Goal: Task Accomplishment & Management: Manage account settings

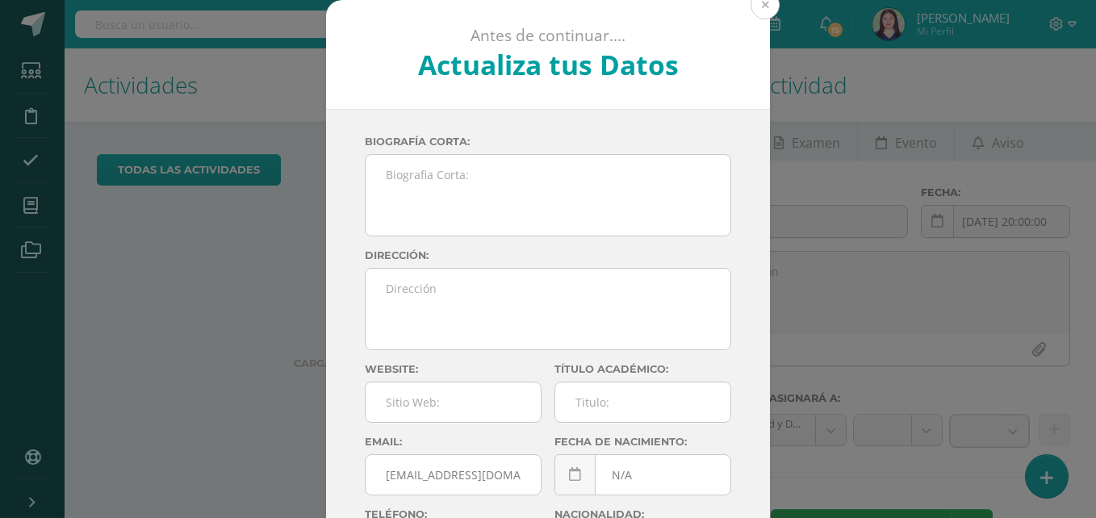
click at [765, 7] on button at bounding box center [765, 4] width 29 height 29
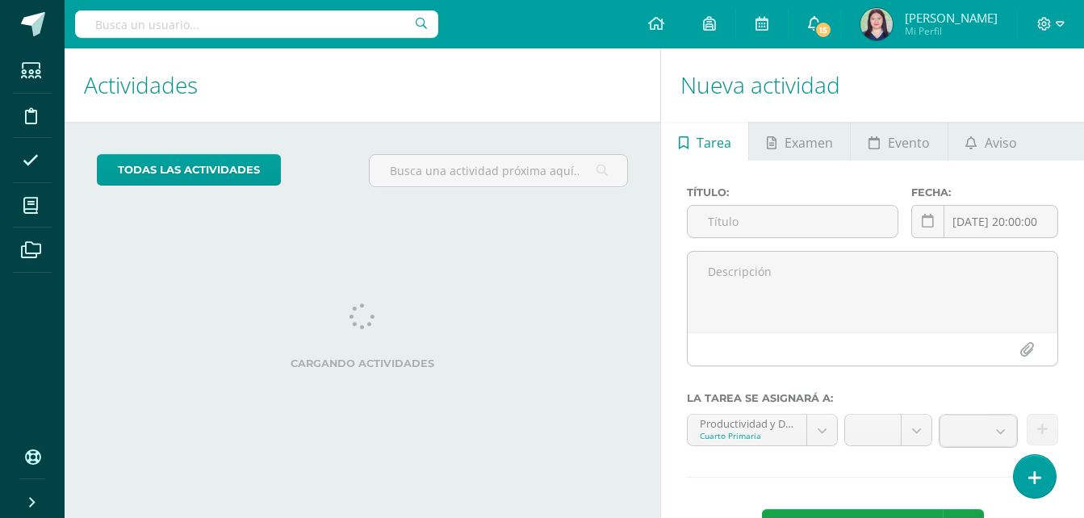
click at [832, 21] on span "15" at bounding box center [823, 30] width 18 height 18
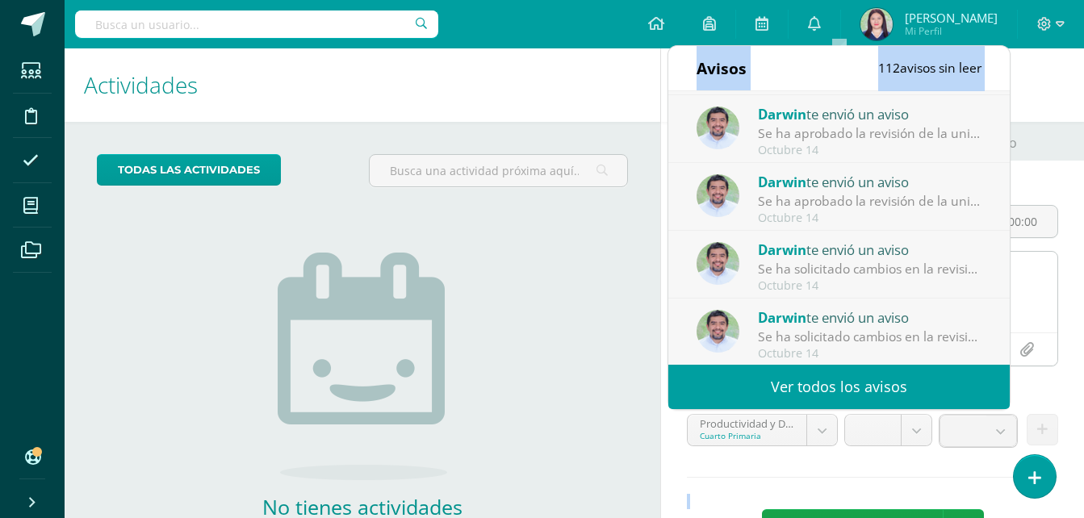
scroll to position [269, 0]
drag, startPoint x: 998, startPoint y: 132, endPoint x: 1037, endPoint y: 278, distance: 152.1
click at [1037, 278] on body "Estudiantes Disciplina Asistencia Mis cursos Archivos Soporte Ayuda Reportar un…" at bounding box center [542, 259] width 1084 height 518
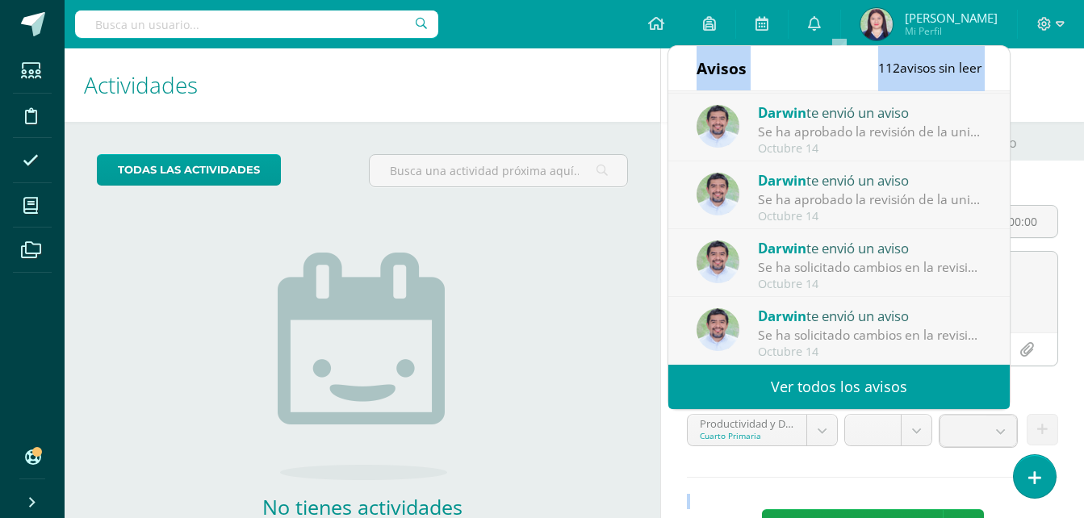
click at [913, 382] on link "Ver todos los avisos" at bounding box center [838, 387] width 341 height 44
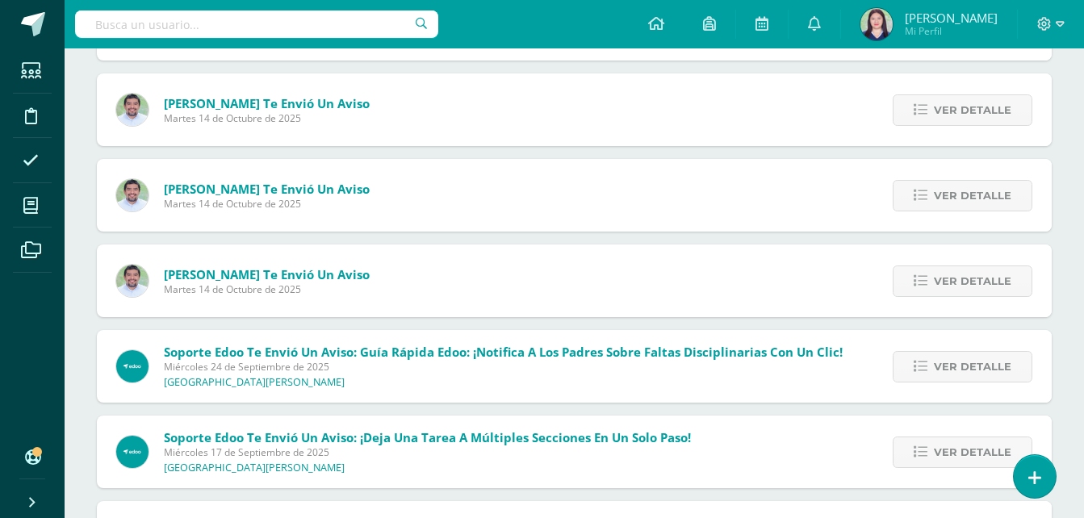
scroll to position [1222, 0]
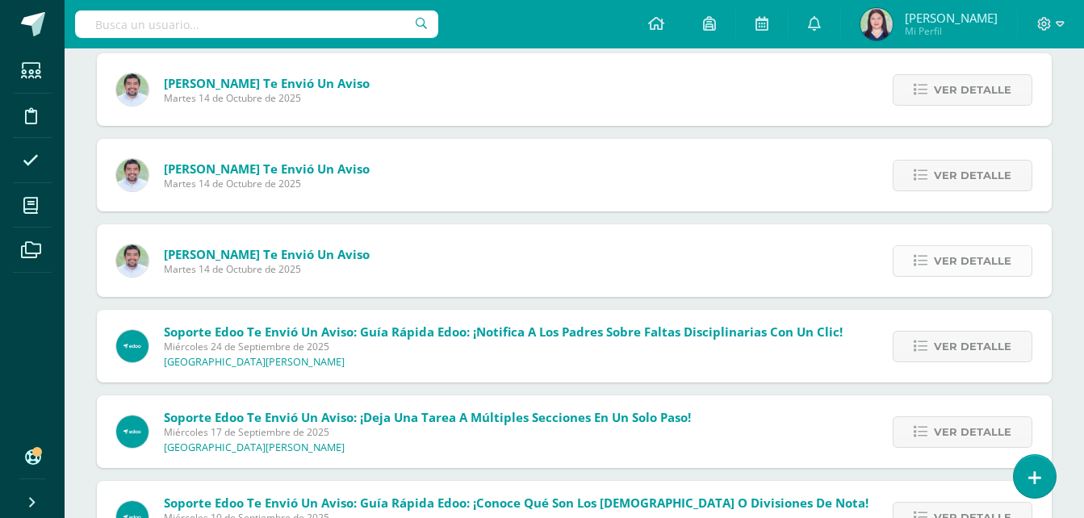
click at [990, 257] on span "Ver detalle" at bounding box center [972, 261] width 77 height 30
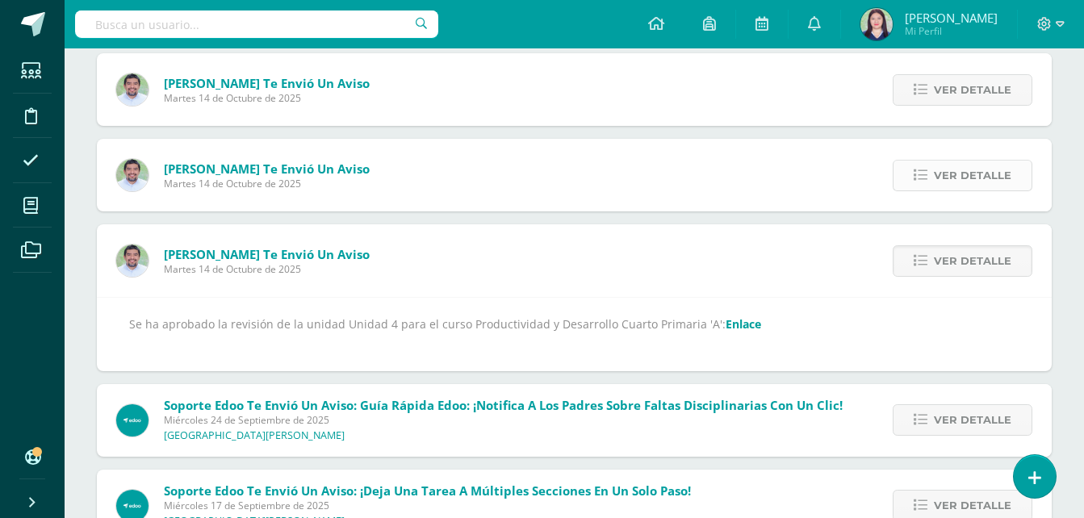
click at [944, 165] on span "Ver detalle" at bounding box center [972, 176] width 77 height 30
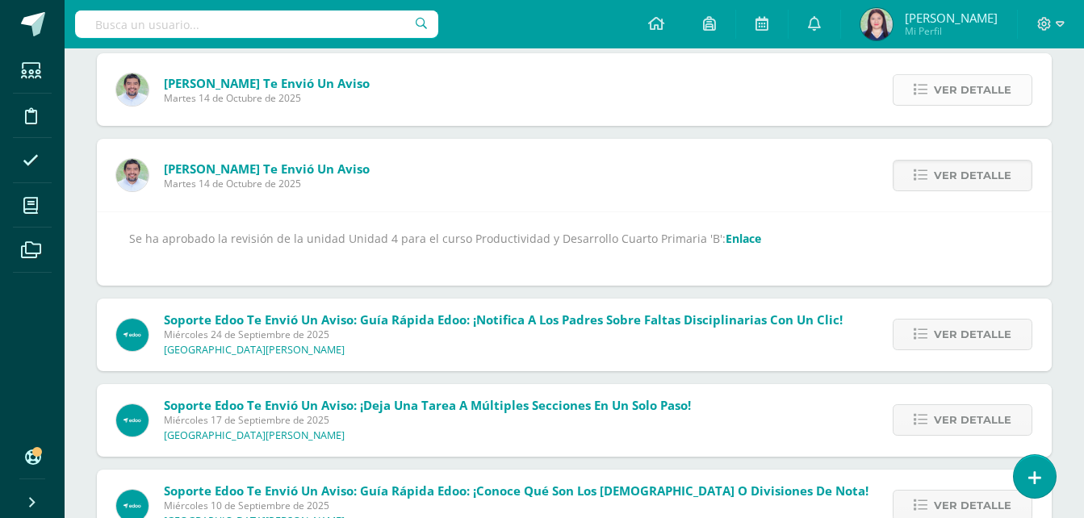
click at [956, 97] on span "Ver detalle" at bounding box center [972, 90] width 77 height 30
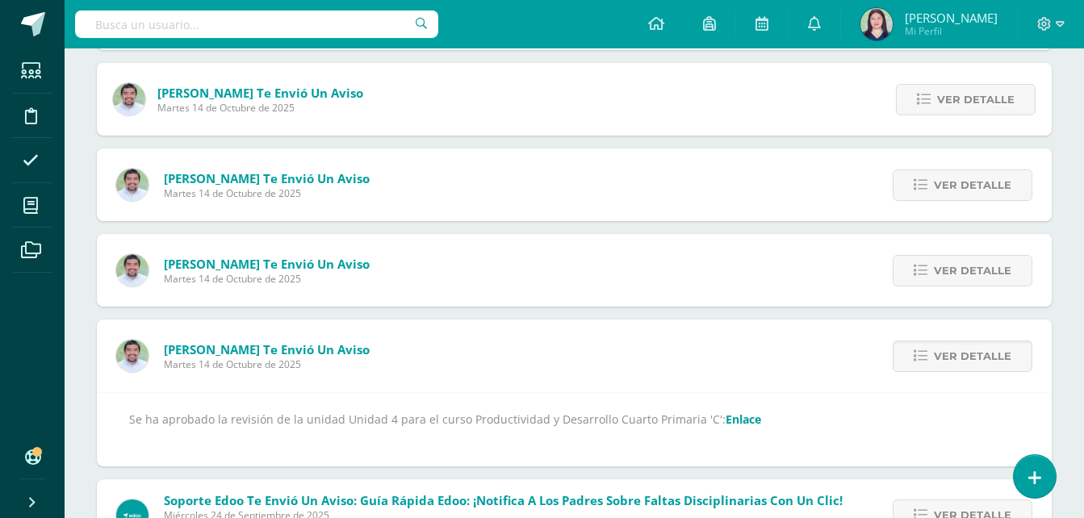
scroll to position [936, 0]
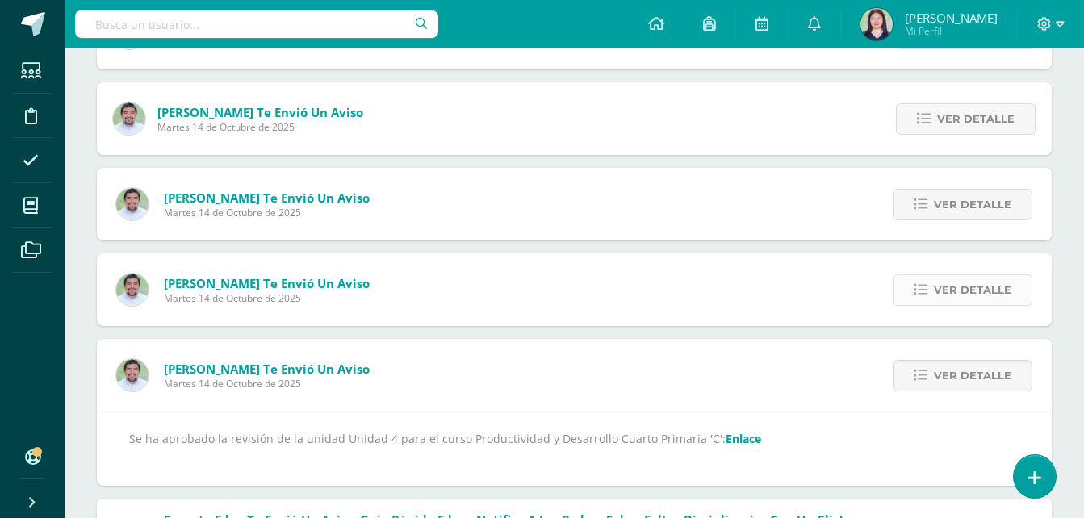
click at [980, 285] on span "Ver detalle" at bounding box center [972, 290] width 77 height 30
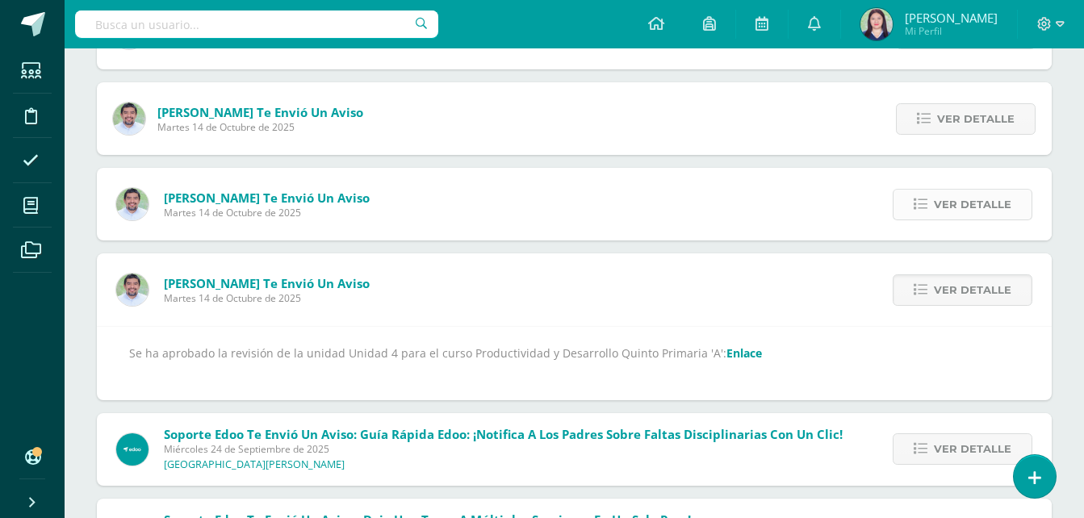
click at [945, 209] on span "Ver detalle" at bounding box center [972, 205] width 77 height 30
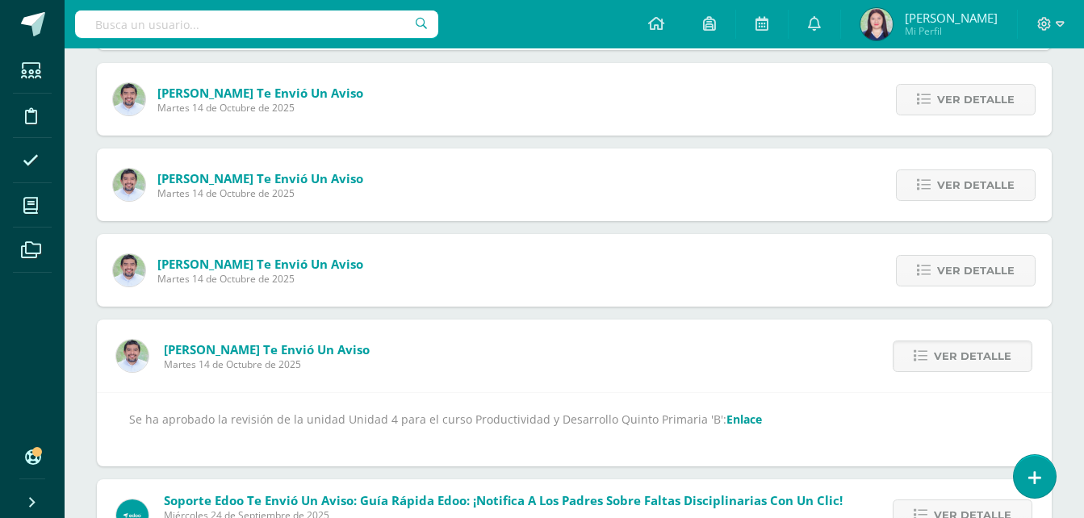
scroll to position [767, 0]
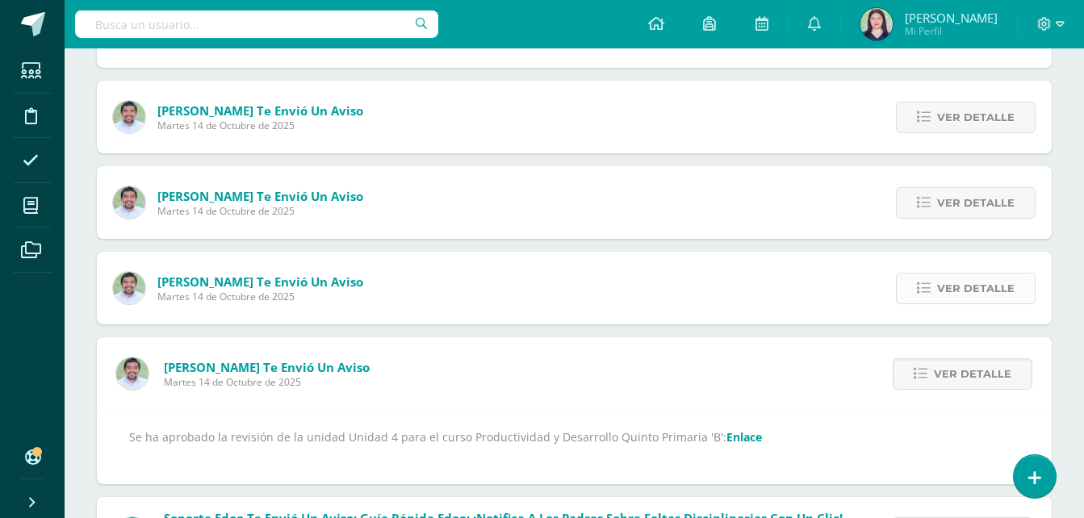
click at [977, 282] on span "Ver detalle" at bounding box center [975, 289] width 77 height 30
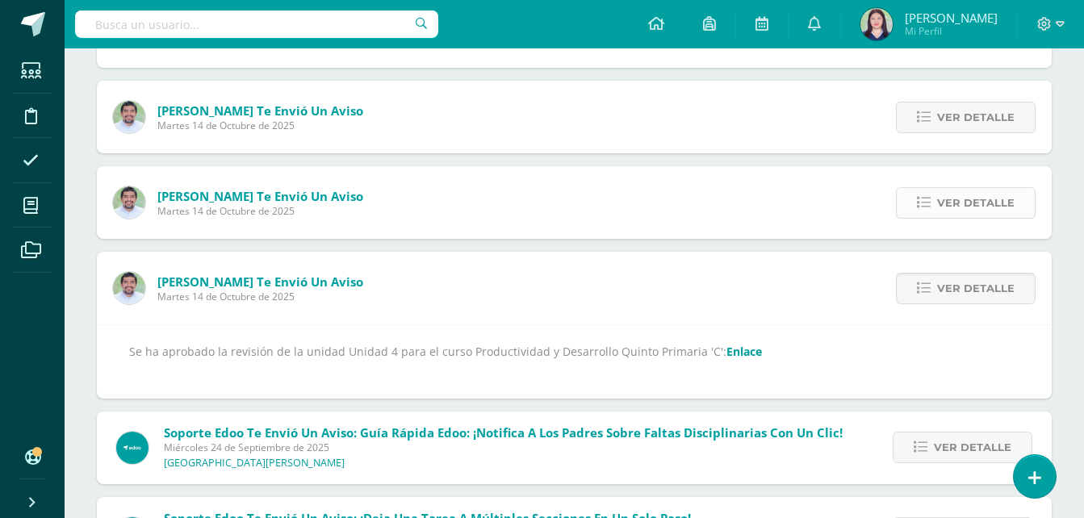
click at [965, 205] on span "Ver detalle" at bounding box center [975, 203] width 77 height 30
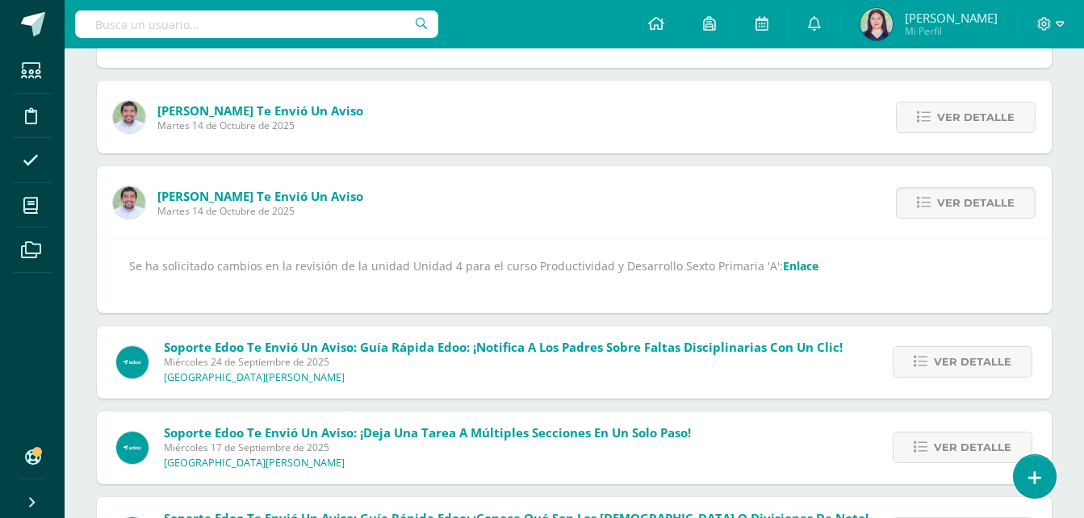
click at [254, 195] on span "Darwin te envió un aviso" at bounding box center [260, 196] width 206 height 16
click at [992, 194] on span "Ver detalle" at bounding box center [975, 203] width 77 height 30
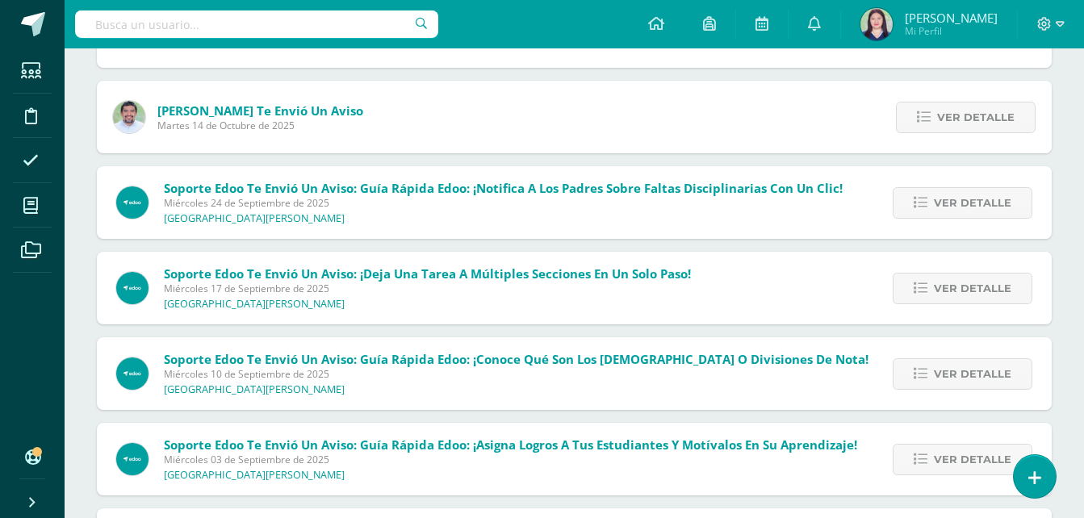
click at [992, 194] on span "Ver detalle" at bounding box center [972, 203] width 77 height 30
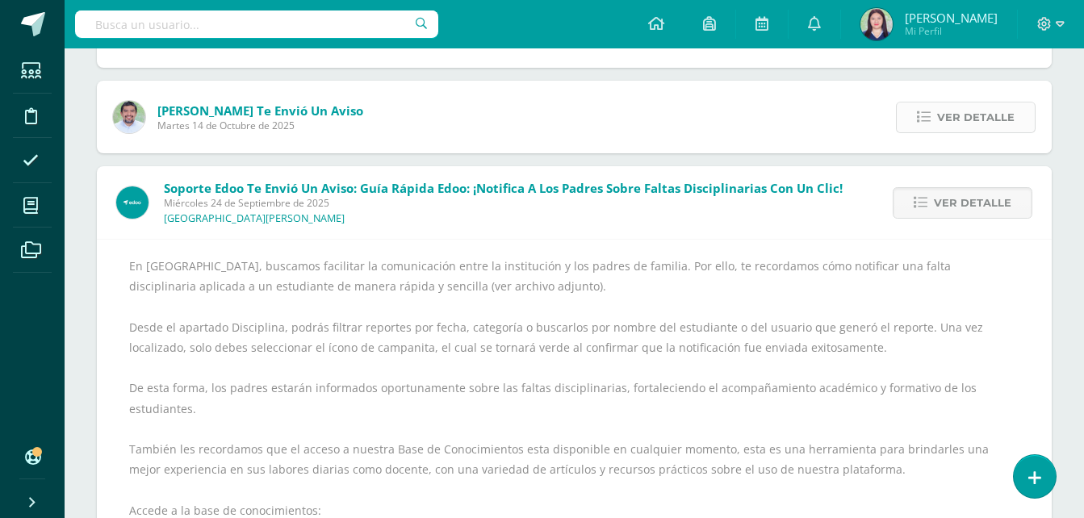
click at [925, 121] on icon at bounding box center [924, 118] width 14 height 14
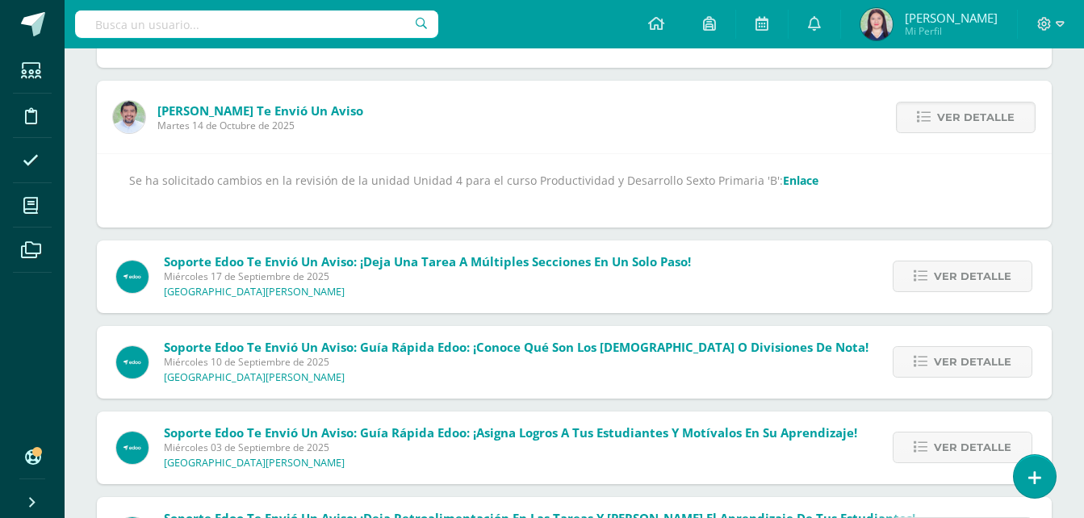
click at [784, 182] on link "Enlace" at bounding box center [801, 180] width 36 height 15
click at [919, 127] on link "Ver detalle" at bounding box center [966, 117] width 140 height 31
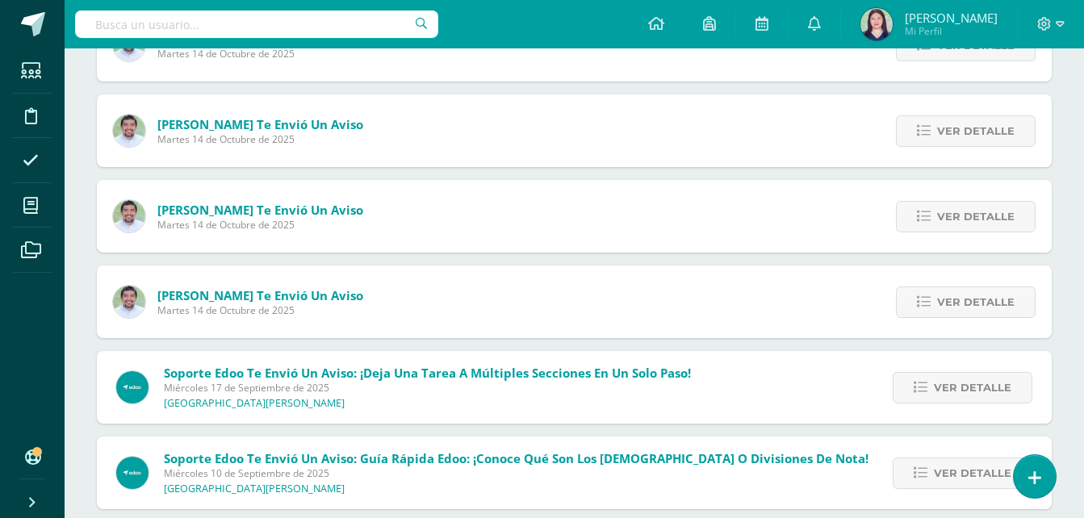
scroll to position [485, 0]
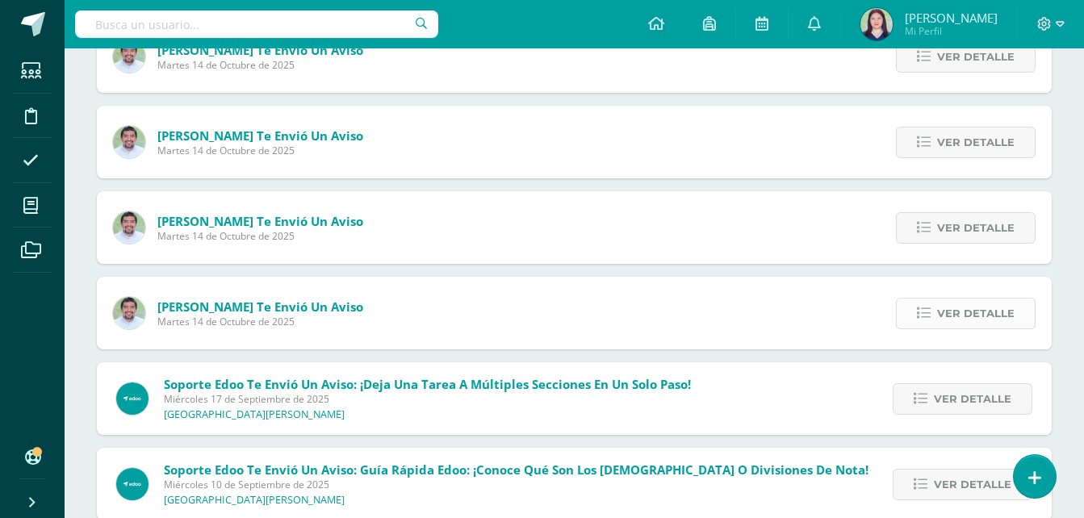
click at [921, 302] on link "Ver detalle" at bounding box center [966, 313] width 140 height 31
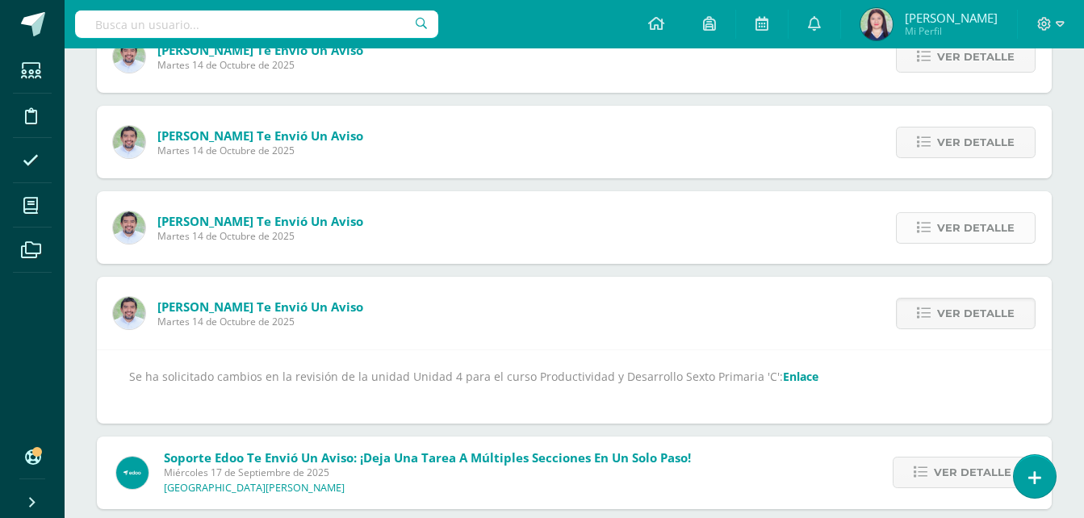
click at [919, 223] on icon at bounding box center [924, 228] width 14 height 14
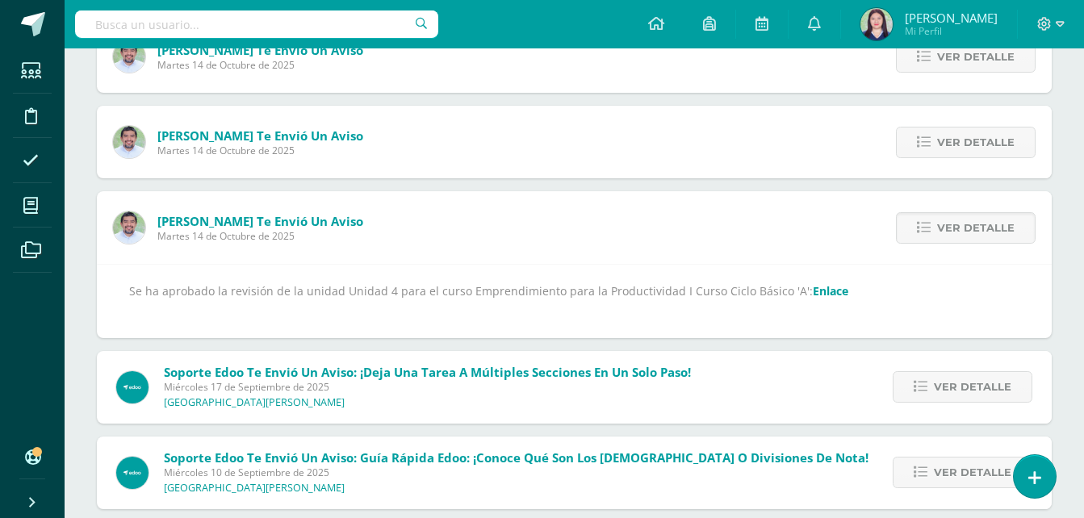
click at [813, 287] on link "Enlace" at bounding box center [831, 290] width 36 height 15
click at [931, 127] on link "Ver detalle" at bounding box center [966, 142] width 140 height 31
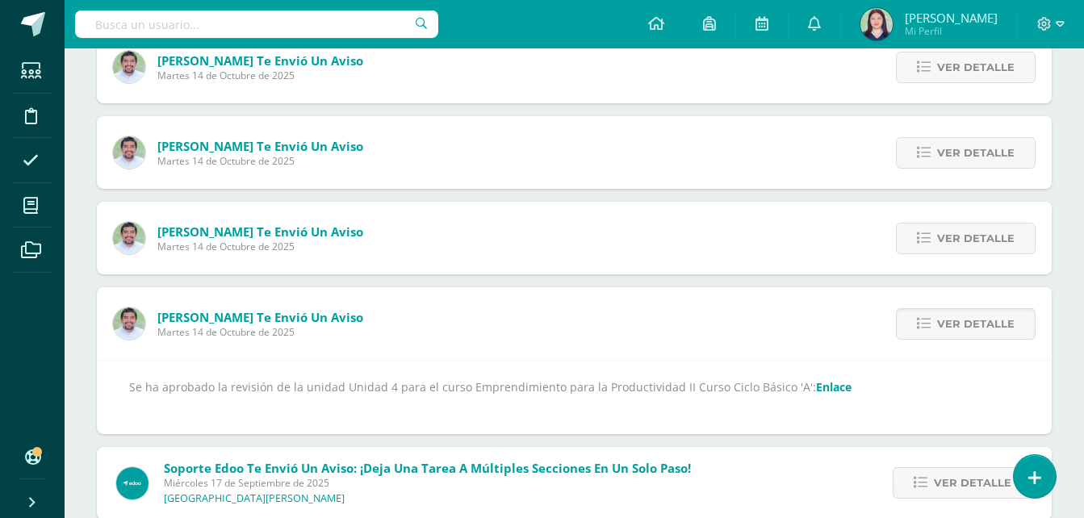
scroll to position [291, 0]
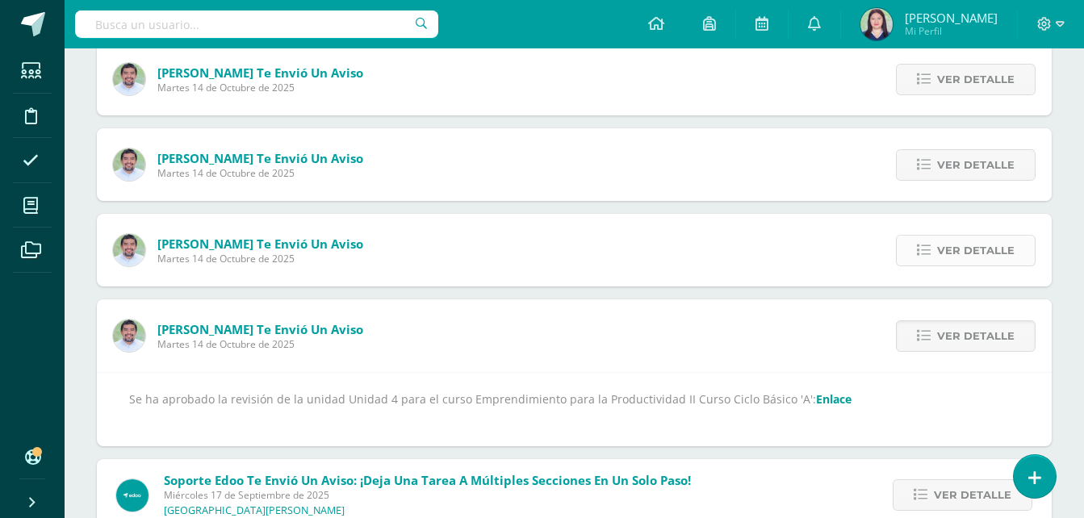
click at [984, 243] on span "Ver detalle" at bounding box center [975, 251] width 77 height 30
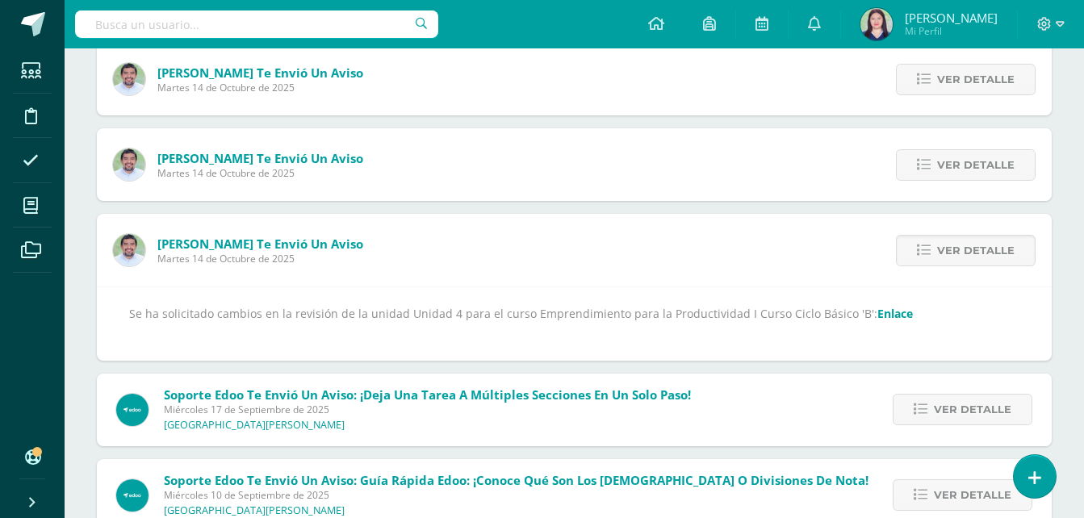
click at [877, 312] on link "Enlace" at bounding box center [895, 313] width 36 height 15
drag, startPoint x: 5, startPoint y: 224, endPoint x: 579, endPoint y: -60, distance: 640.0
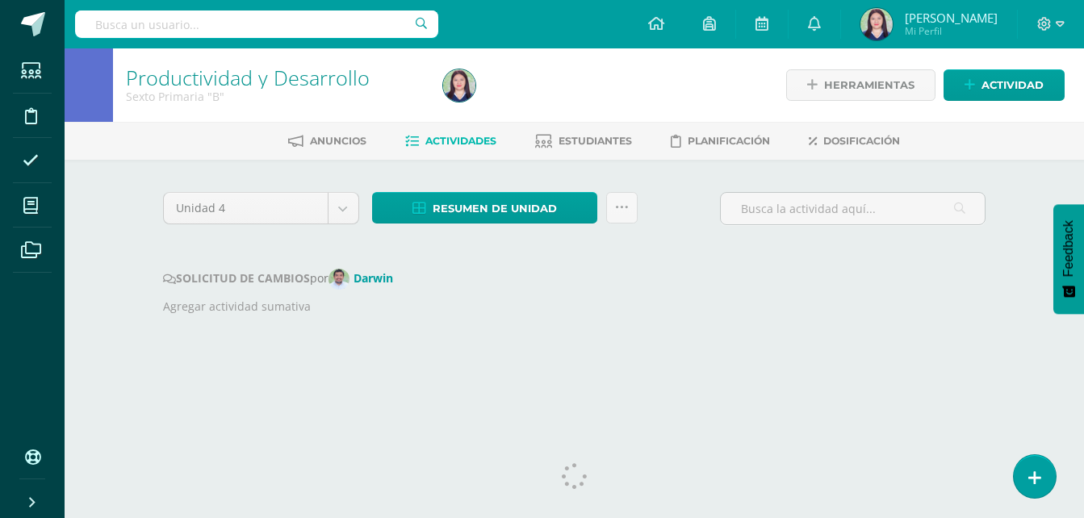
scroll to position [18, 0]
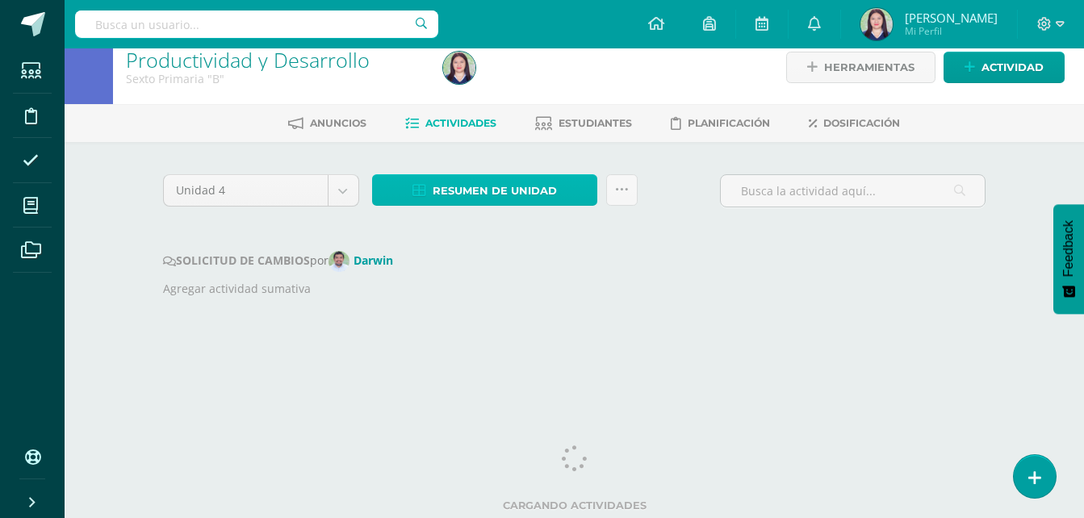
click at [461, 197] on span "Resumen de unidad" at bounding box center [495, 191] width 124 height 30
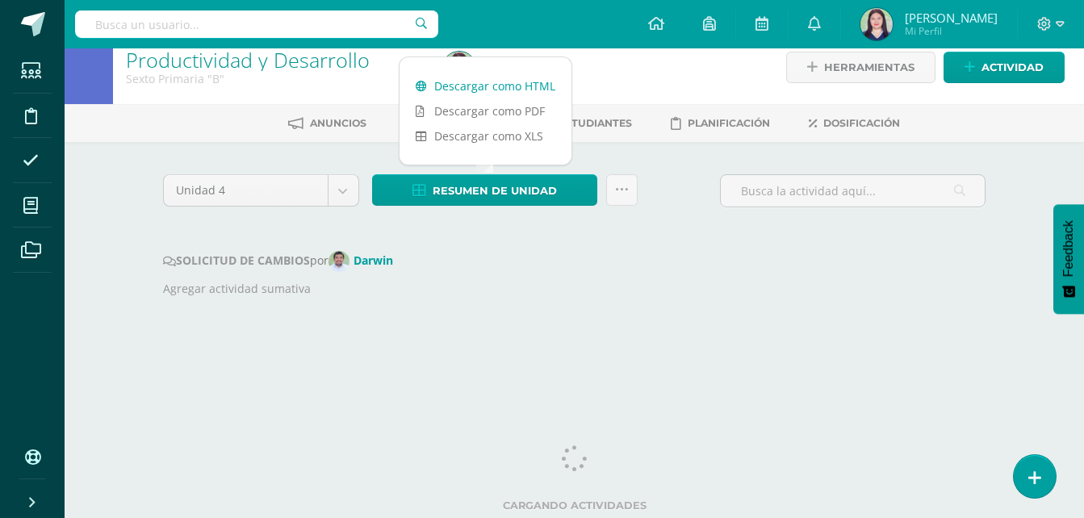
click at [493, 90] on link "Descargar como HTML" at bounding box center [486, 85] width 172 height 25
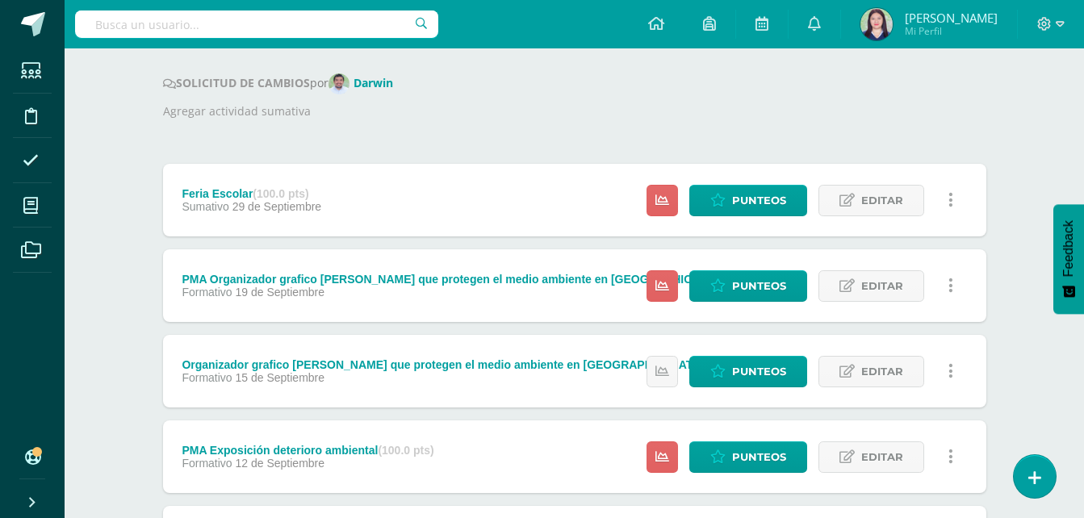
scroll to position [192, 0]
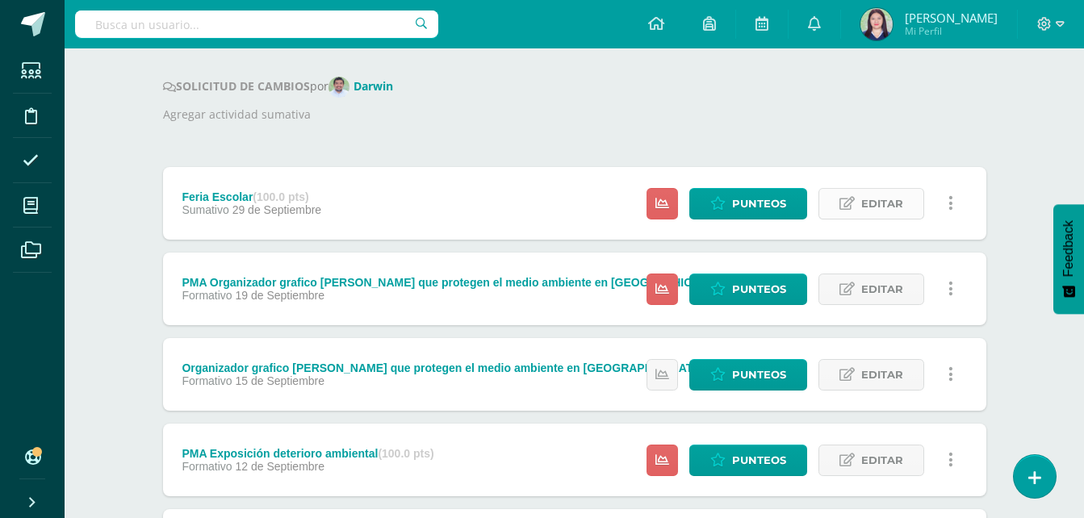
click at [830, 196] on link "Editar" at bounding box center [871, 203] width 106 height 31
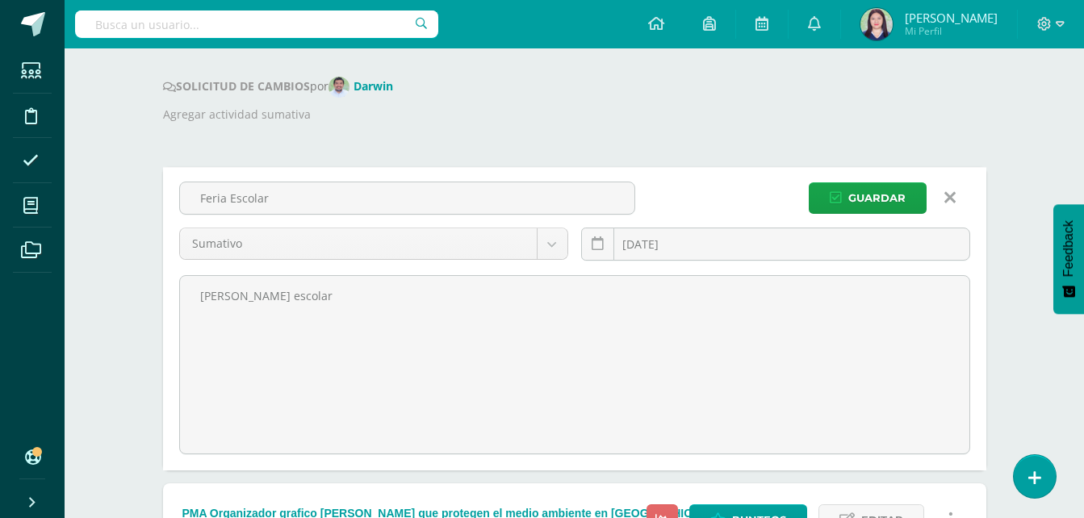
click at [953, 192] on icon at bounding box center [949, 198] width 11 height 18
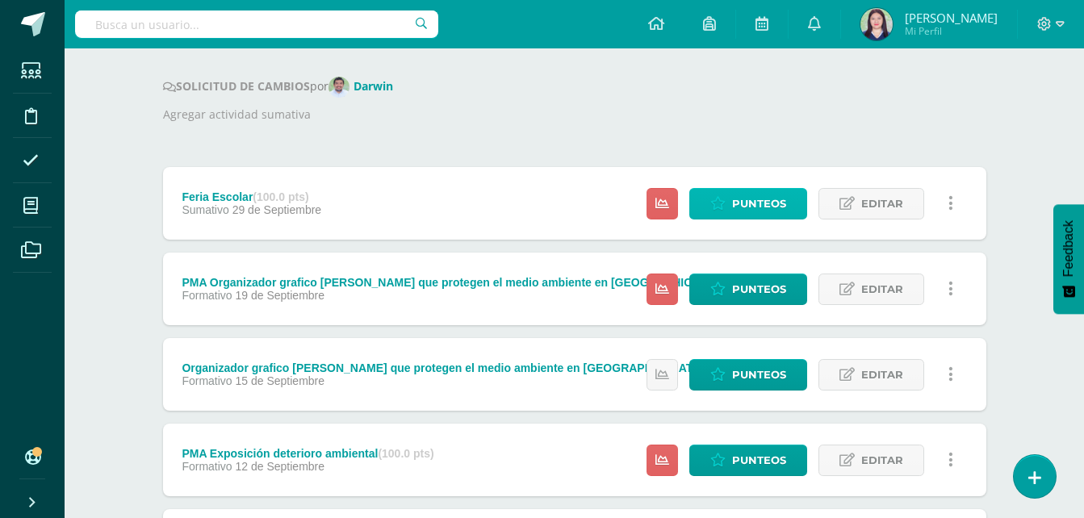
click at [704, 204] on link "Punteos" at bounding box center [748, 203] width 118 height 31
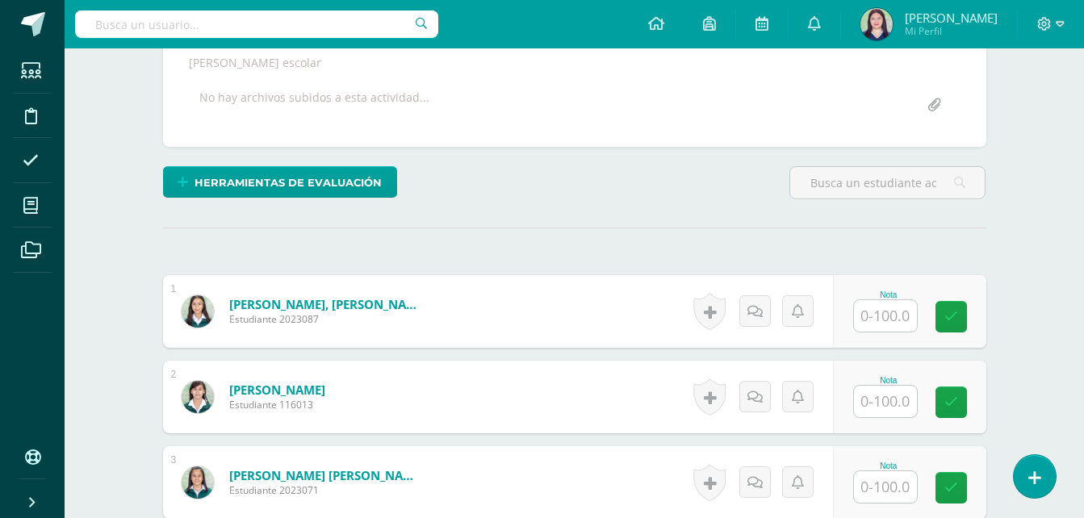
scroll to position [302, 0]
click at [902, 331] on div at bounding box center [885, 315] width 65 height 33
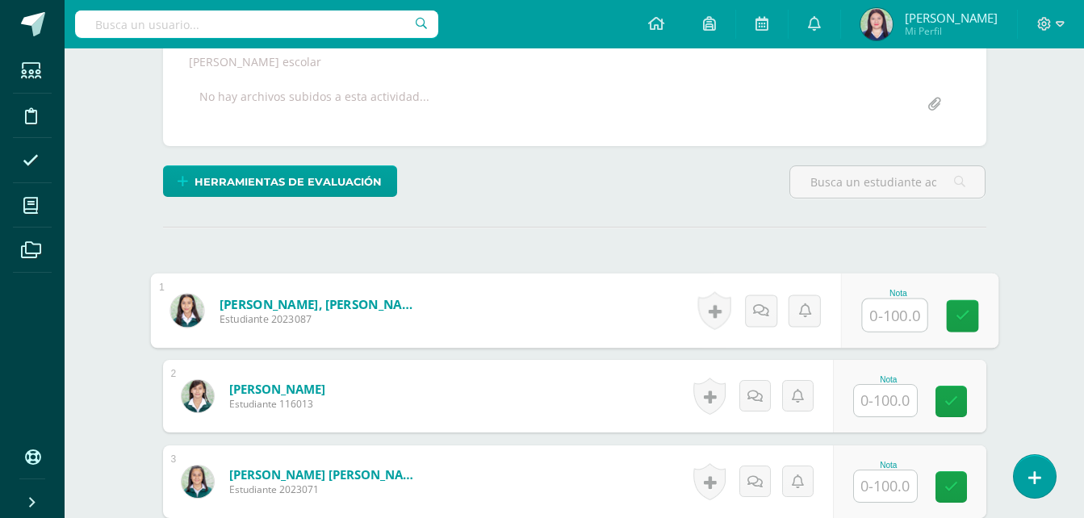
click at [901, 321] on input "text" at bounding box center [894, 315] width 65 height 32
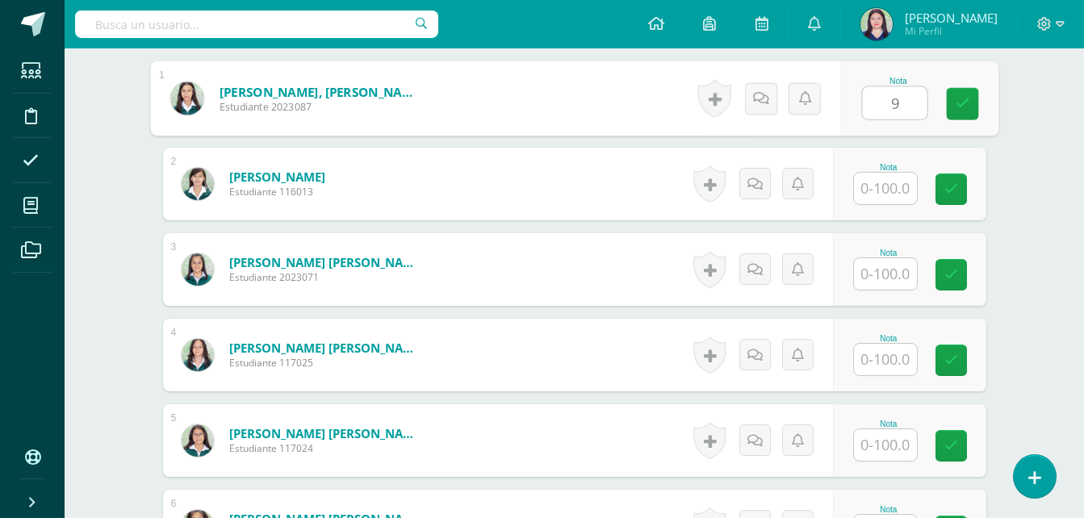
scroll to position [504, 0]
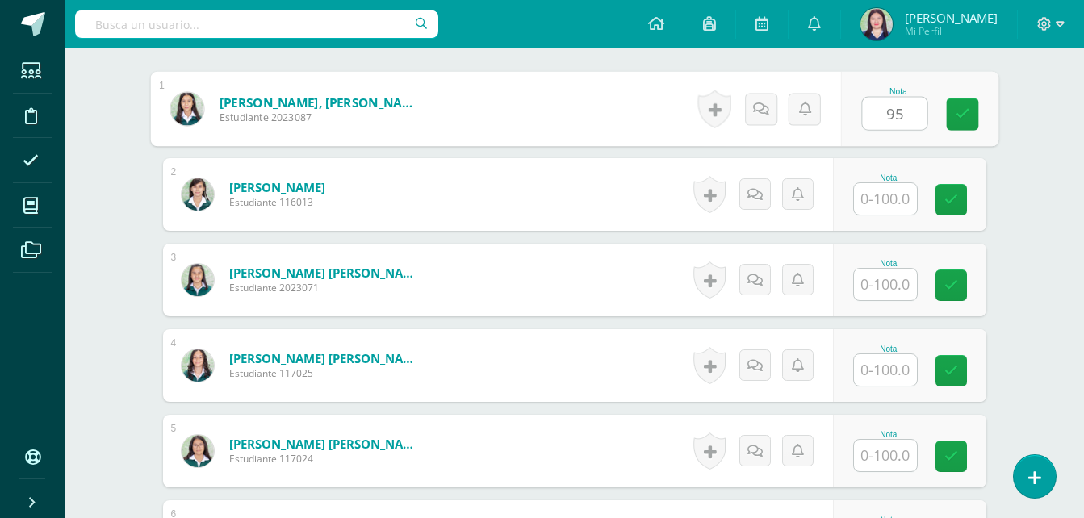
type input "95"
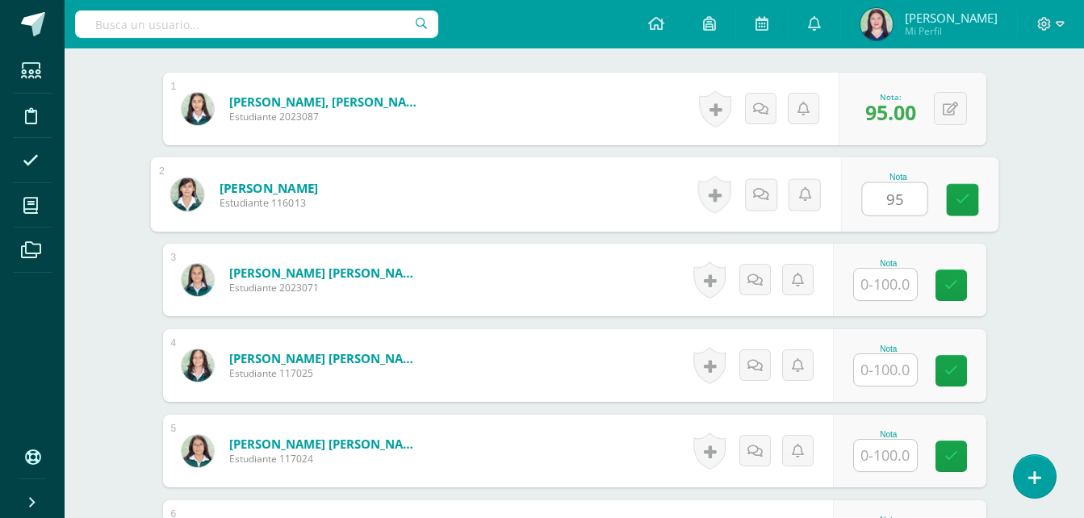
type input "95"
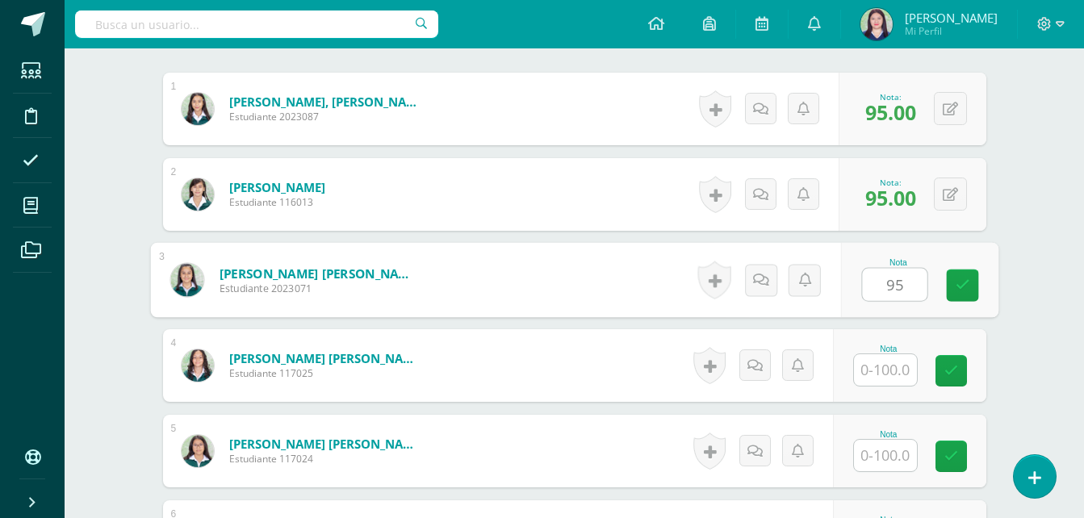
type input "95"
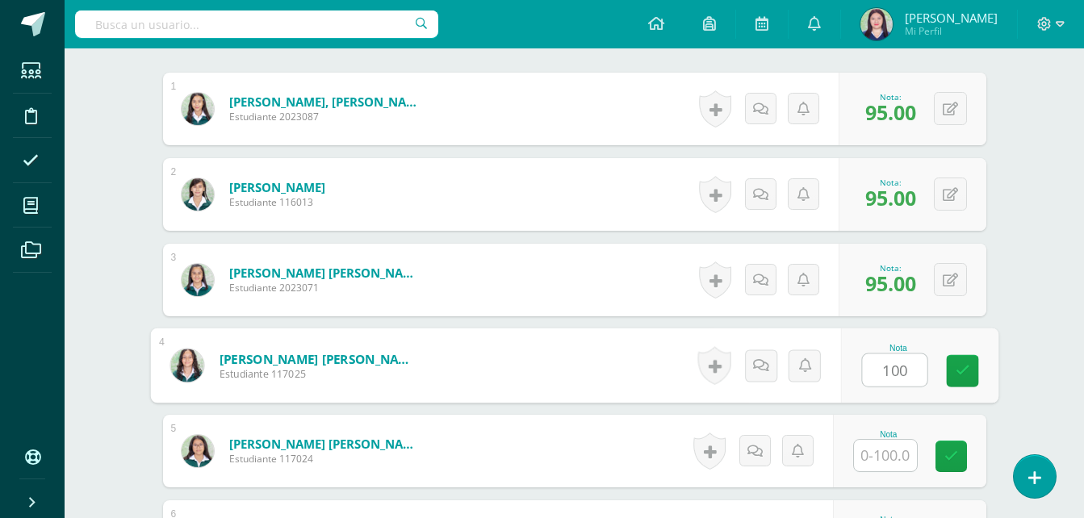
type input "100"
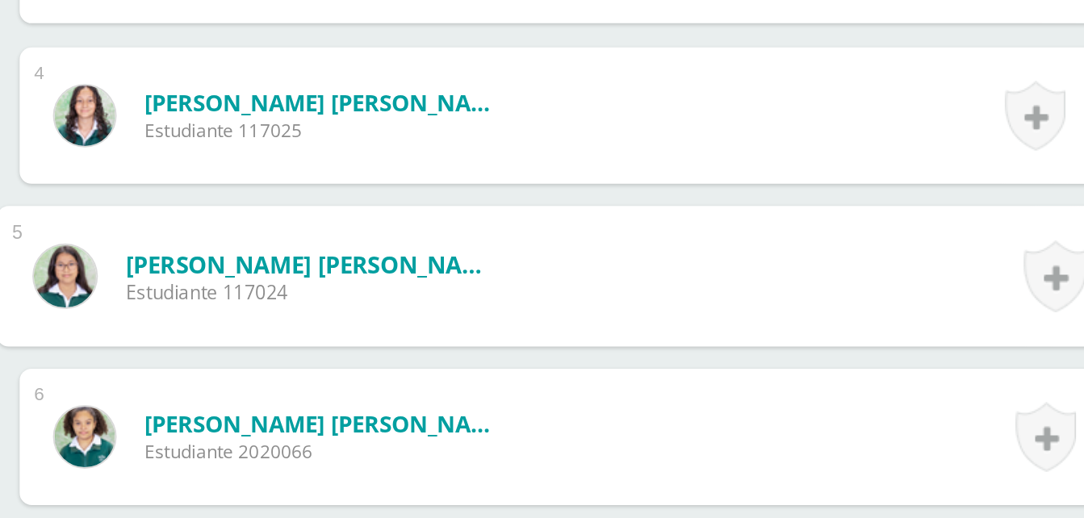
scroll to position [573, 0]
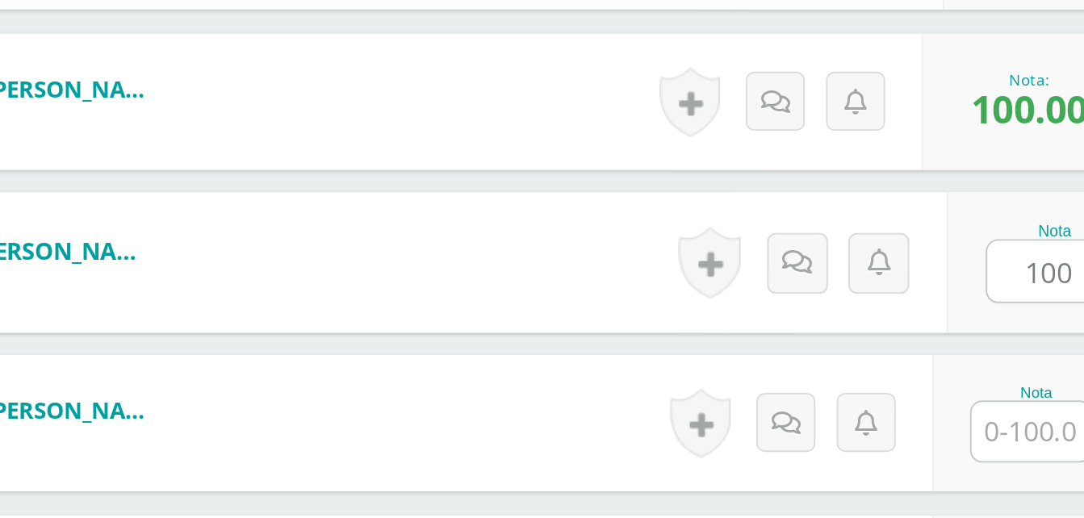
type input "100"
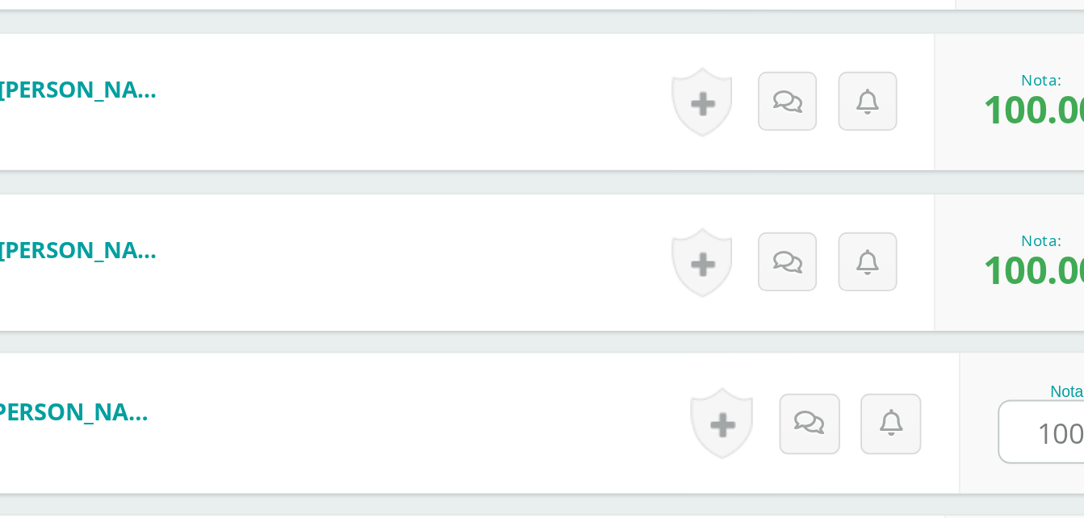
type input "100"
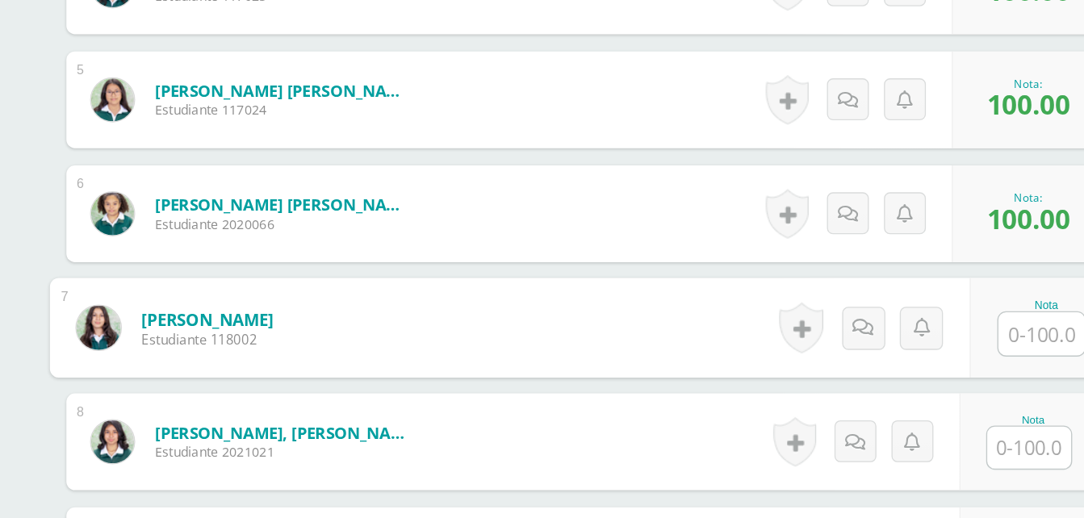
scroll to position [751, 0]
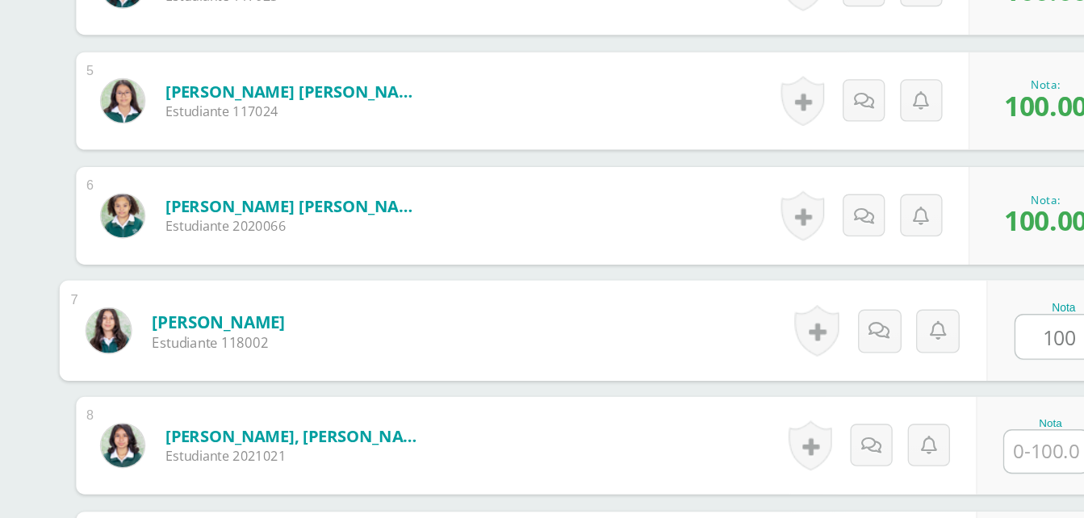
type input "100"
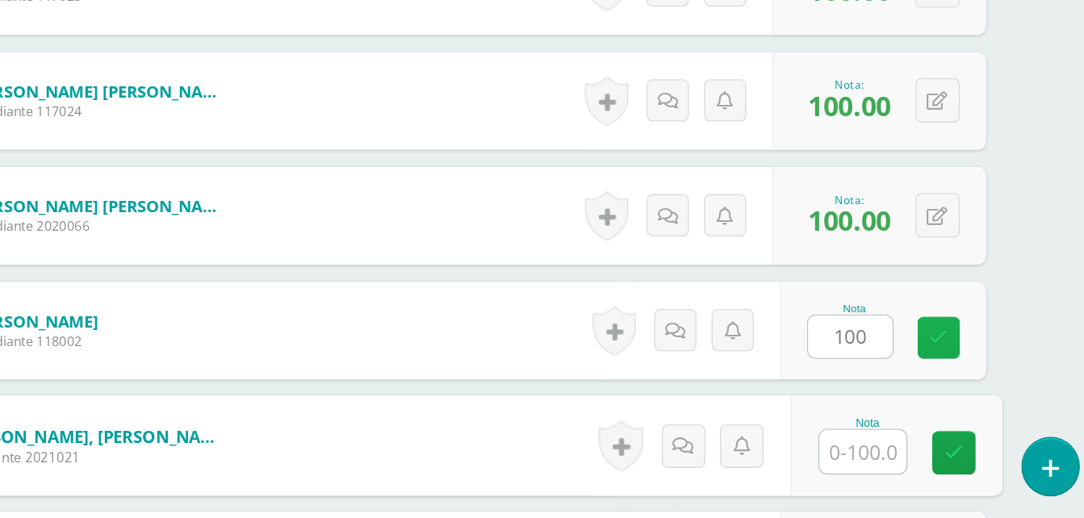
click at [964, 379] on link at bounding box center [950, 380] width 31 height 31
click at [952, 379] on icon at bounding box center [951, 381] width 14 height 14
type input "100"
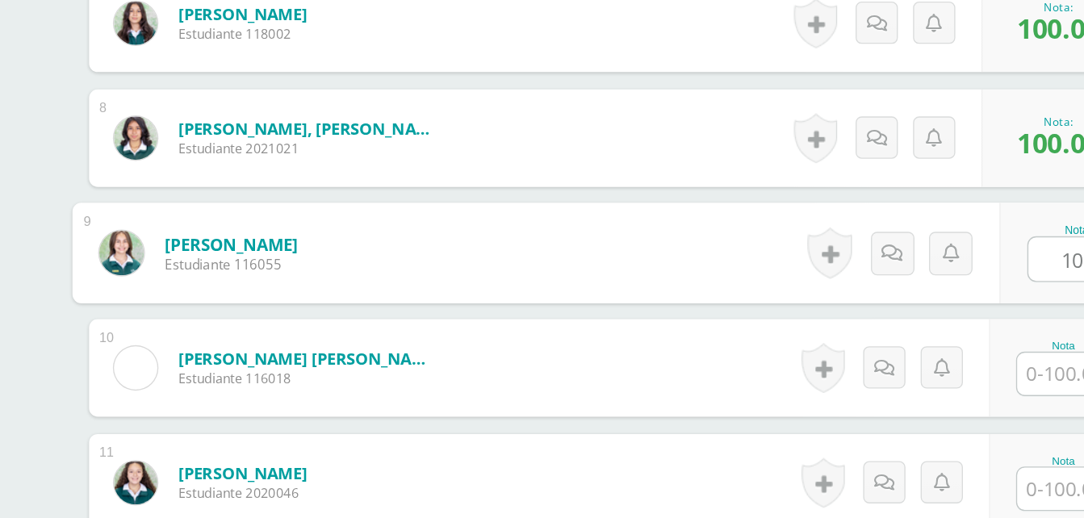
type input "100"
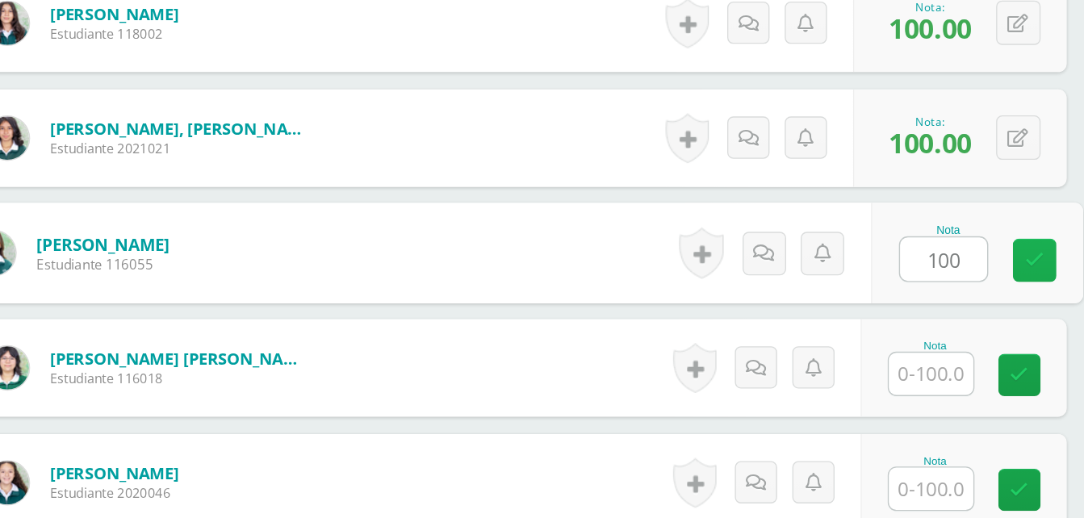
click at [969, 326] on link at bounding box center [962, 326] width 32 height 32
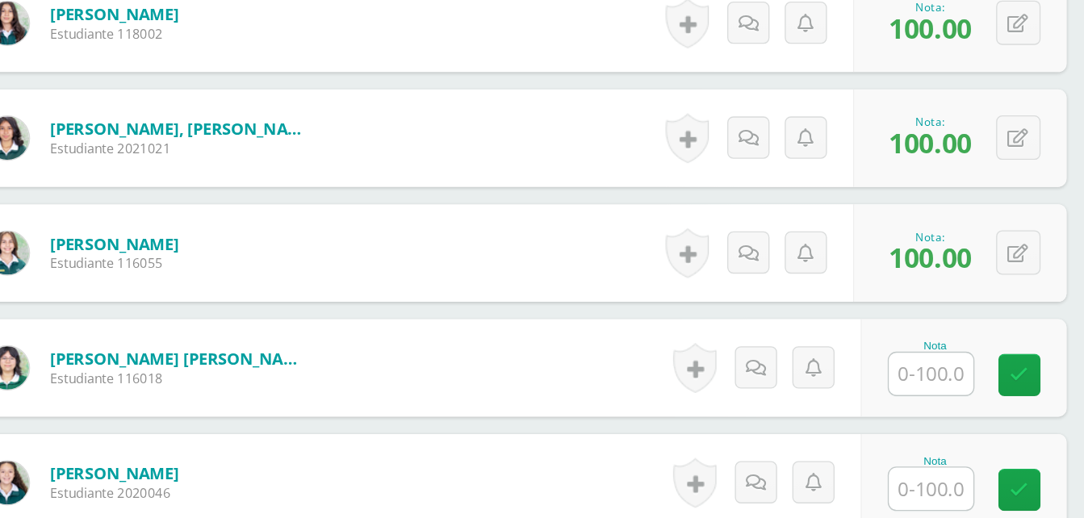
click at [889, 420] on input "text" at bounding box center [885, 410] width 63 height 31
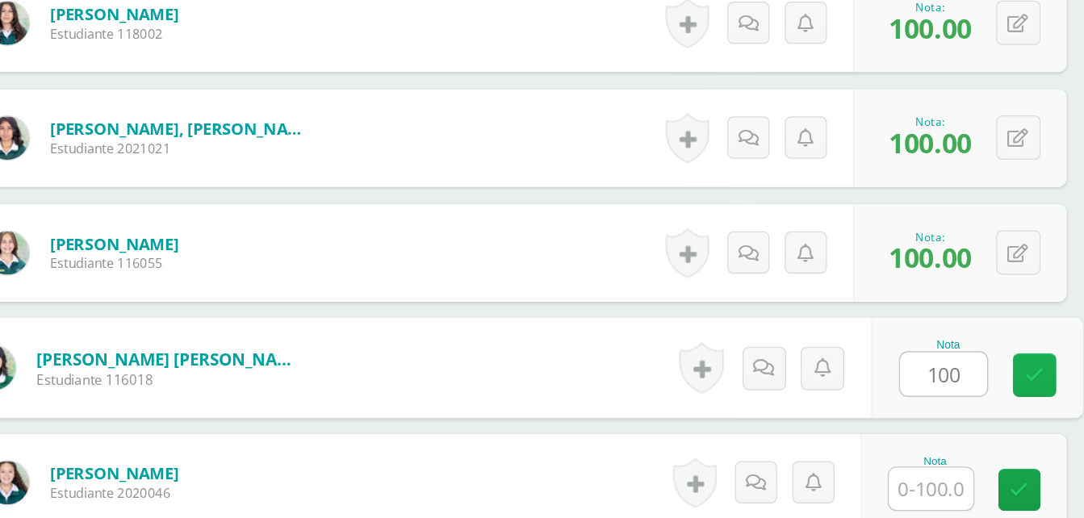
click at [965, 401] on link at bounding box center [962, 412] width 32 height 32
type input "100"
click at [900, 495] on input "text" at bounding box center [885, 495] width 63 height 31
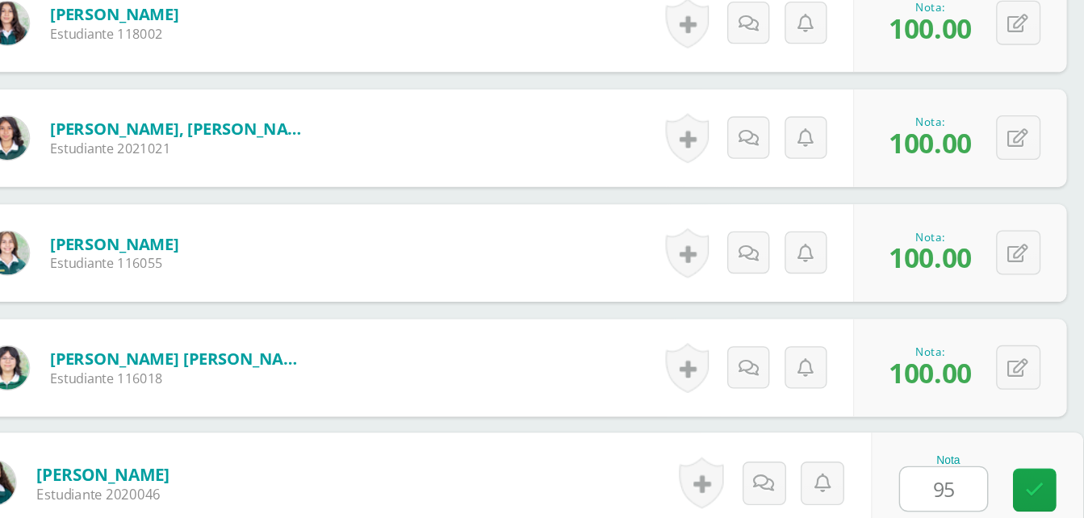
type input "95"
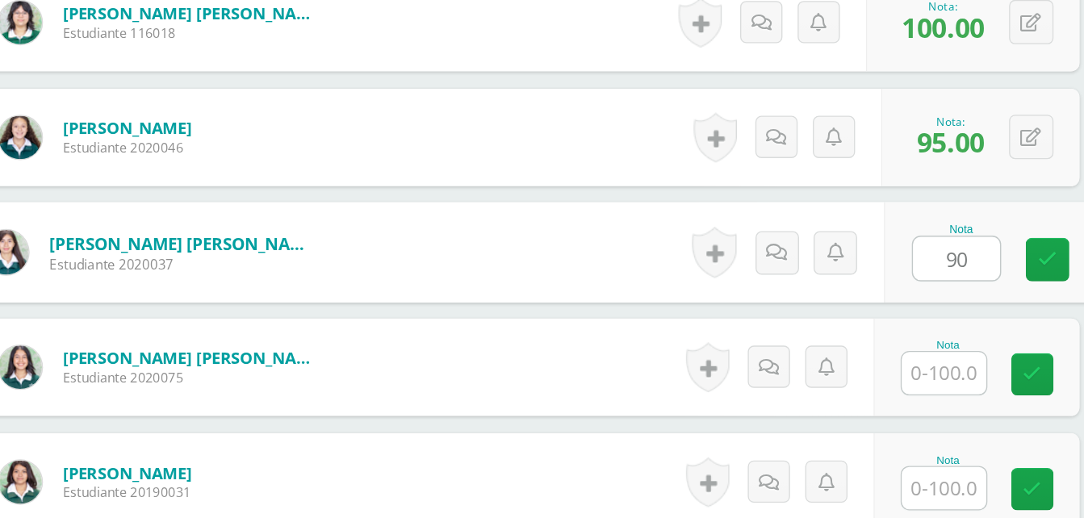
type input "90"
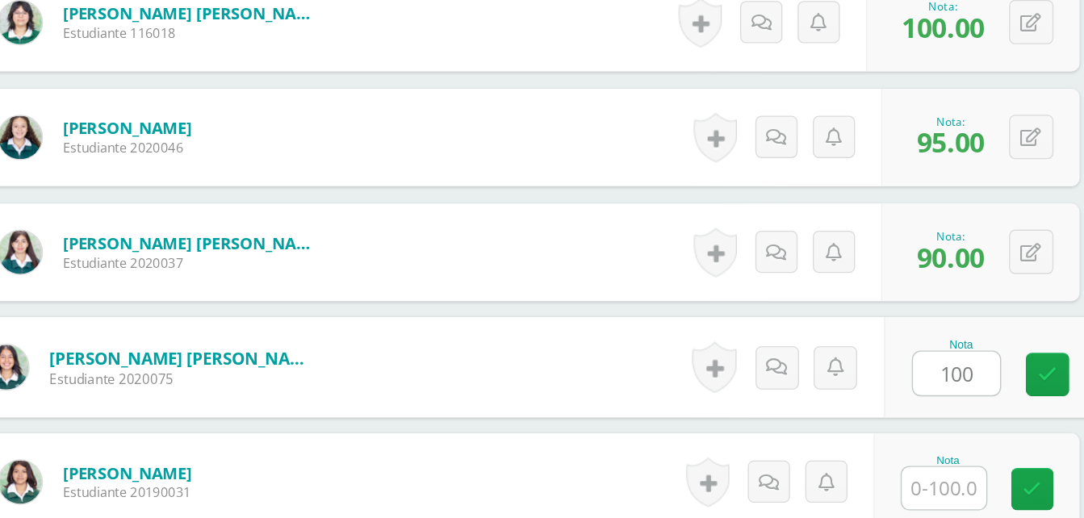
type input "100"
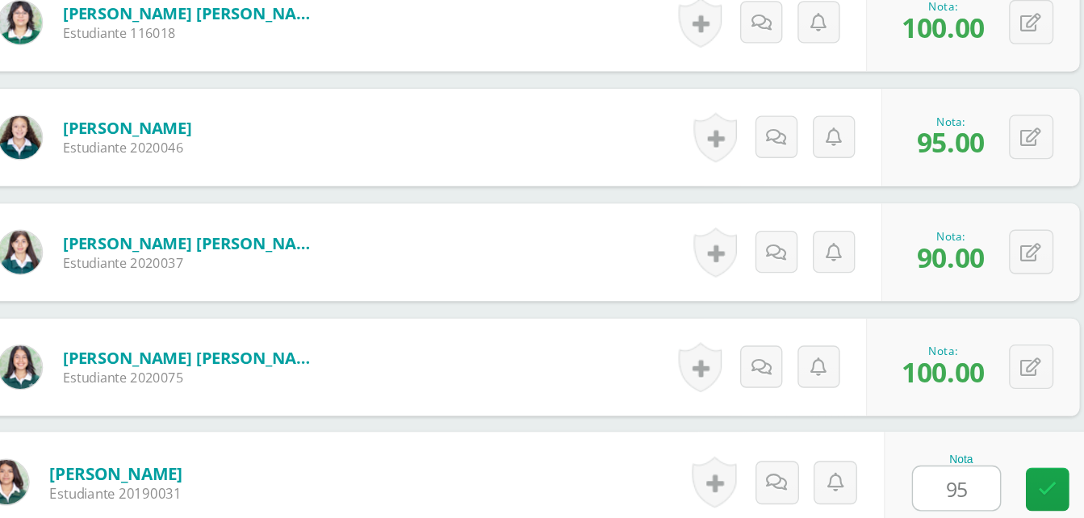
type input "95"
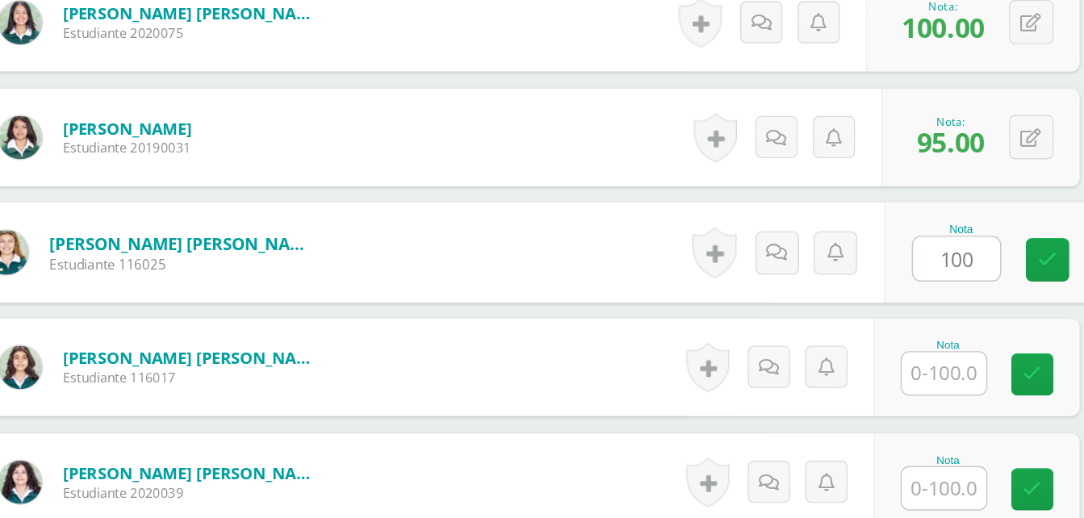
type input "100"
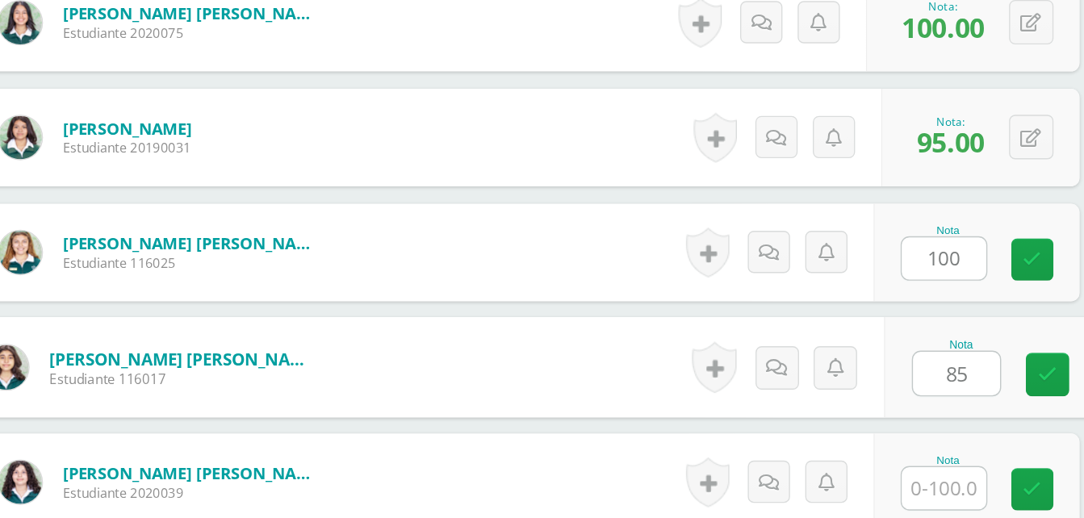
type input "8"
type input "90"
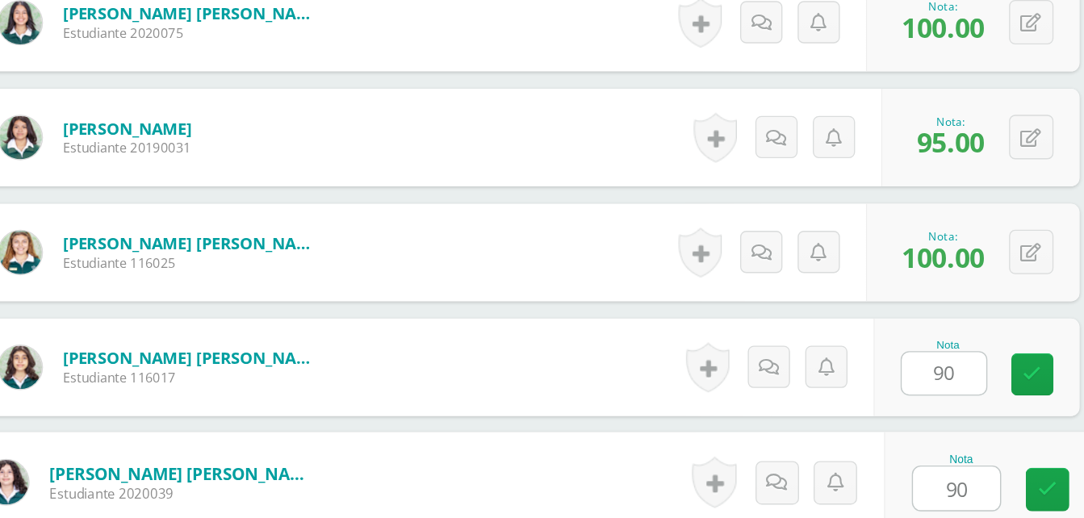
type input "90"
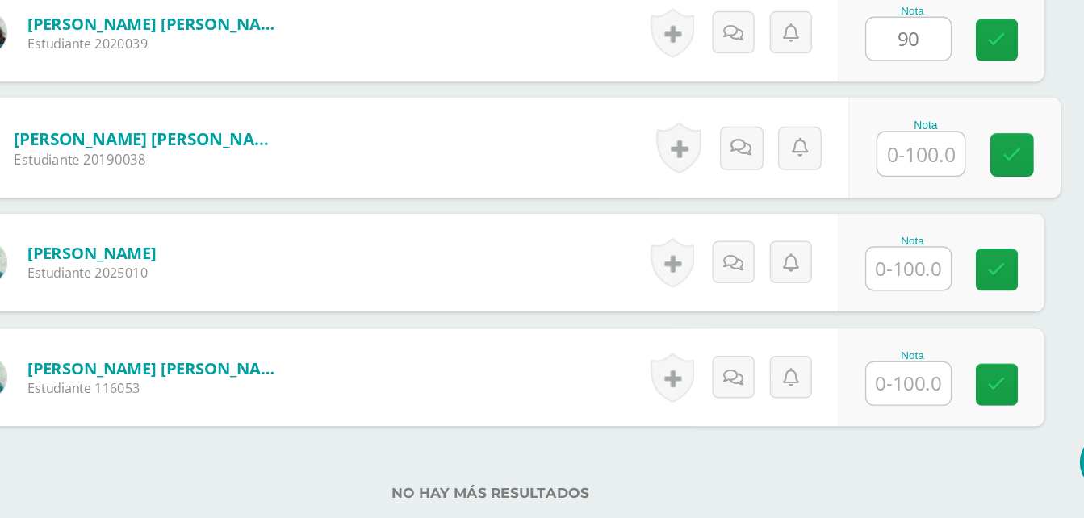
scroll to position [1827, 0]
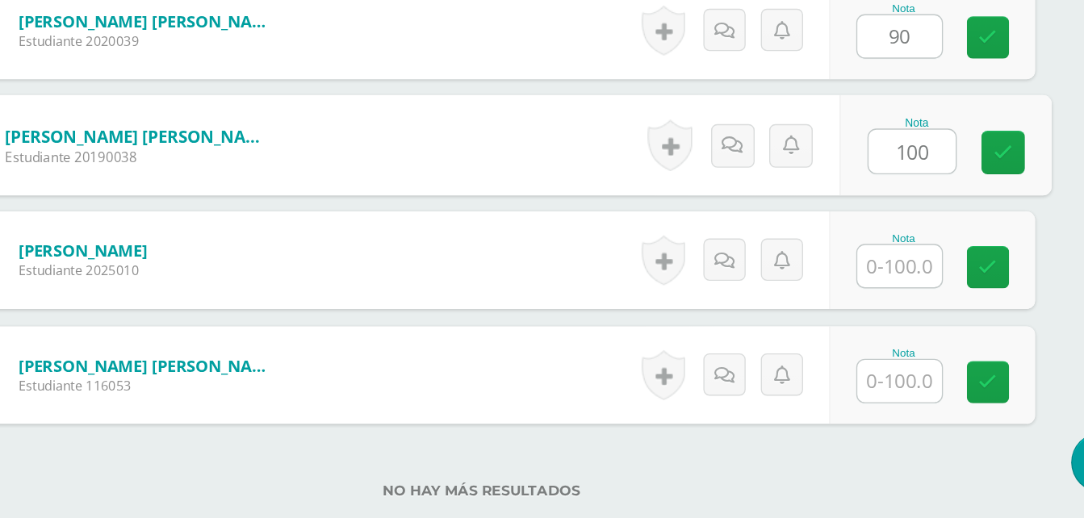
type input "100"
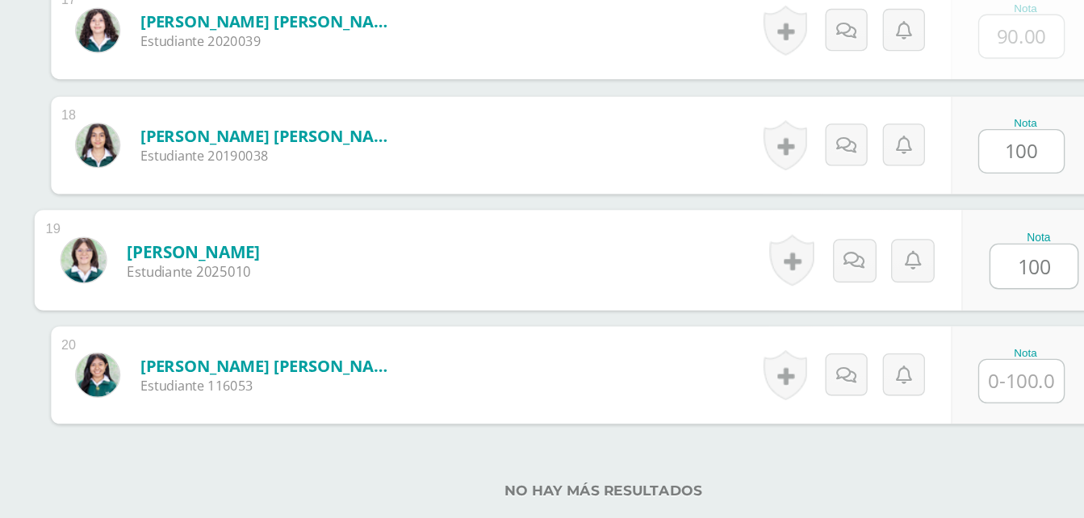
type input "100"
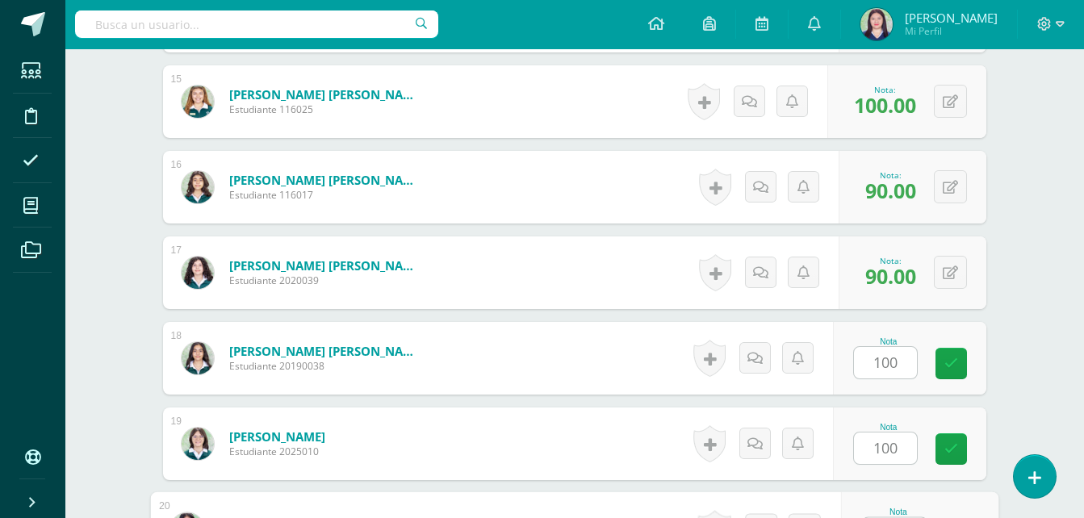
scroll to position [1708, 0]
type input "100"
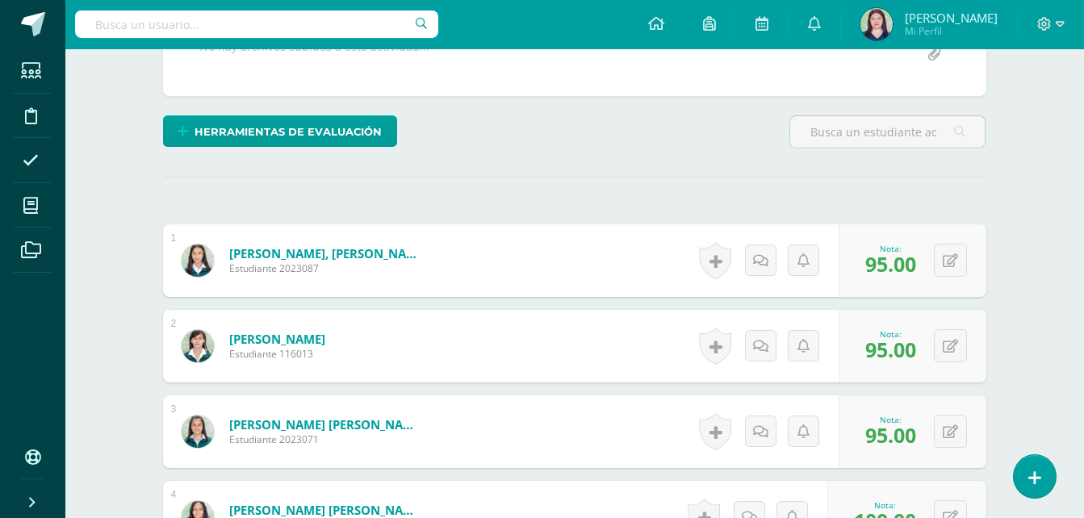
scroll to position [50, 0]
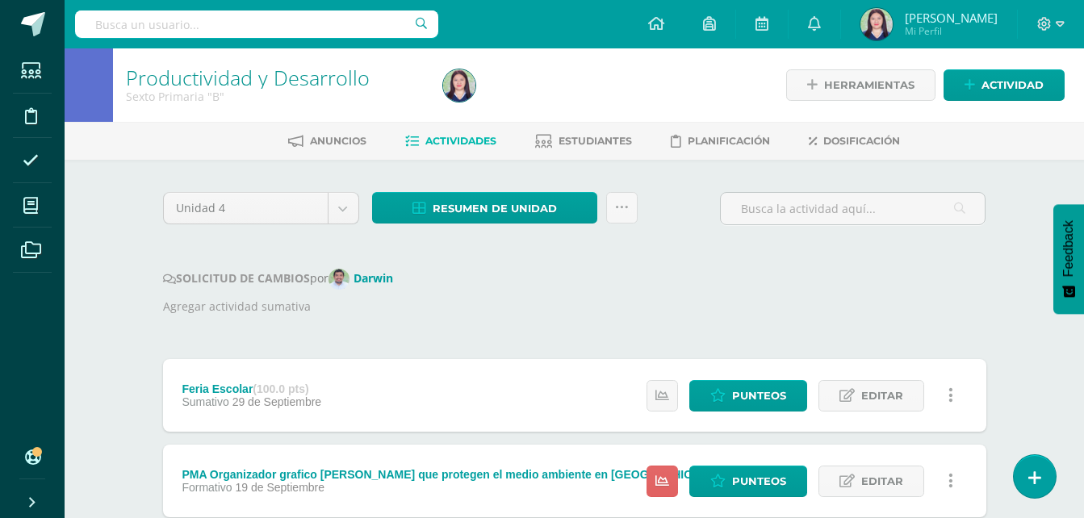
scroll to position [453, 0]
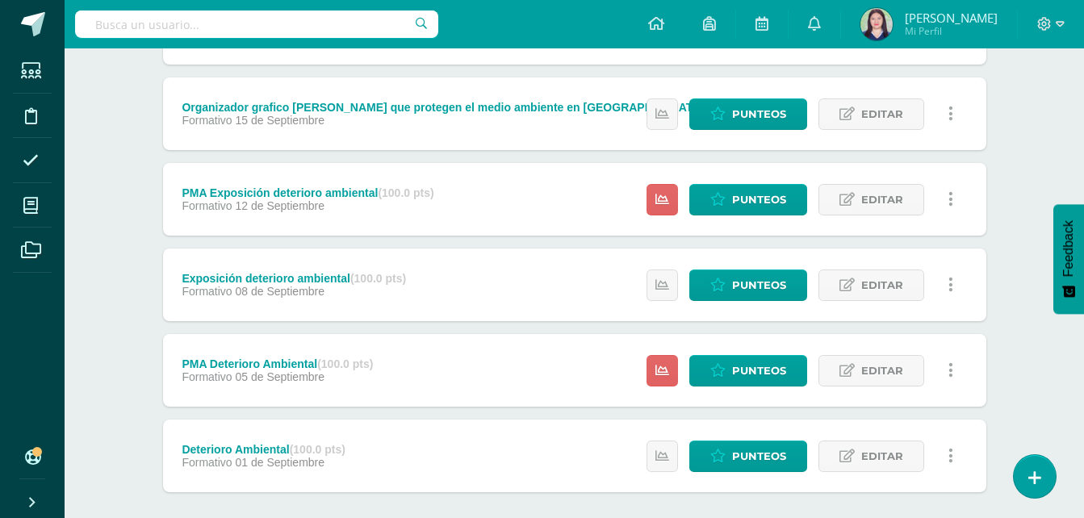
click at [1079, 199] on div "Productividad y Desarrollo Sexto Primaria "B" Herramientas Detalle de asistenci…" at bounding box center [574, 98] width 1019 height 1004
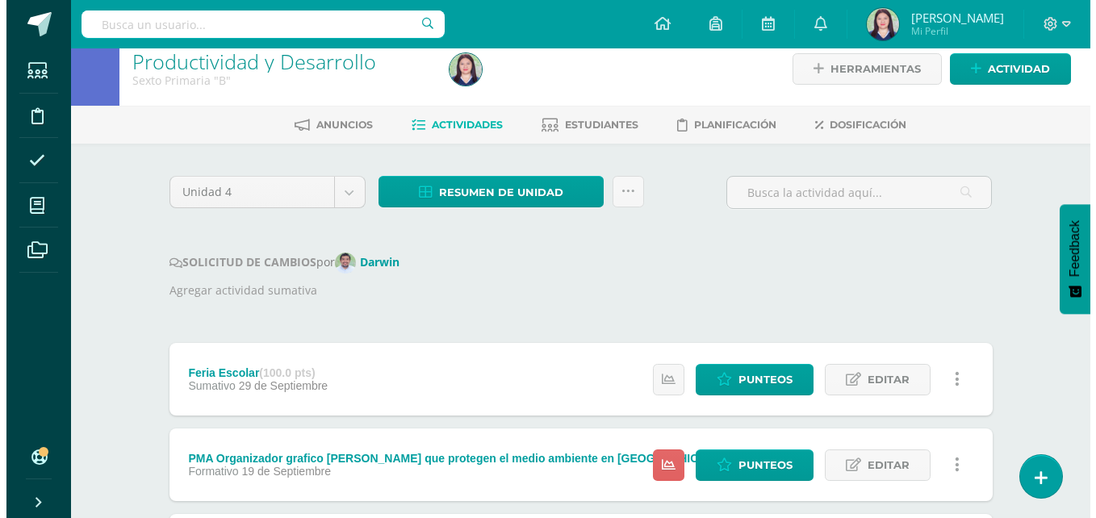
scroll to position [1, 0]
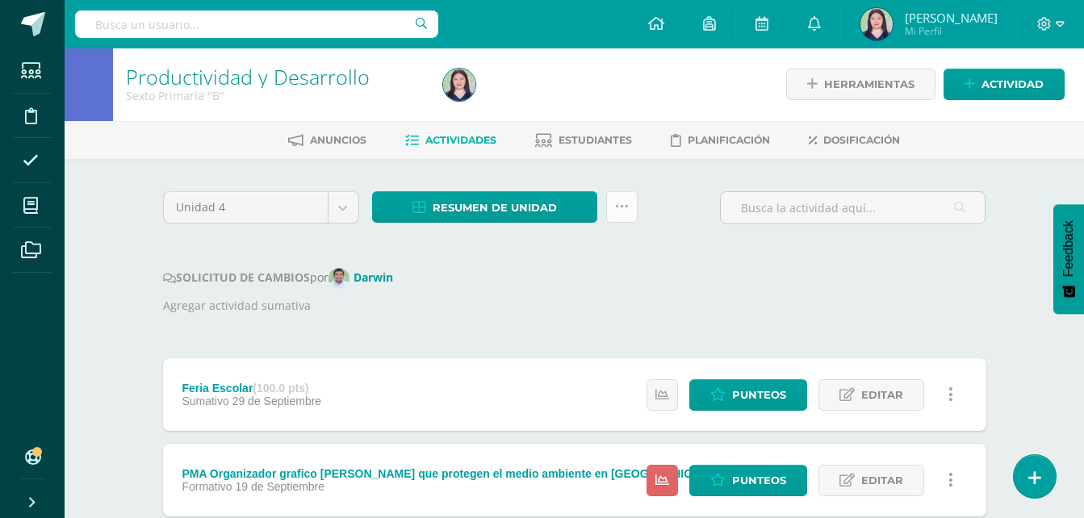
click at [615, 196] on link at bounding box center [621, 206] width 31 height 31
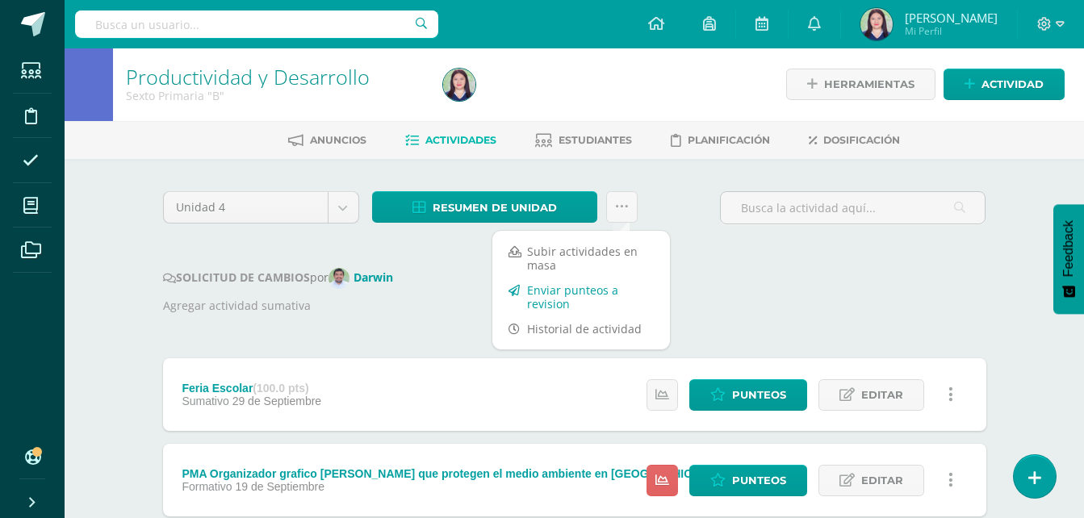
click at [572, 300] on link "Enviar punteos a revision" at bounding box center [581, 297] width 178 height 39
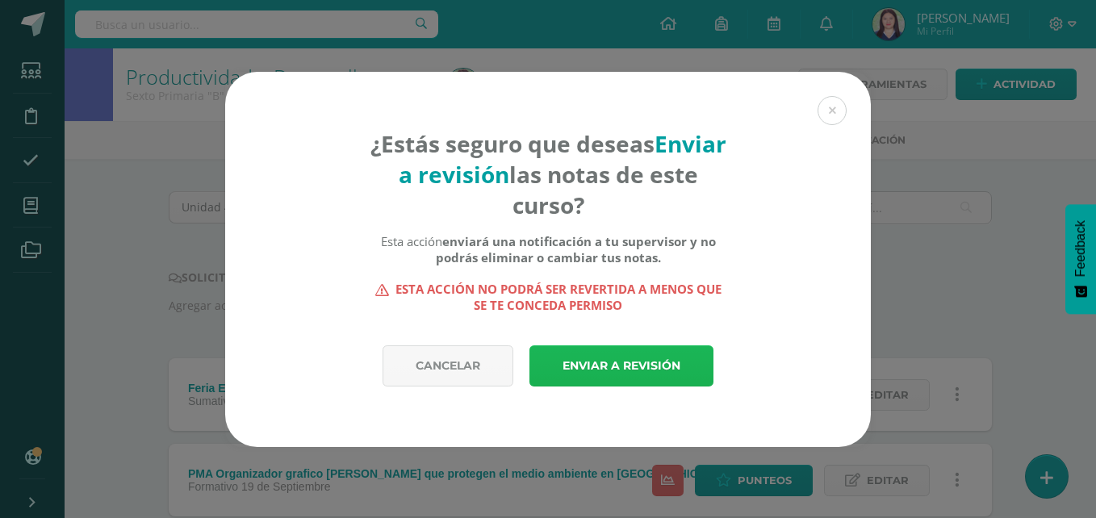
click at [654, 369] on link "Enviar a revisión" at bounding box center [621, 365] width 184 height 41
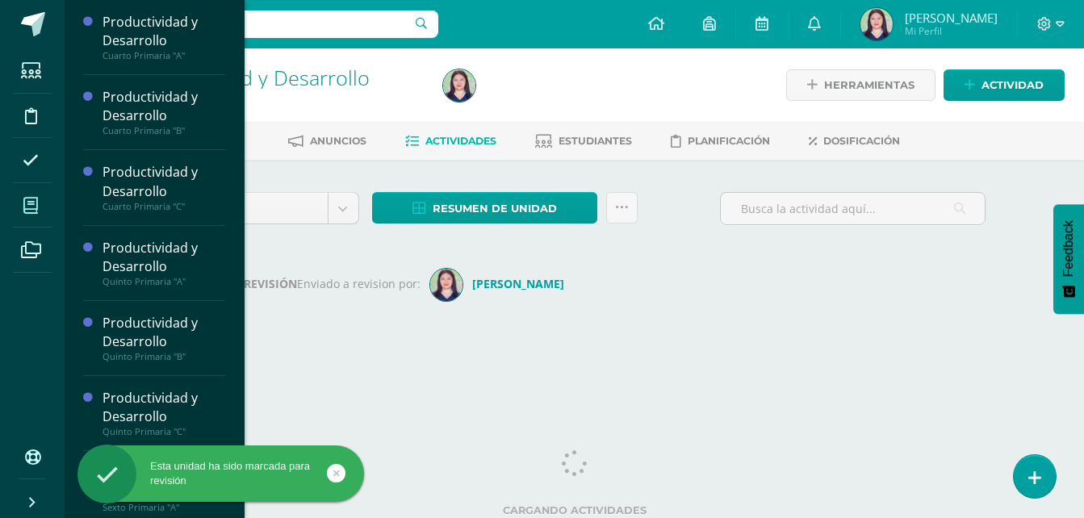
click at [21, 214] on span at bounding box center [31, 205] width 36 height 36
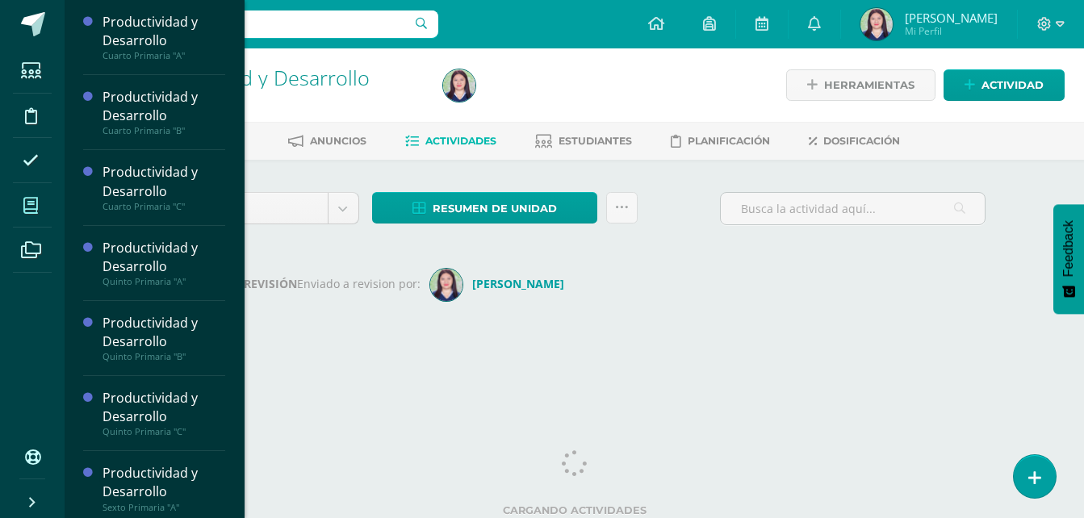
click at [21, 214] on span at bounding box center [31, 205] width 36 height 36
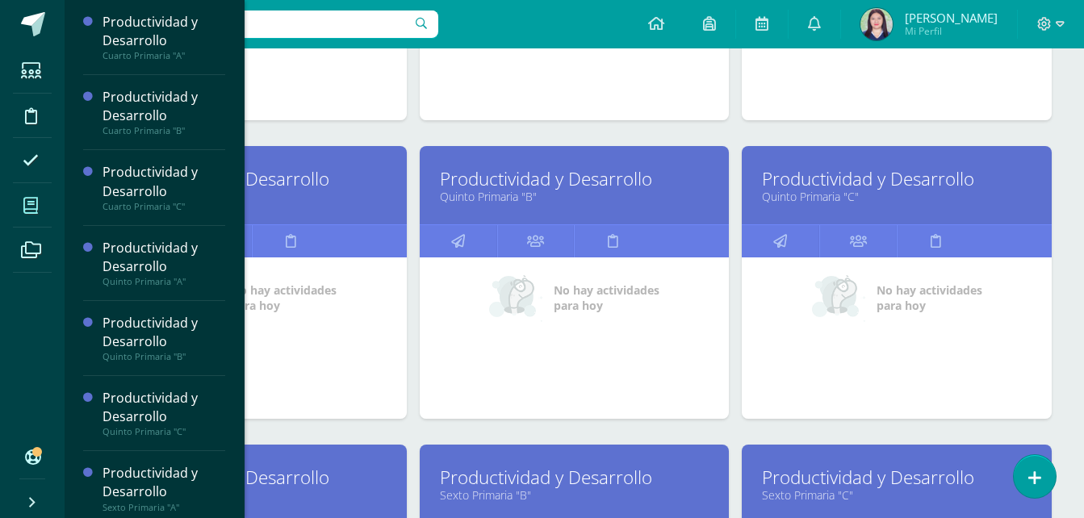
scroll to position [780, 0]
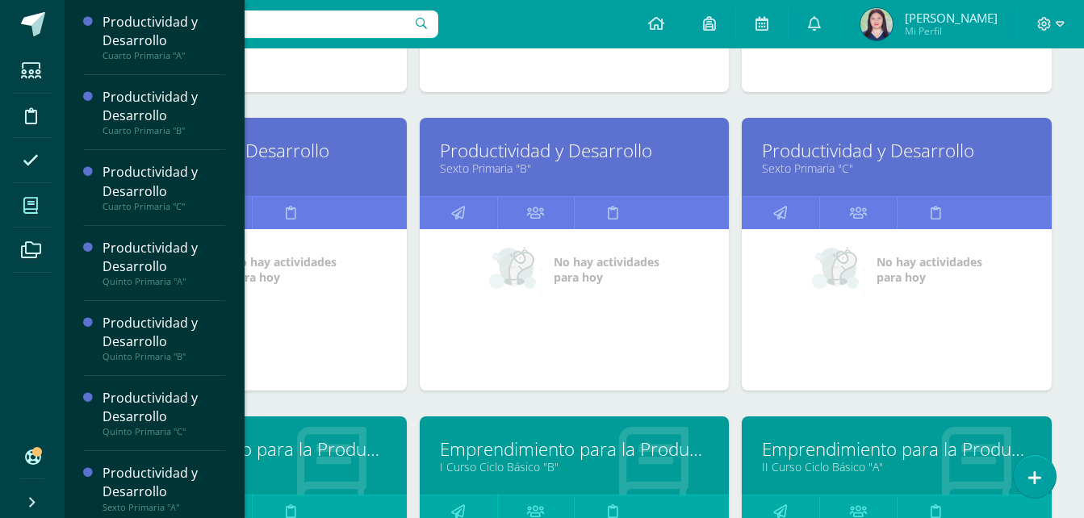
click at [318, 161] on link "Productividad y Desarrollo" at bounding box center [252, 150] width 270 height 25
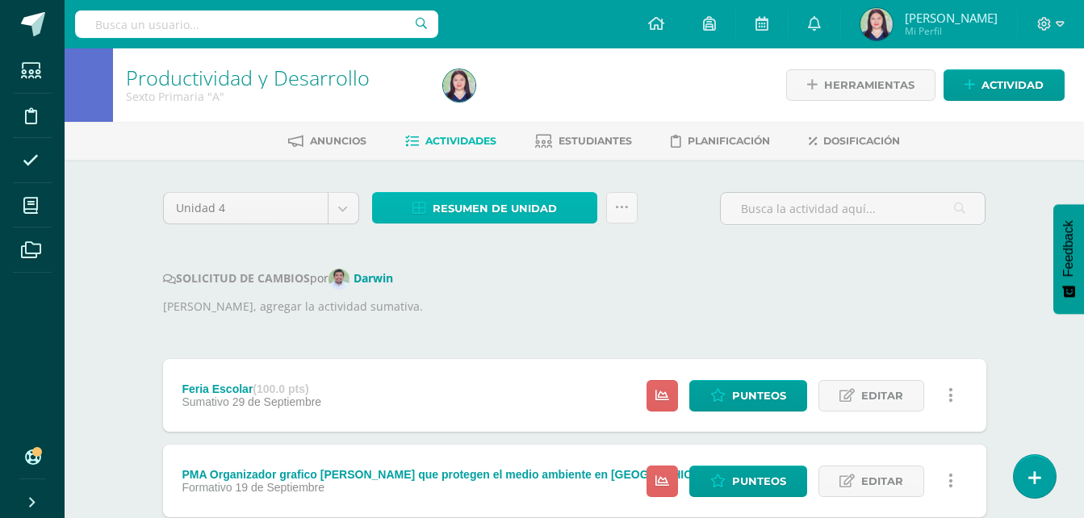
click at [551, 215] on span "Resumen de unidad" at bounding box center [495, 209] width 124 height 30
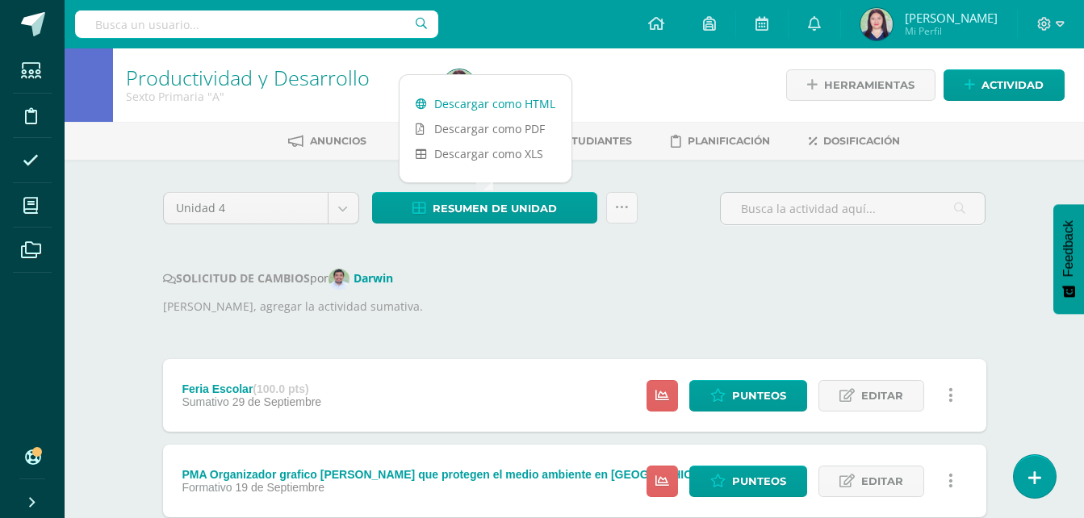
click at [508, 109] on link "Descargar como HTML" at bounding box center [486, 103] width 172 height 25
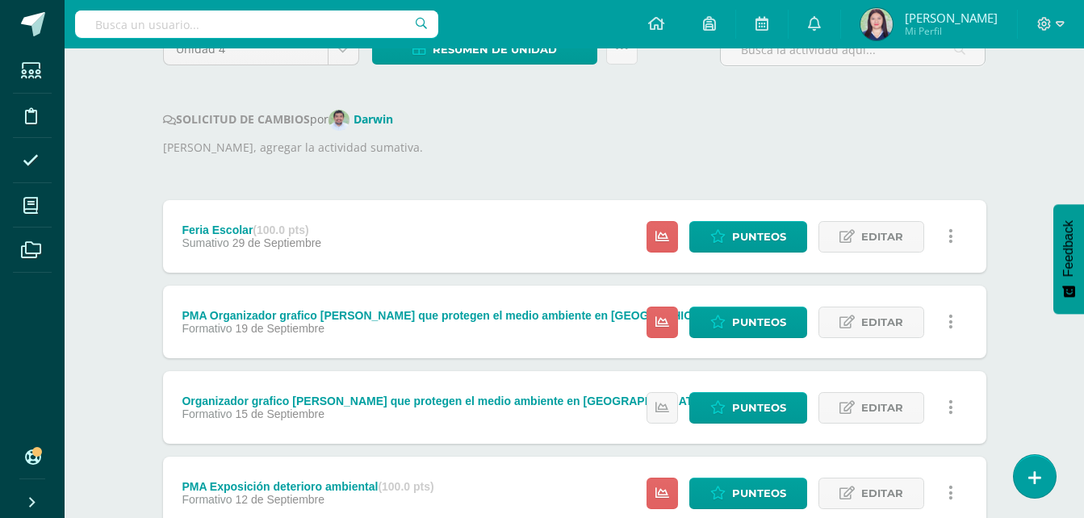
scroll to position [151, 0]
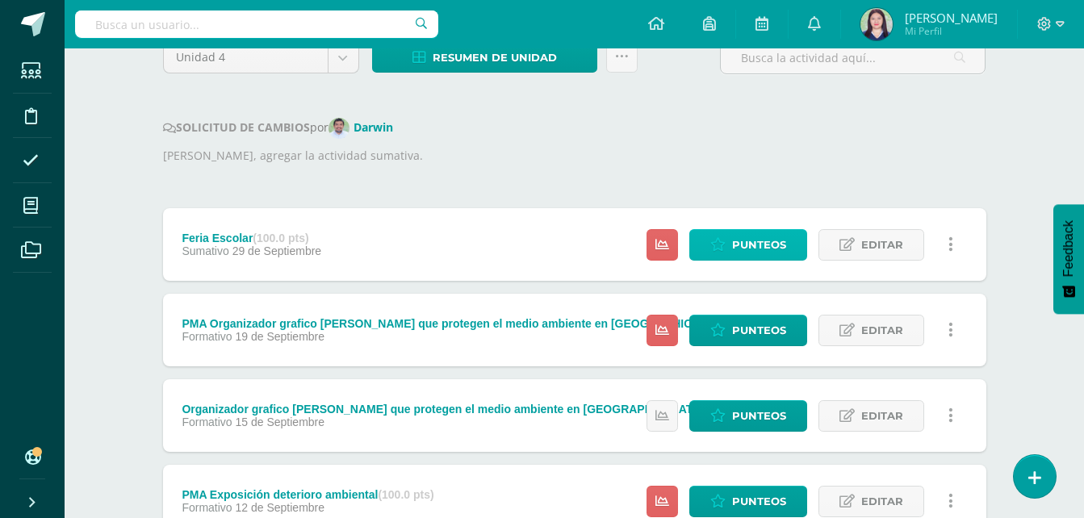
click at [760, 258] on span "Punteos" at bounding box center [759, 245] width 54 height 30
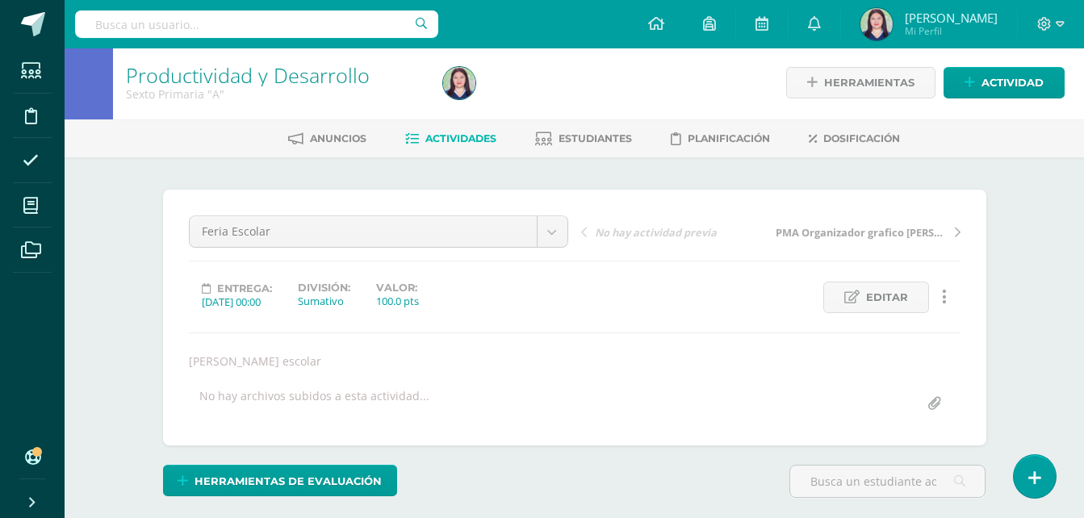
scroll to position [455, 0]
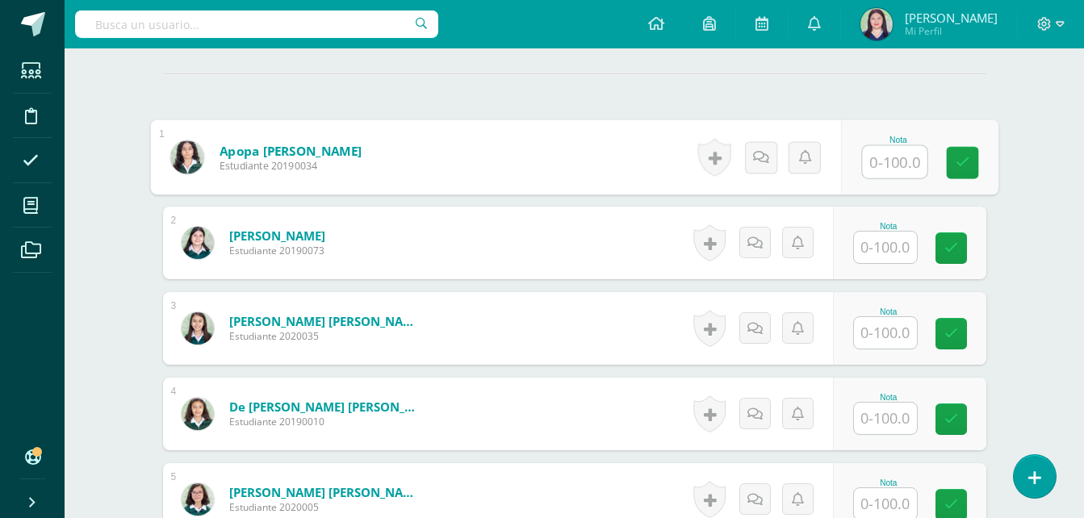
click at [880, 152] on input "text" at bounding box center [894, 162] width 65 height 32
type input "100"
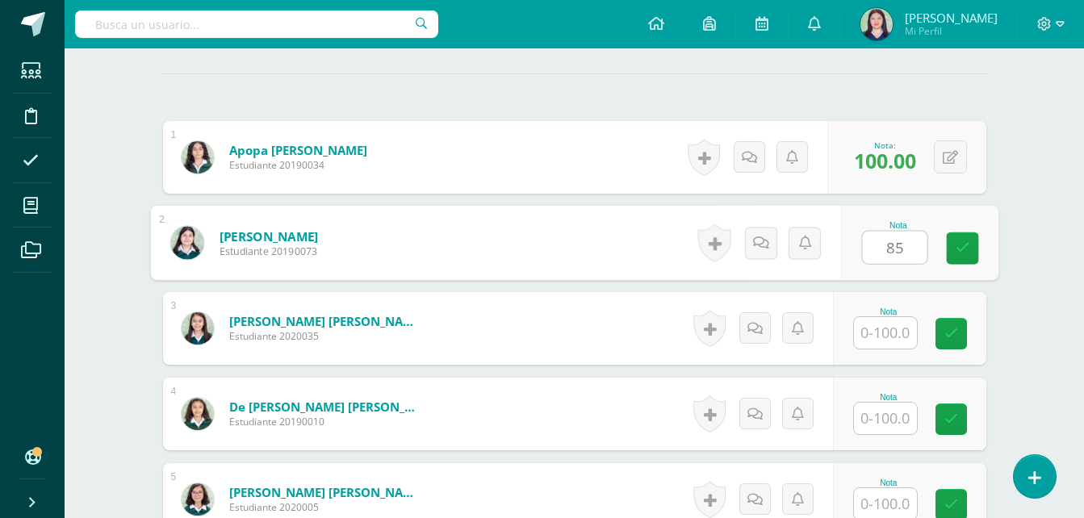
type input "85"
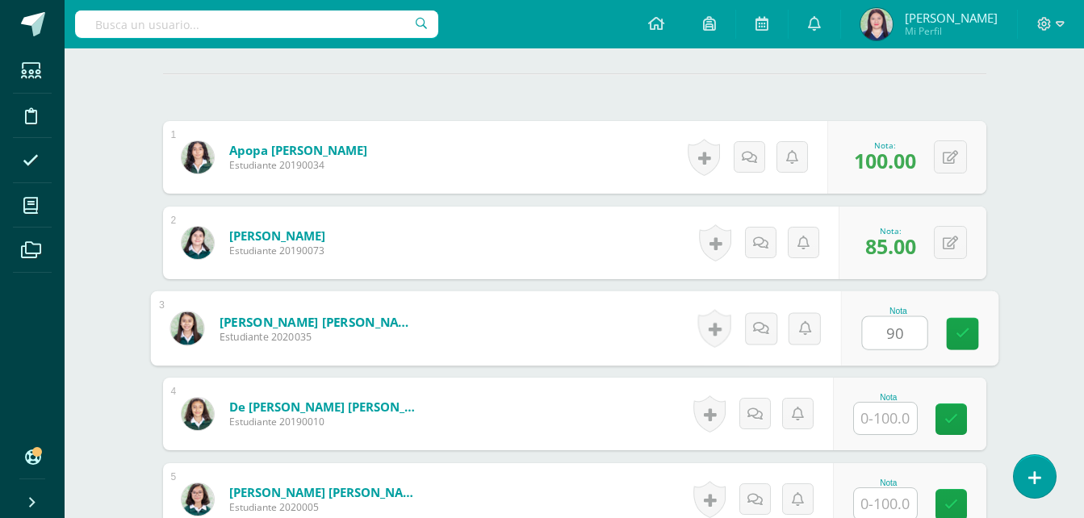
type input "90"
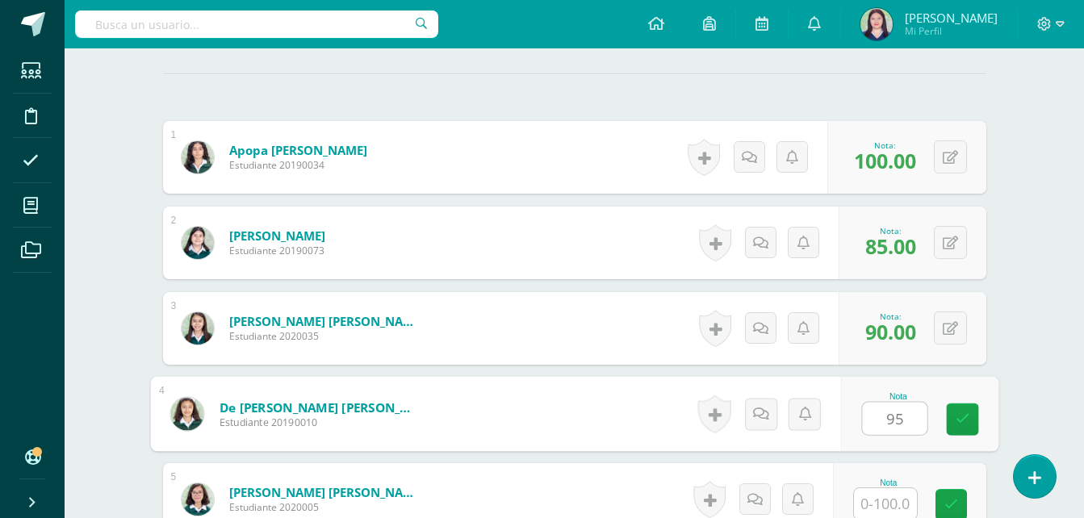
type input "95"
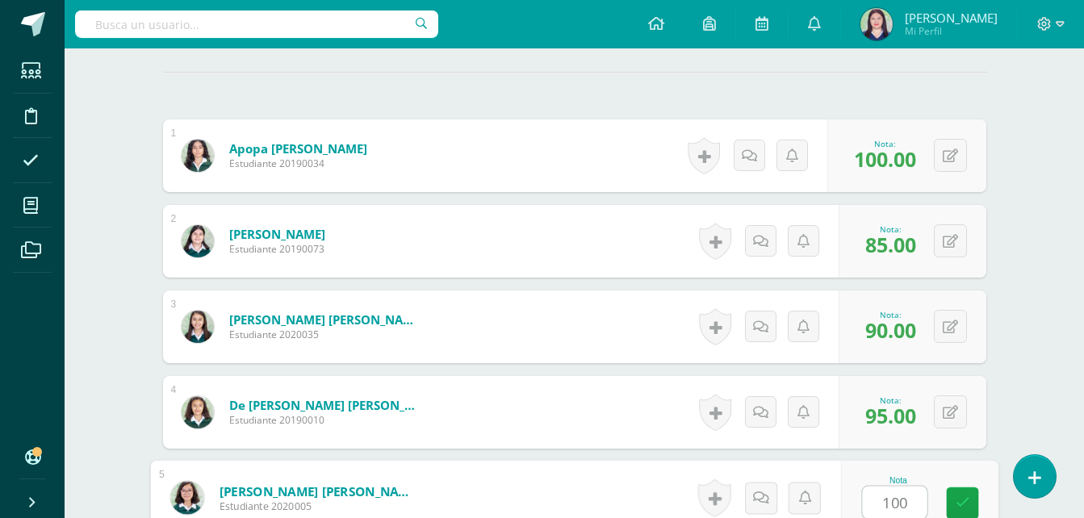
type input "100"
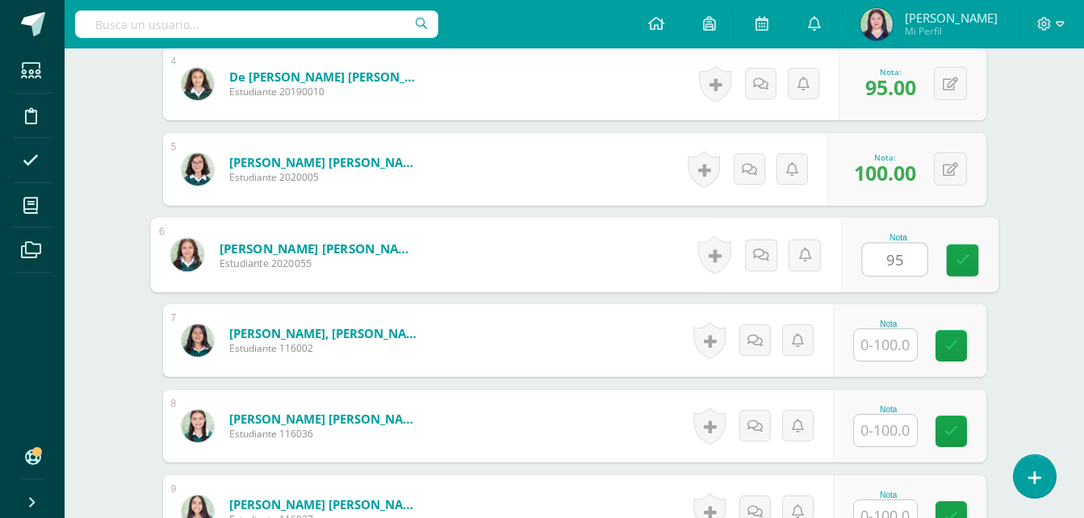
type input "95"
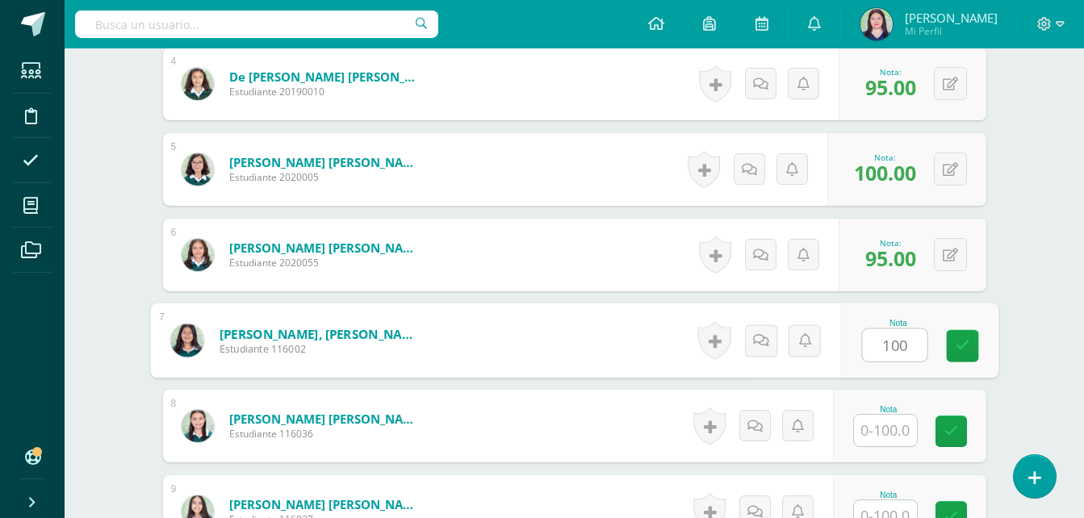
type input "100"
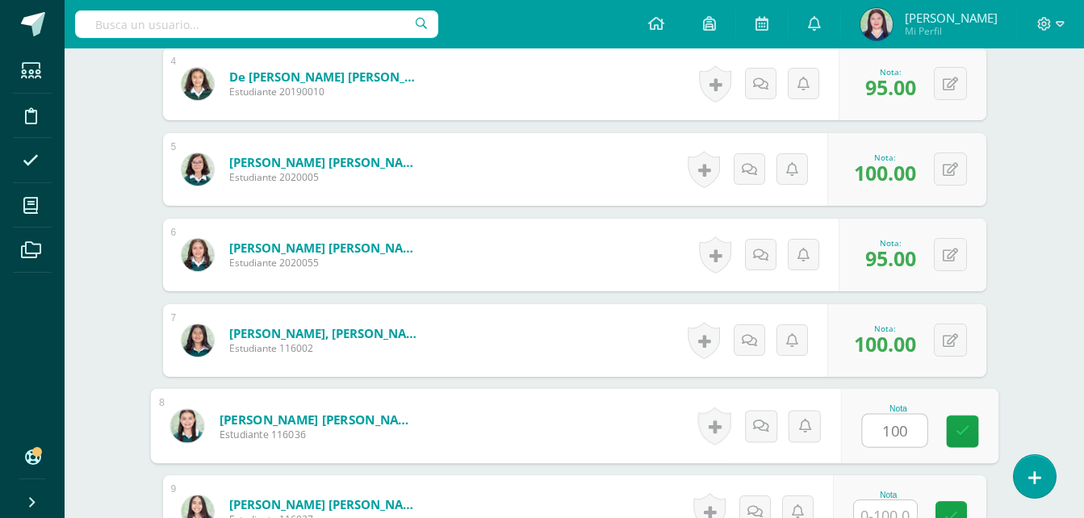
type input "100"
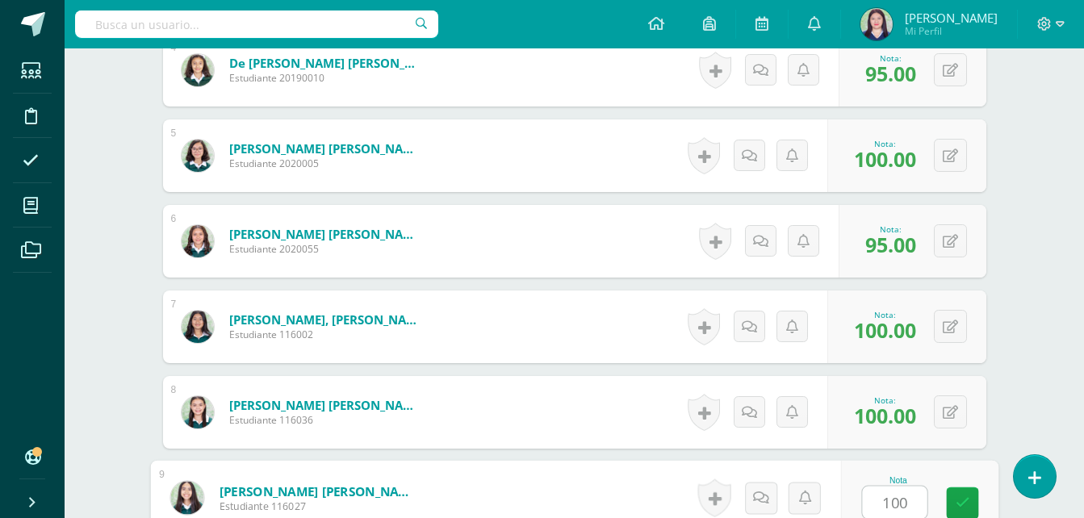
type input "100"
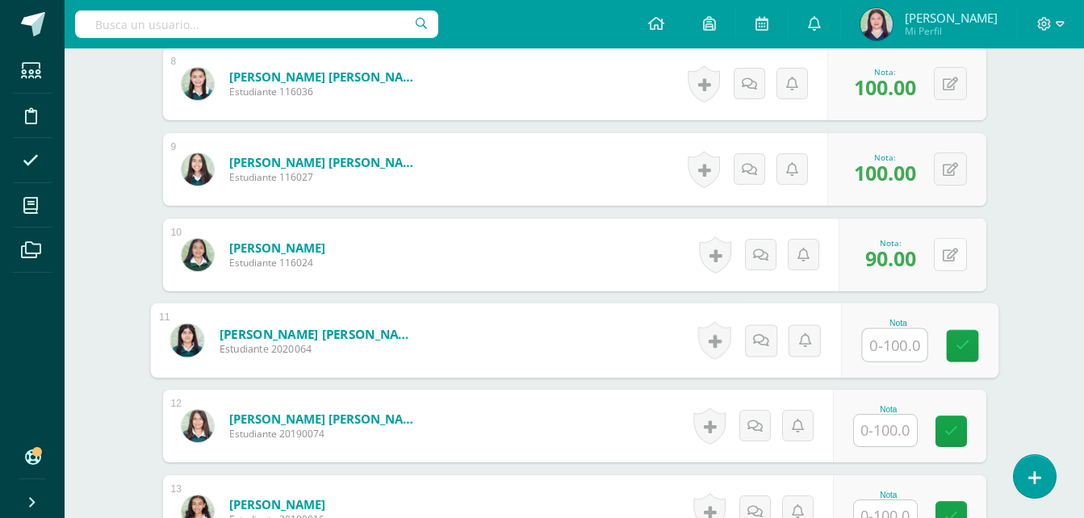
click at [956, 270] on button at bounding box center [950, 254] width 33 height 33
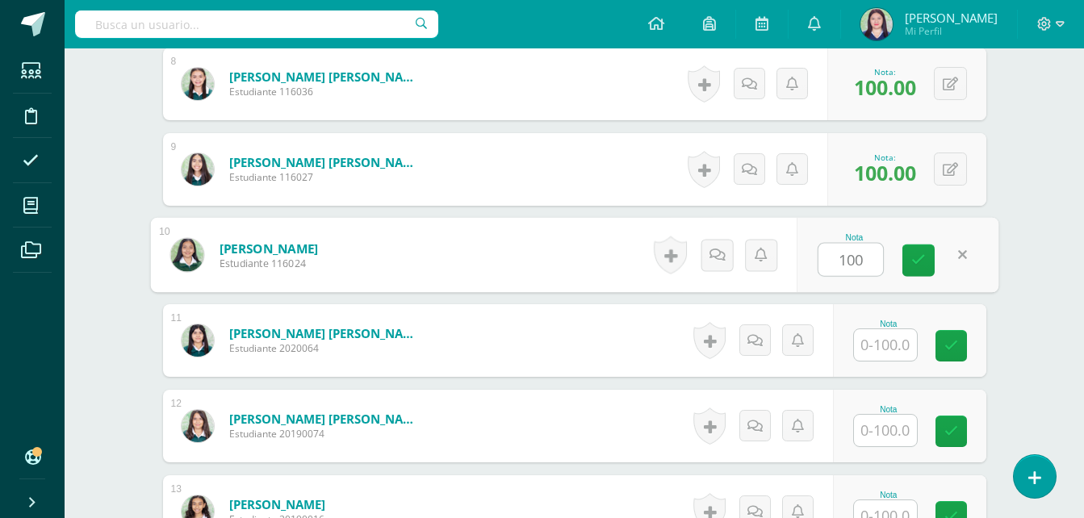
type input "100"
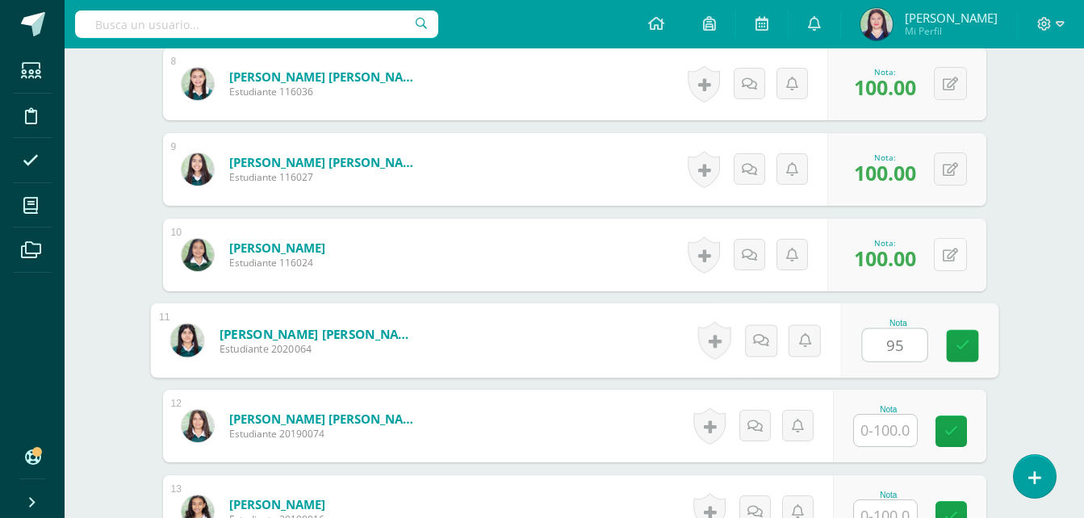
type input "95"
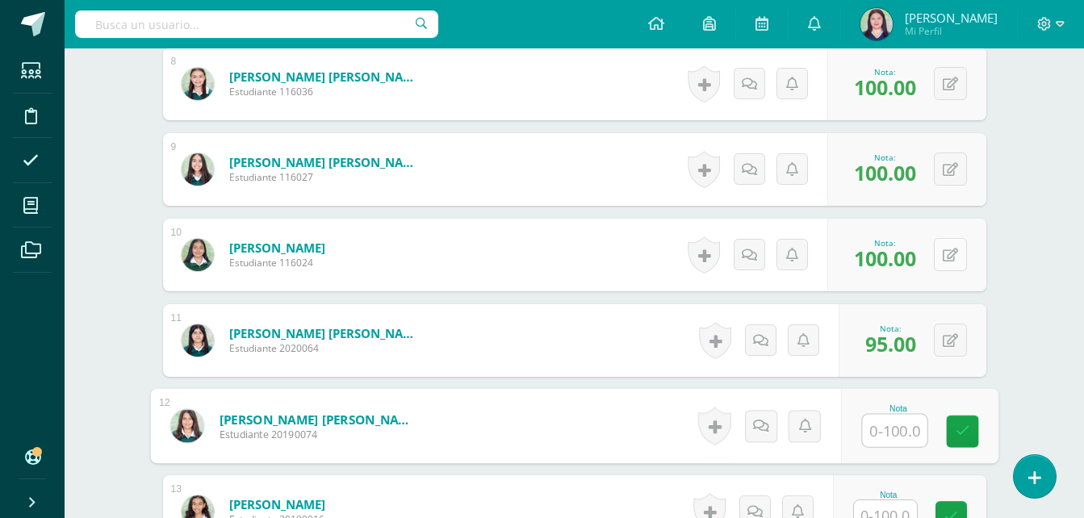
scroll to position [1141, 0]
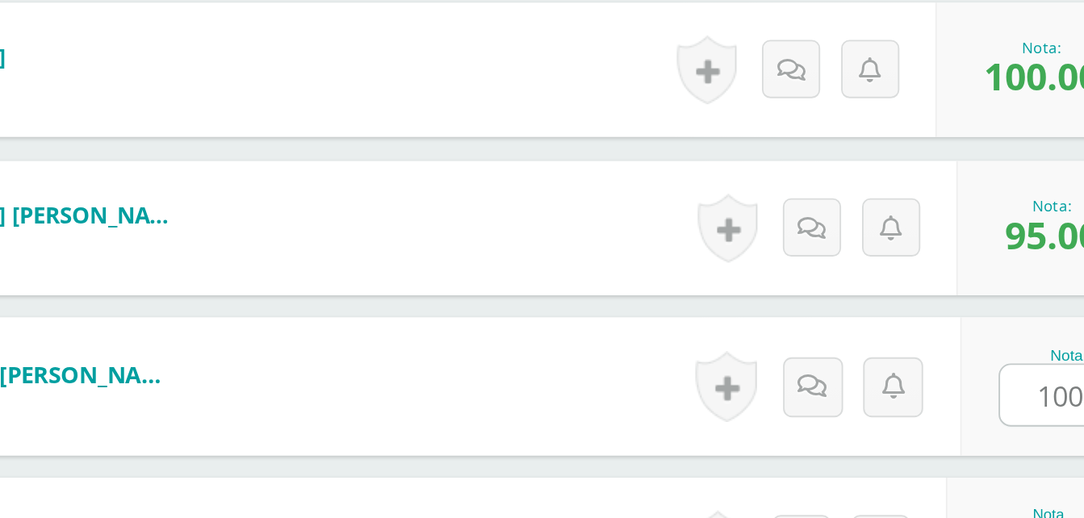
type input "100"
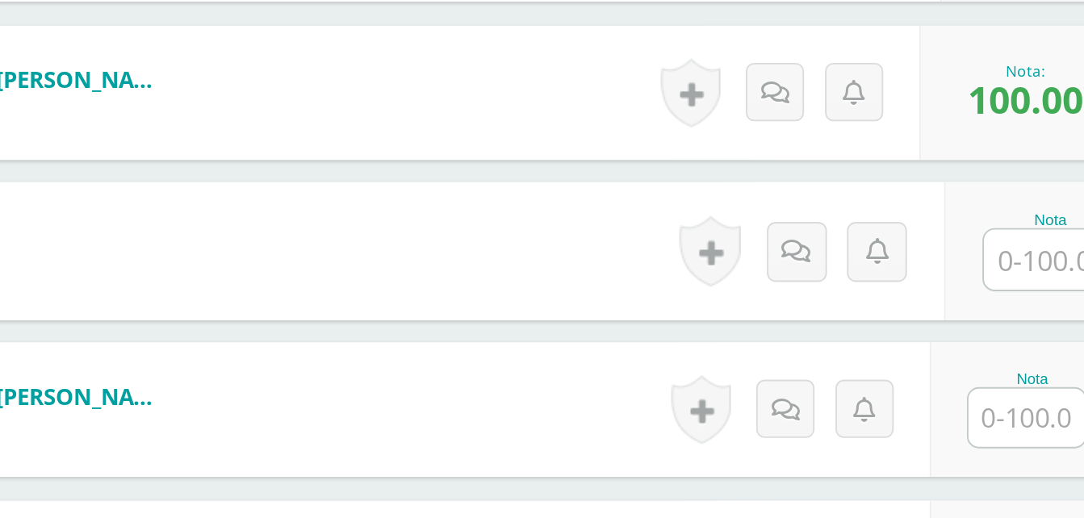
scroll to position [1269, 0]
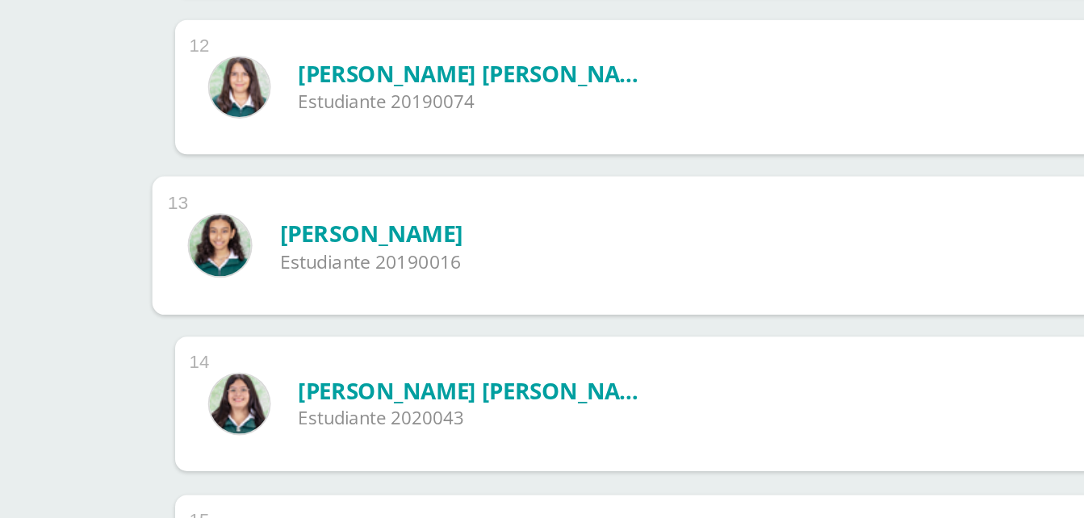
click at [186, 292] on img at bounding box center [198, 285] width 32 height 32
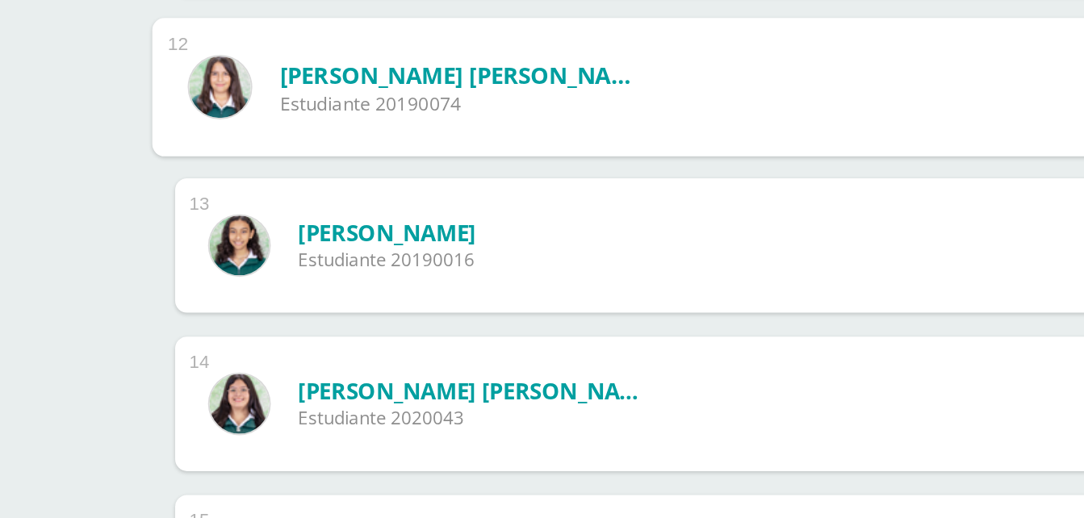
click at [190, 289] on img at bounding box center [186, 284] width 33 height 33
click at [249, 278] on link "Orantes Aldana, Dulce María" at bounding box center [318, 278] width 199 height 17
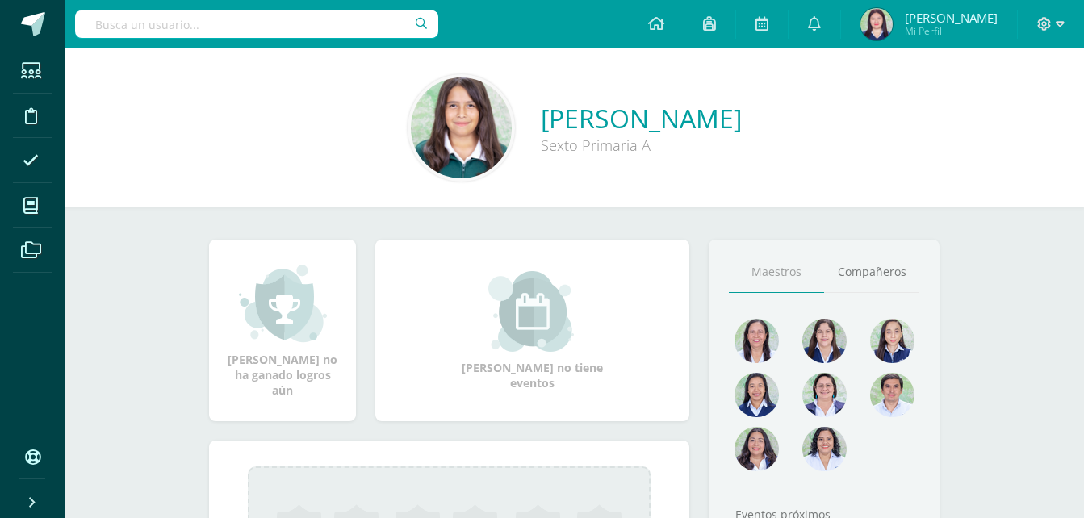
click at [414, 164] on img at bounding box center [461, 127] width 101 height 101
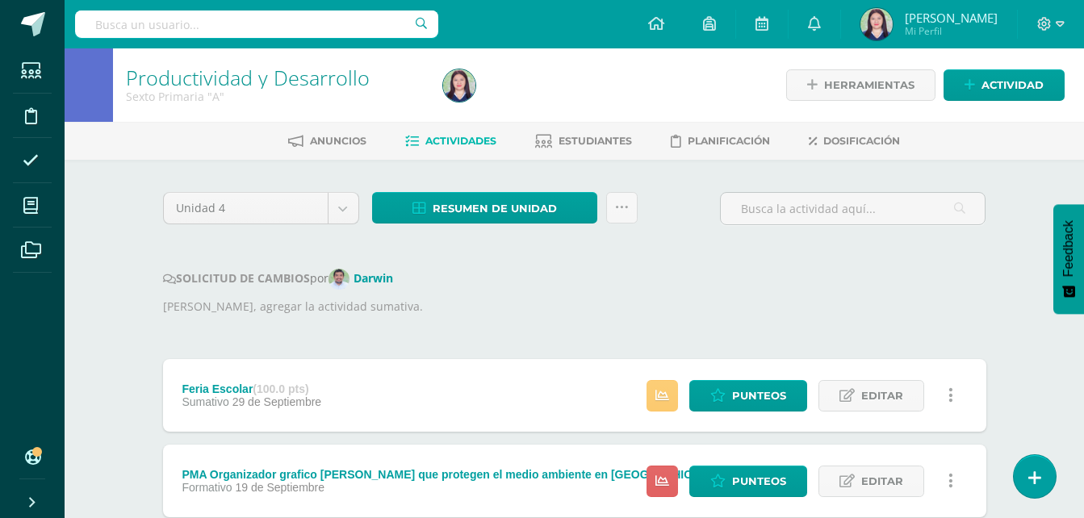
click at [751, 418] on div "Estatus de Actividad: 9 Estudiantes sin calificar 0 Estudiantes con cero Media …" at bounding box center [804, 395] width 364 height 73
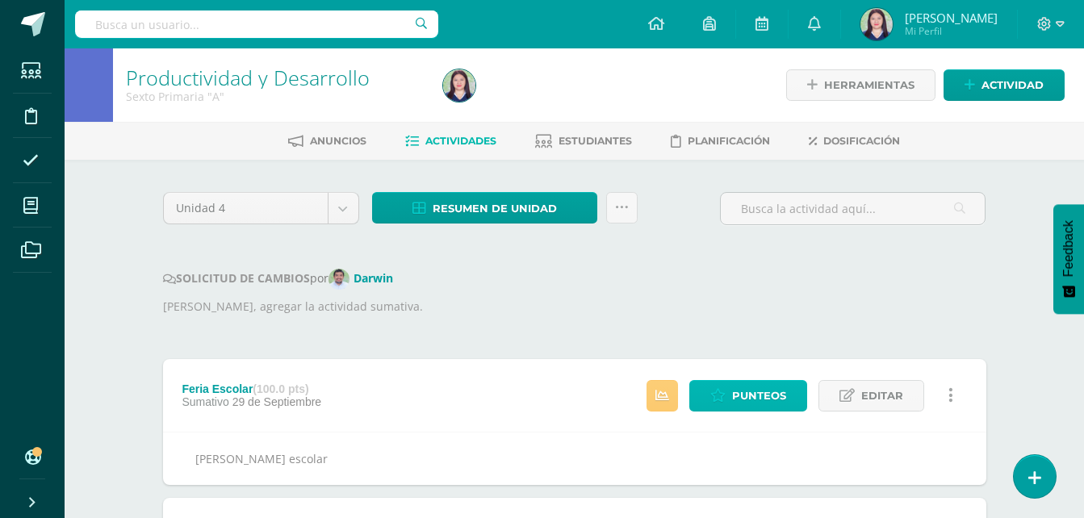
click at [754, 400] on span "Punteos" at bounding box center [759, 396] width 54 height 30
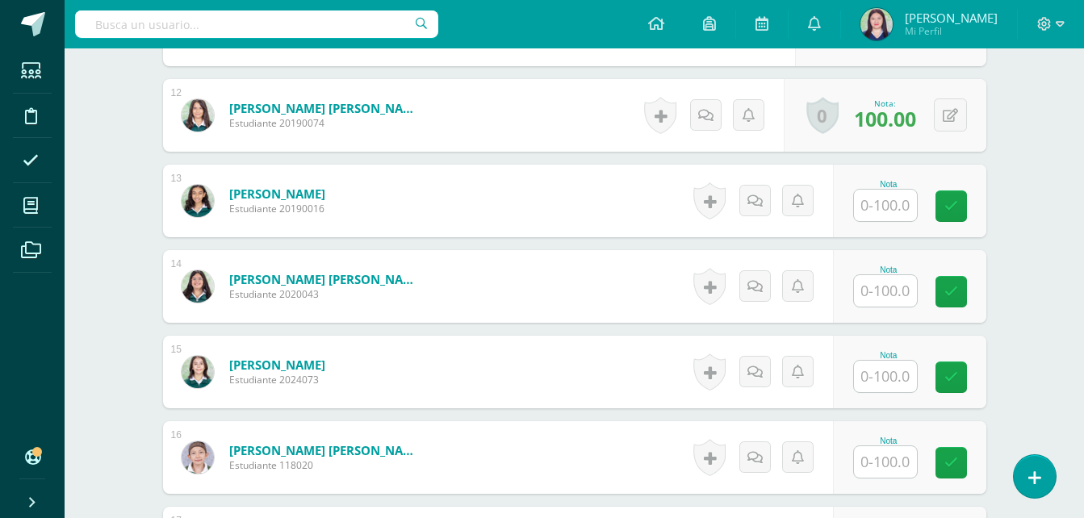
scroll to position [1418, 0]
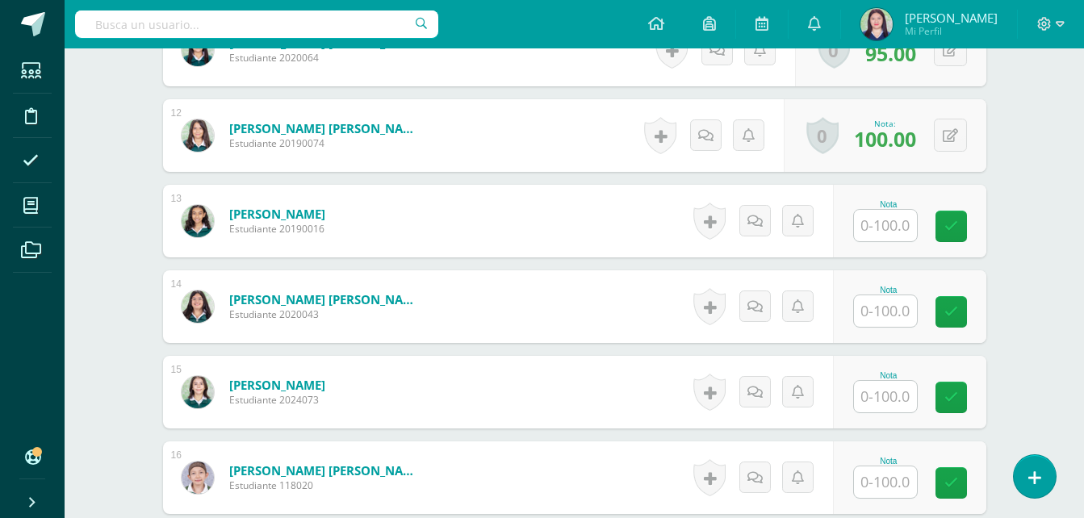
click at [906, 227] on input "text" at bounding box center [885, 225] width 63 height 31
click at [894, 226] on input "text" at bounding box center [885, 225] width 63 height 31
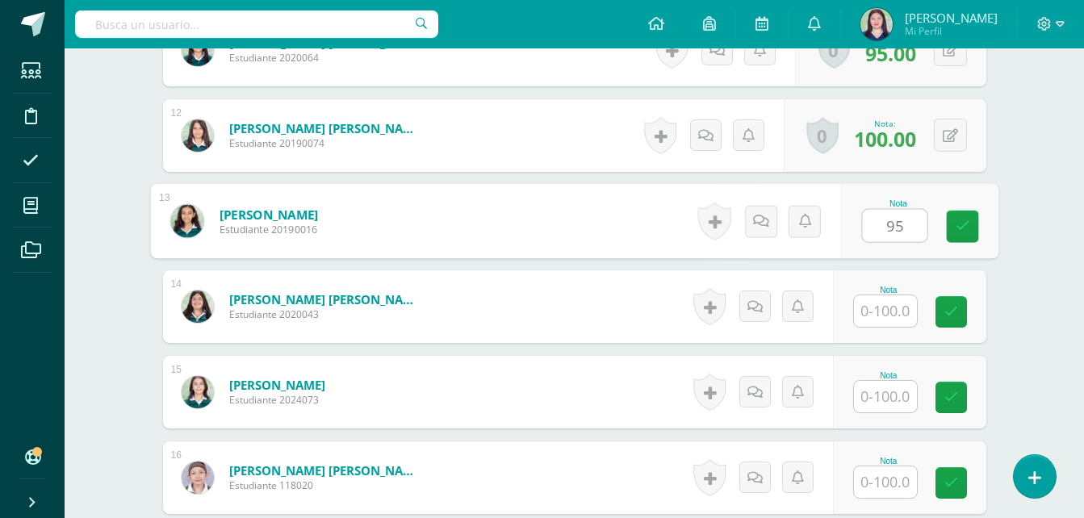
type input "95"
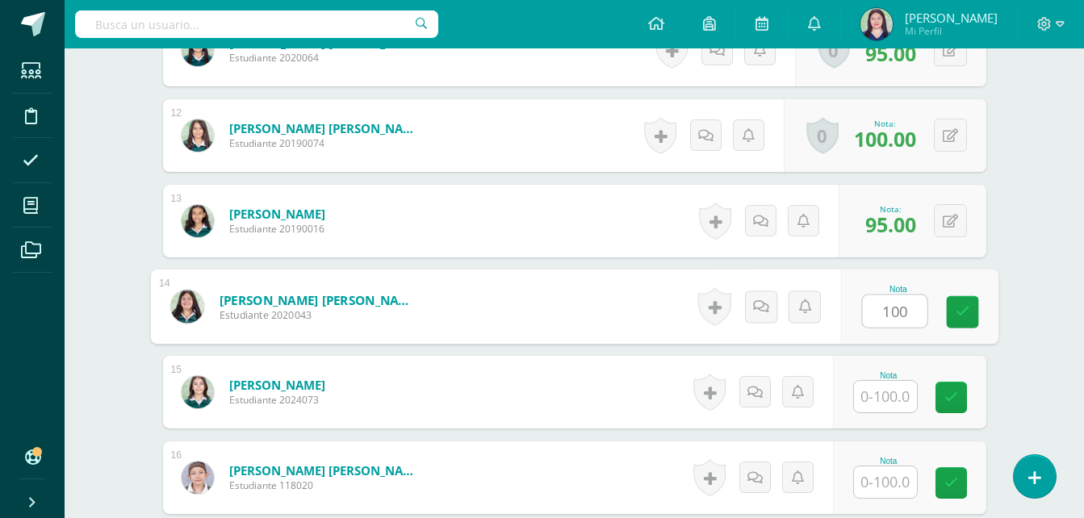
type input "100"
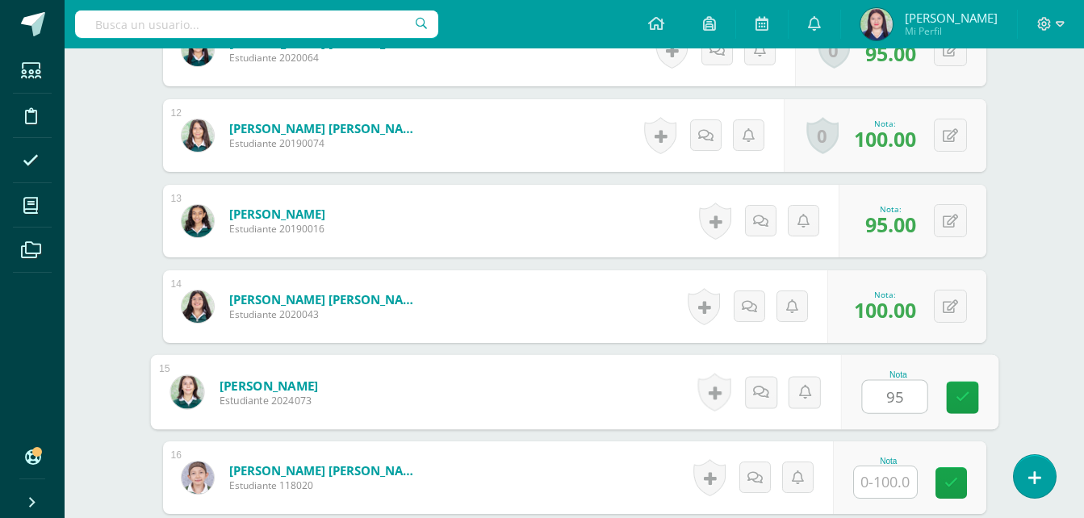
type input "95"
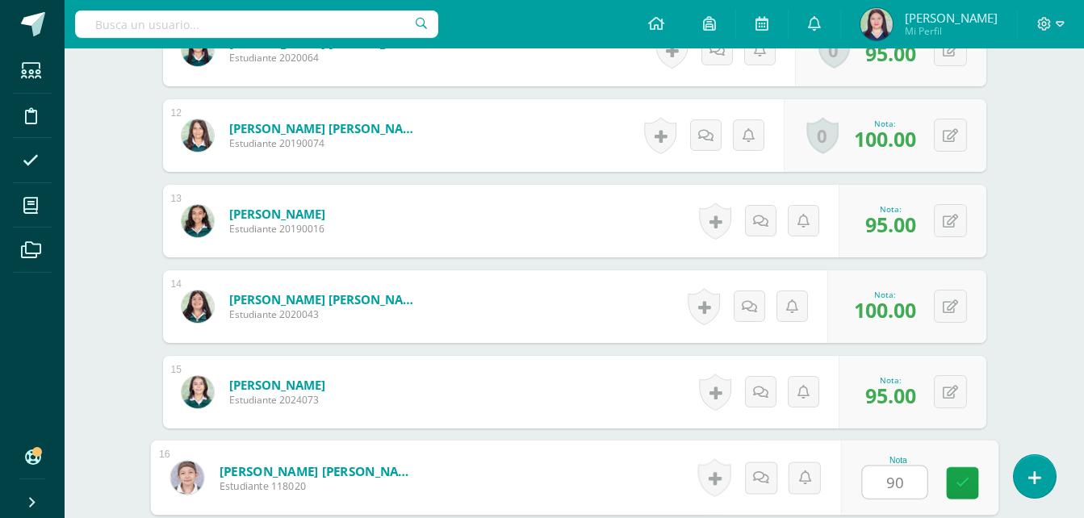
type input "90"
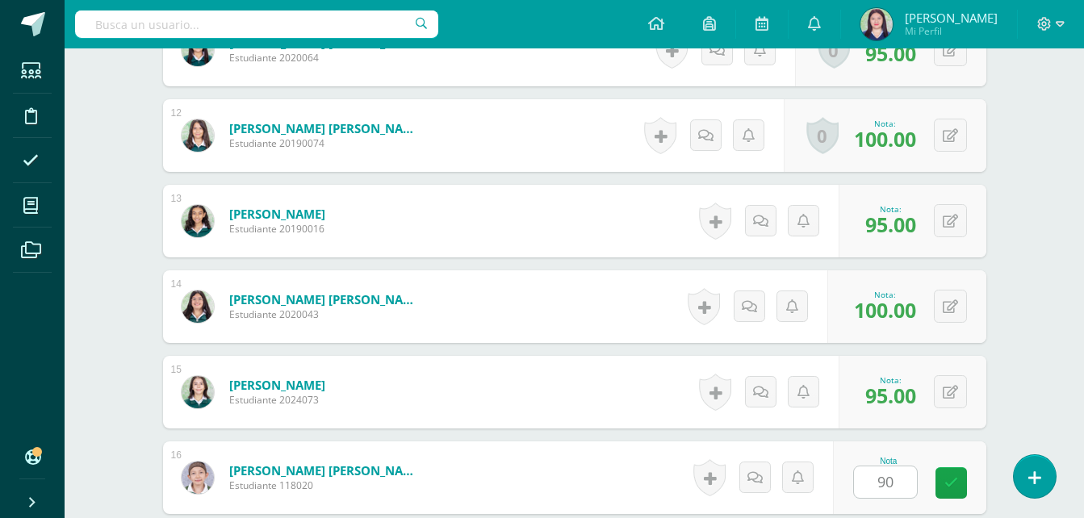
scroll to position [1726, 0]
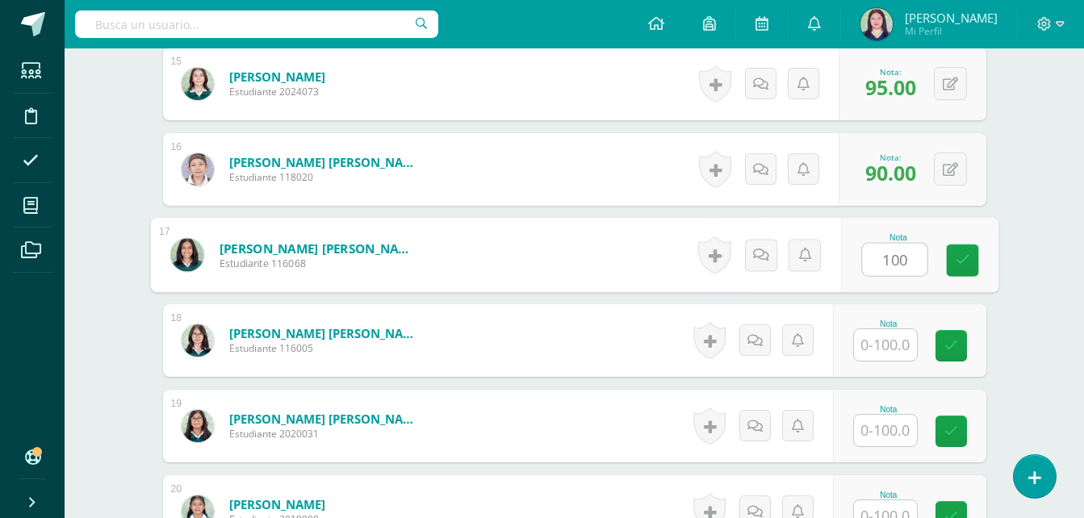
type input "100"
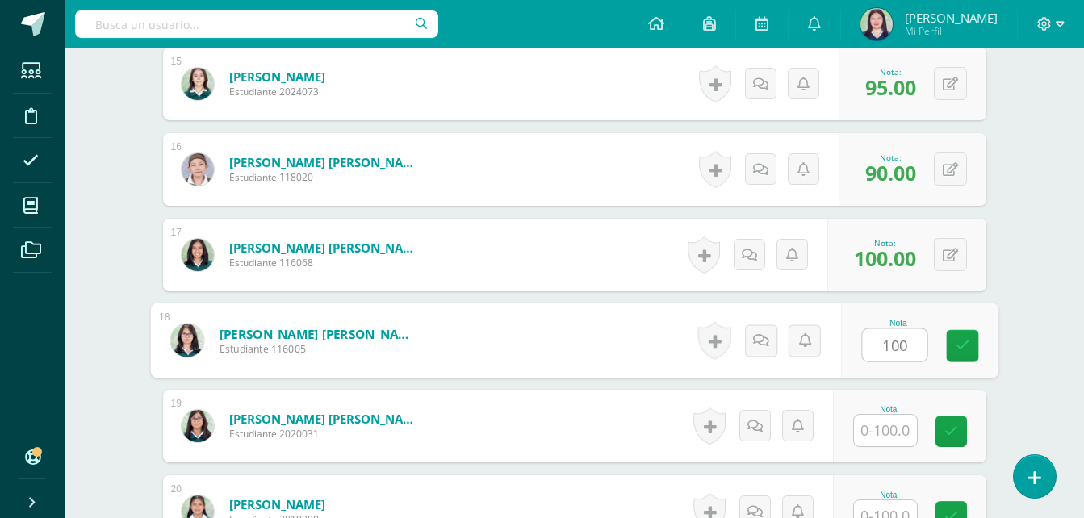
type input "100"
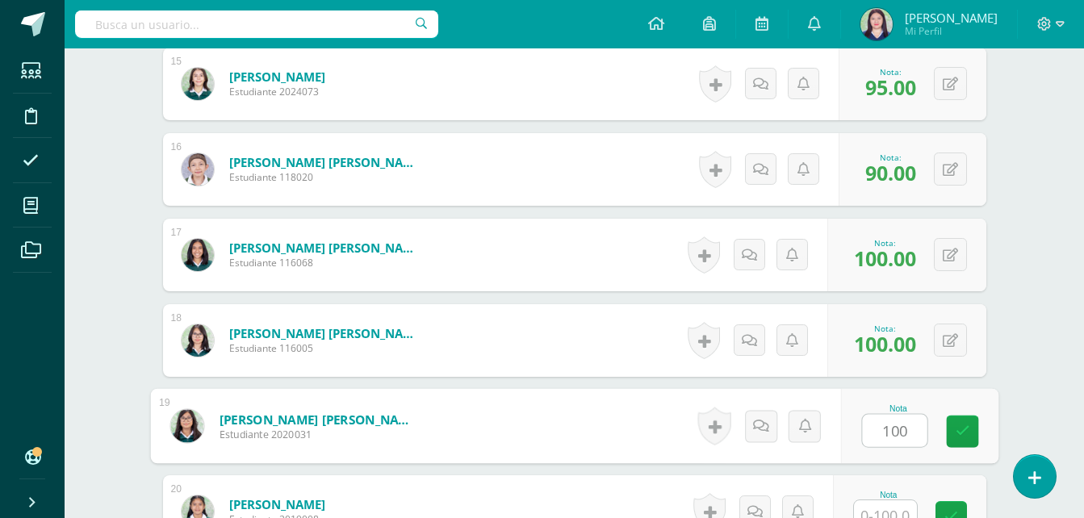
type input "100"
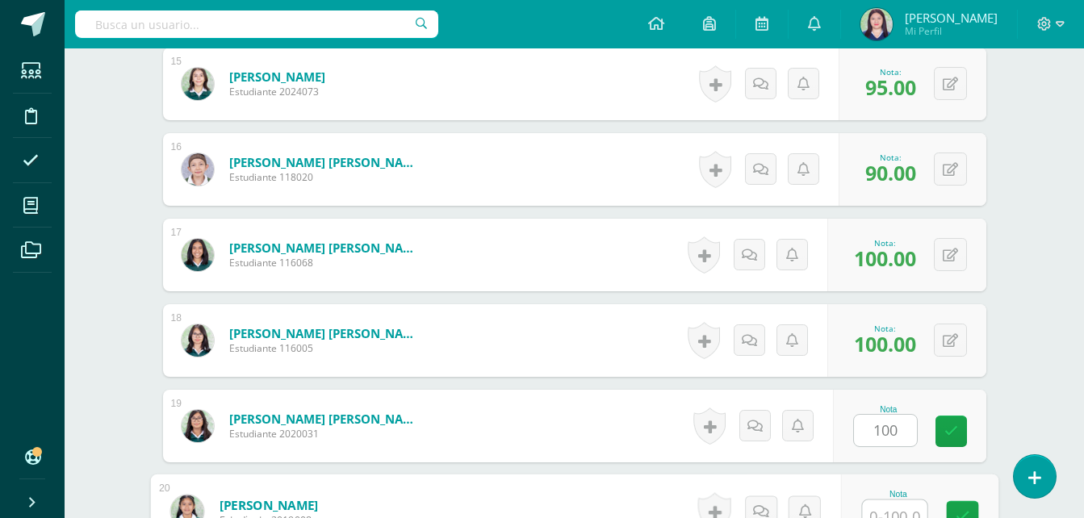
scroll to position [1740, 0]
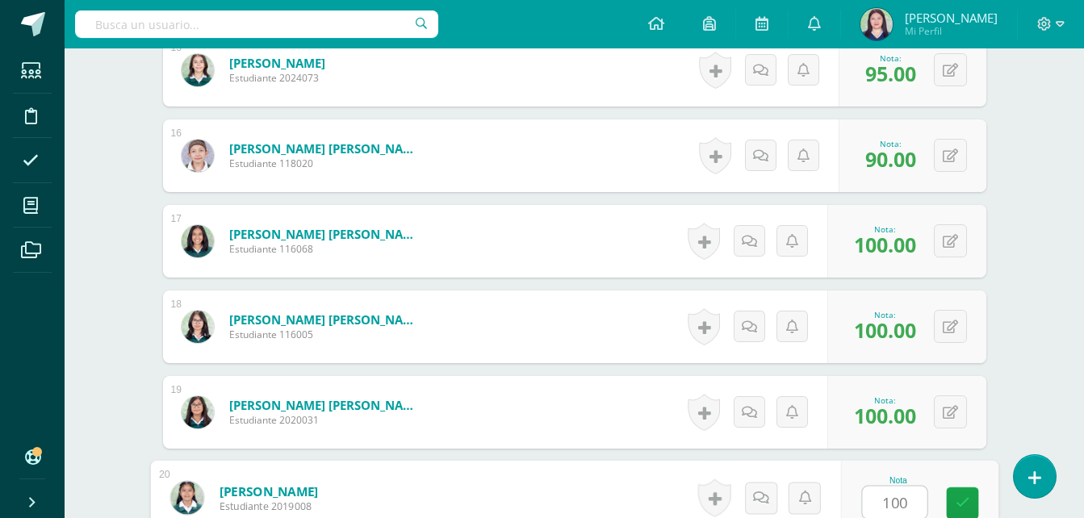
type input "100"
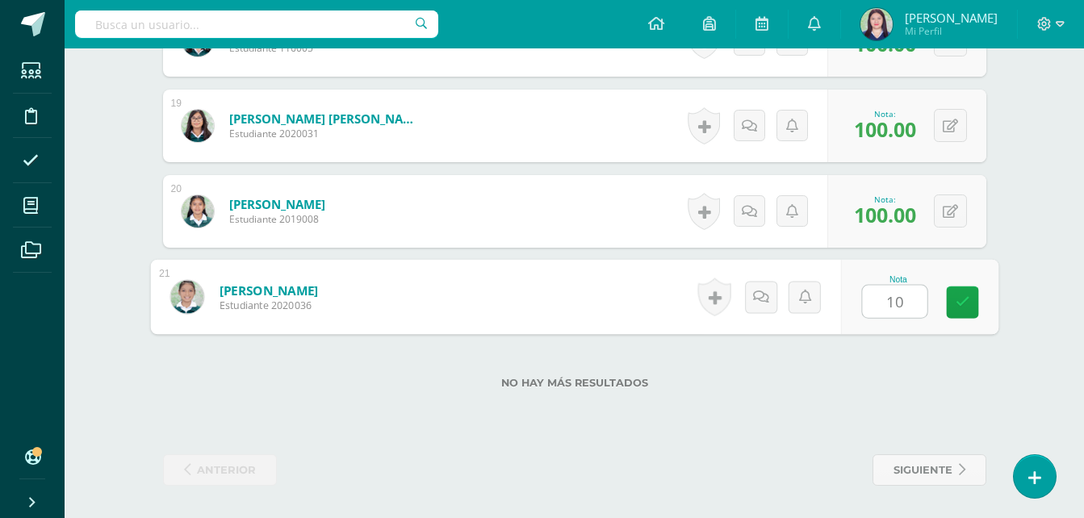
type input "100"
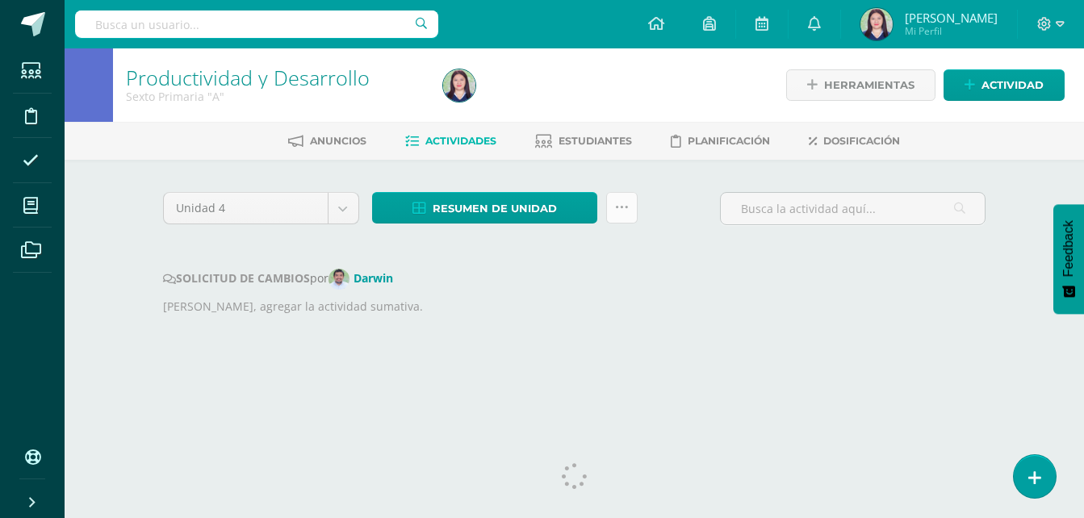
click at [621, 211] on icon at bounding box center [622, 208] width 14 height 14
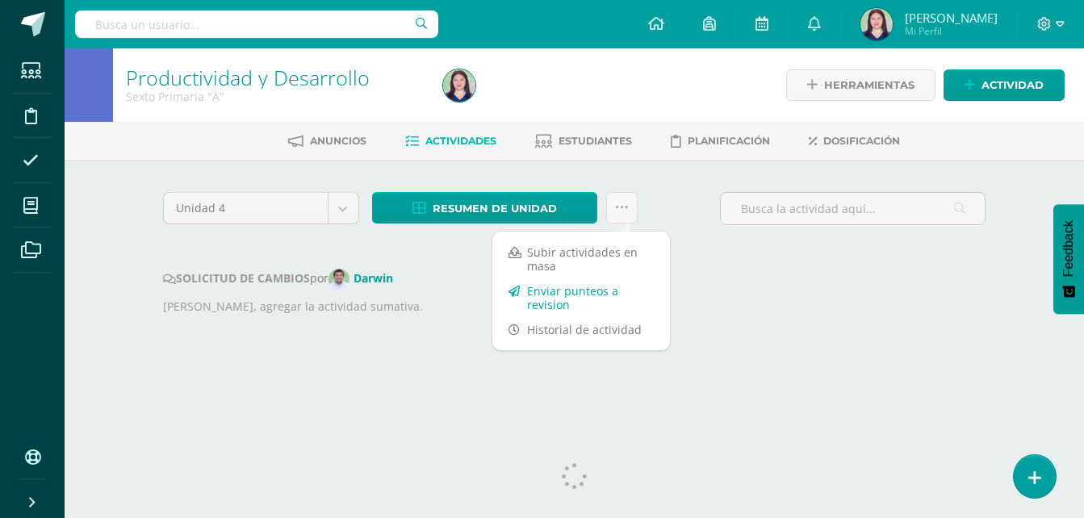
click at [592, 298] on link "Enviar punteos a revision" at bounding box center [581, 297] width 178 height 39
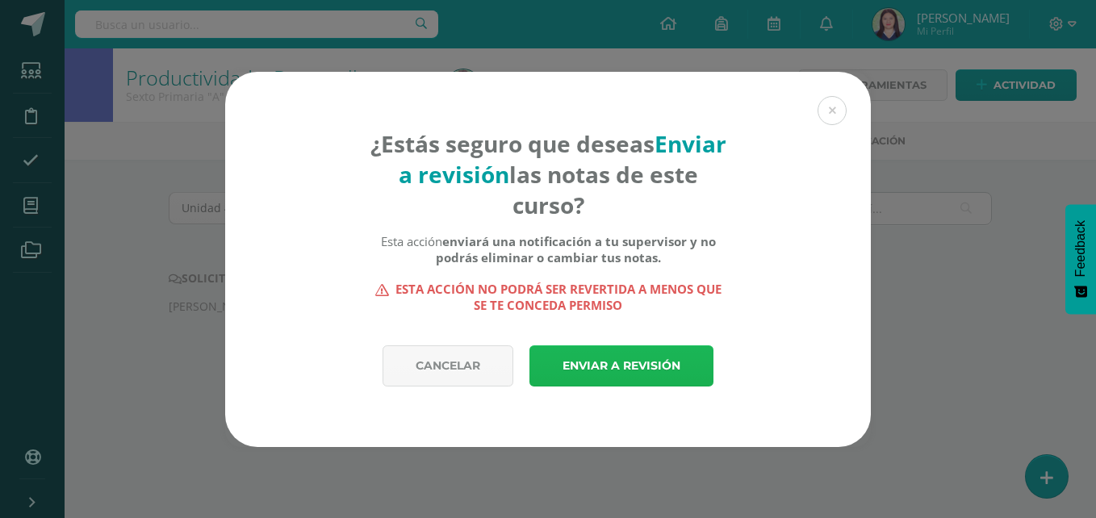
click at [617, 360] on link "Enviar a revisión" at bounding box center [621, 365] width 184 height 41
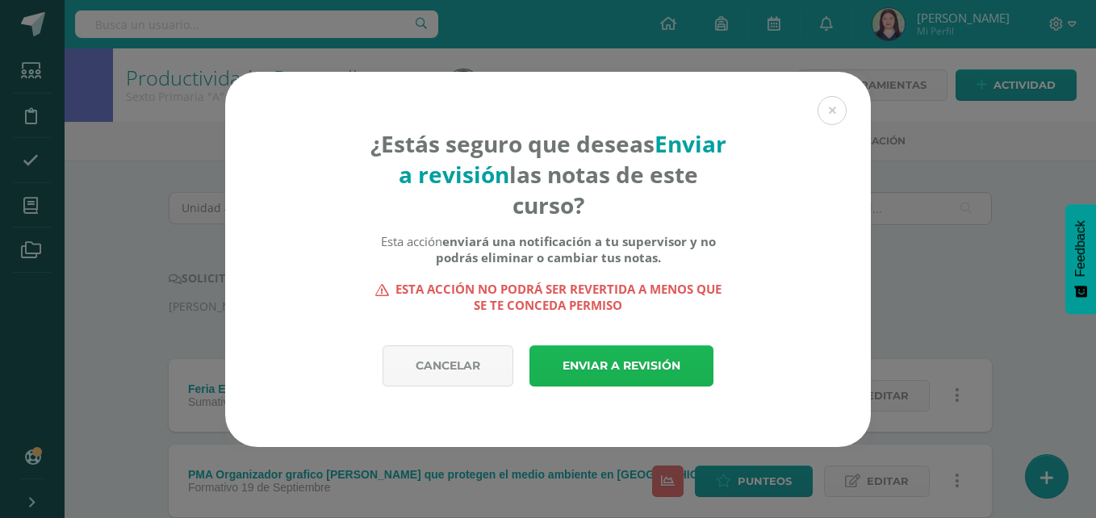
click at [617, 360] on link "Enviar a revisión" at bounding box center [621, 365] width 184 height 41
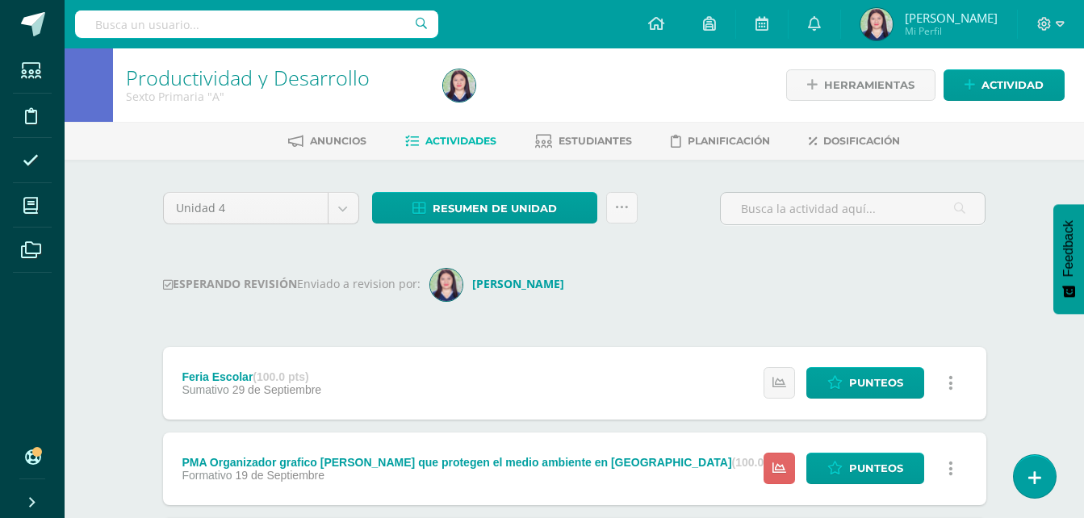
click at [893, 27] on img at bounding box center [876, 24] width 32 height 32
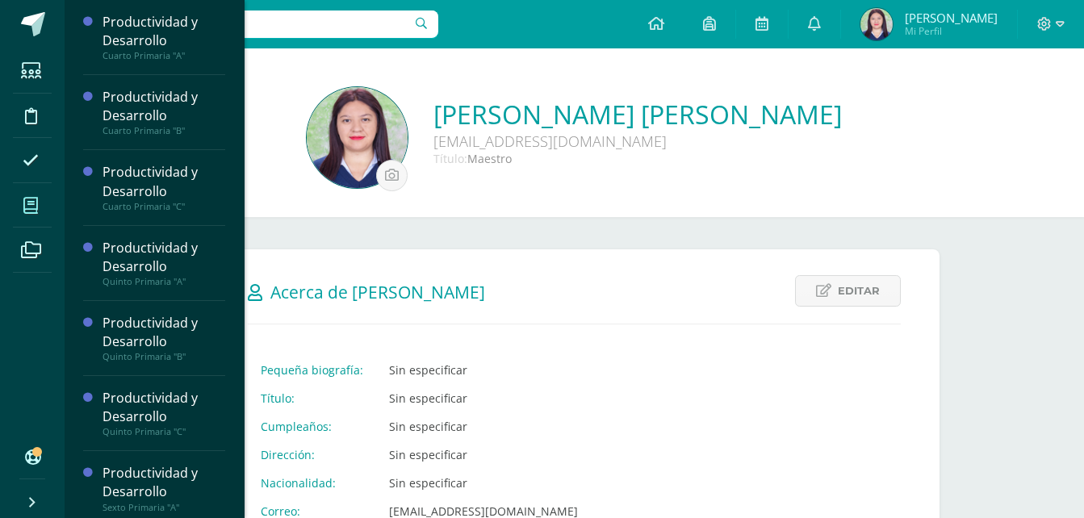
click at [33, 204] on icon at bounding box center [30, 206] width 15 height 16
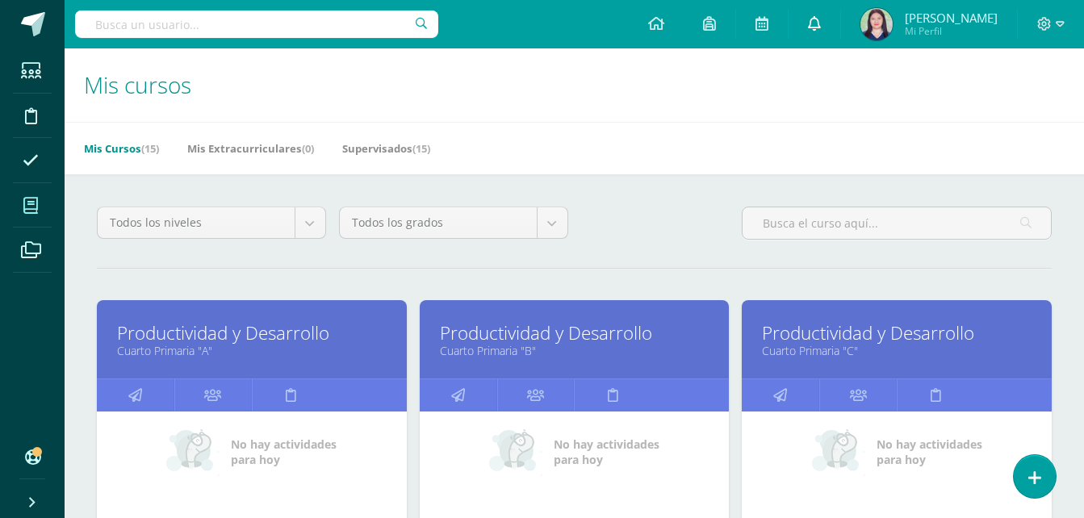
click at [821, 27] on icon at bounding box center [814, 23] width 13 height 15
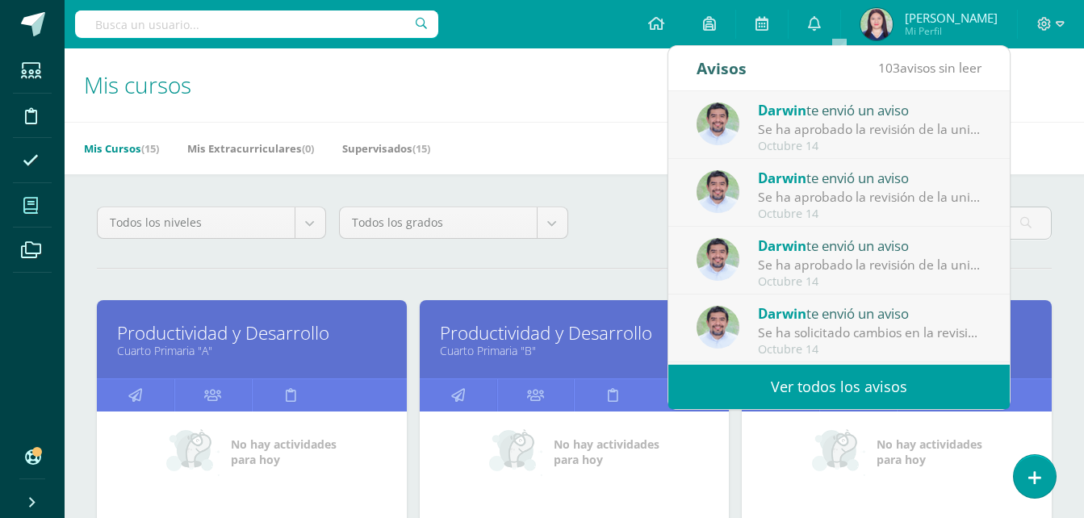
click at [793, 386] on link "Ver todos los avisos" at bounding box center [838, 387] width 341 height 44
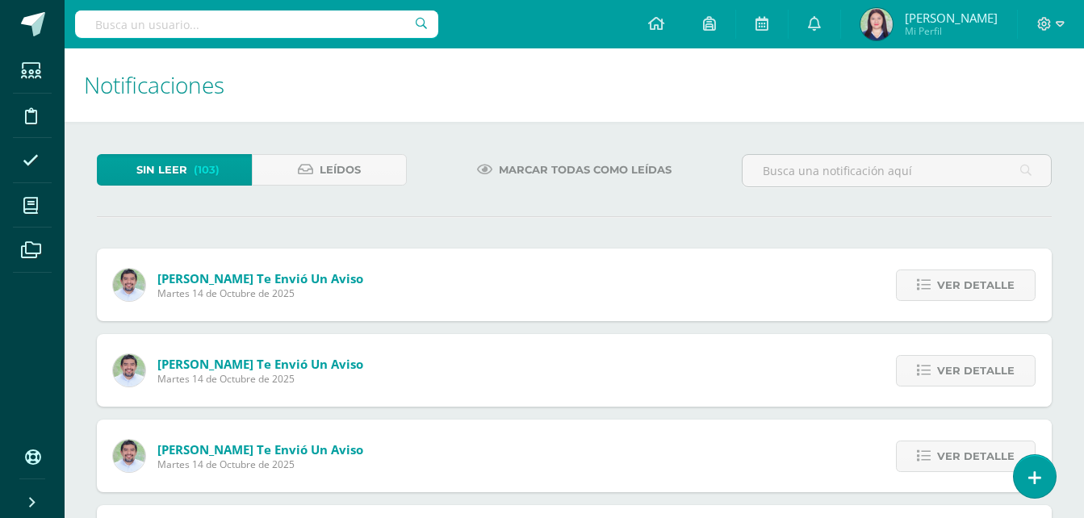
scroll to position [453, 0]
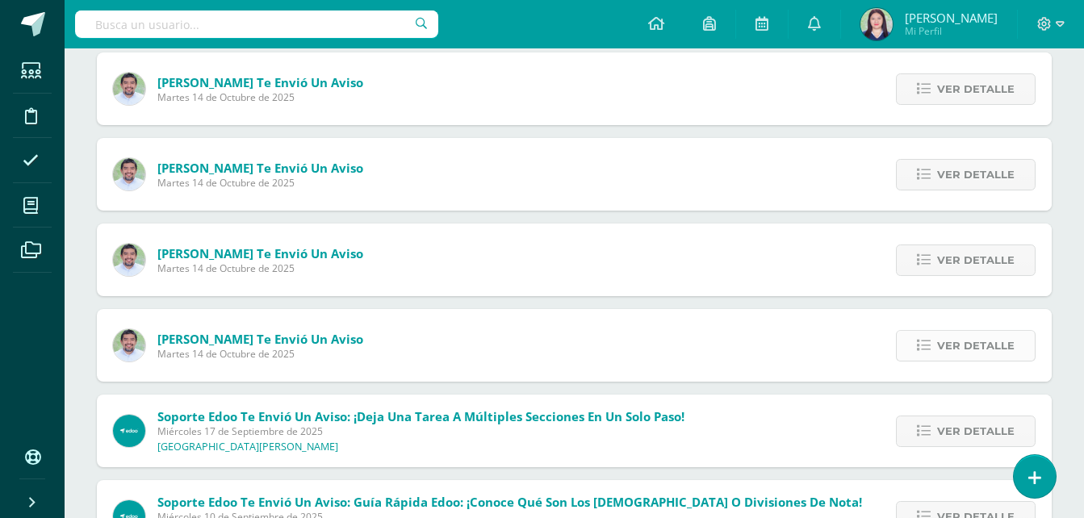
click at [952, 334] on span "Ver detalle" at bounding box center [975, 346] width 77 height 30
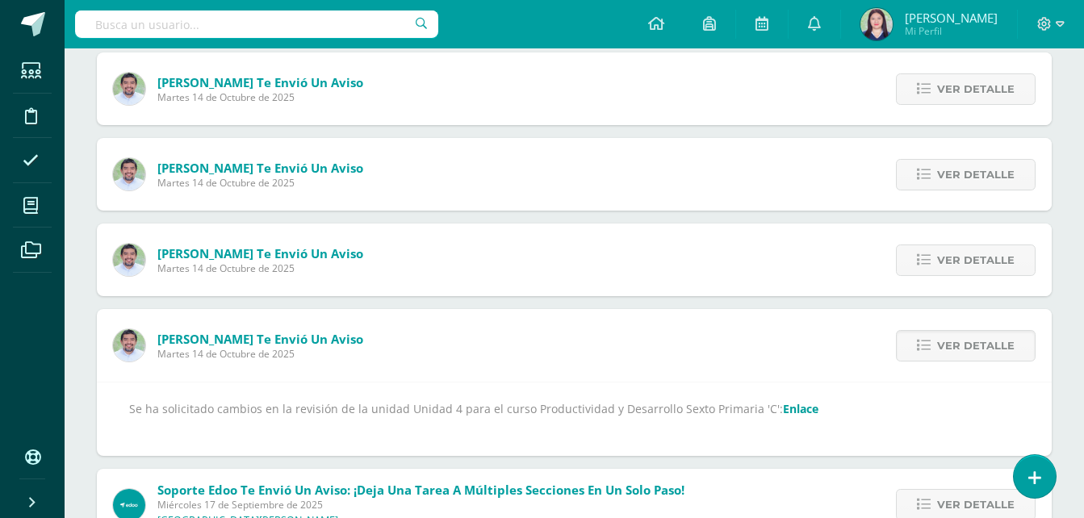
click at [787, 409] on link "Enlace" at bounding box center [801, 408] width 36 height 15
click at [783, 406] on link "Enlace" at bounding box center [801, 408] width 36 height 15
click at [952, 257] on span "Ver detalle" at bounding box center [975, 260] width 77 height 30
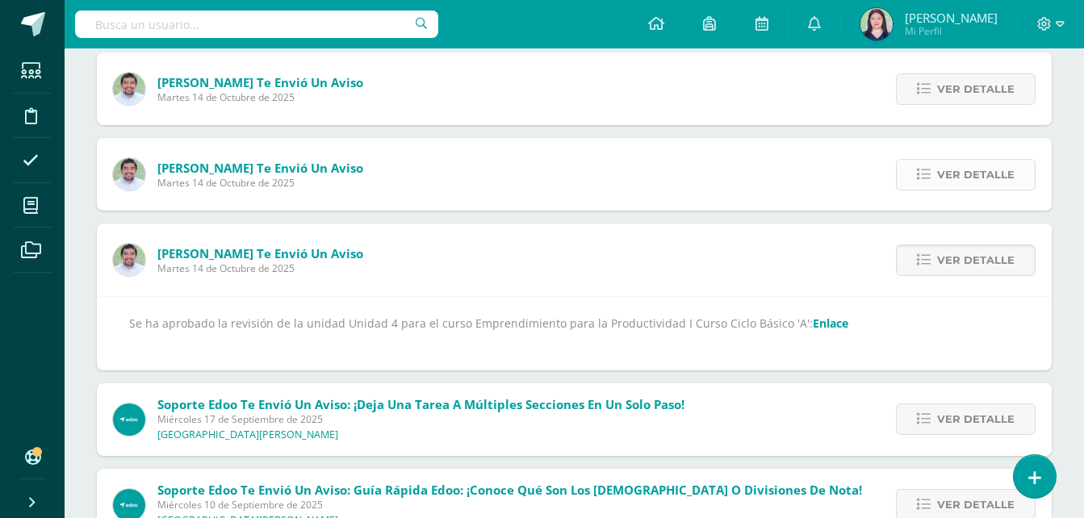
click at [948, 178] on span "Ver detalle" at bounding box center [975, 175] width 77 height 30
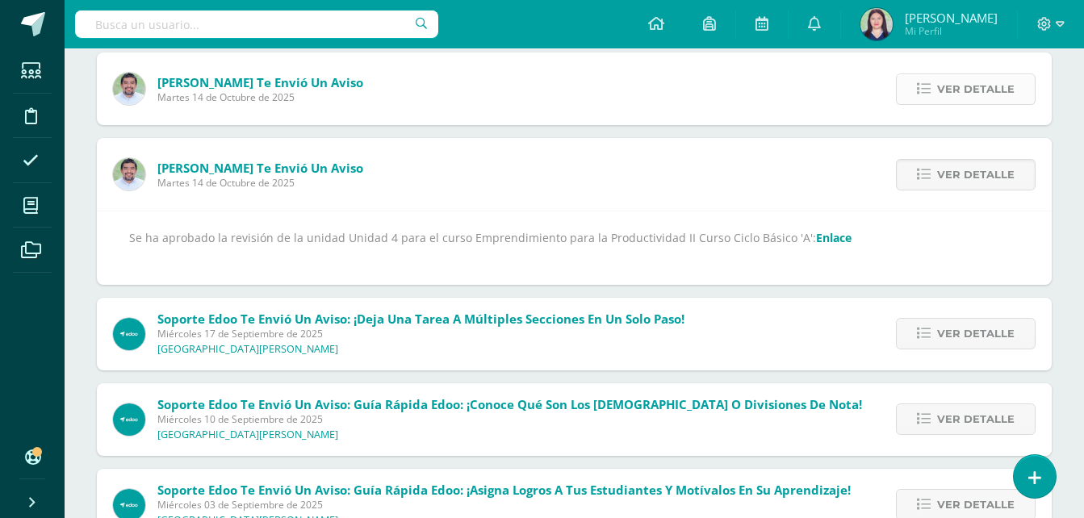
click at [938, 104] on link "Ver detalle" at bounding box center [966, 88] width 140 height 31
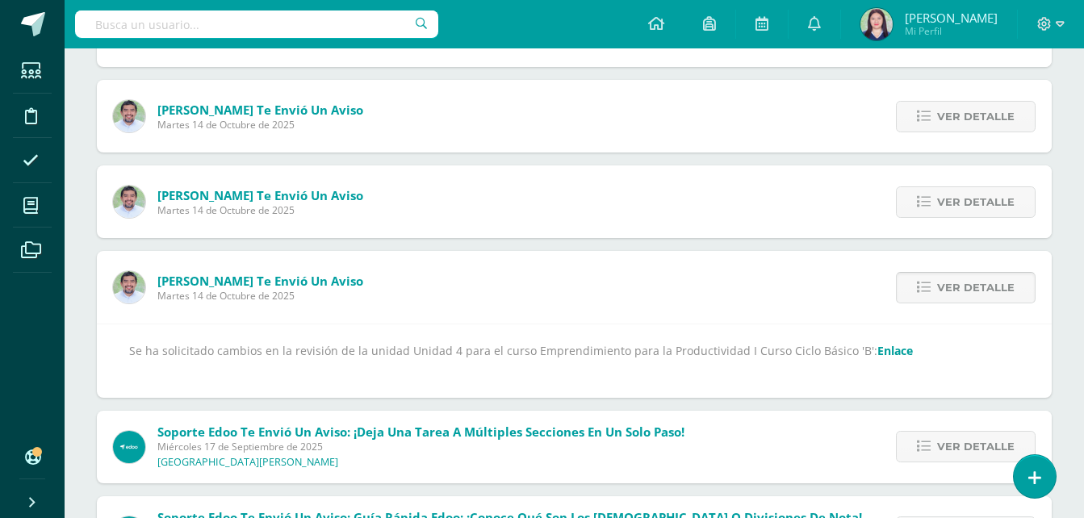
scroll to position [246, 0]
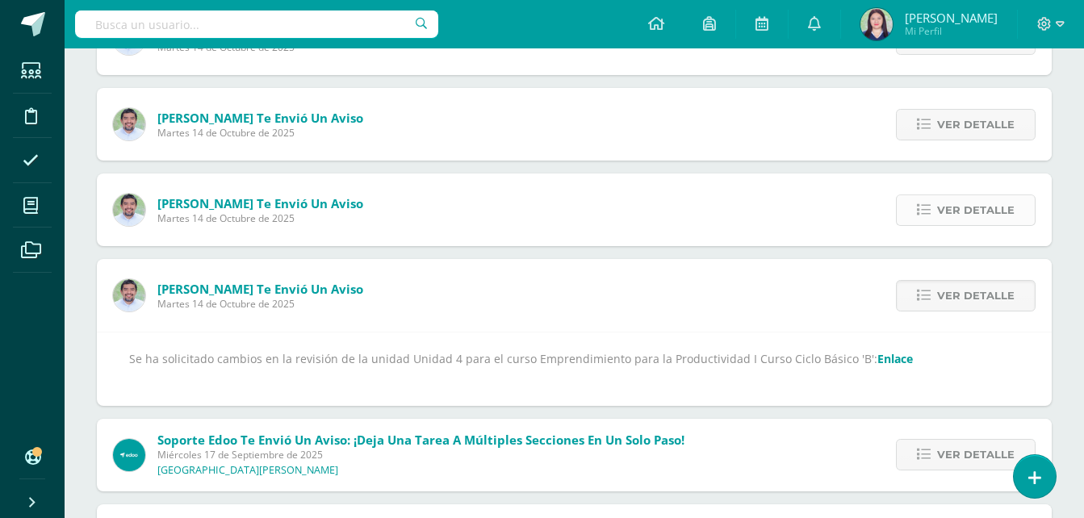
click at [950, 219] on span "Ver detalle" at bounding box center [975, 210] width 77 height 30
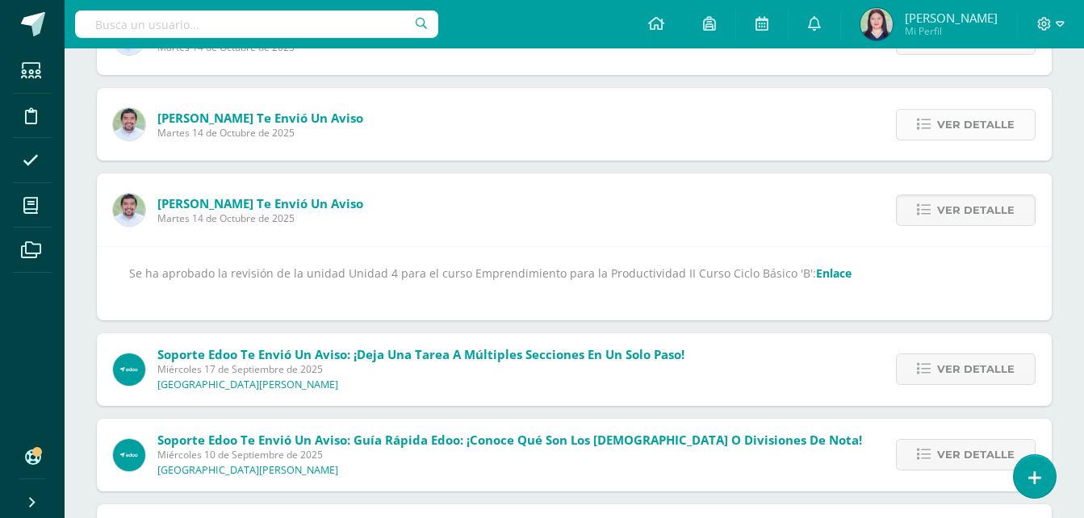
click at [919, 128] on icon at bounding box center [924, 125] width 14 height 14
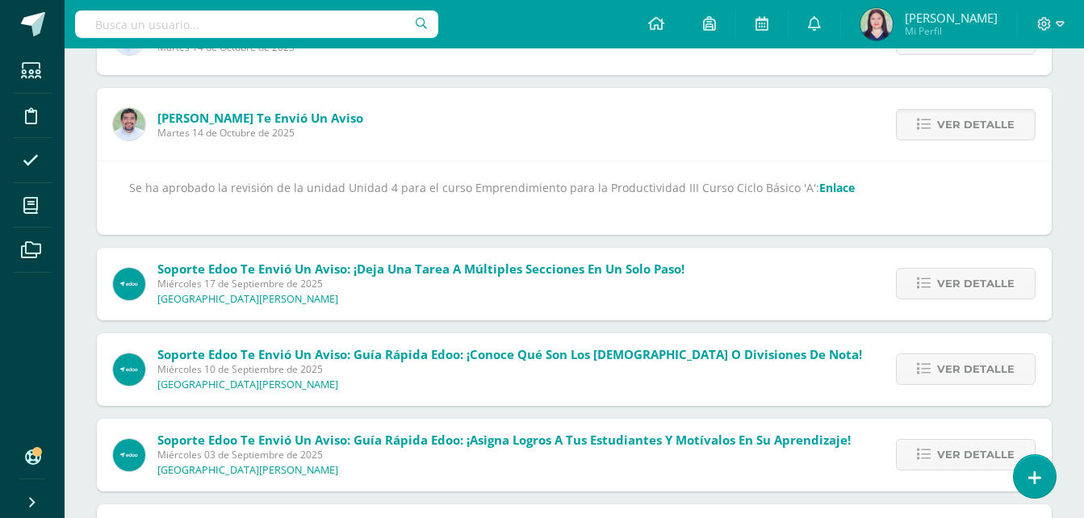
click at [819, 180] on link "Enlace" at bounding box center [837, 187] width 36 height 15
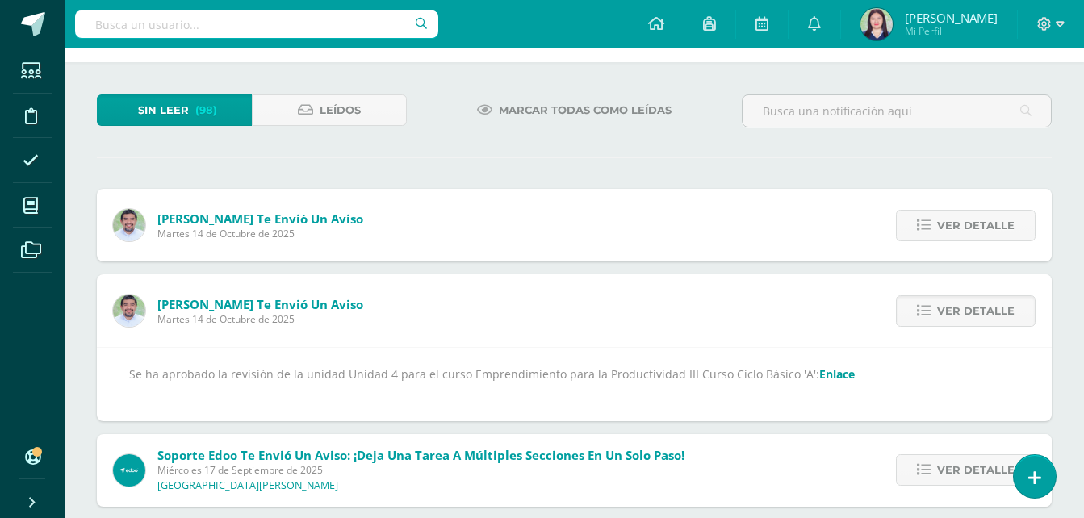
scroll to position [37, 0]
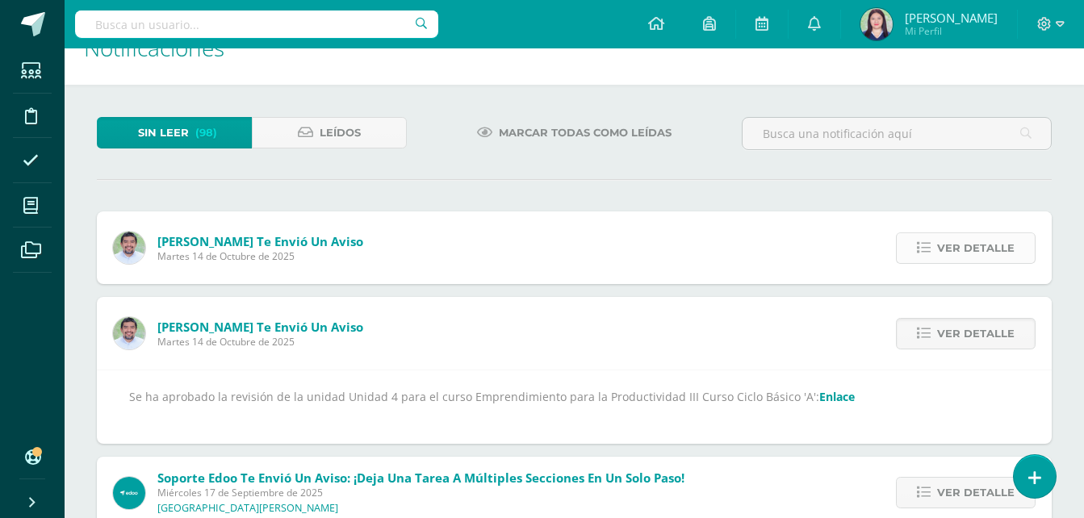
click at [990, 246] on span "Ver detalle" at bounding box center [975, 248] width 77 height 30
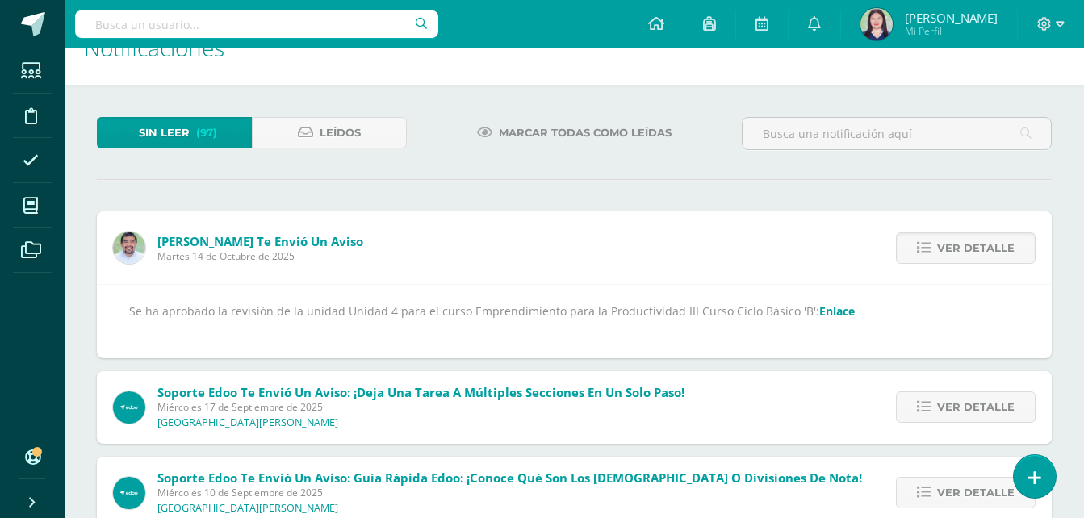
click at [822, 315] on link "Enlace" at bounding box center [837, 310] width 36 height 15
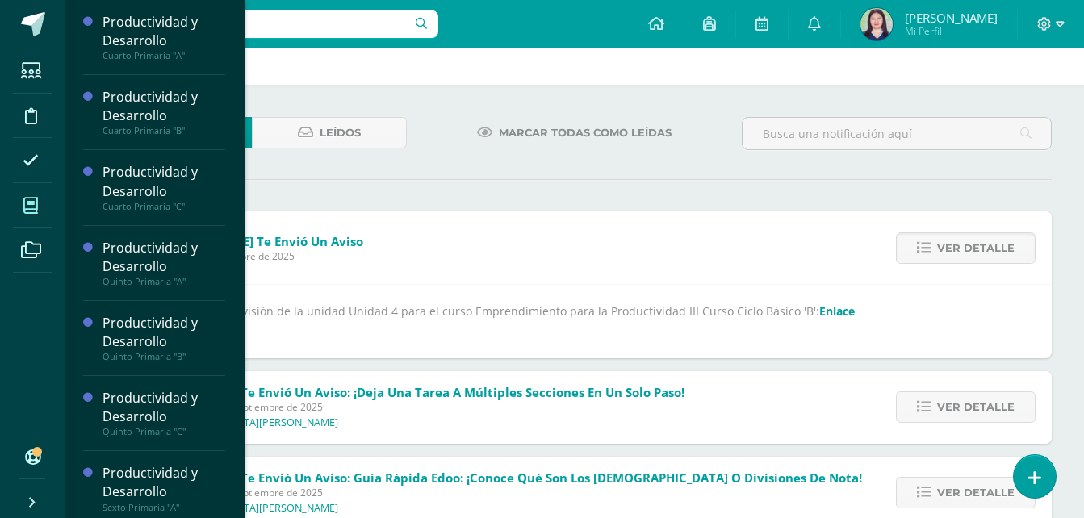
click at [30, 213] on icon at bounding box center [30, 206] width 15 height 16
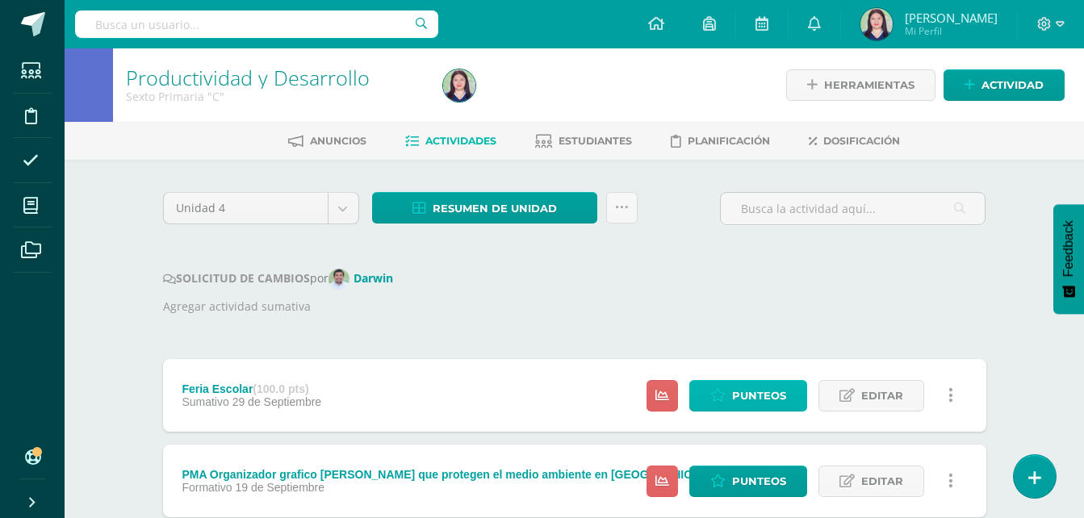
click at [783, 404] on span "Punteos" at bounding box center [759, 396] width 54 height 30
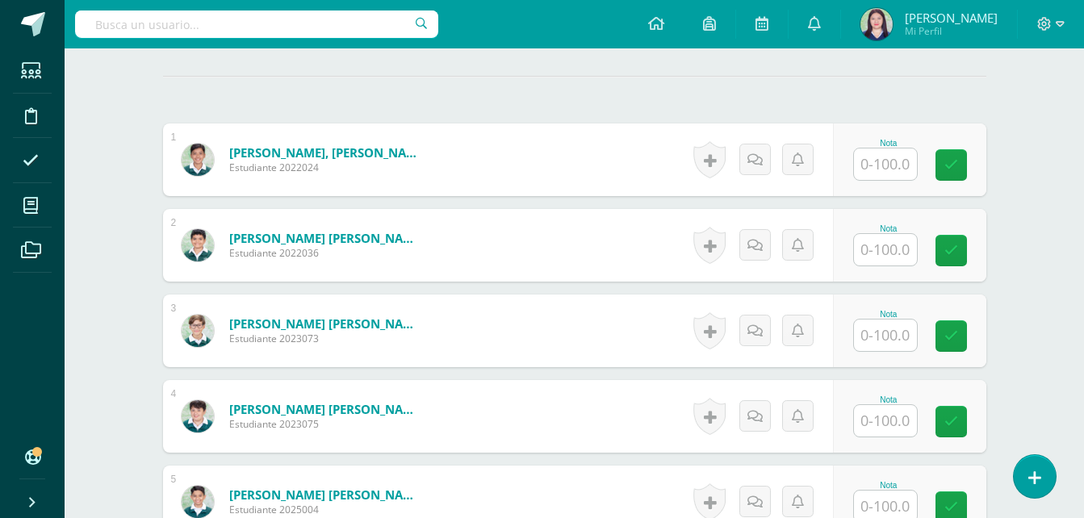
scroll to position [454, 0]
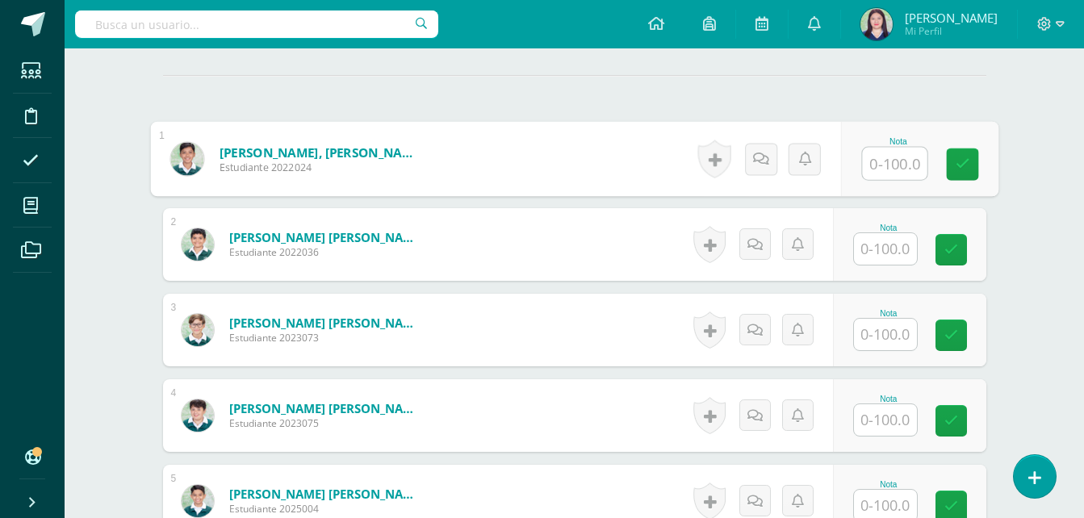
click at [896, 154] on input "text" at bounding box center [894, 164] width 65 height 32
type input "100"
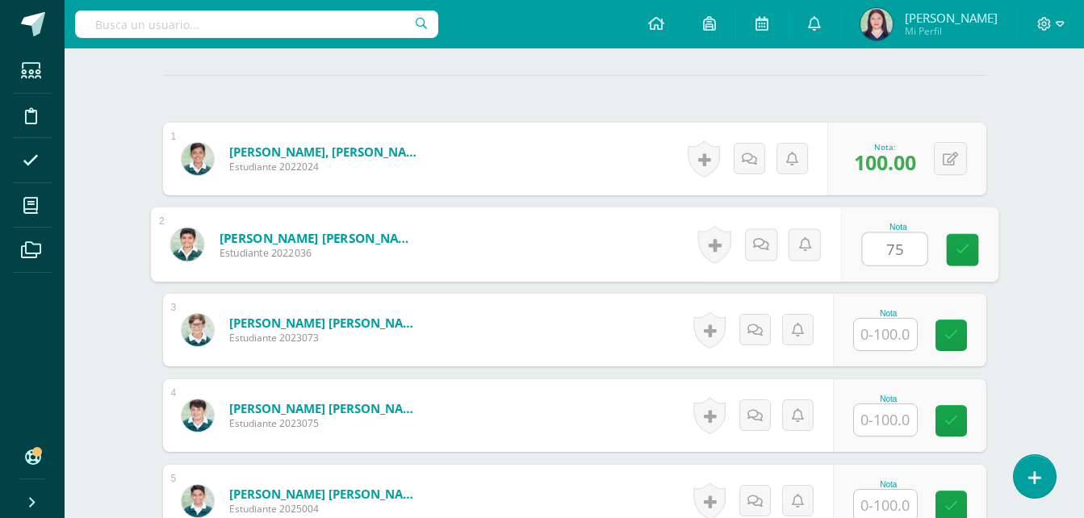
type input "75"
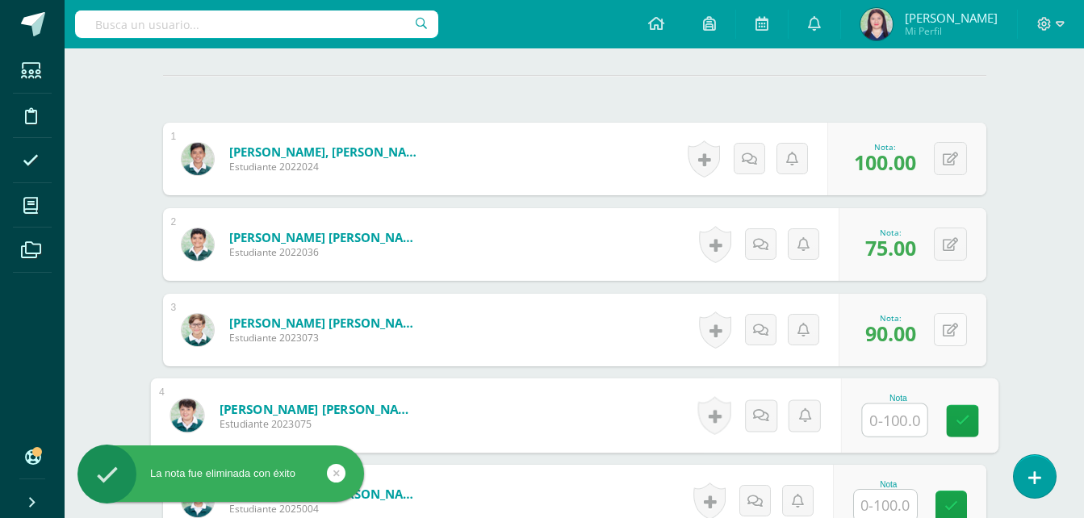
click at [953, 327] on icon at bounding box center [950, 331] width 15 height 14
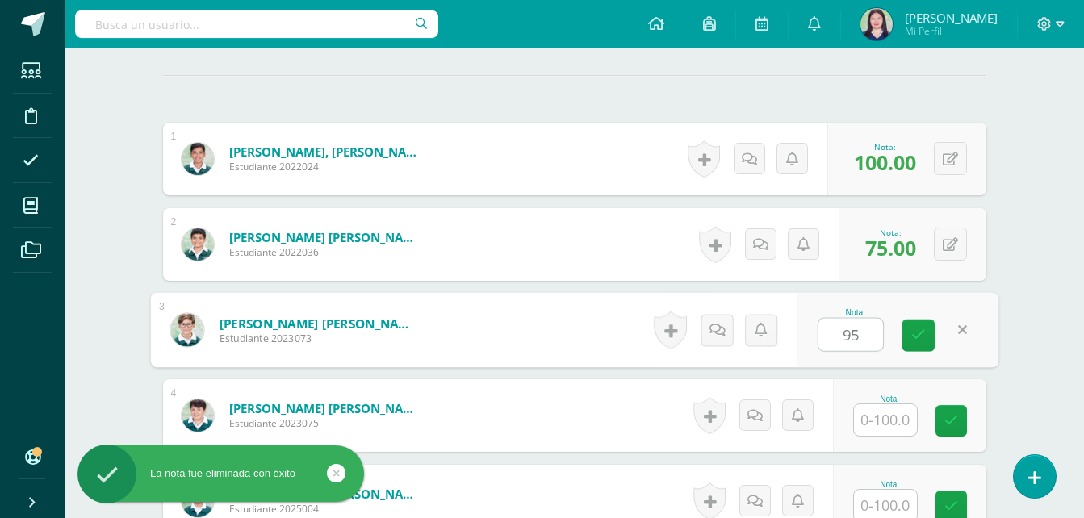
type input "95"
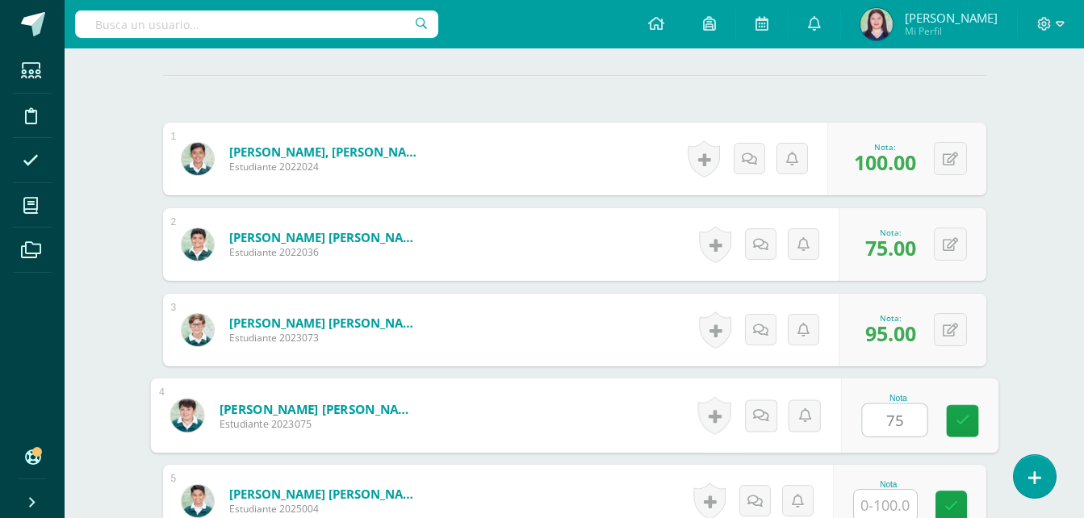
type input "75"
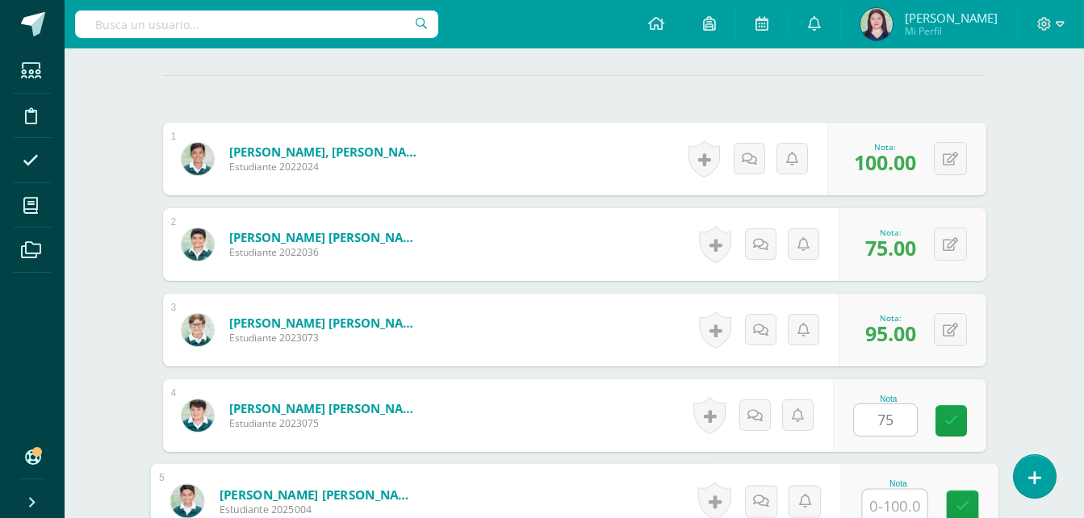
scroll to position [457, 0]
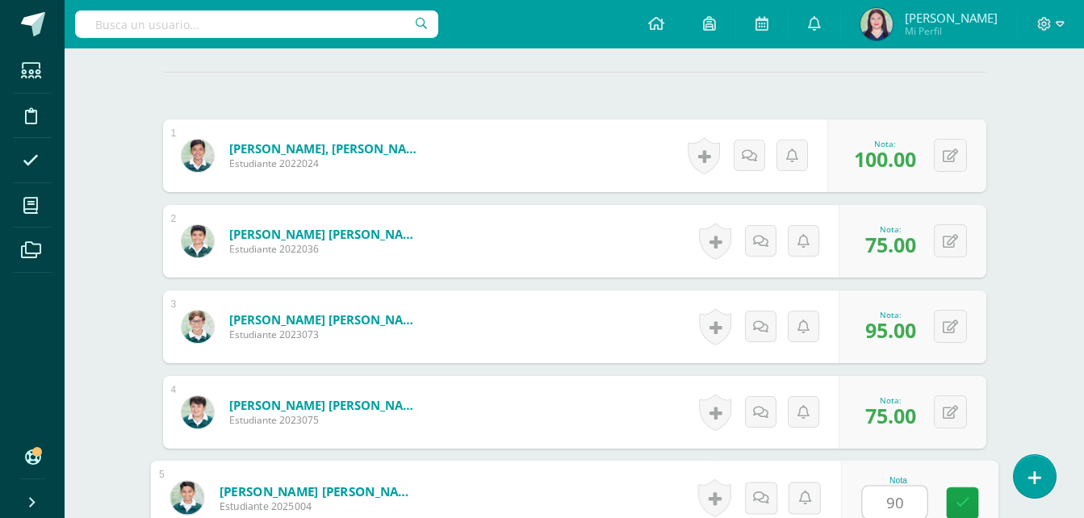
type input "90"
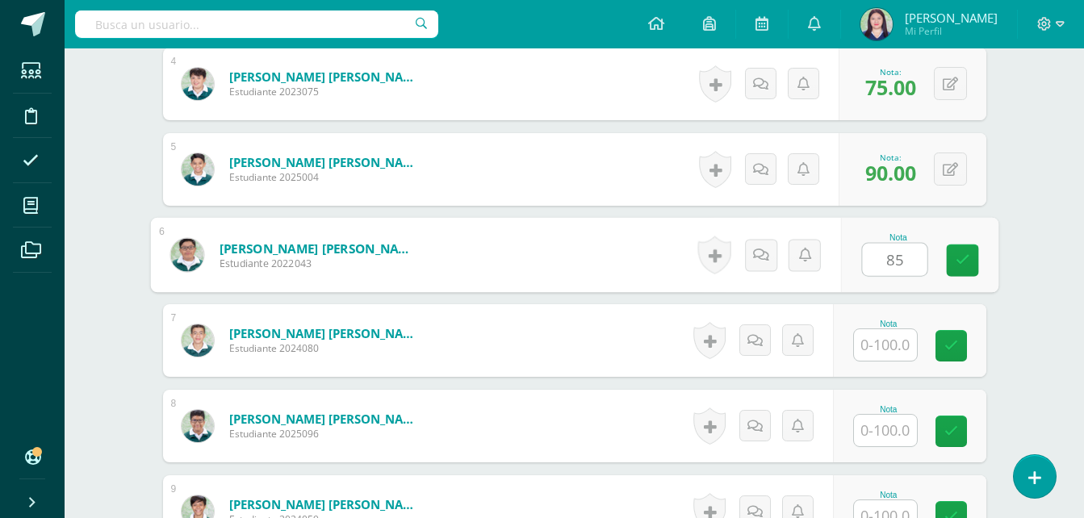
type input "85"
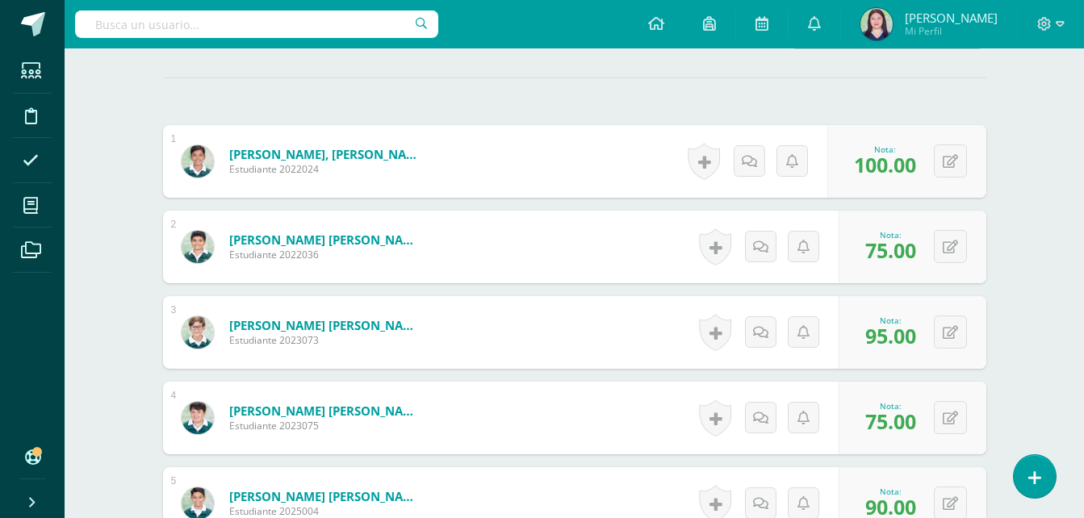
scroll to position [425, 0]
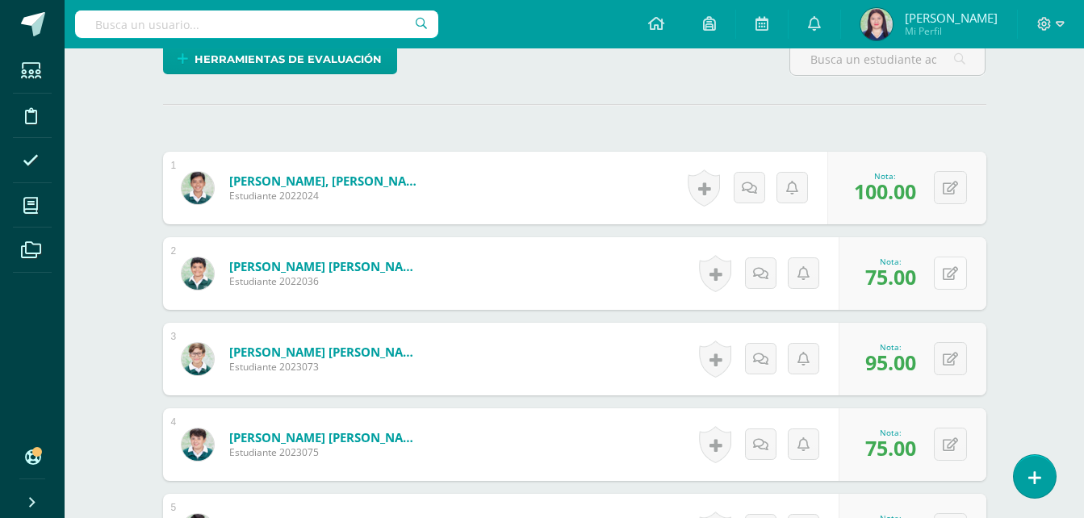
click at [952, 283] on button at bounding box center [950, 273] width 33 height 33
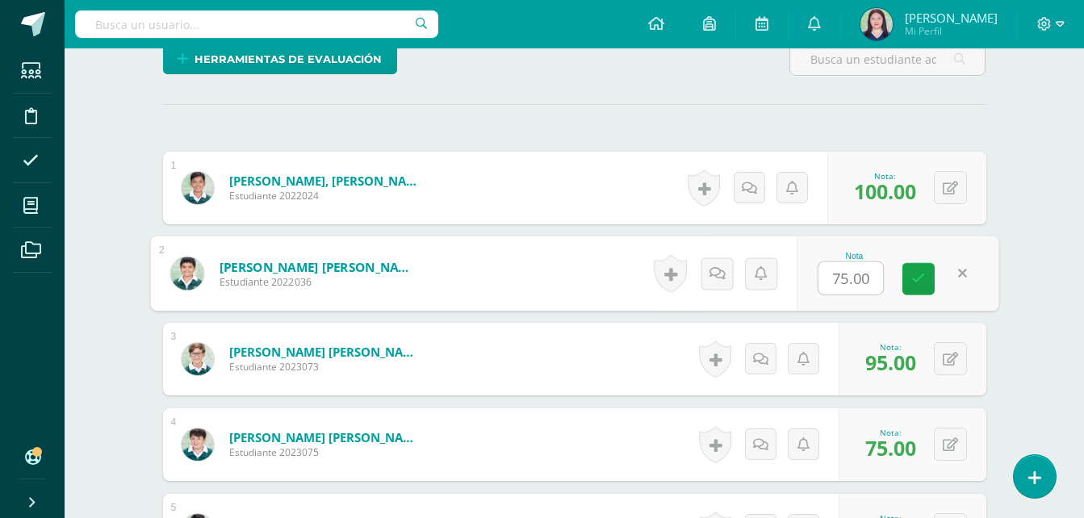
type input "8"
type input "9"
type input "85"
click at [910, 276] on link at bounding box center [918, 279] width 32 height 32
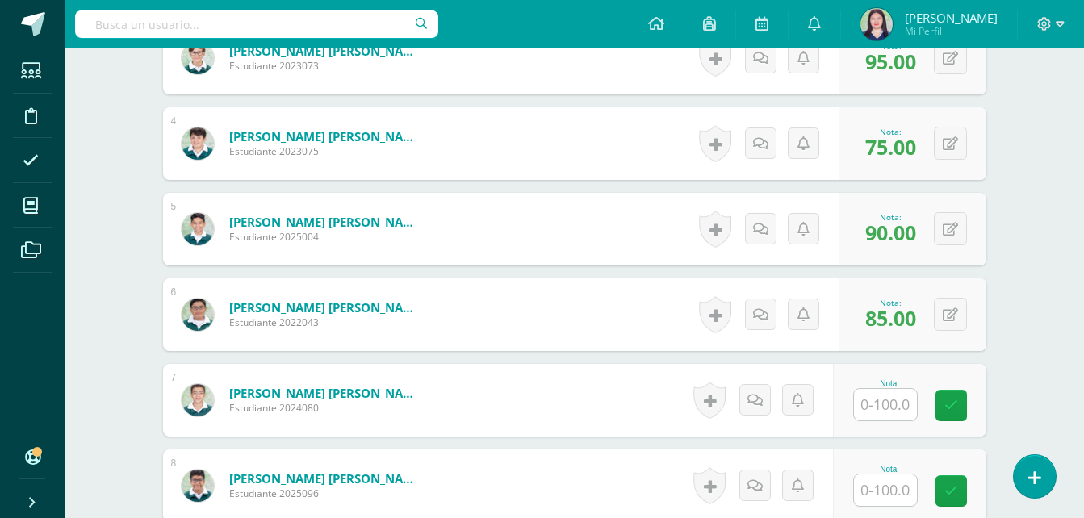
scroll to position [753, 0]
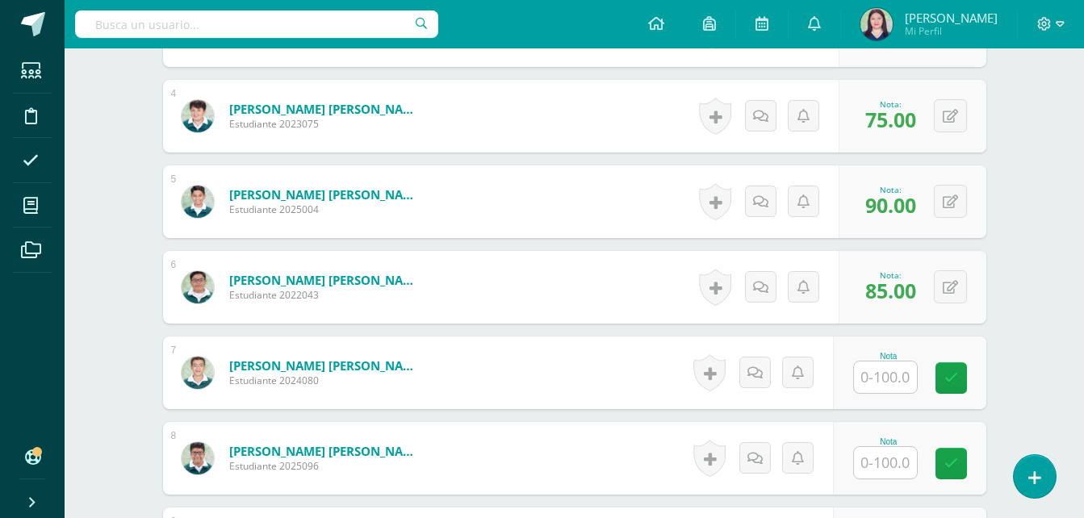
click at [877, 382] on input "text" at bounding box center [885, 377] width 63 height 31
type input "75"
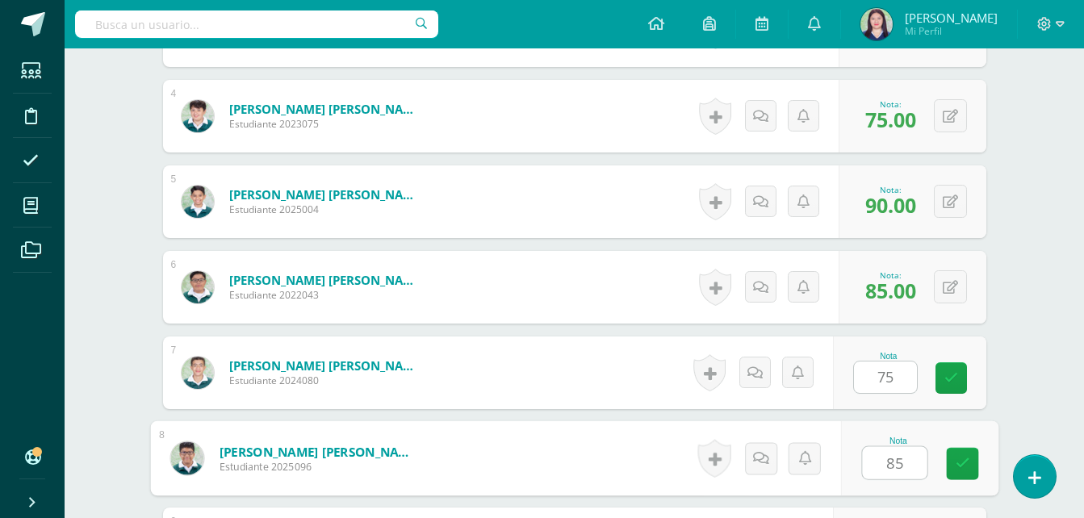
type input "85"
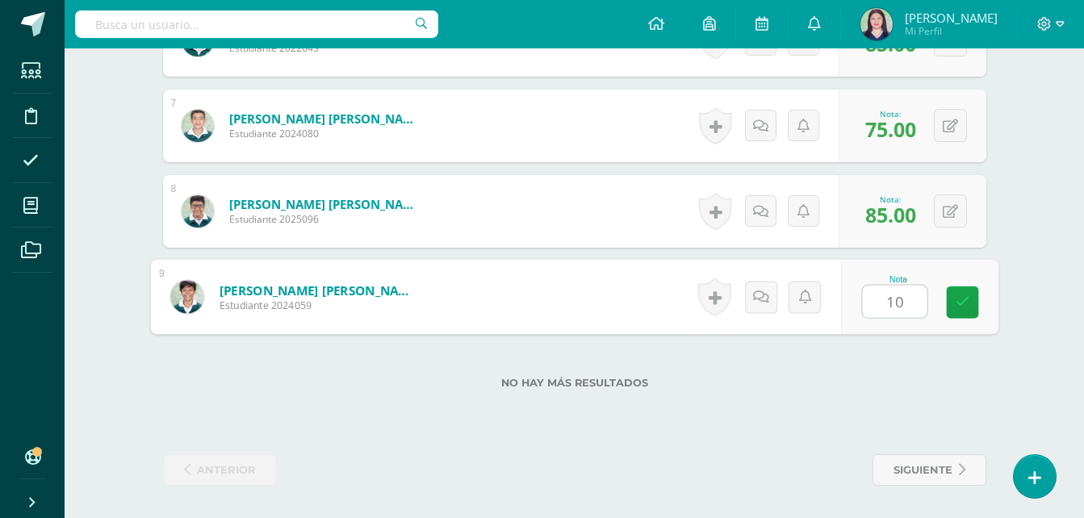
type input "100"
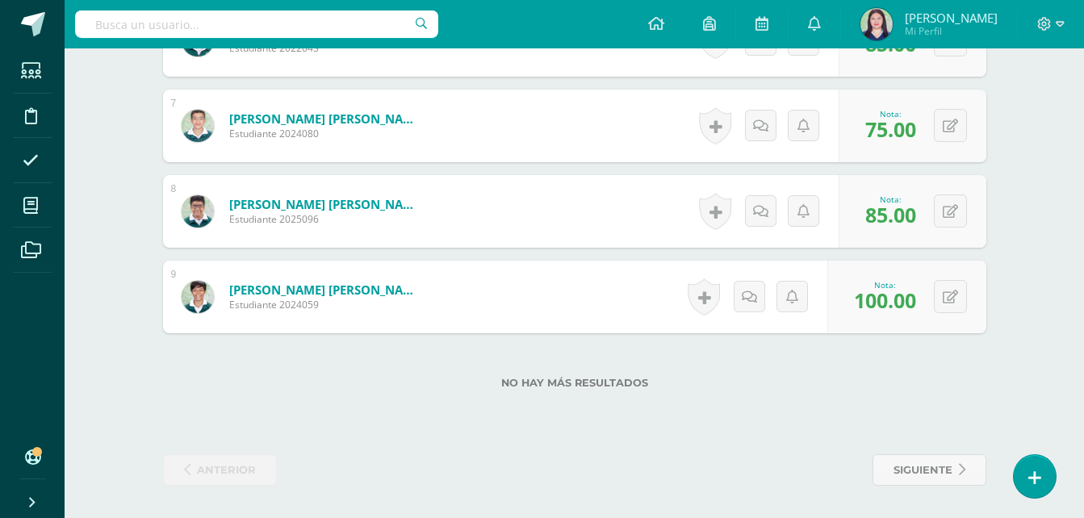
scroll to position [547, 0]
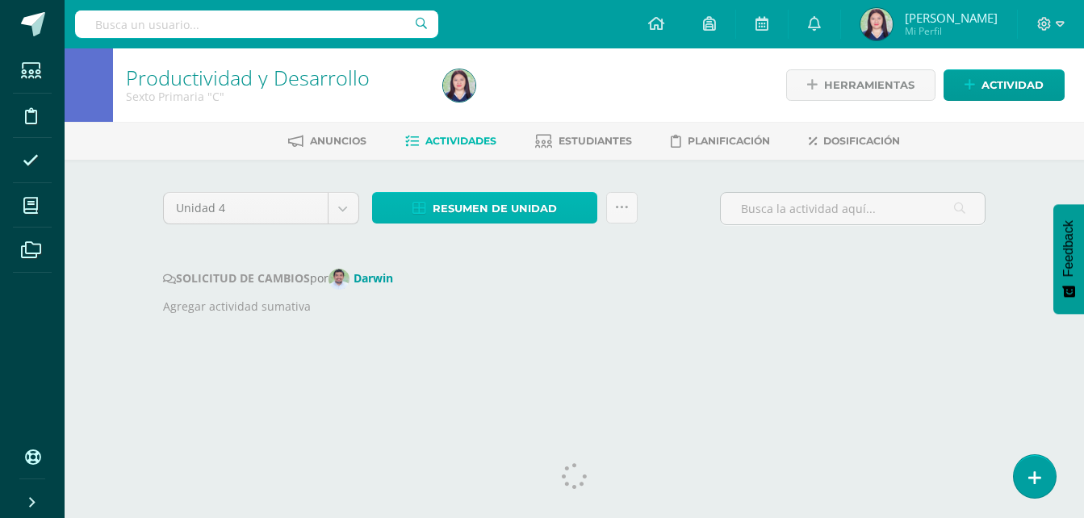
click at [567, 208] on link "Resumen de unidad" at bounding box center [484, 207] width 225 height 31
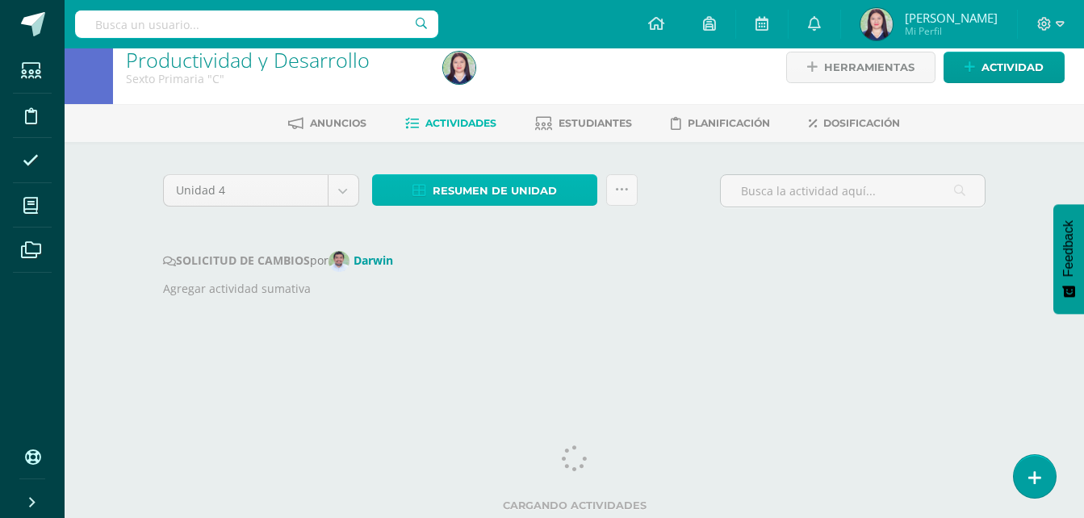
click at [517, 185] on span "Resumen de unidad" at bounding box center [495, 191] width 124 height 30
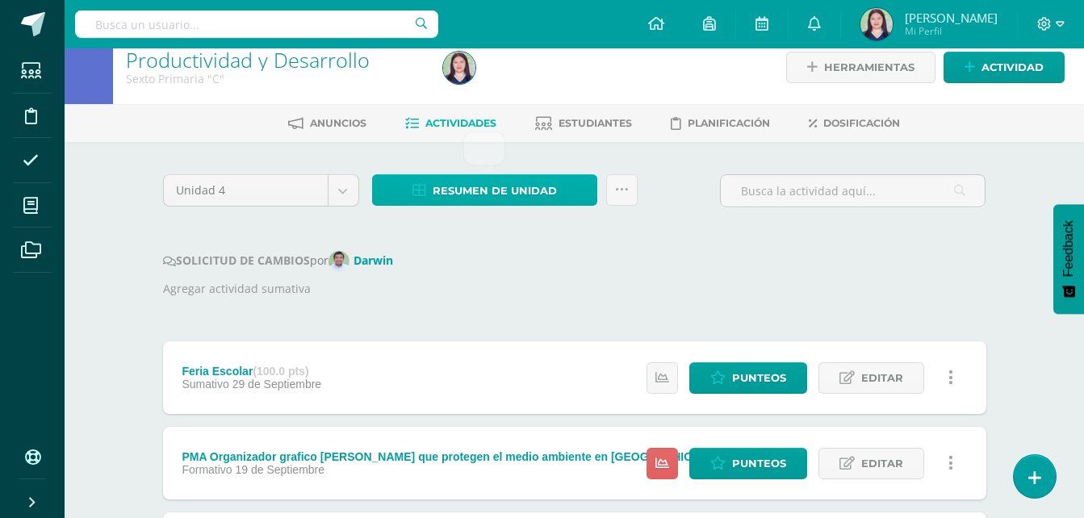
scroll to position [0, 0]
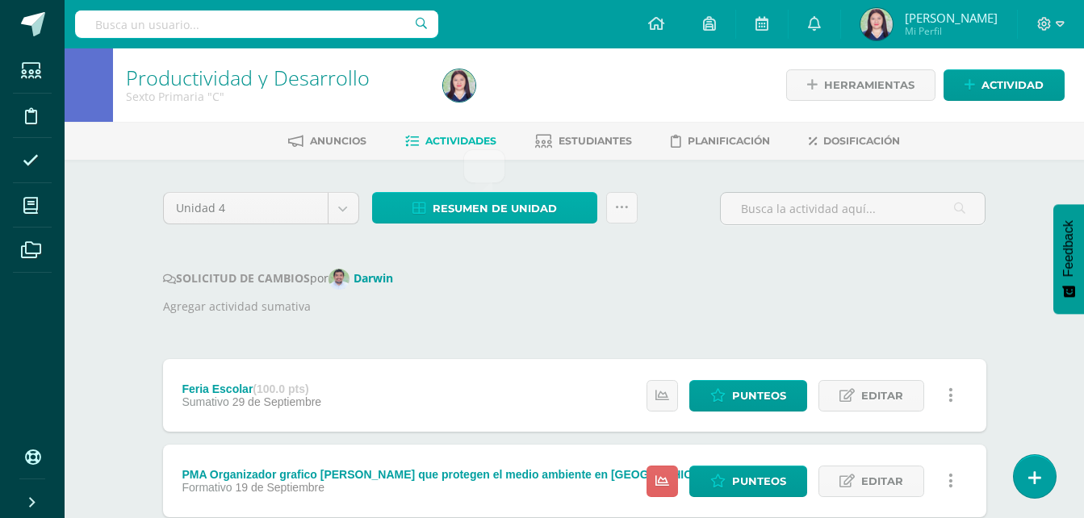
click at [525, 214] on span "Resumen de unidad" at bounding box center [495, 209] width 124 height 30
click at [496, 161] on div at bounding box center [484, 166] width 42 height 34
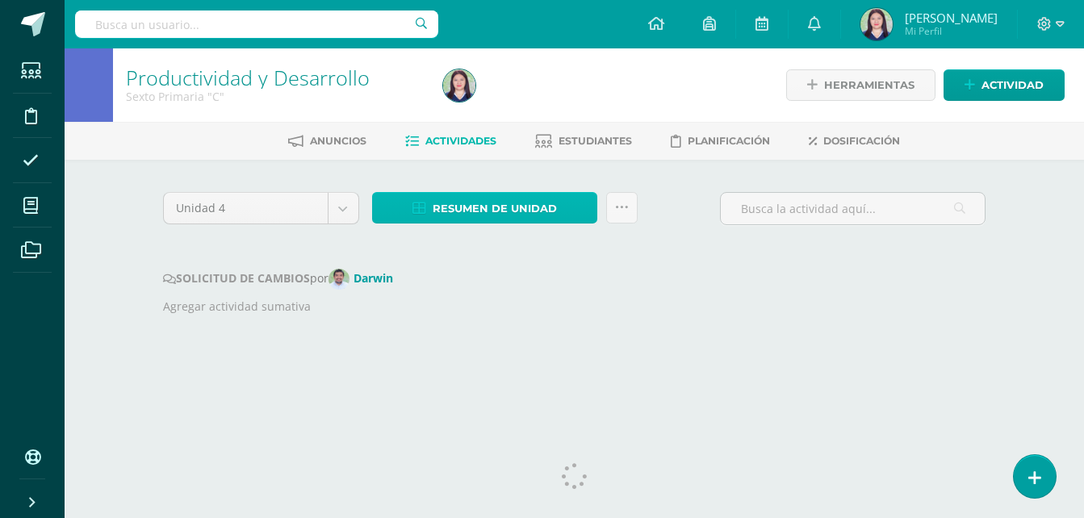
click at [468, 206] on span "Resumen de unidad" at bounding box center [495, 209] width 124 height 30
click at [481, 210] on span "Resumen de unidad" at bounding box center [495, 209] width 124 height 30
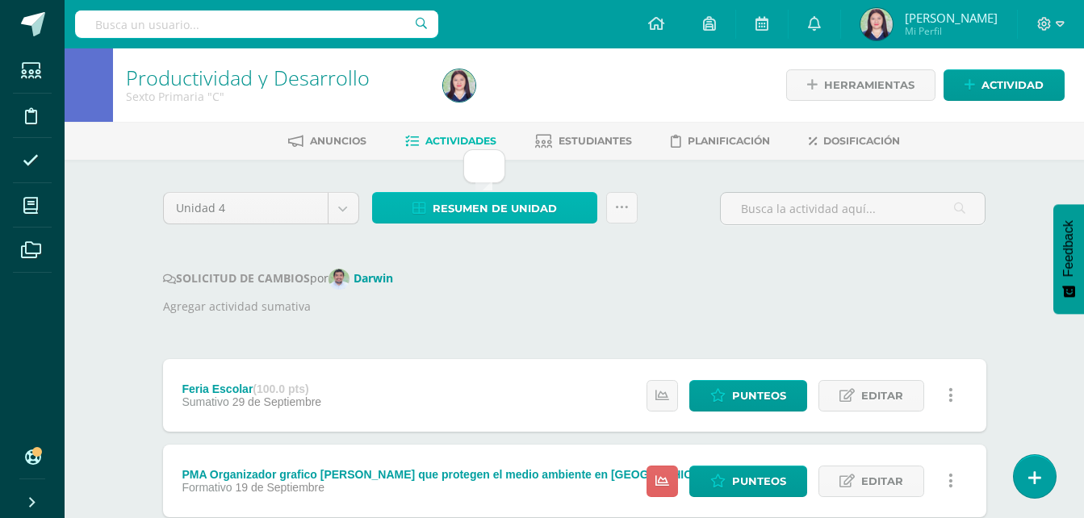
click at [454, 197] on span "Resumen de unidad" at bounding box center [495, 209] width 124 height 30
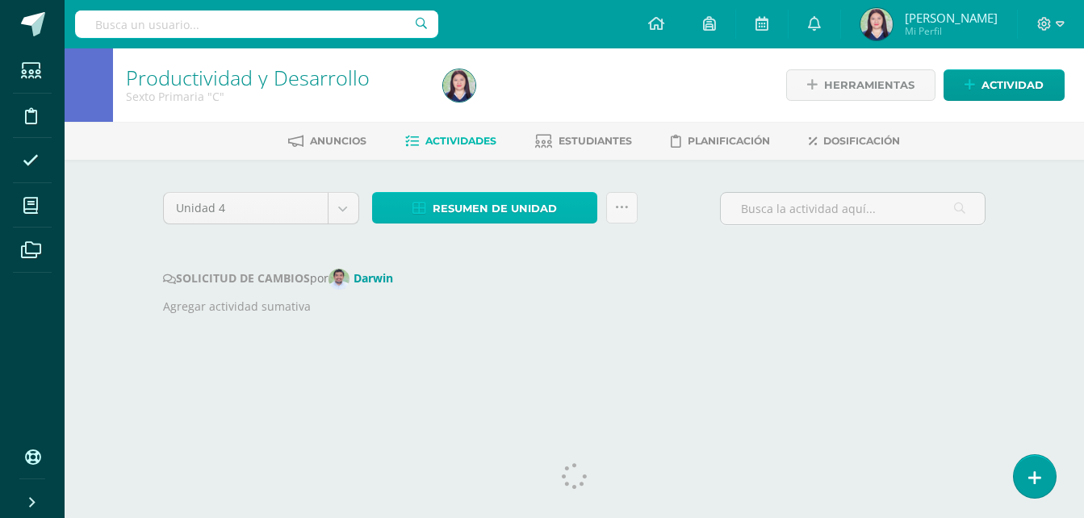
click at [443, 218] on span "Resumen de unidad" at bounding box center [495, 209] width 124 height 30
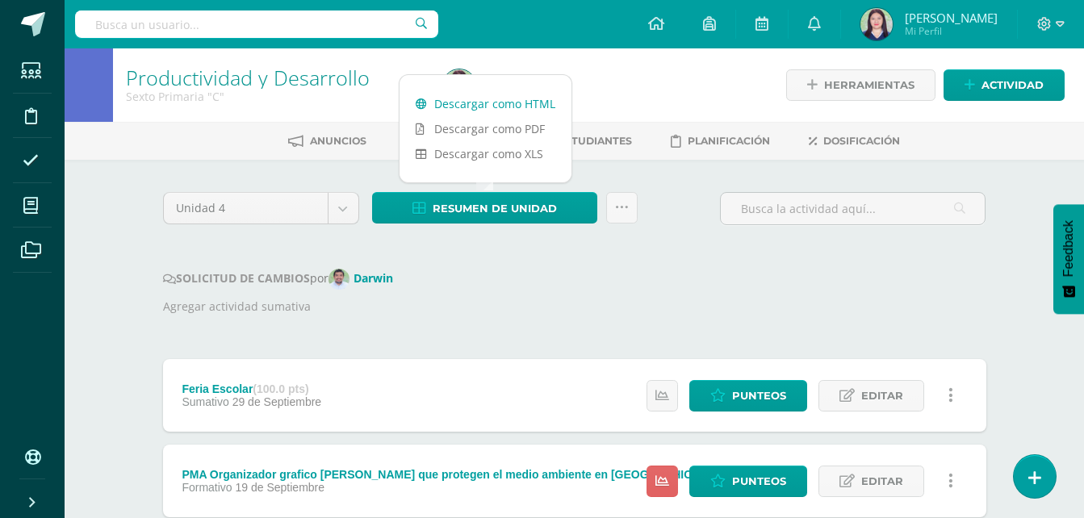
click at [438, 107] on link "Descargar como HTML" at bounding box center [486, 103] width 172 height 25
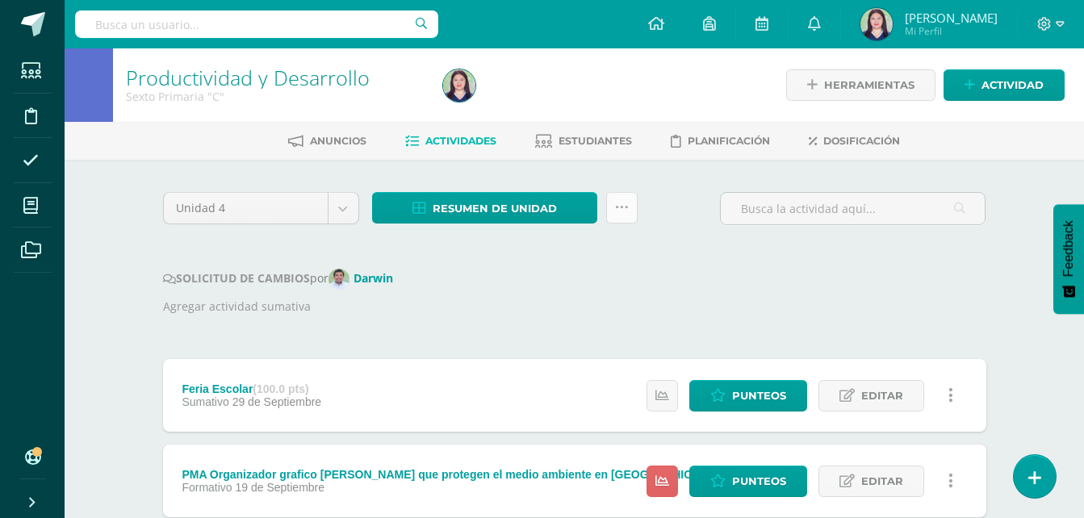
click at [621, 210] on icon at bounding box center [622, 208] width 14 height 14
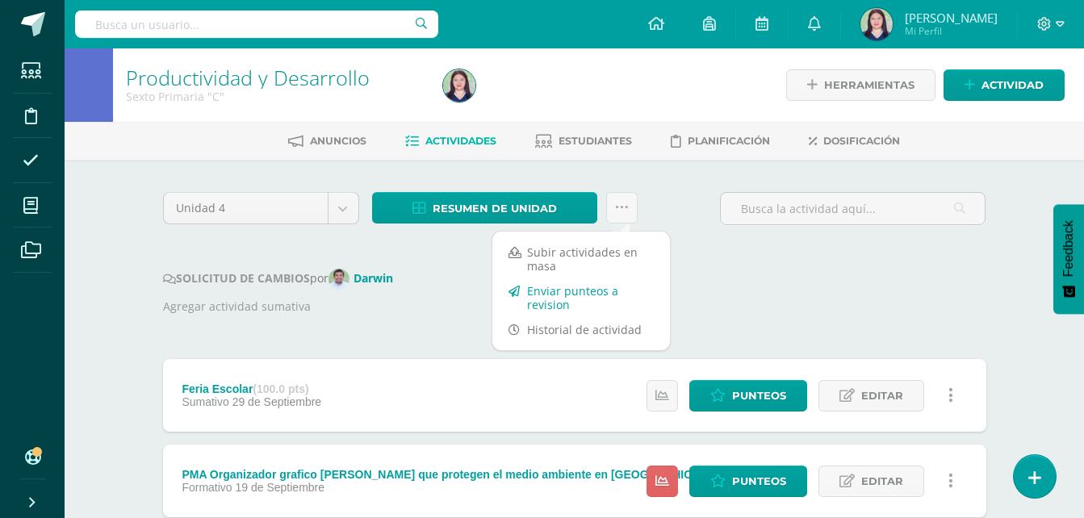
click at [585, 287] on link "Enviar punteos a revision" at bounding box center [581, 297] width 178 height 39
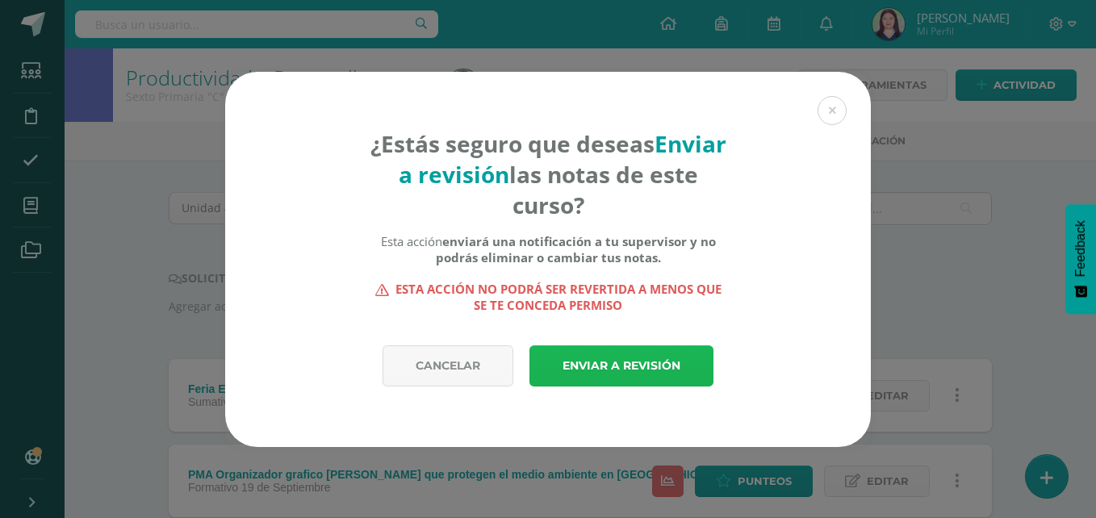
click at [634, 357] on link "Enviar a revisión" at bounding box center [621, 365] width 184 height 41
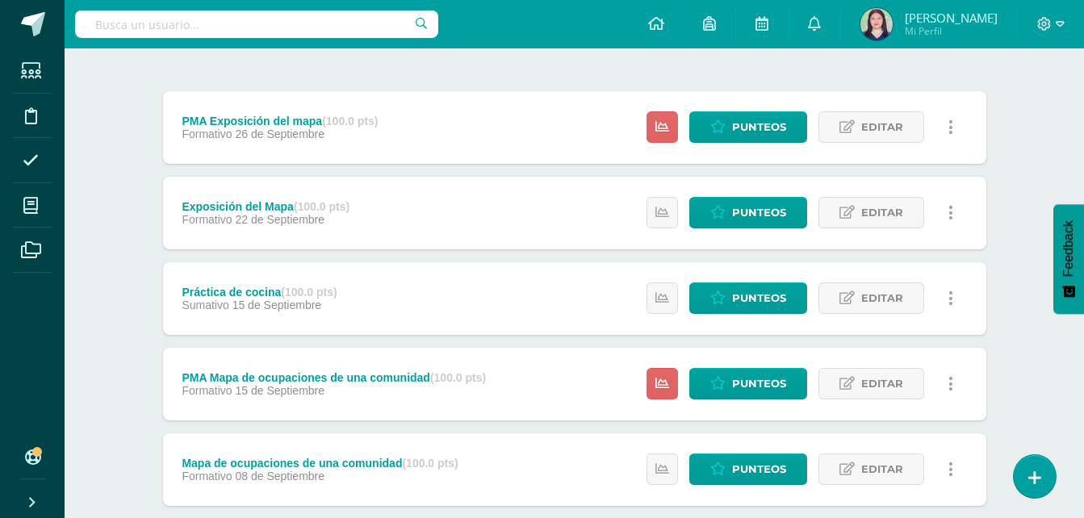
scroll to position [249, 0]
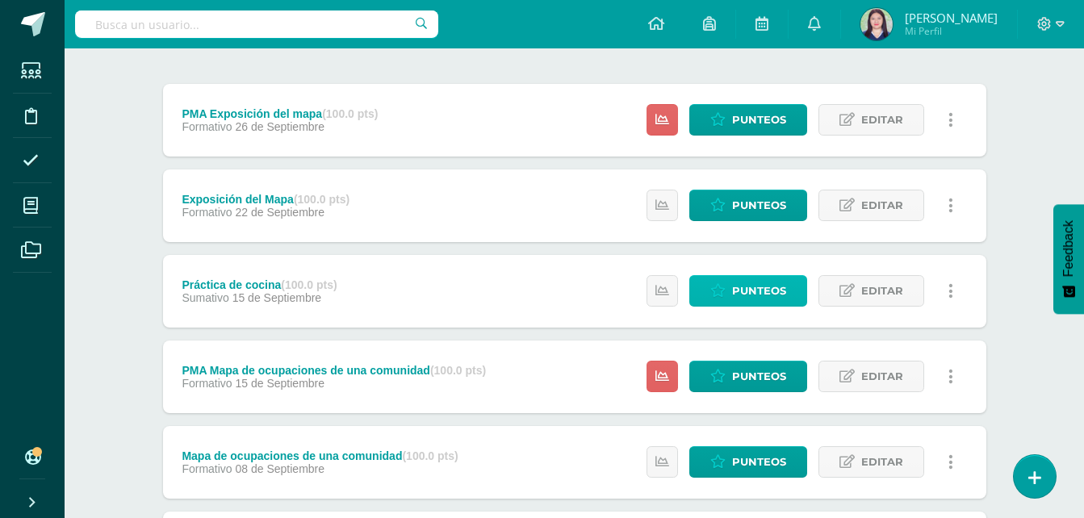
click at [755, 287] on span "Punteos" at bounding box center [759, 291] width 54 height 30
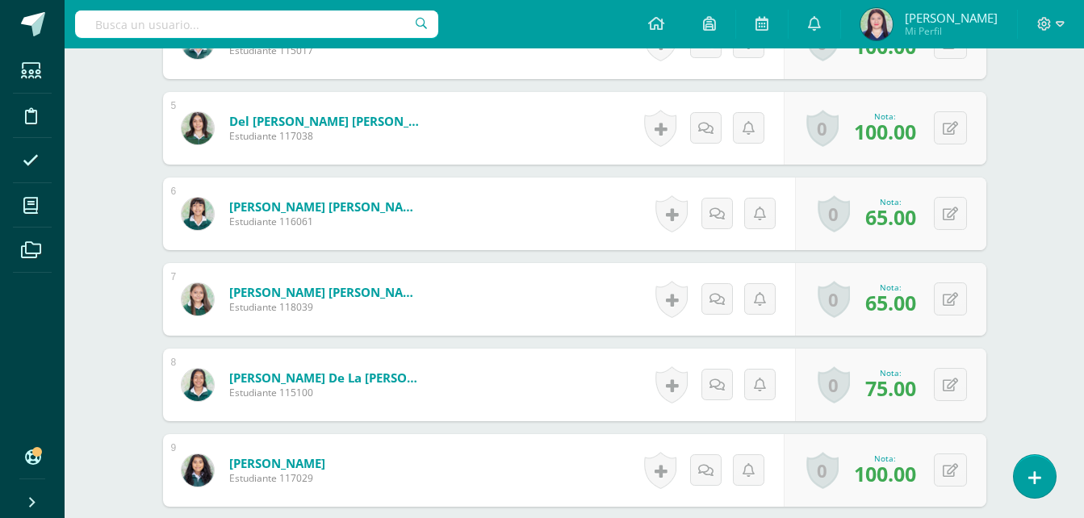
scroll to position [826, 0]
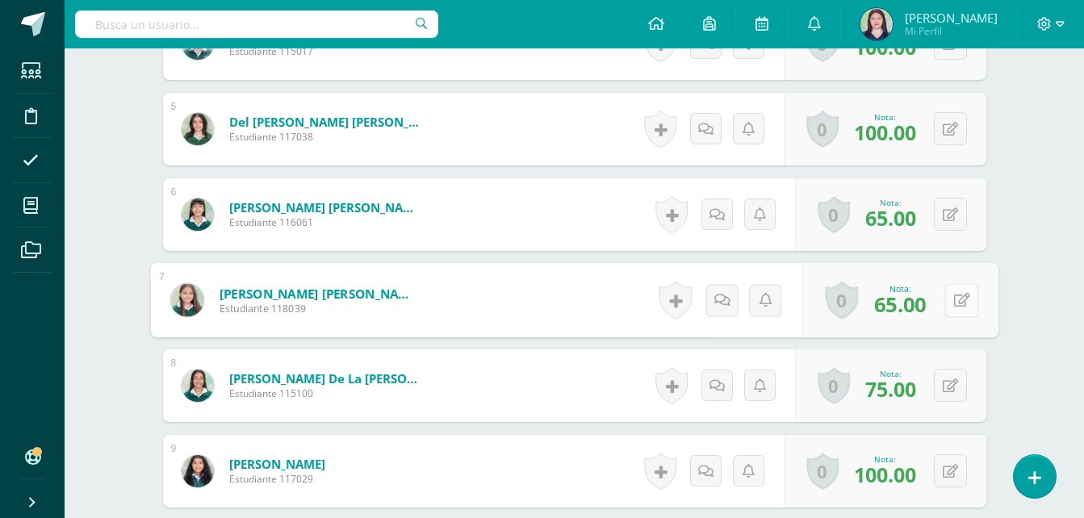
click at [956, 295] on icon at bounding box center [961, 300] width 16 height 14
type input "85"
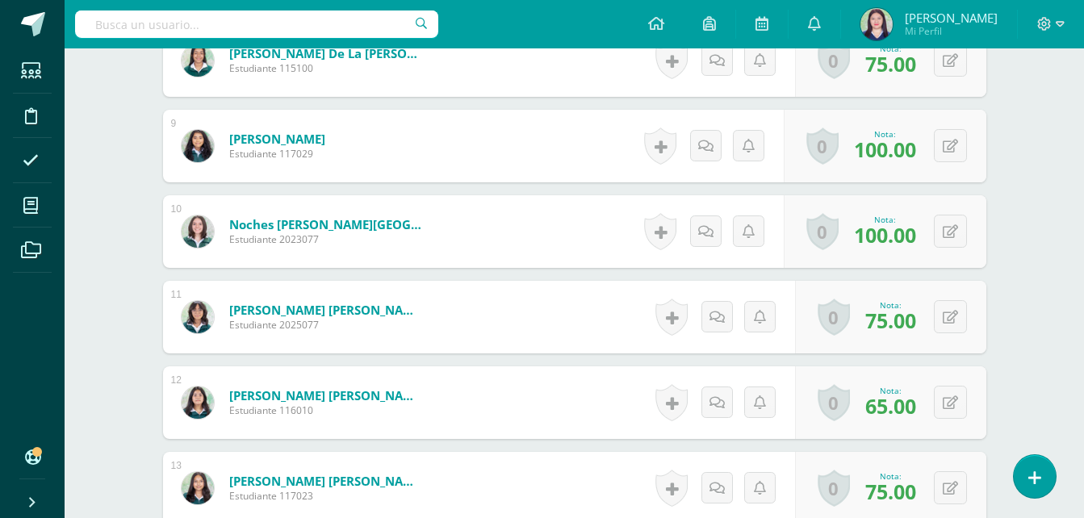
scroll to position [1163, 0]
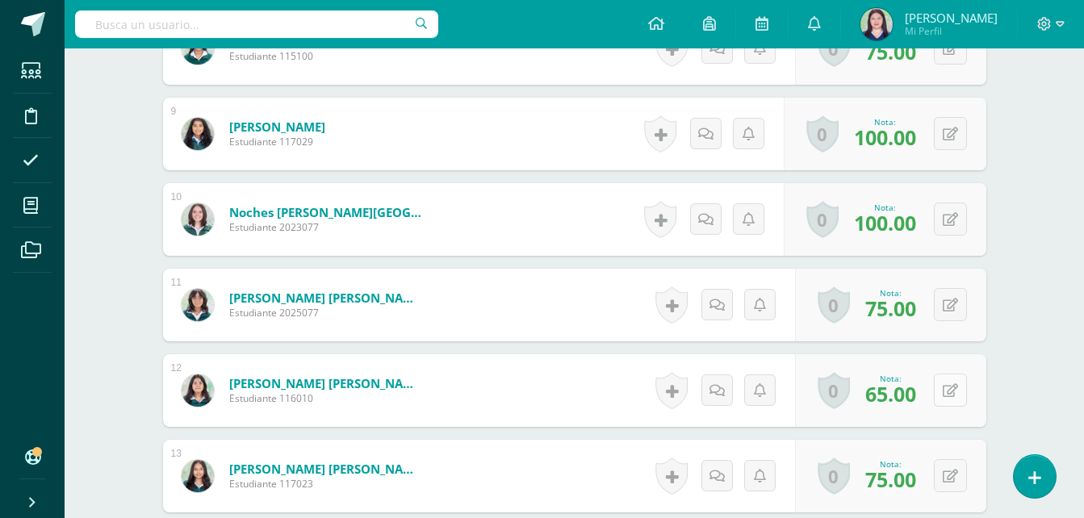
click at [949, 399] on button at bounding box center [950, 390] width 33 height 33
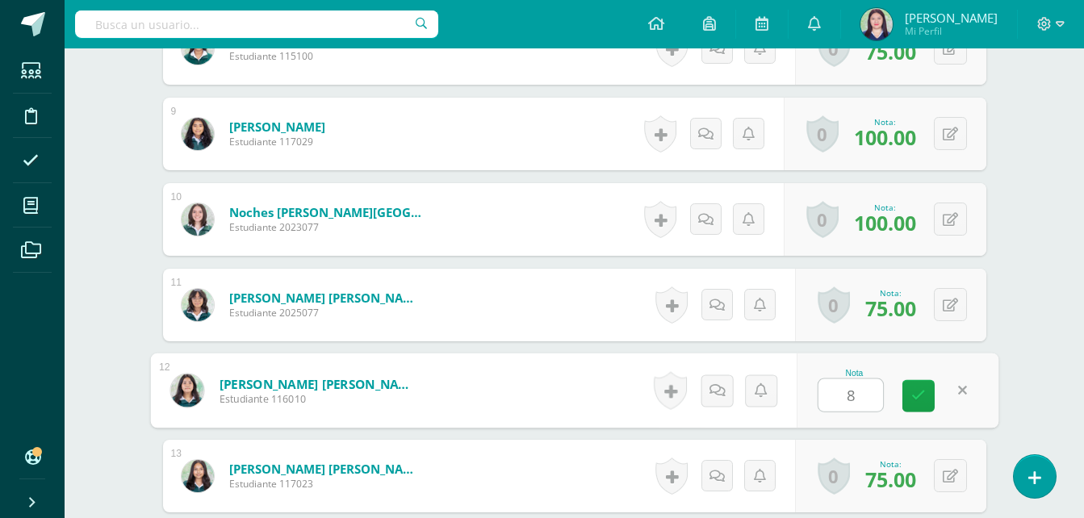
type input "85"
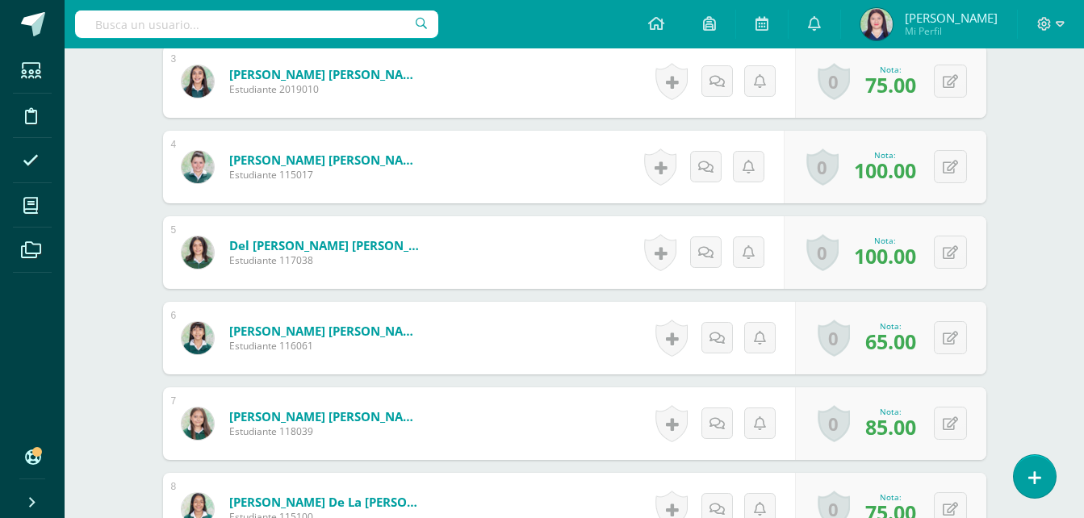
scroll to position [706, 0]
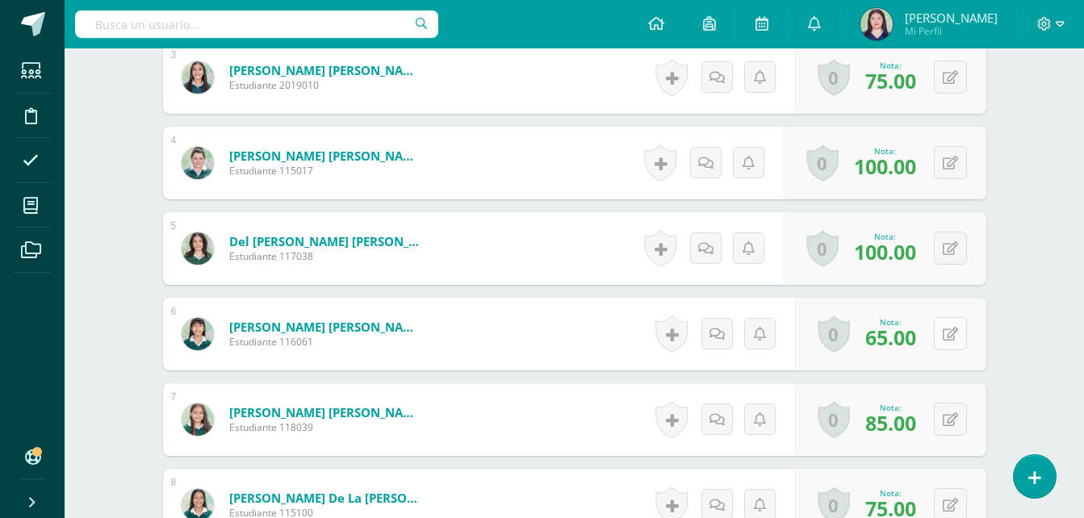
click at [955, 329] on icon at bounding box center [950, 335] width 15 height 14
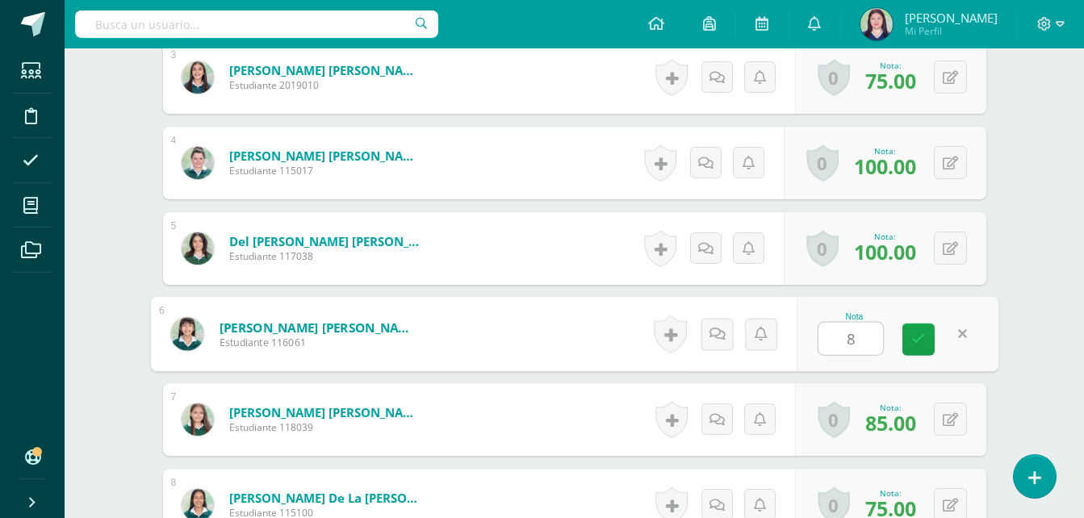
type input "85"
click at [927, 338] on link at bounding box center [918, 340] width 32 height 32
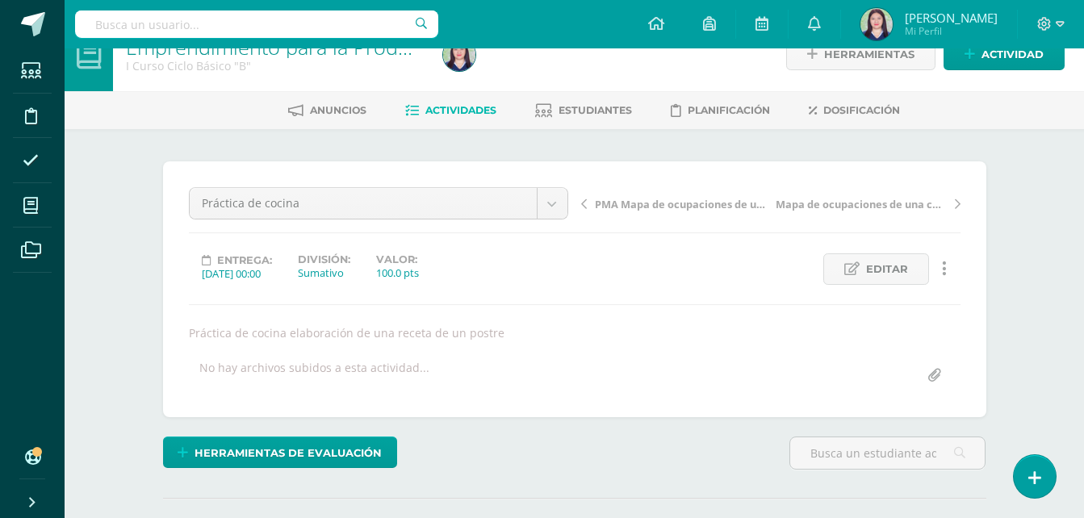
scroll to position [0, 0]
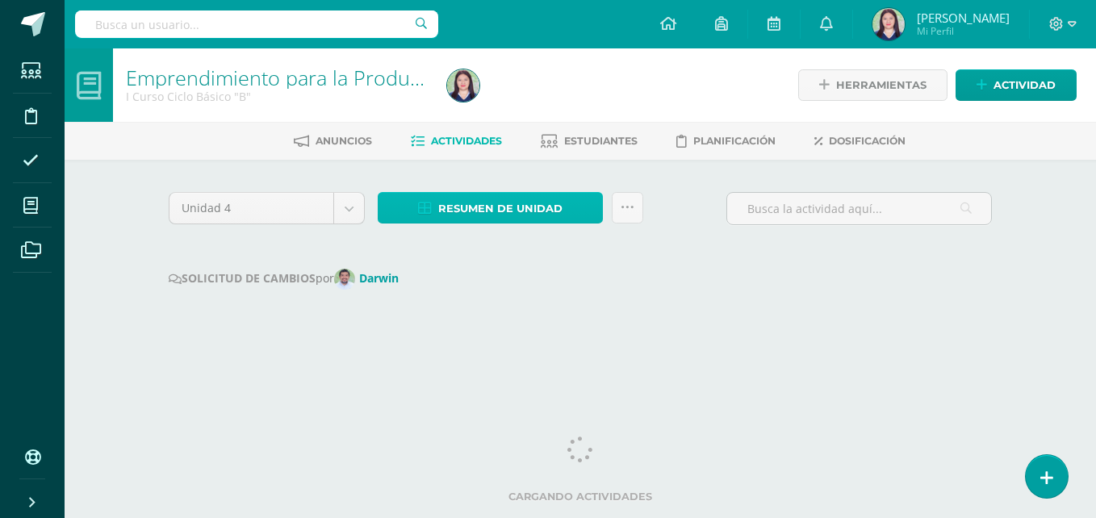
click at [552, 214] on span "Resumen de unidad" at bounding box center [500, 209] width 124 height 30
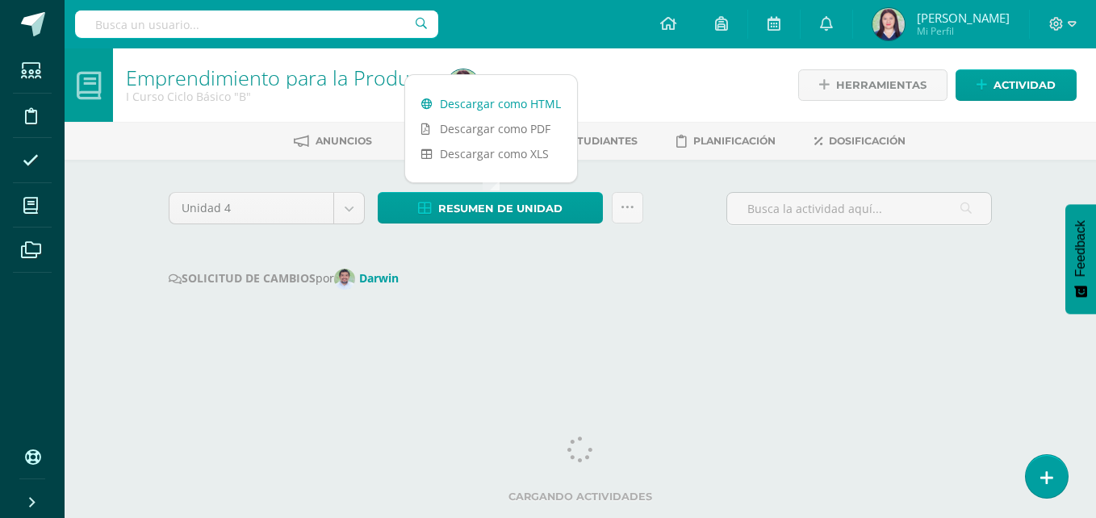
click at [522, 95] on link "Descargar como HTML" at bounding box center [491, 103] width 172 height 25
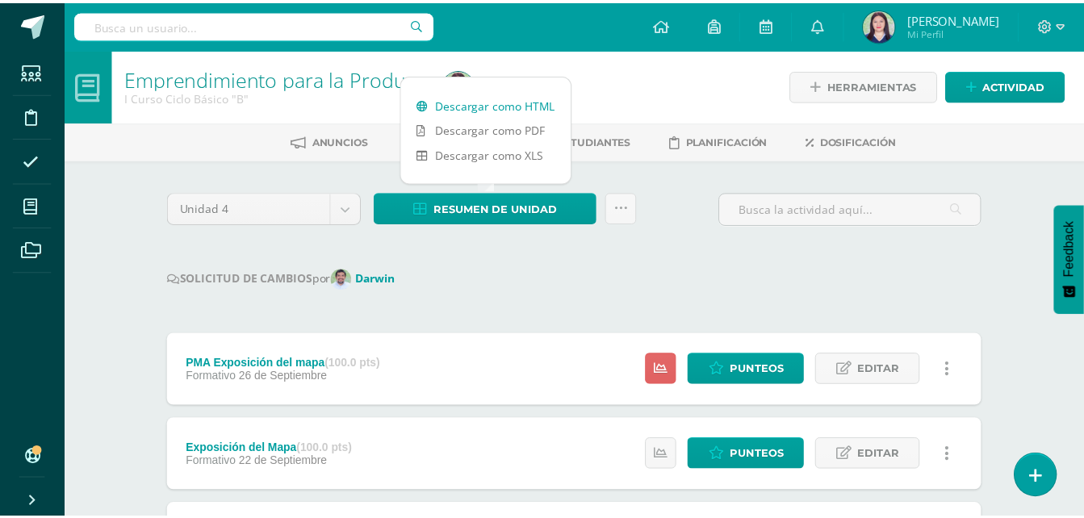
scroll to position [0, 6]
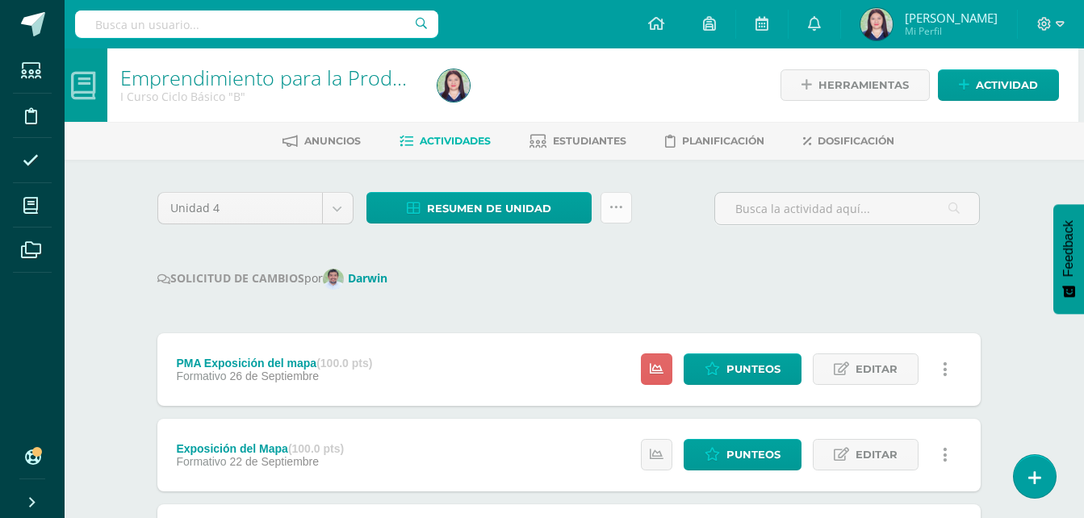
click at [616, 198] on link at bounding box center [616, 207] width 31 height 31
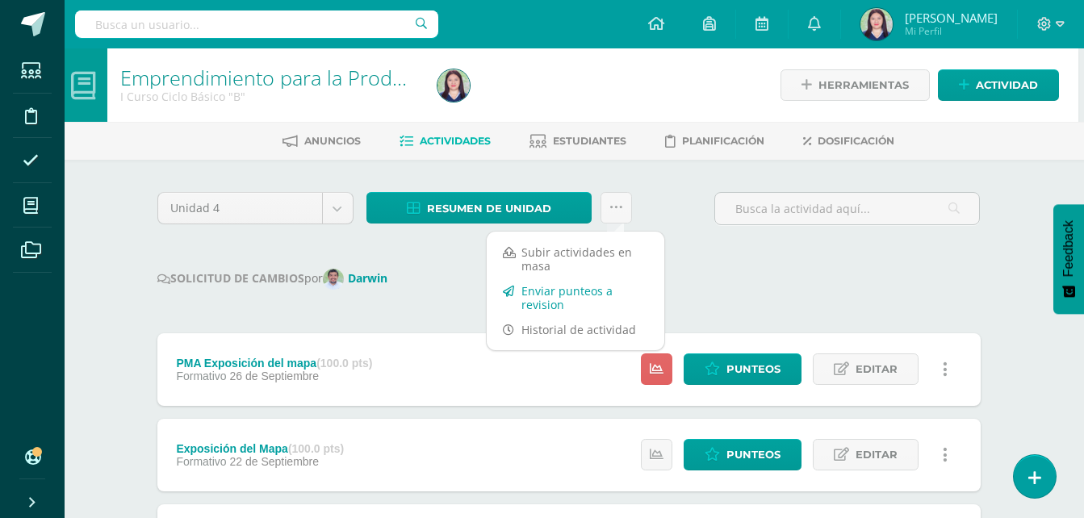
click at [586, 284] on link "Enviar punteos a revision" at bounding box center [576, 297] width 178 height 39
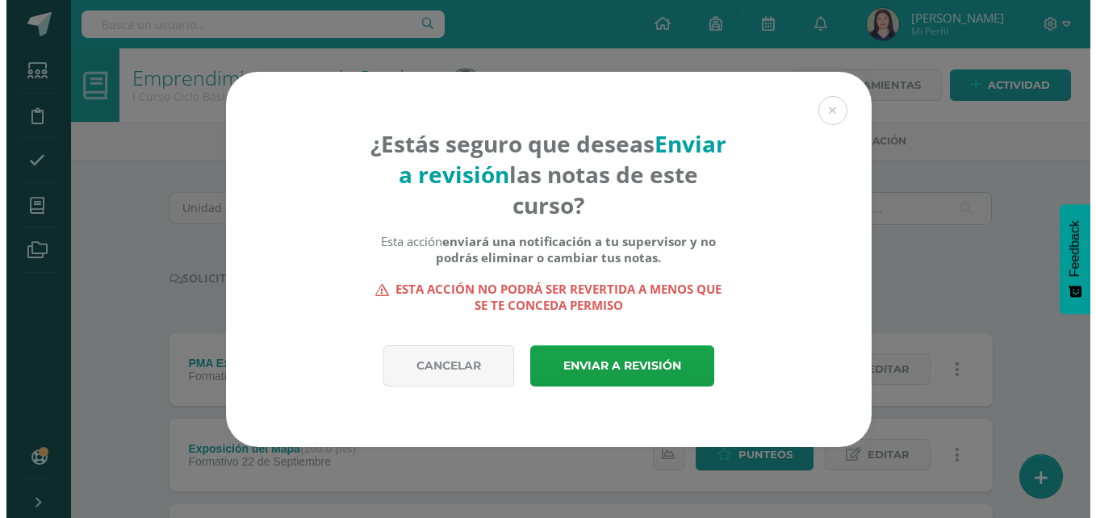
scroll to position [0, 0]
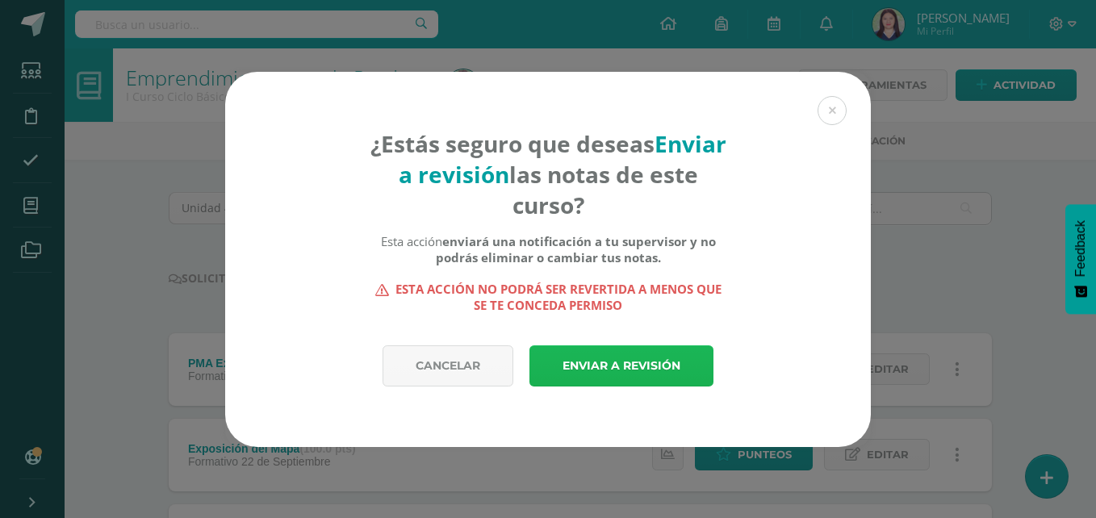
click at [562, 378] on link "Enviar a revisión" at bounding box center [621, 365] width 184 height 41
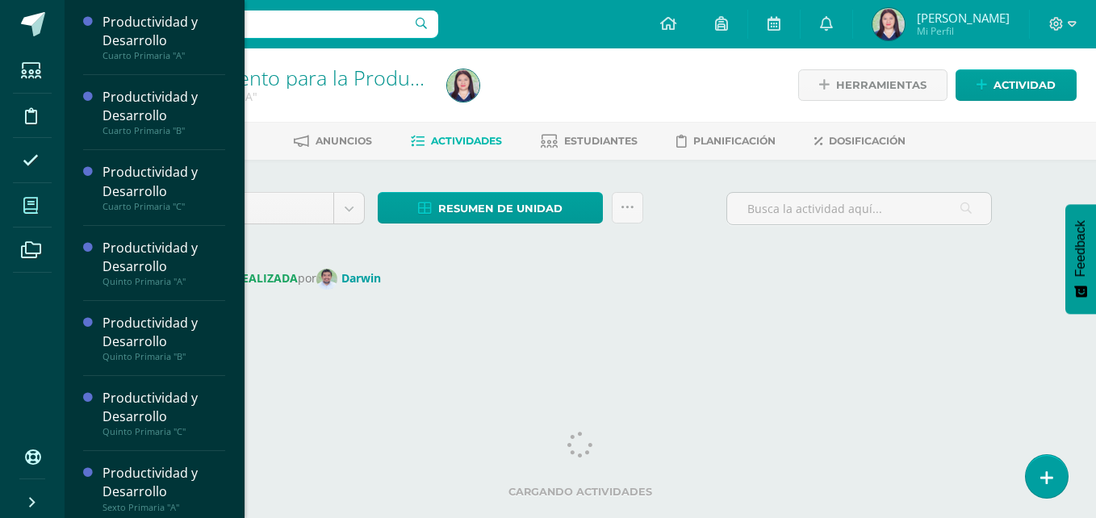
click at [20, 197] on span at bounding box center [31, 205] width 36 height 36
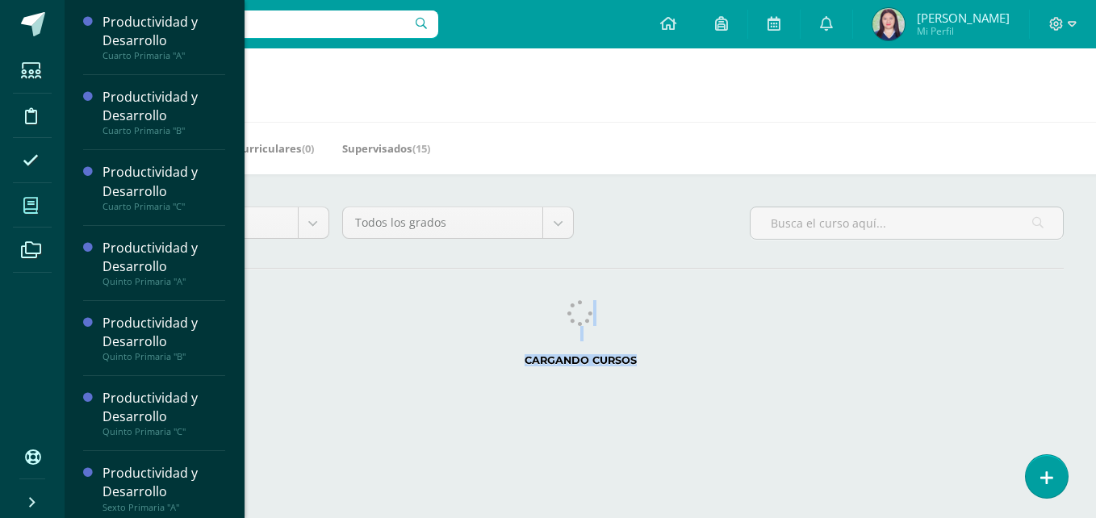
drag, startPoint x: 1095, startPoint y: 434, endPoint x: 1011, endPoint y: 305, distance: 154.5
click at [1011, 305] on html "Estudiantes Disciplina Asistencia Mis cursos Archivos Soporte Ayuda Reportar un…" at bounding box center [548, 202] width 1096 height 405
click at [1011, 305] on div "Cargando cursos" at bounding box center [580, 336] width 980 height 73
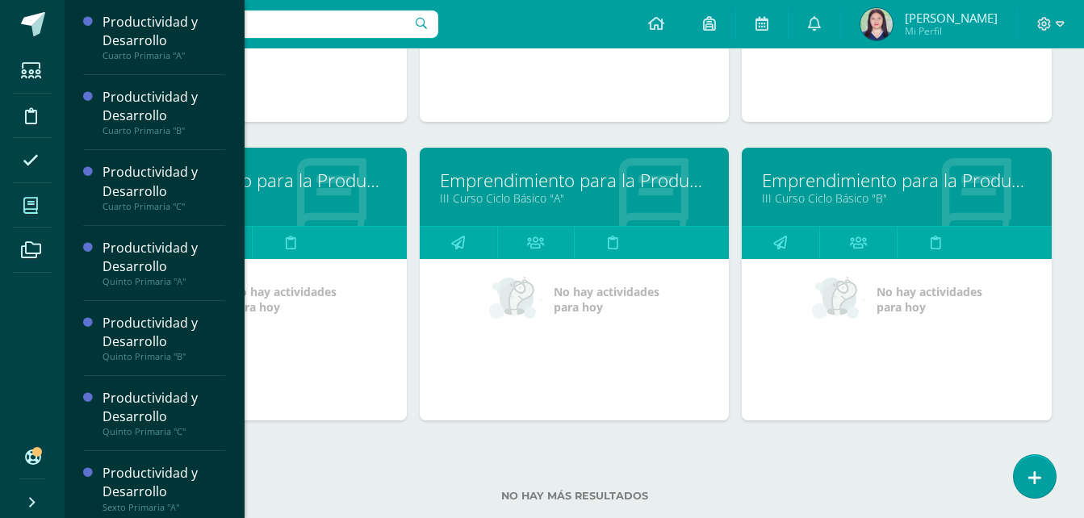
scroll to position [1383, 0]
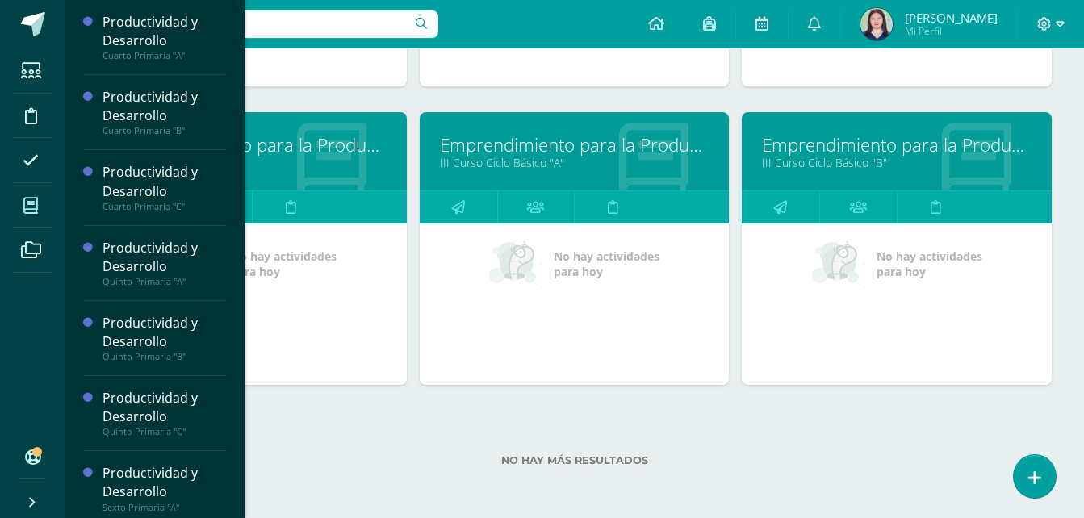
click at [617, 144] on link "Emprendimiento para la Productividad" at bounding box center [575, 144] width 270 height 25
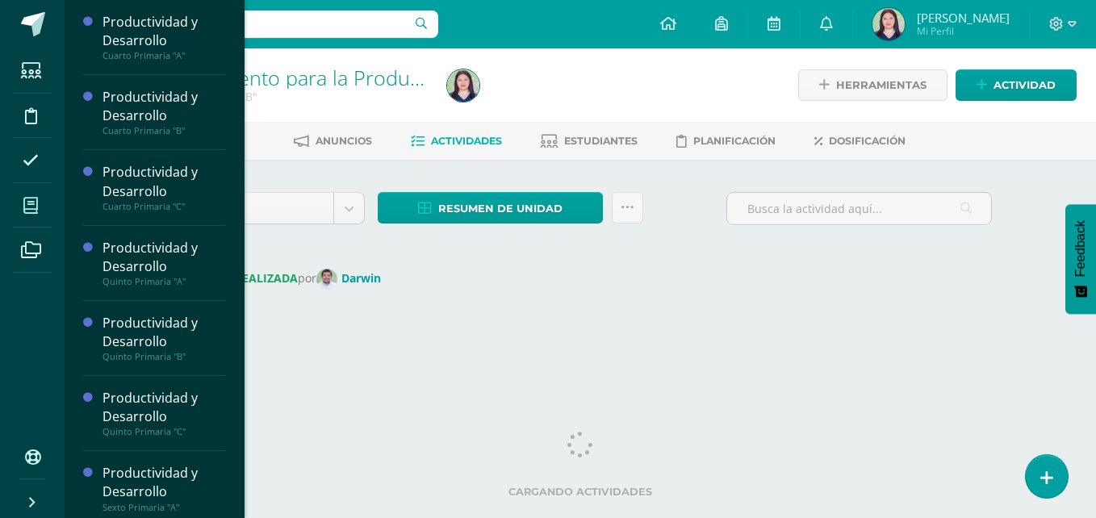
click at [25, 217] on span at bounding box center [31, 205] width 36 height 36
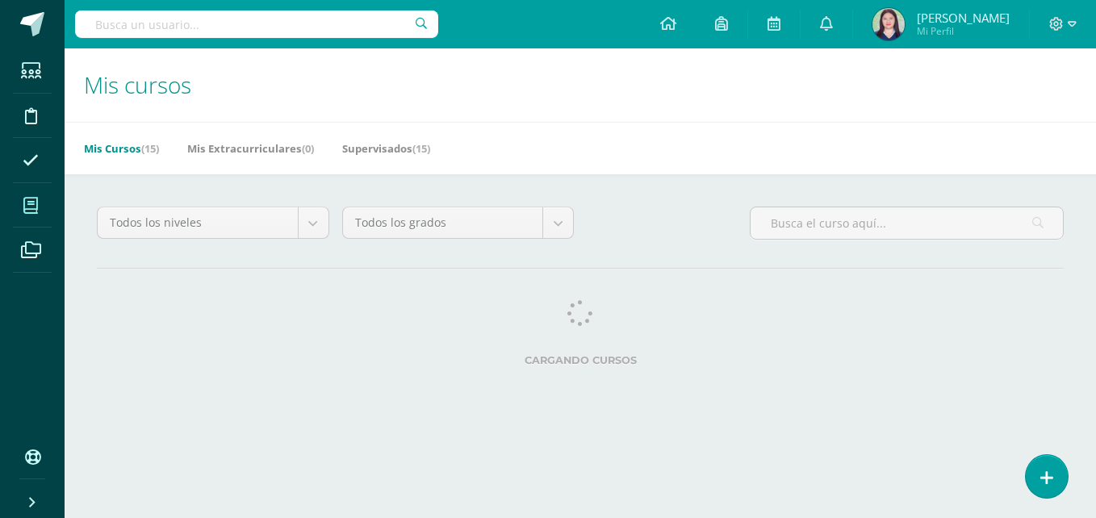
click at [1001, 345] on div "Cargando cursos" at bounding box center [580, 336] width 980 height 73
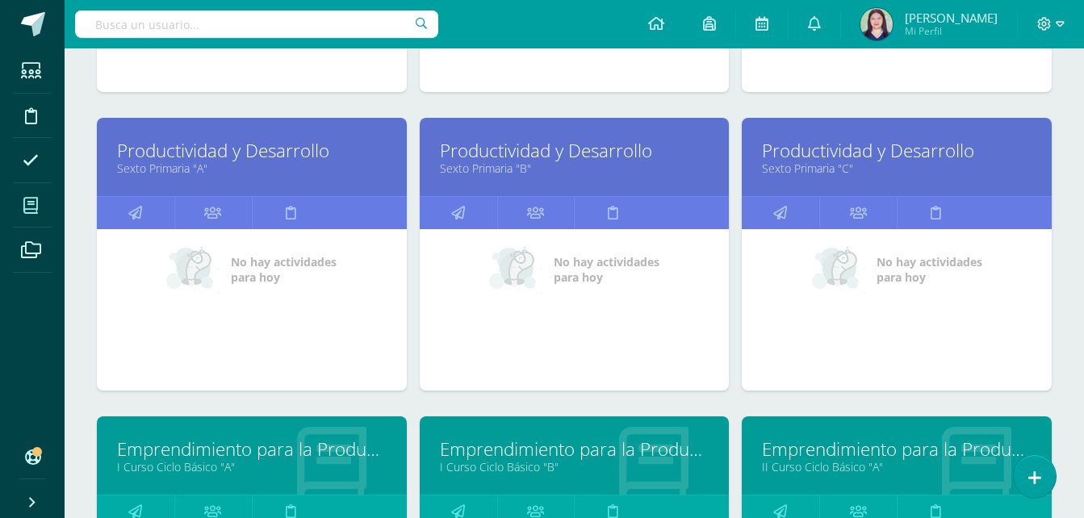
scroll to position [1233, 0]
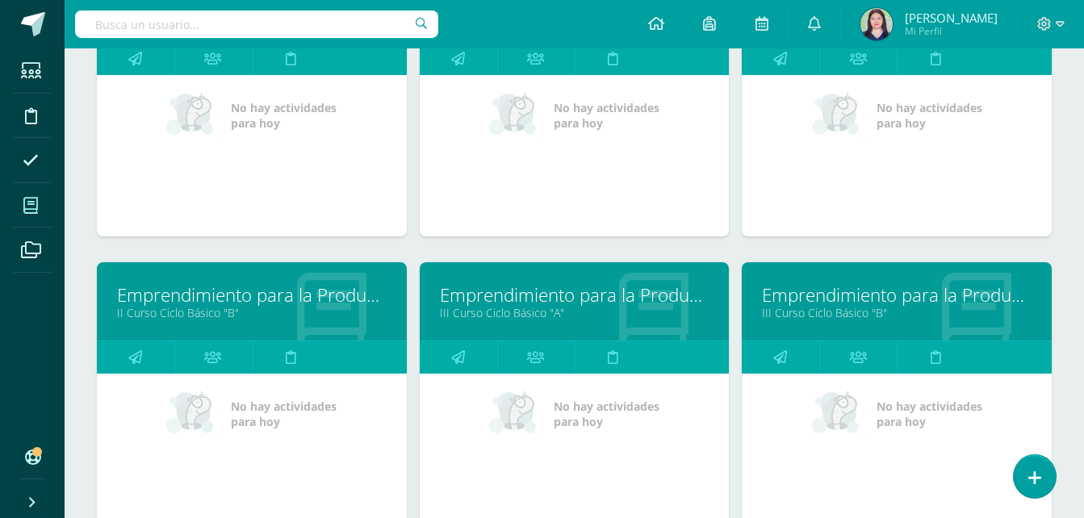
click at [516, 288] on link "Emprendimiento para la Productividad" at bounding box center [575, 295] width 270 height 25
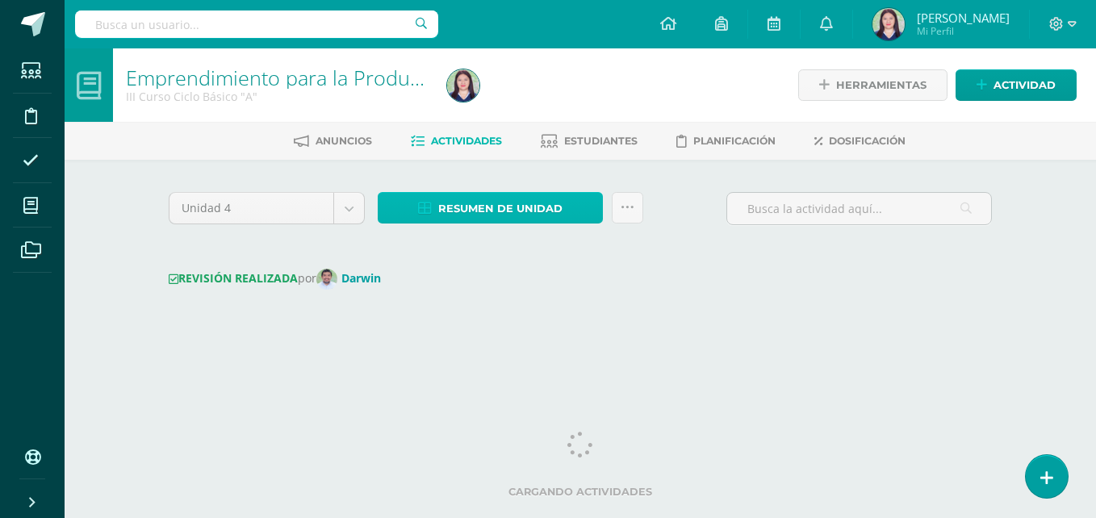
click at [492, 205] on span "Resumen de unidad" at bounding box center [500, 209] width 124 height 30
click at [476, 215] on span "Resumen de unidad" at bounding box center [500, 209] width 124 height 30
click at [475, 215] on span "Resumen de unidad" at bounding box center [500, 209] width 124 height 30
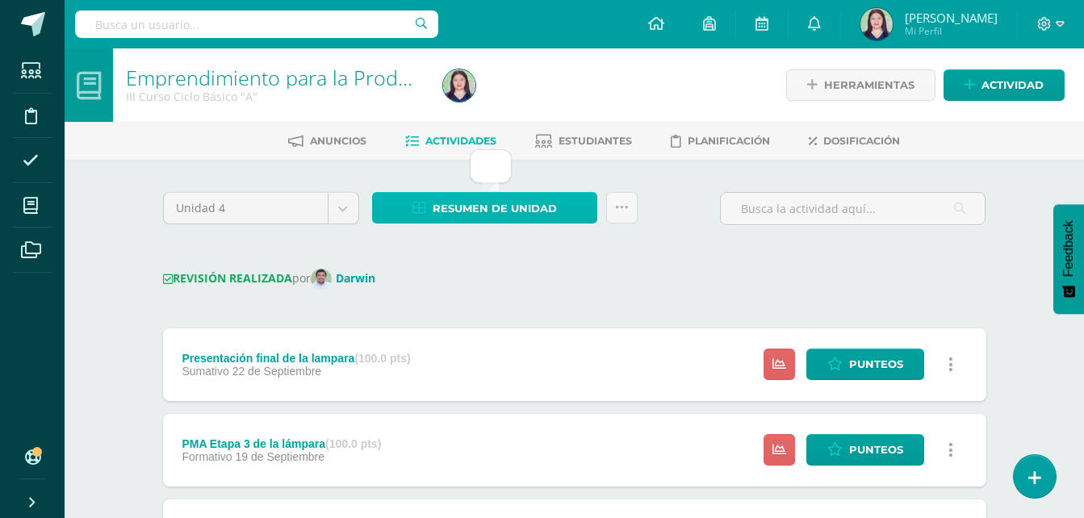
click at [527, 207] on span "Resumen de unidad" at bounding box center [495, 209] width 124 height 30
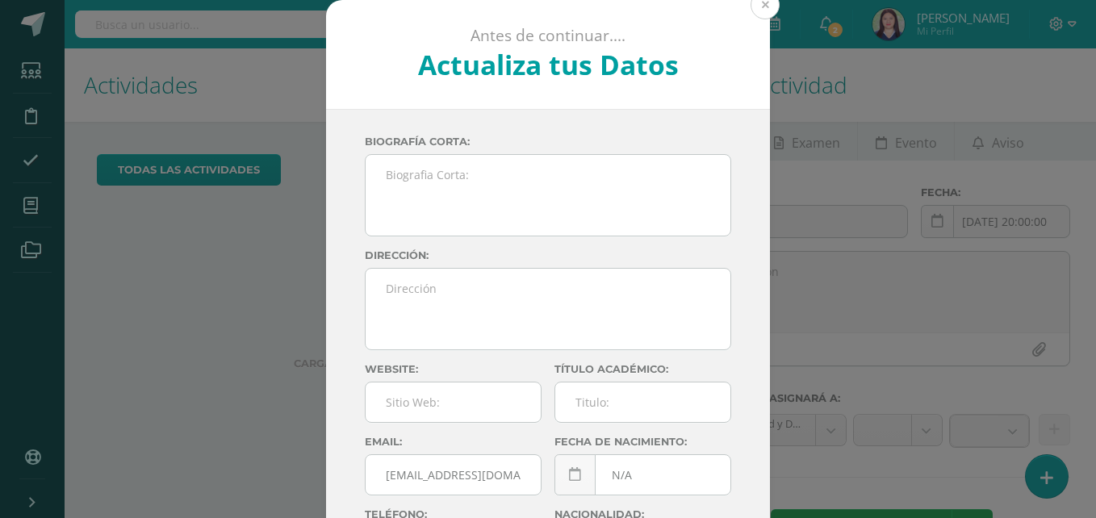
click at [768, 4] on button at bounding box center [765, 4] width 29 height 29
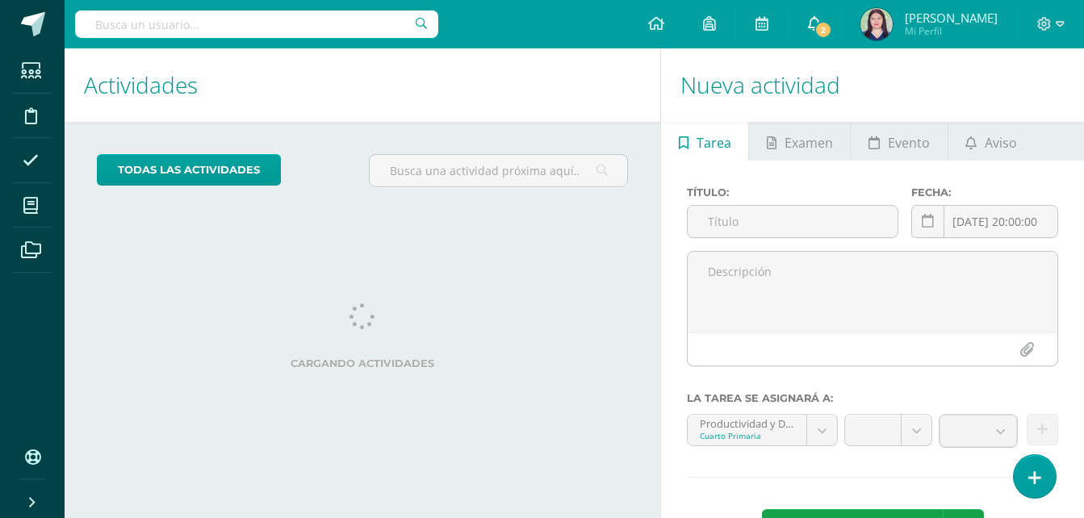
click at [836, 8] on link "2" at bounding box center [815, 24] width 52 height 48
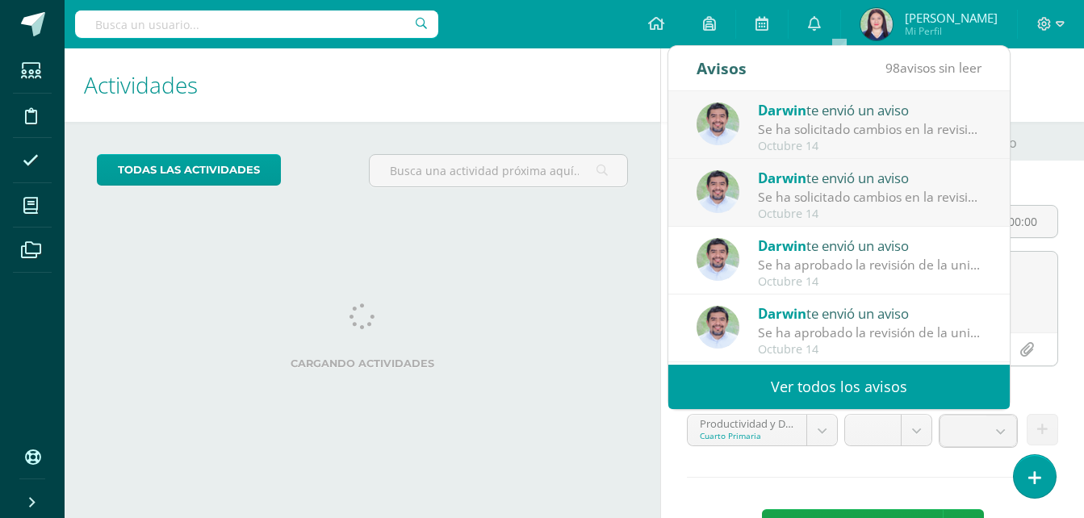
click at [891, 212] on div "Octubre 14" at bounding box center [870, 214] width 224 height 14
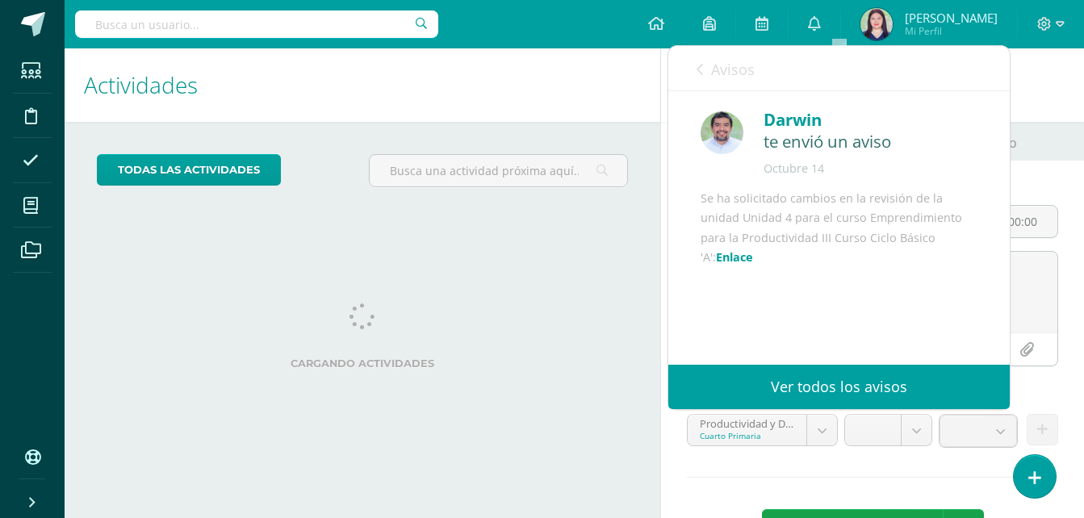
click at [716, 265] on link "Enlace" at bounding box center [734, 256] width 37 height 15
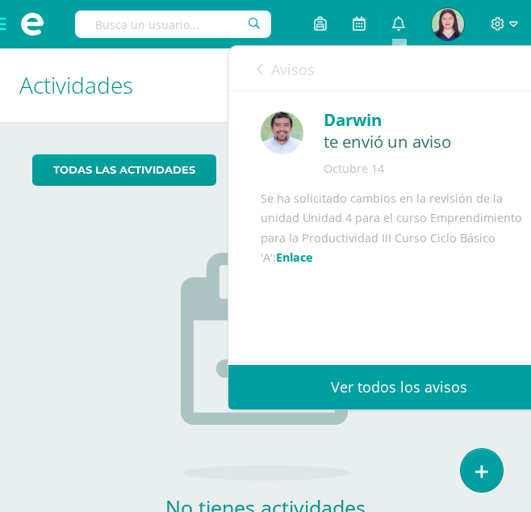
click at [279, 265] on link "Enlace" at bounding box center [294, 256] width 37 height 15
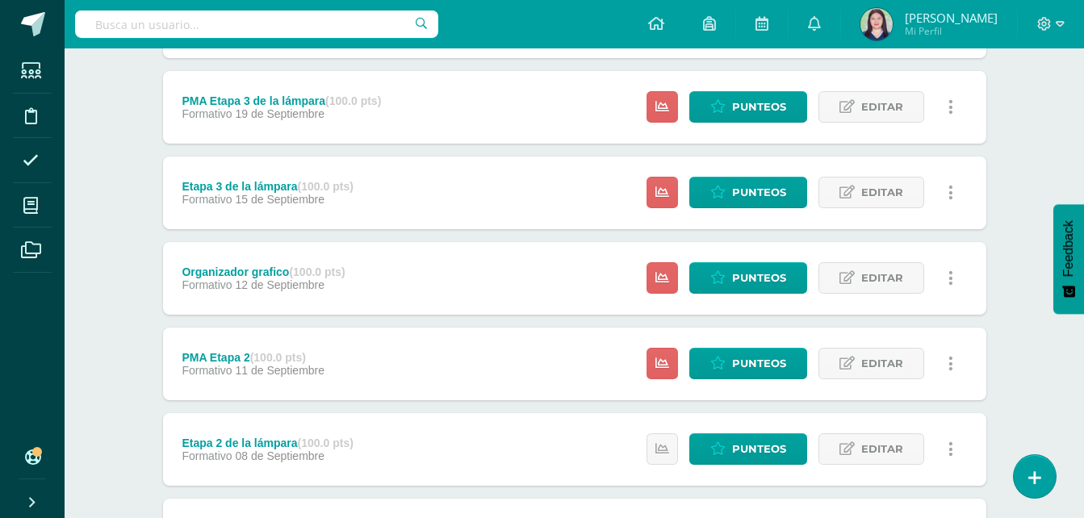
scroll to position [345, 0]
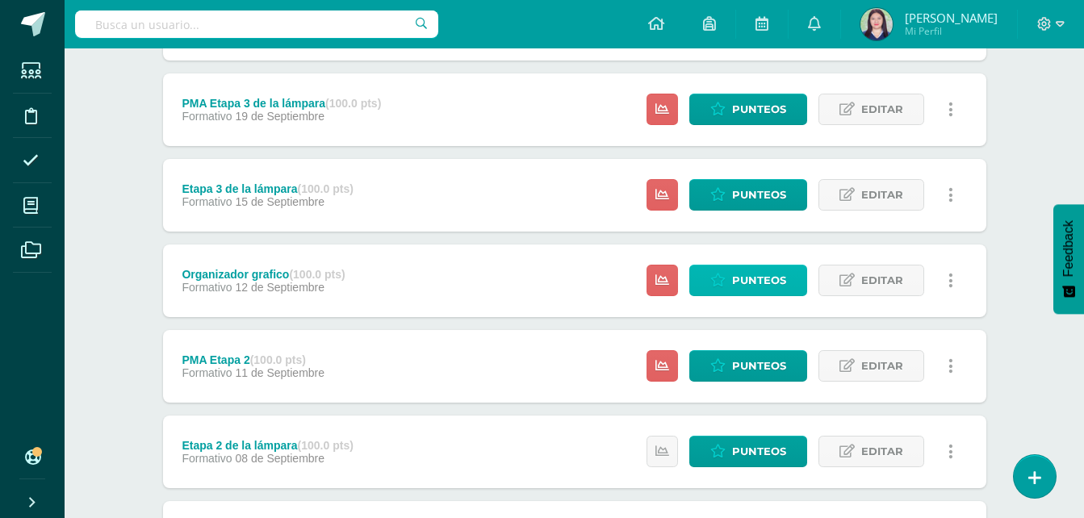
click at [762, 281] on span "Punteos" at bounding box center [759, 281] width 54 height 30
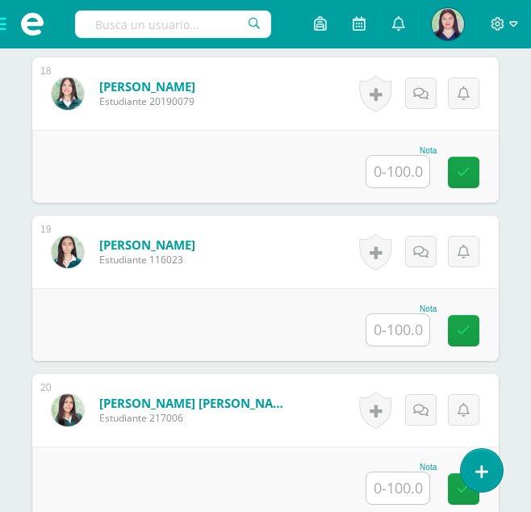
scroll to position [3251, 0]
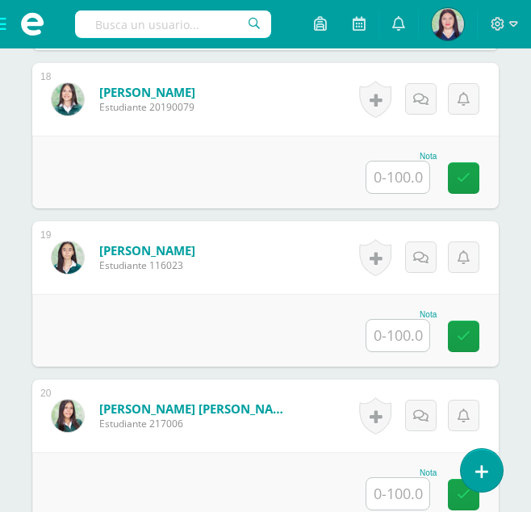
click at [364, 324] on div "Nota" at bounding box center [265, 330] width 467 height 73
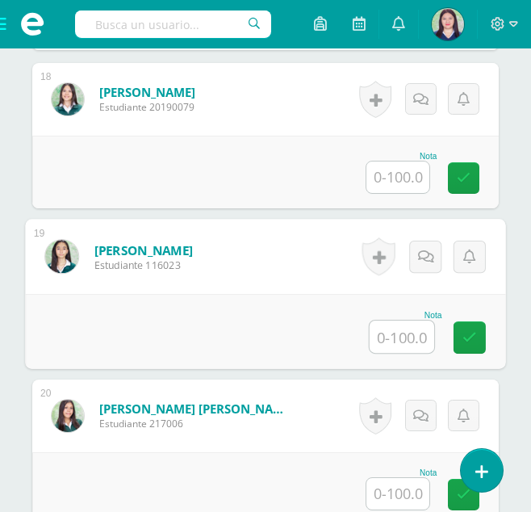
click at [382, 327] on input "text" at bounding box center [402, 336] width 65 height 32
type input "100"
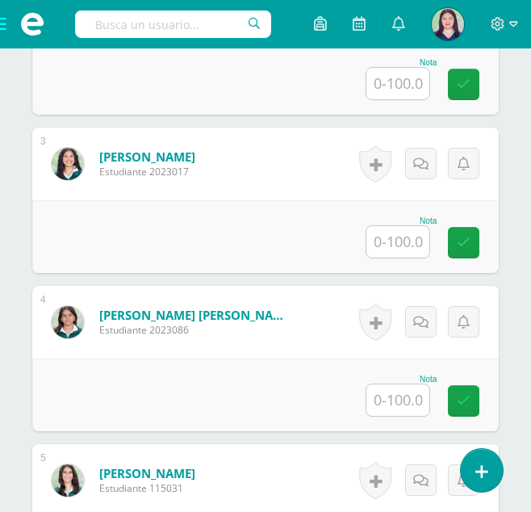
scroll to position [834, 0]
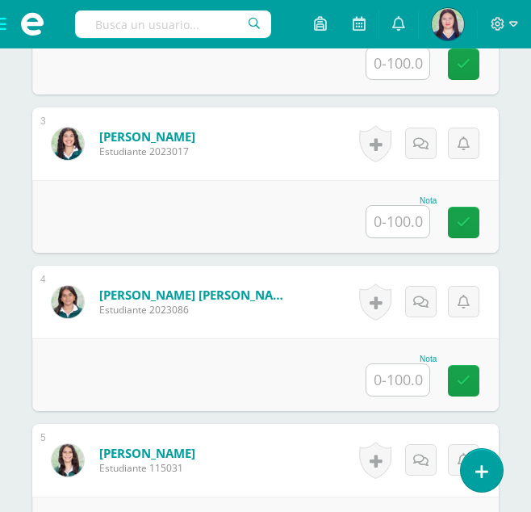
click at [391, 373] on input "text" at bounding box center [397, 379] width 63 height 31
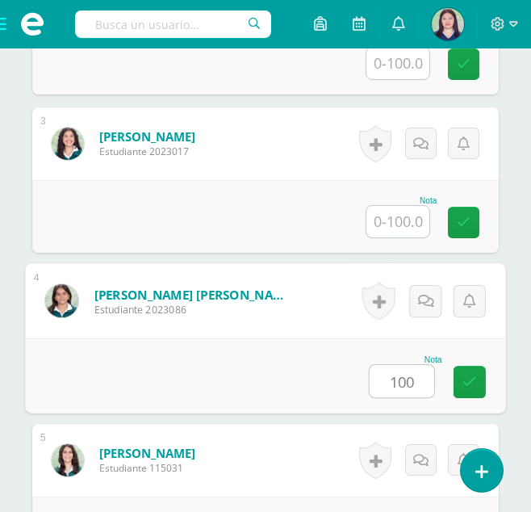
type input "100"
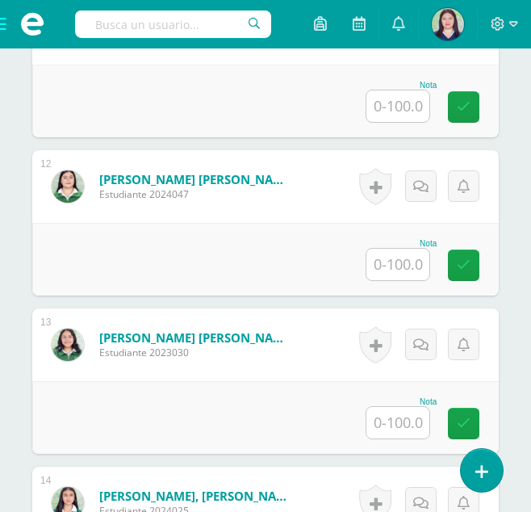
scroll to position [2177, 0]
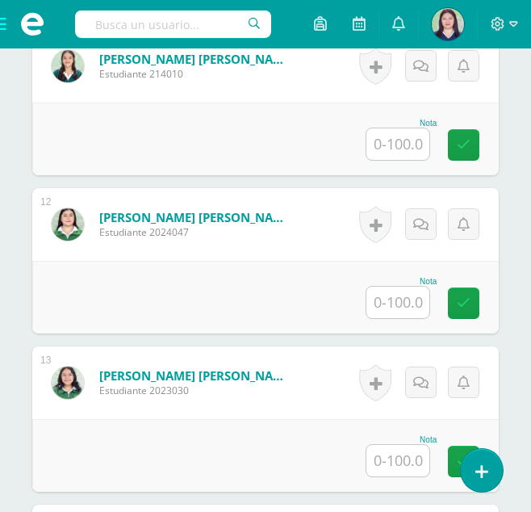
click at [89, 367] on link at bounding box center [74, 382] width 44 height 32
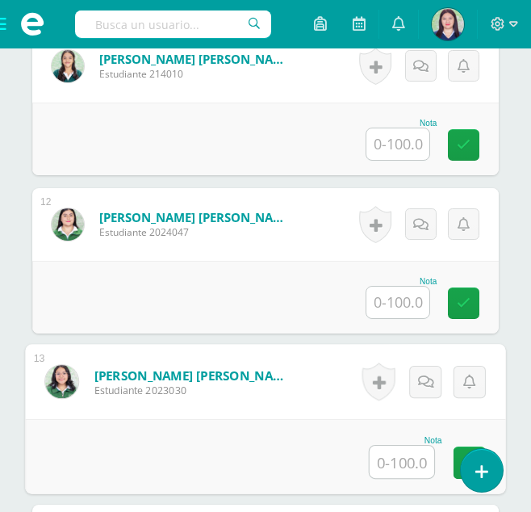
click at [407, 307] on input "text" at bounding box center [397, 302] width 63 height 31
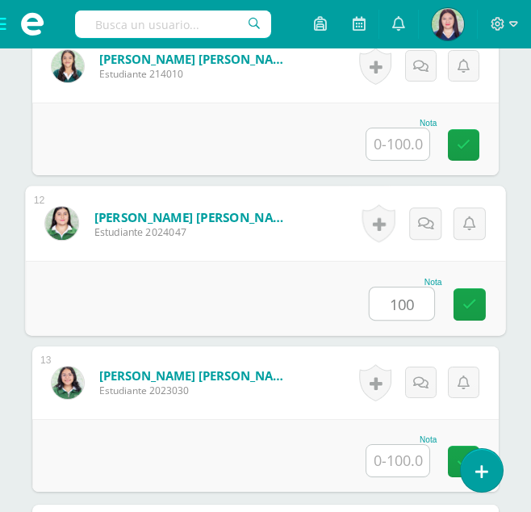
type input "100"
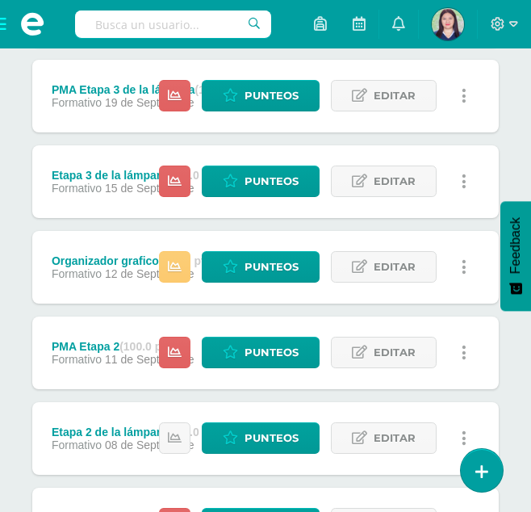
scroll to position [449, 0]
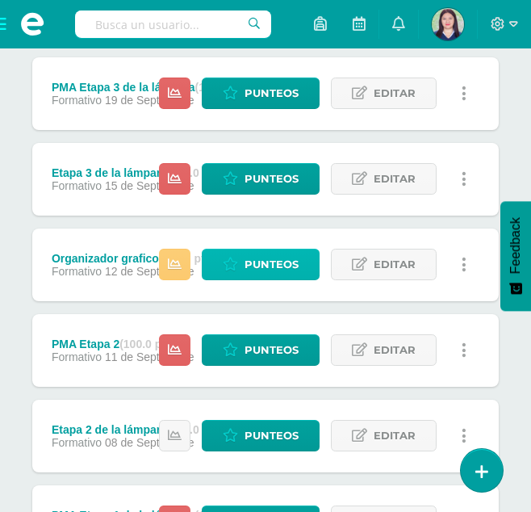
click at [247, 270] on span "Punteos" at bounding box center [272, 264] width 54 height 30
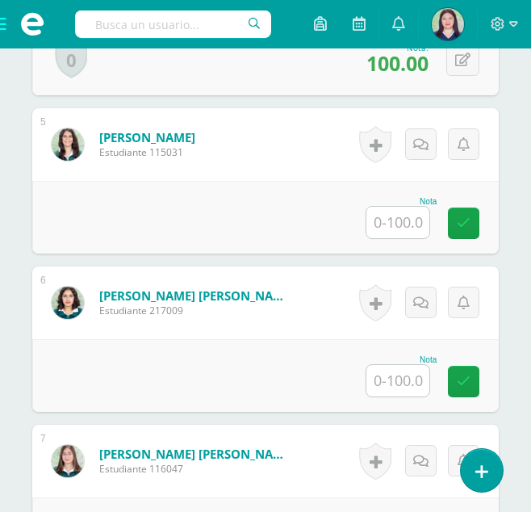
scroll to position [1150, 0]
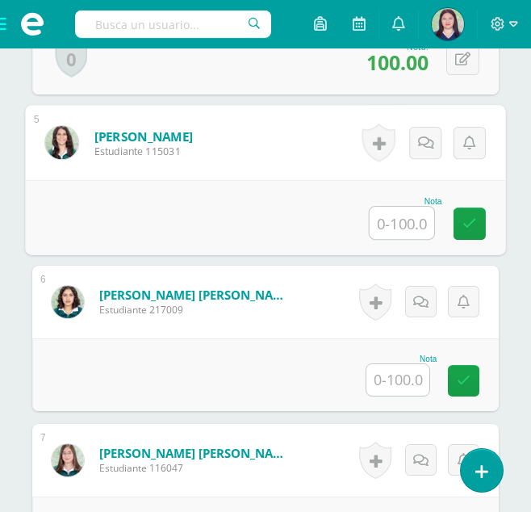
click at [414, 225] on input "text" at bounding box center [402, 223] width 65 height 32
type input "100"
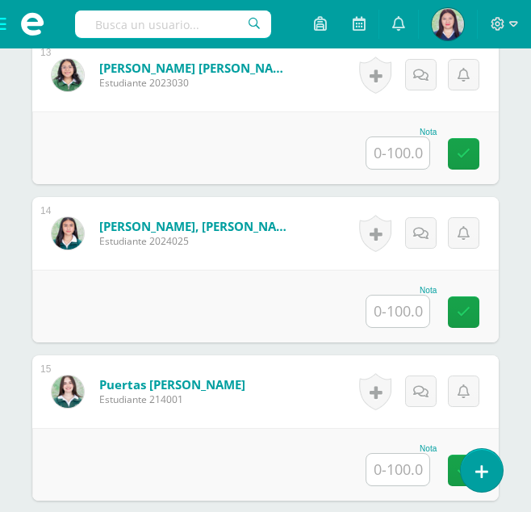
scroll to position [2487, 0]
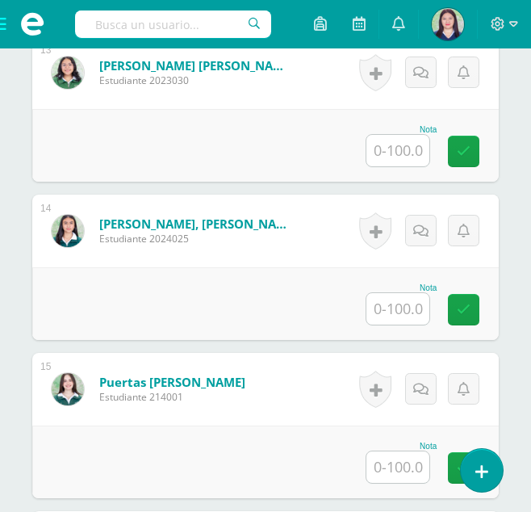
click at [397, 472] on input "text" at bounding box center [397, 466] width 63 height 31
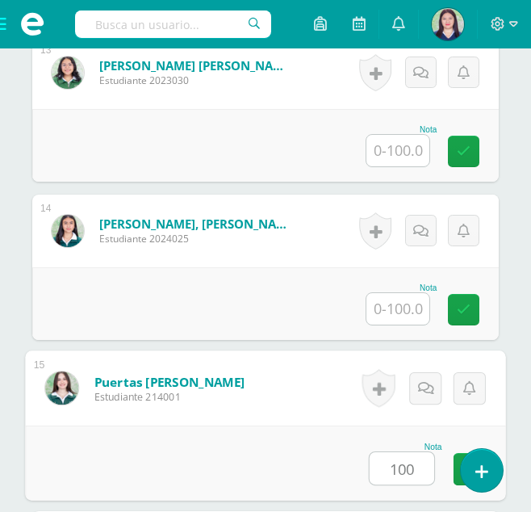
type input "100"
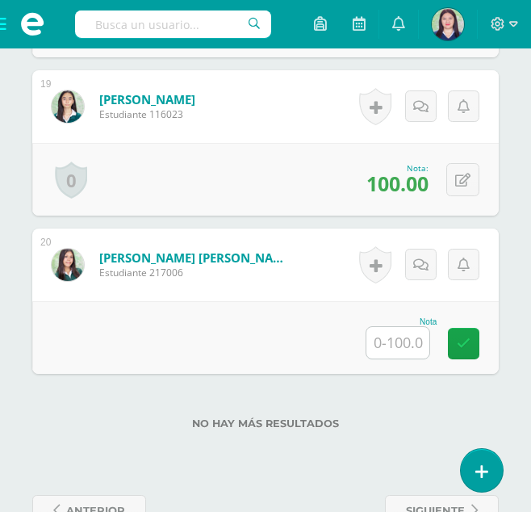
scroll to position [3449, 0]
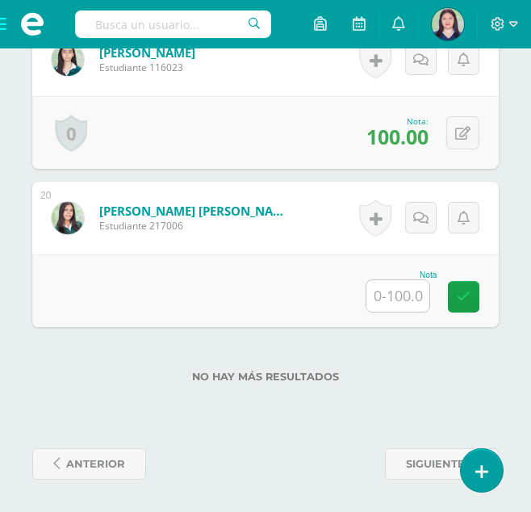
click at [416, 289] on input "text" at bounding box center [397, 295] width 63 height 31
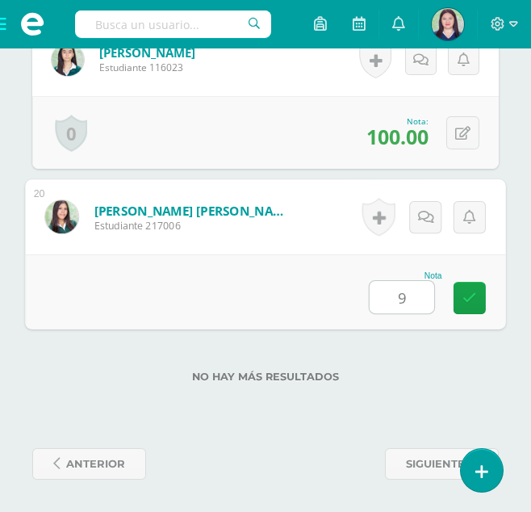
type input "95"
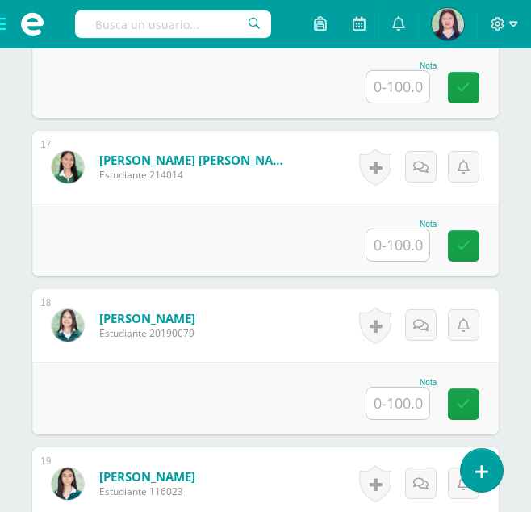
scroll to position [3023, 0]
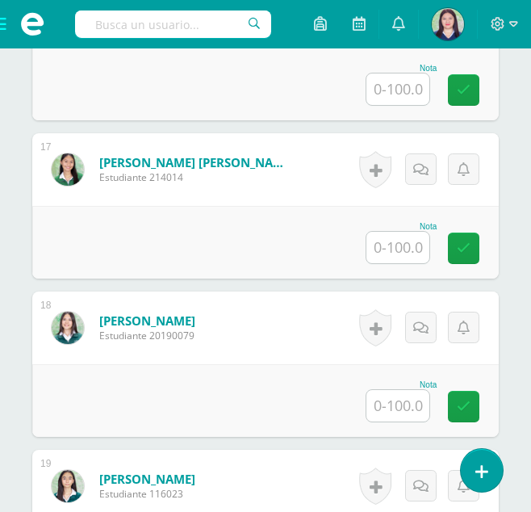
click at [408, 251] on input "text" at bounding box center [397, 247] width 63 height 31
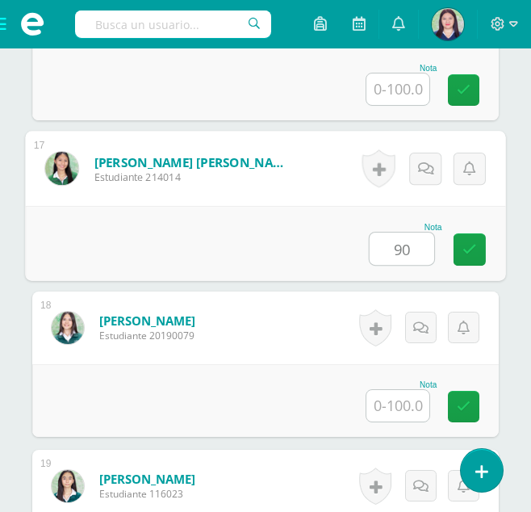
type input "90"
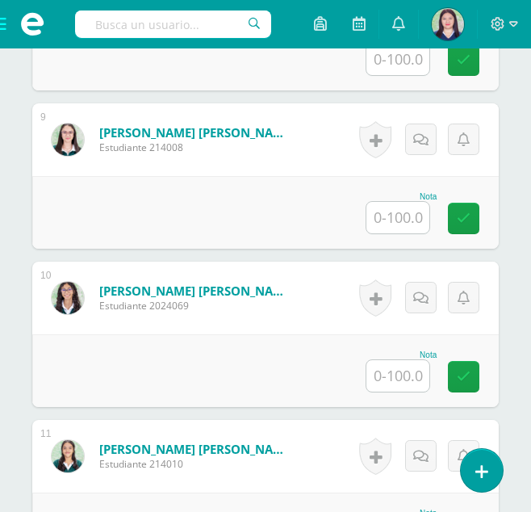
scroll to position [1767, 0]
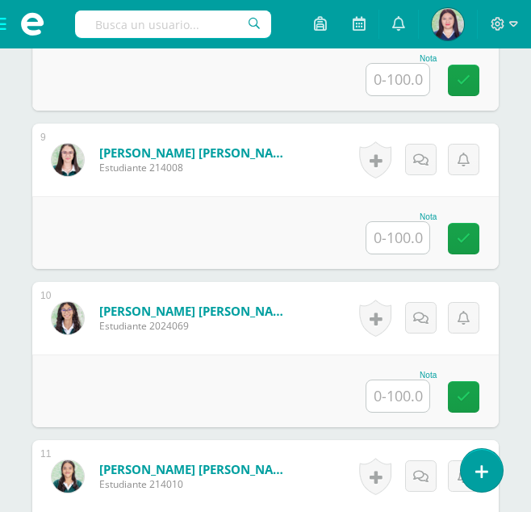
click at [402, 232] on input "text" at bounding box center [397, 237] width 63 height 31
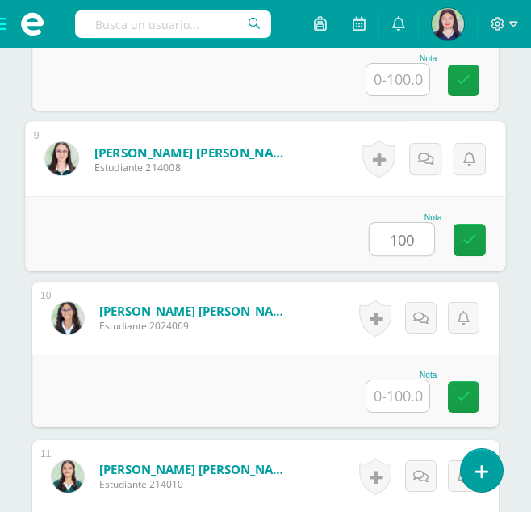
type input "100"
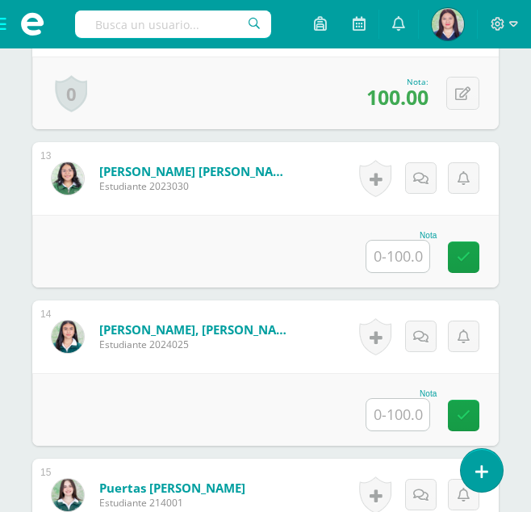
scroll to position [2380, 0]
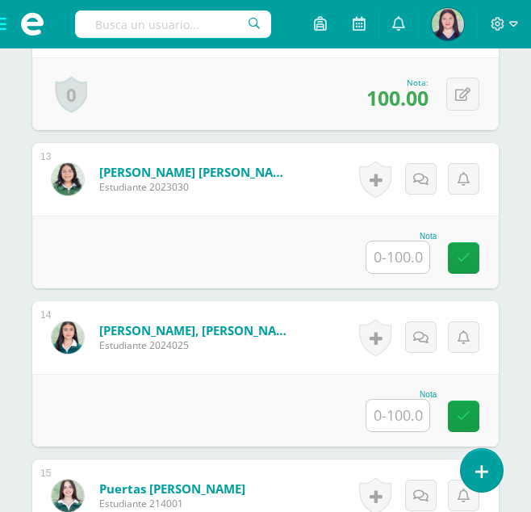
click at [403, 257] on input "text" at bounding box center [397, 256] width 63 height 31
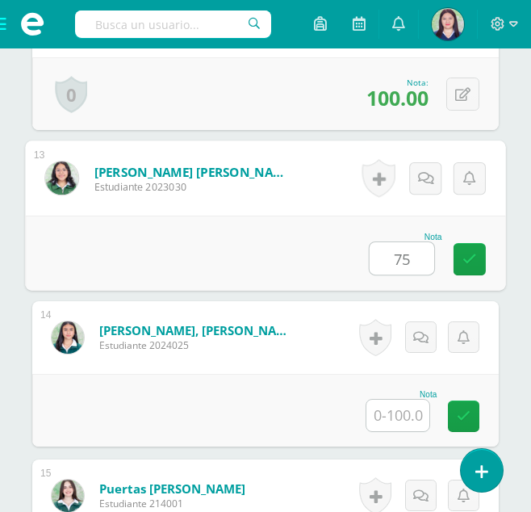
type input "75"
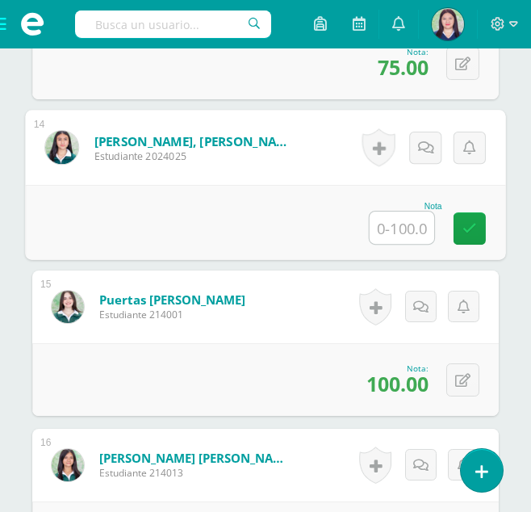
scroll to position [2568, 0]
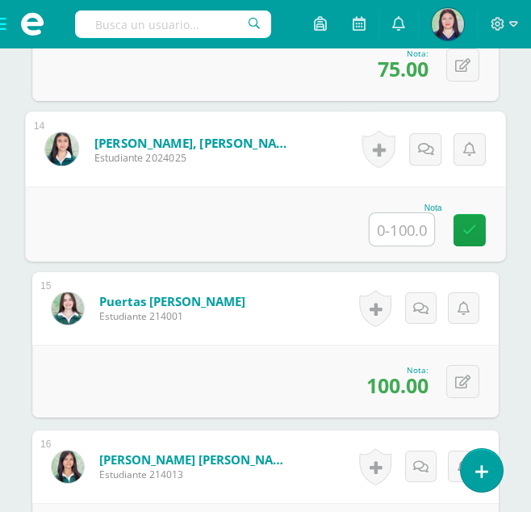
click at [412, 232] on input "text" at bounding box center [402, 229] width 65 height 32
type input "100"
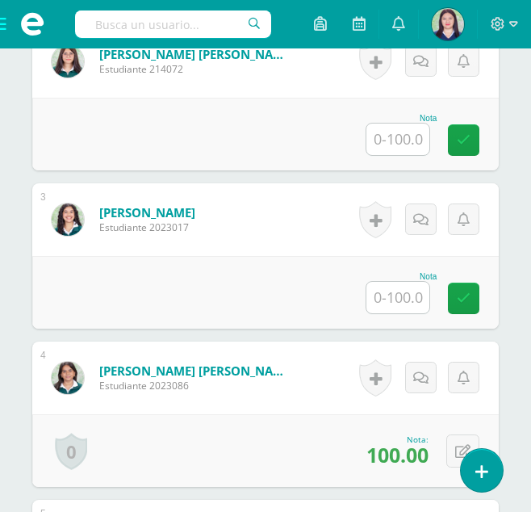
scroll to position [757, 0]
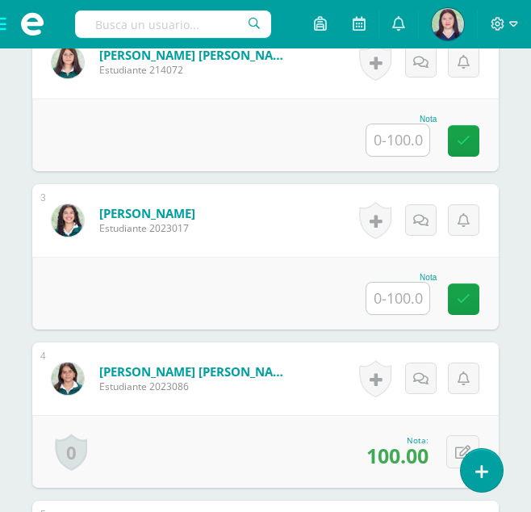
click at [388, 303] on input "text" at bounding box center [397, 298] width 63 height 31
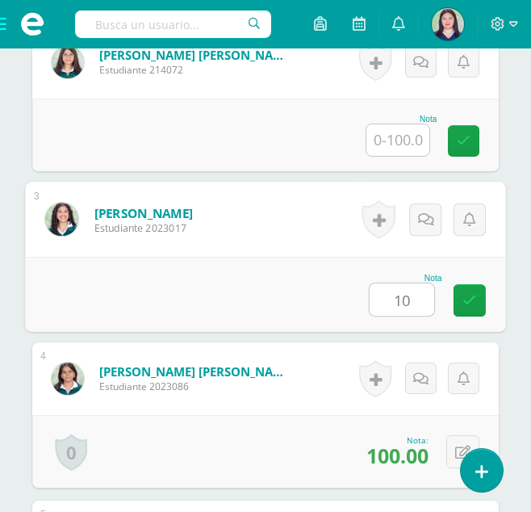
type input "100"
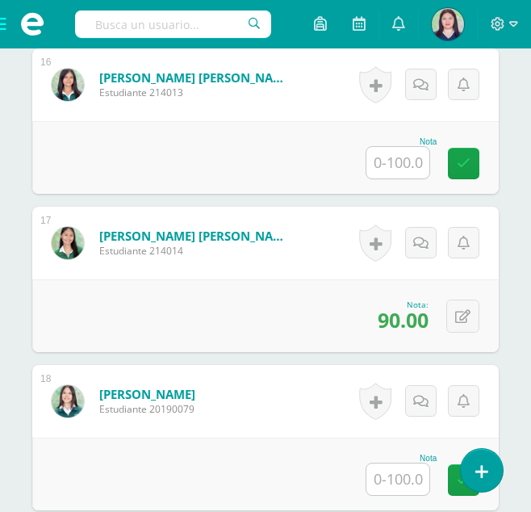
scroll to position [2934, 0]
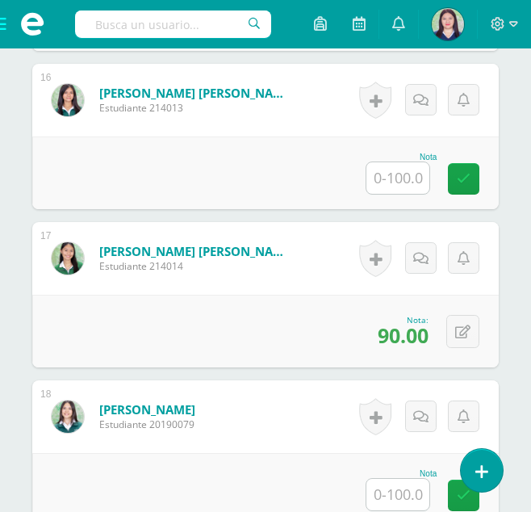
click at [383, 179] on input "text" at bounding box center [397, 177] width 63 height 31
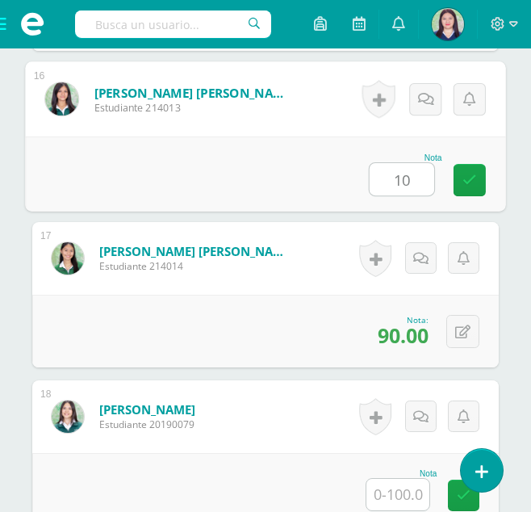
type input "100"
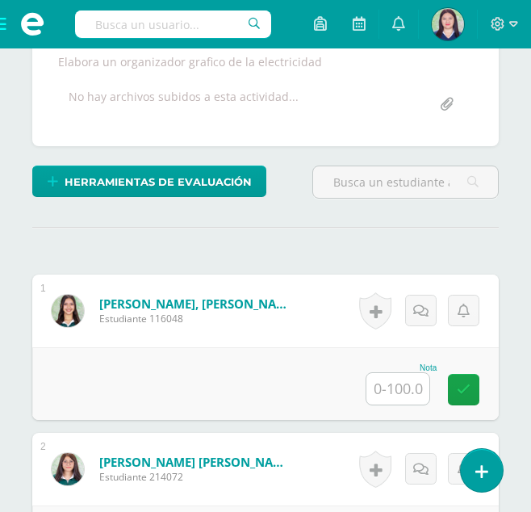
scroll to position [351, 0]
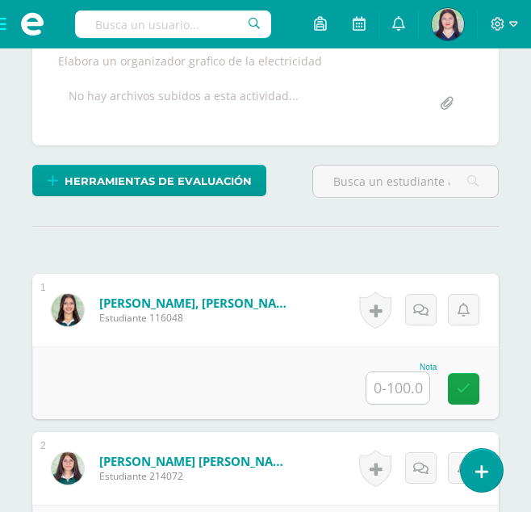
click at [399, 394] on input "text" at bounding box center [397, 387] width 63 height 31
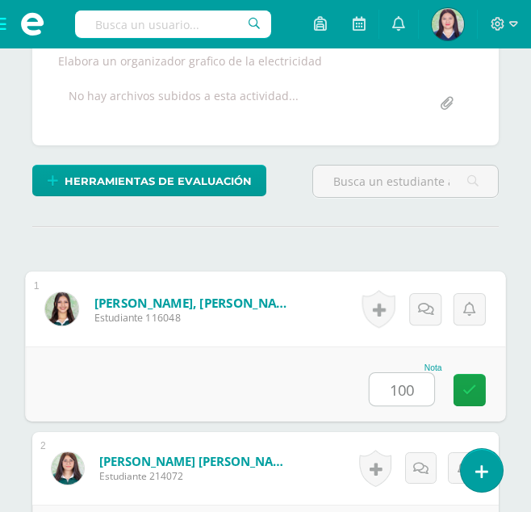
type input "100"
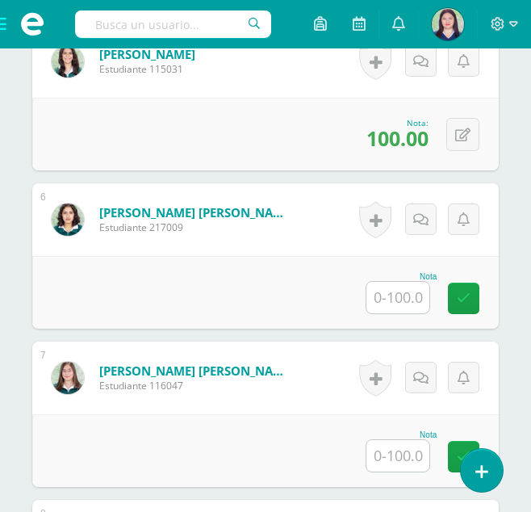
scroll to position [1266, 0]
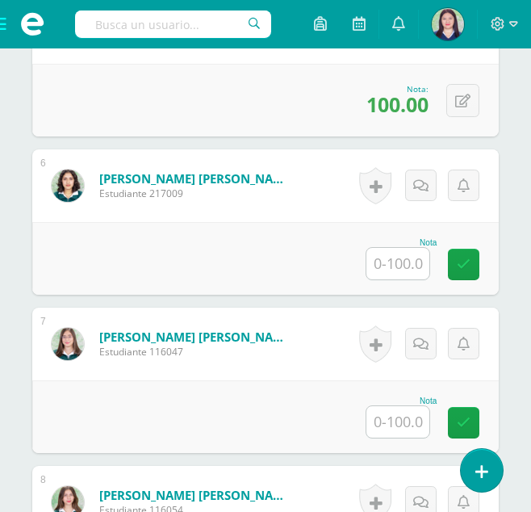
click at [405, 421] on input "text" at bounding box center [397, 421] width 63 height 31
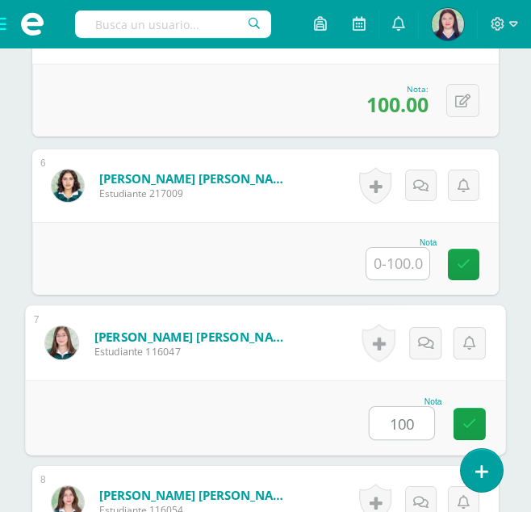
type input "100"
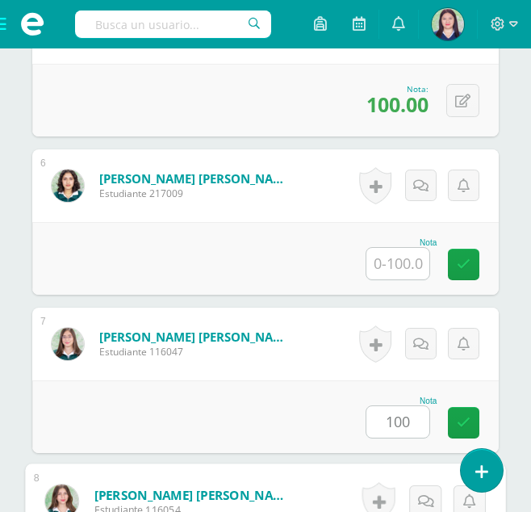
scroll to position [1590, 0]
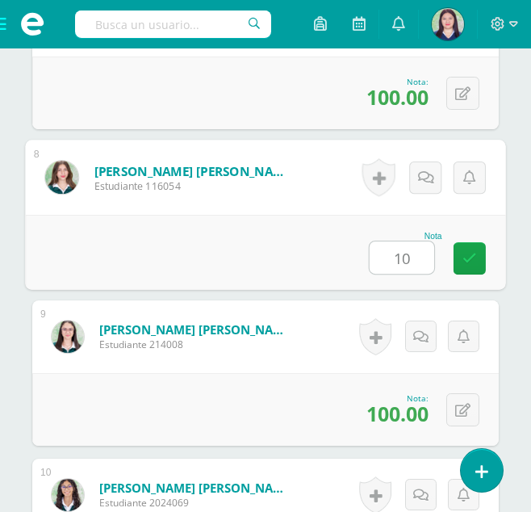
type input "100"
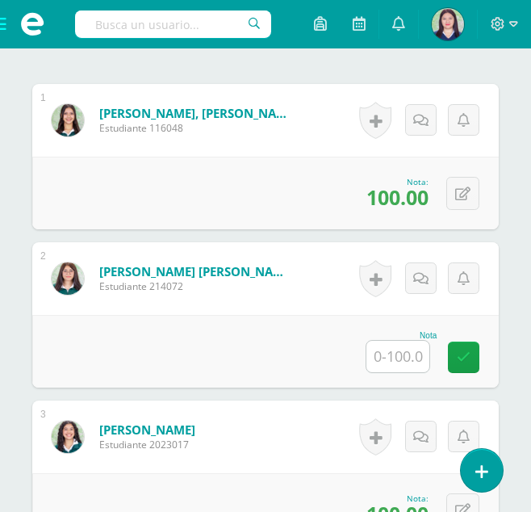
scroll to position [545, 0]
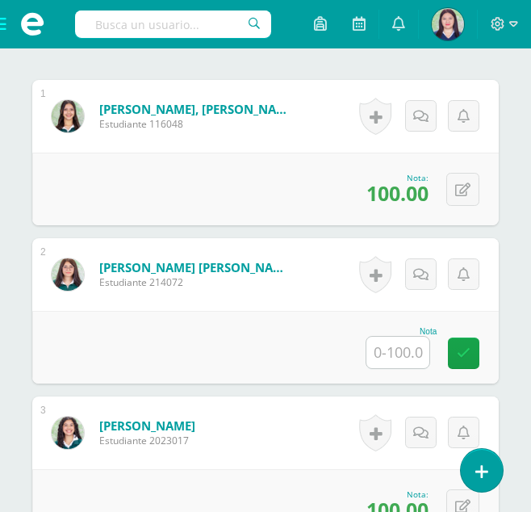
click at [399, 350] on input "text" at bounding box center [397, 352] width 63 height 31
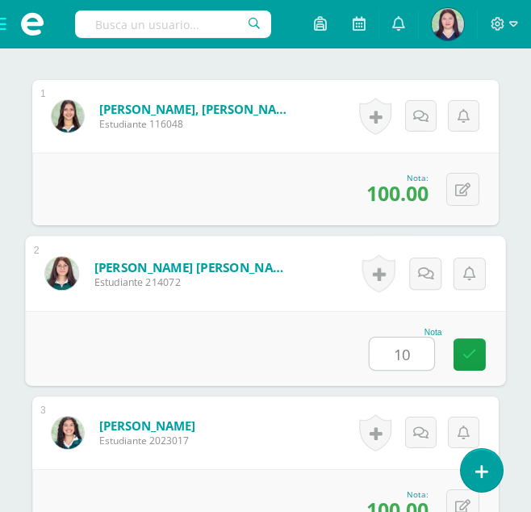
type input "100"
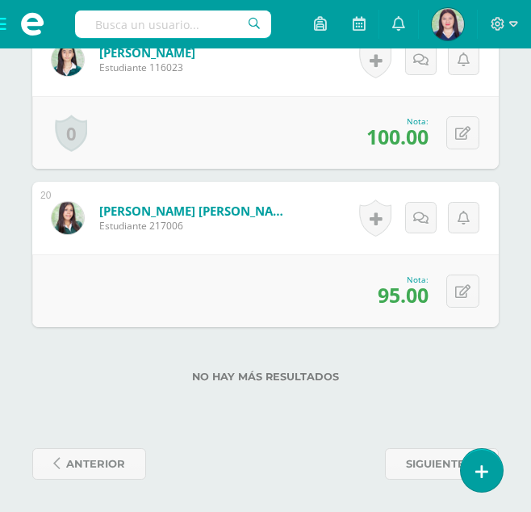
scroll to position [3274, 0]
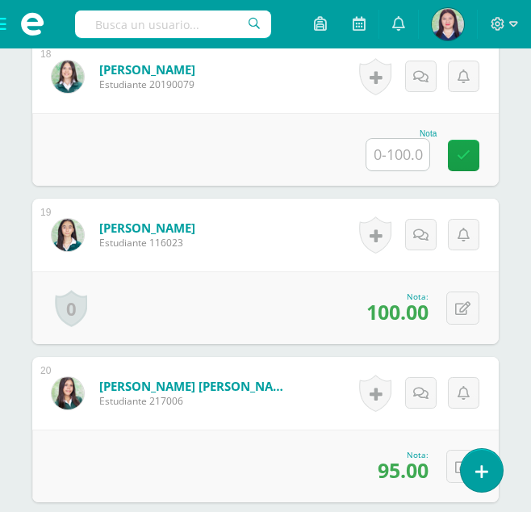
click at [389, 154] on input "text" at bounding box center [397, 154] width 63 height 31
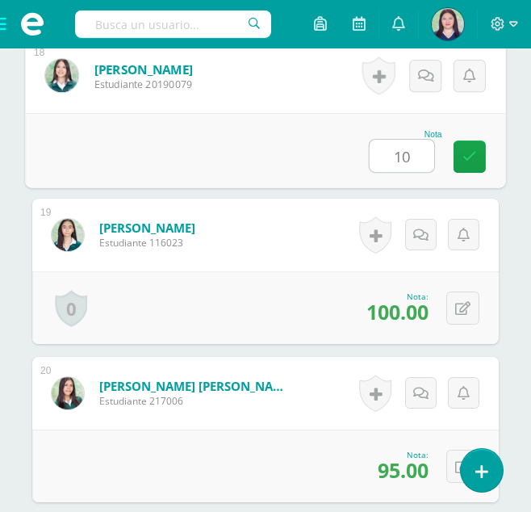
type input "100"
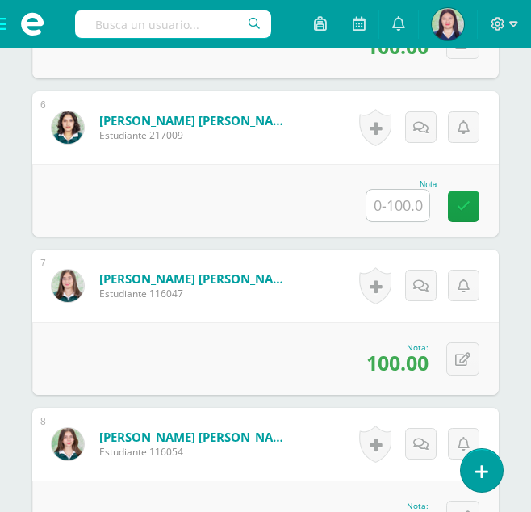
scroll to position [1320, 0]
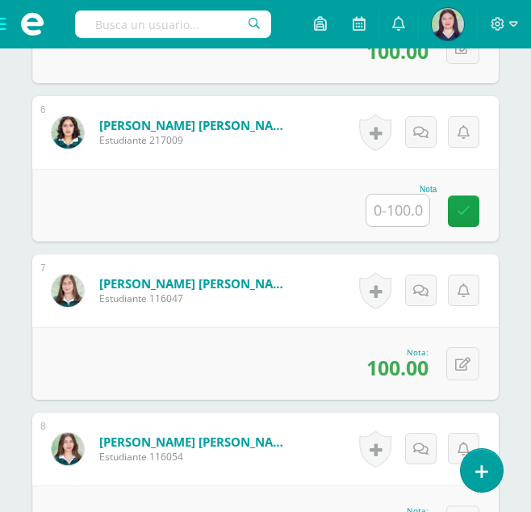
click at [399, 216] on input "text" at bounding box center [397, 210] width 63 height 31
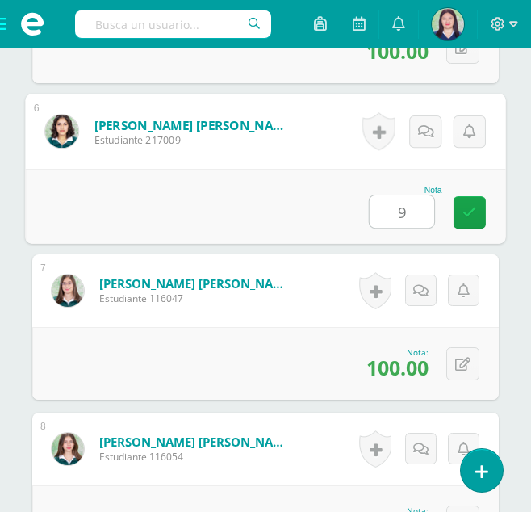
type input "90"
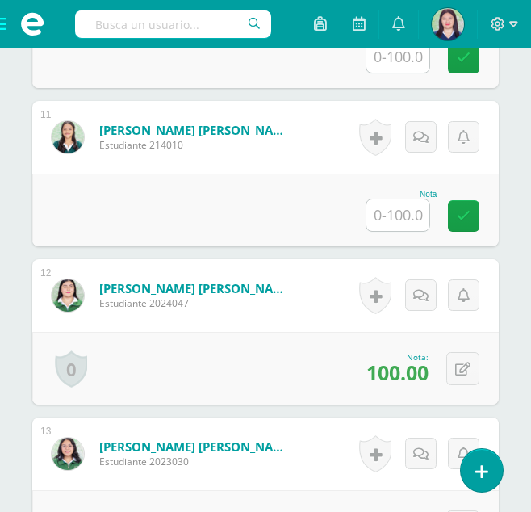
scroll to position [2104, 0]
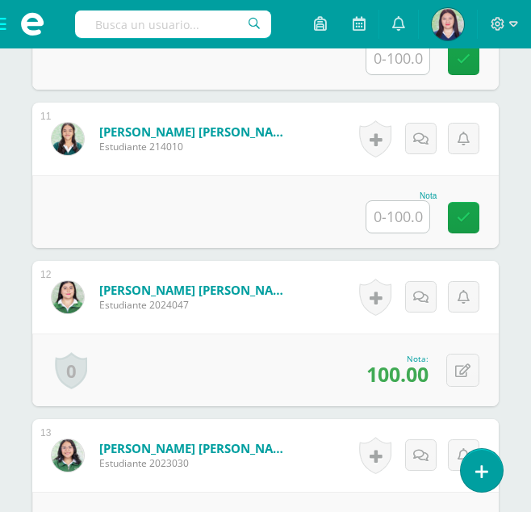
click at [387, 207] on input "text" at bounding box center [397, 216] width 63 height 31
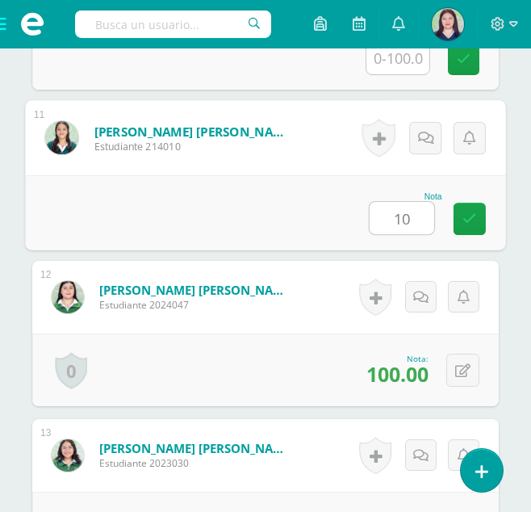
type input "100"
click at [471, 224] on icon at bounding box center [469, 218] width 15 height 14
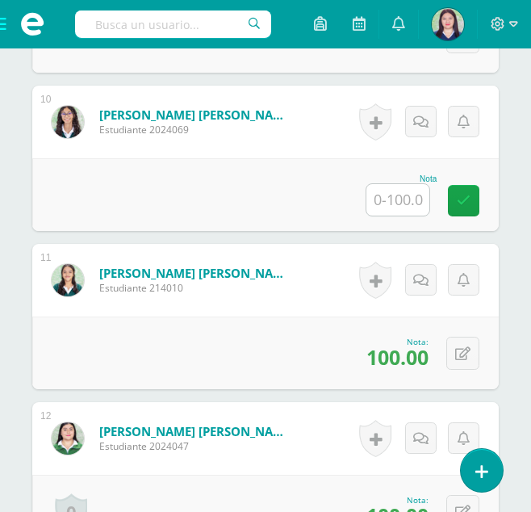
scroll to position [1957, 0]
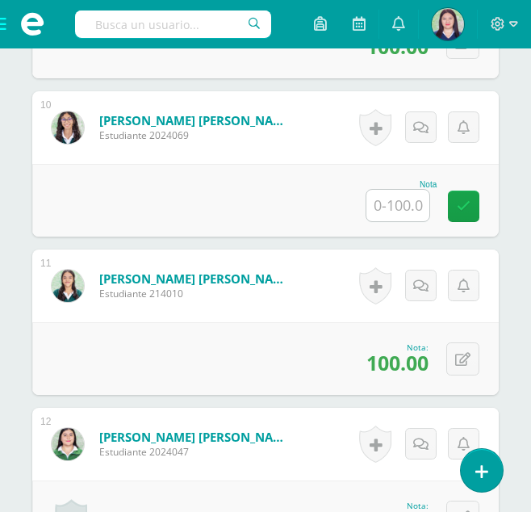
click at [416, 208] on input "text" at bounding box center [397, 205] width 63 height 31
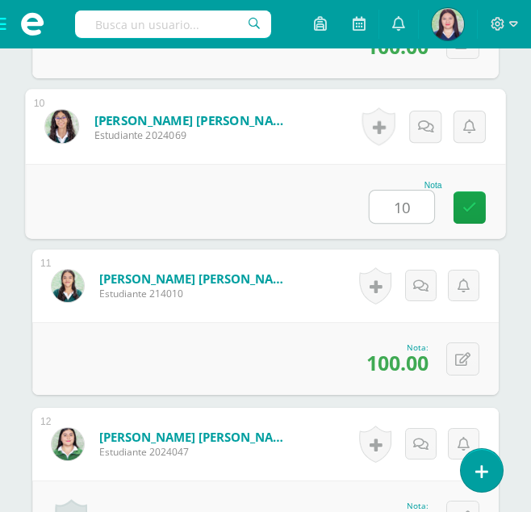
type input "100"
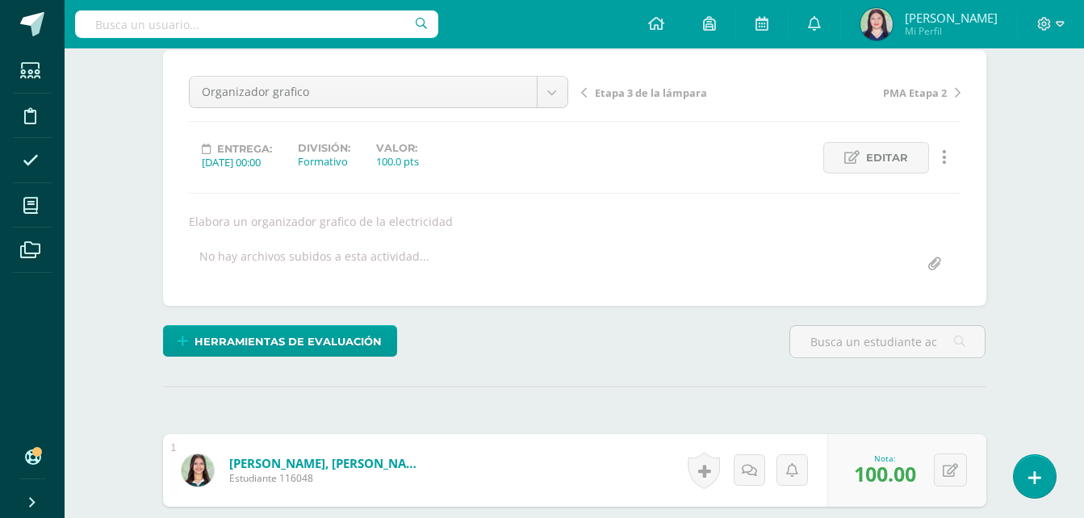
scroll to position [141, 0]
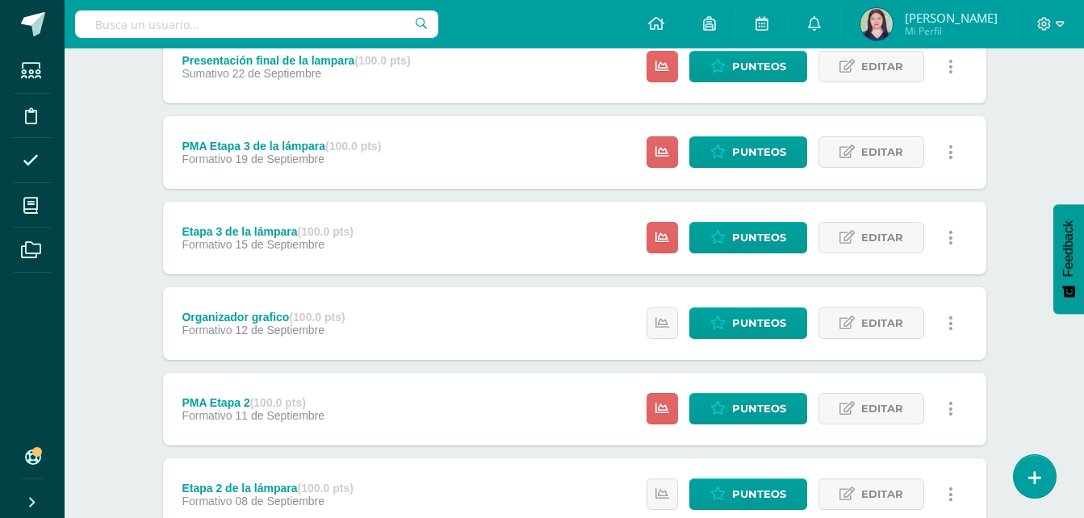
scroll to position [302, 0]
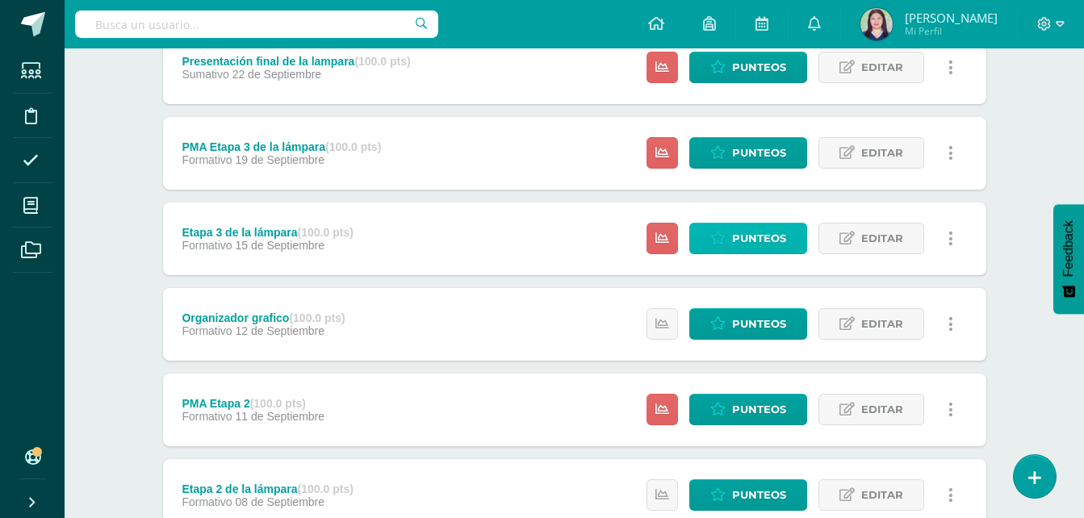
click at [751, 232] on span "Punteos" at bounding box center [759, 239] width 54 height 30
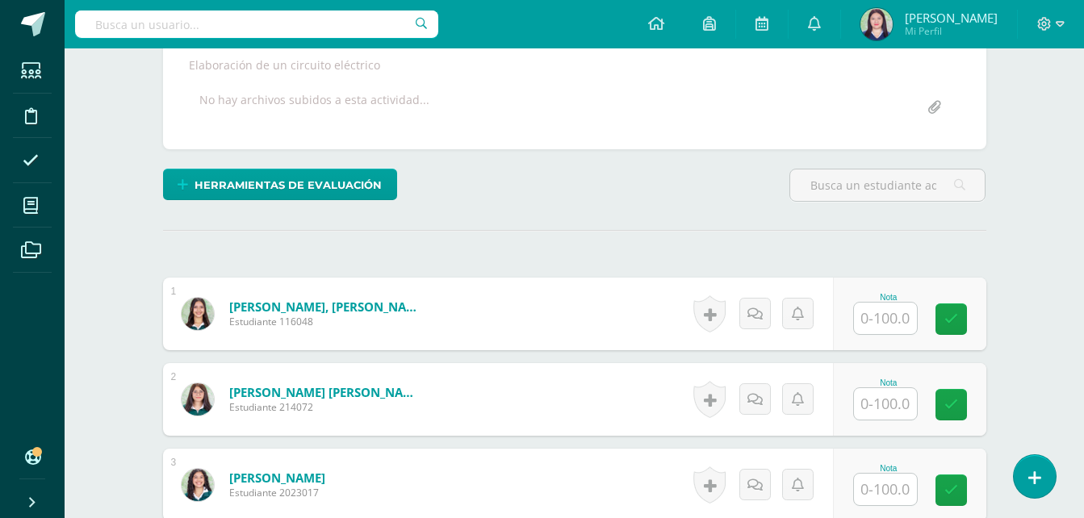
scroll to position [299, 0]
click at [881, 320] on input "text" at bounding box center [885, 317] width 63 height 31
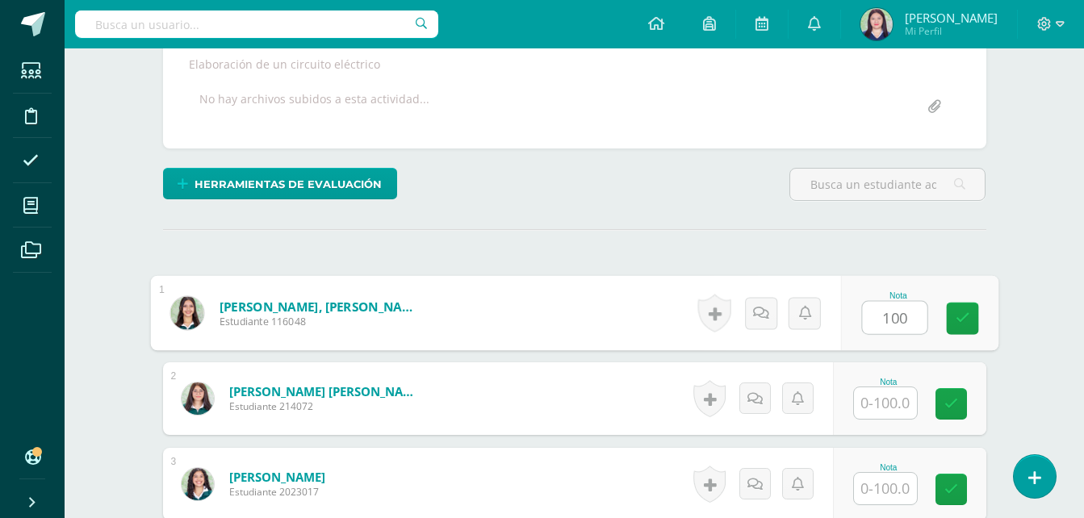
type input "100"
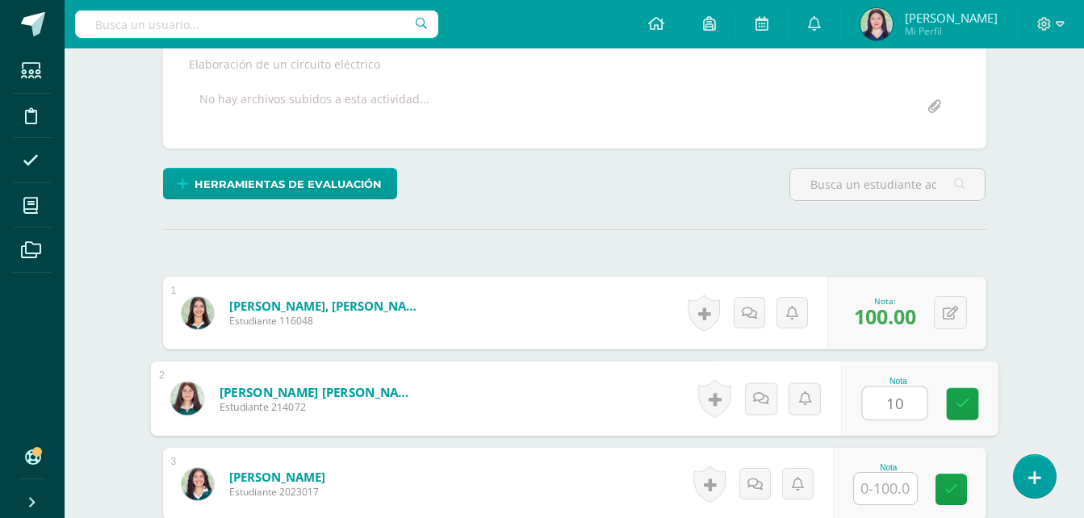
scroll to position [300, 0]
type input "100"
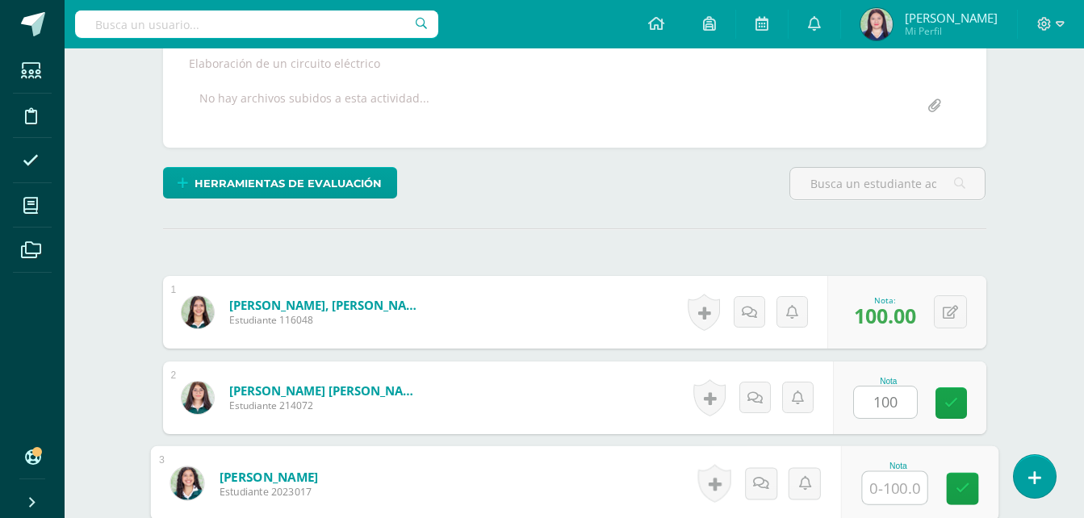
scroll to position [301, 0]
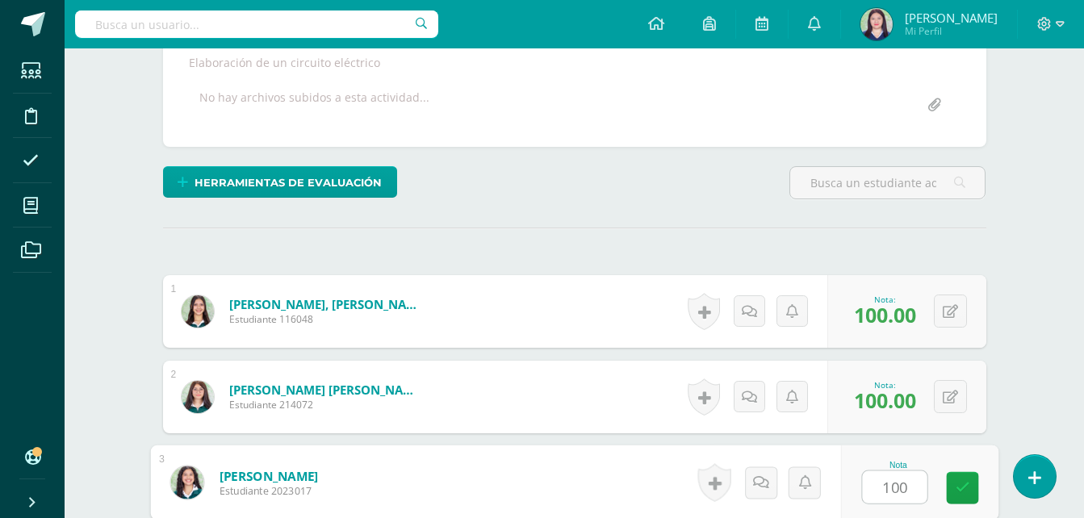
type input "100"
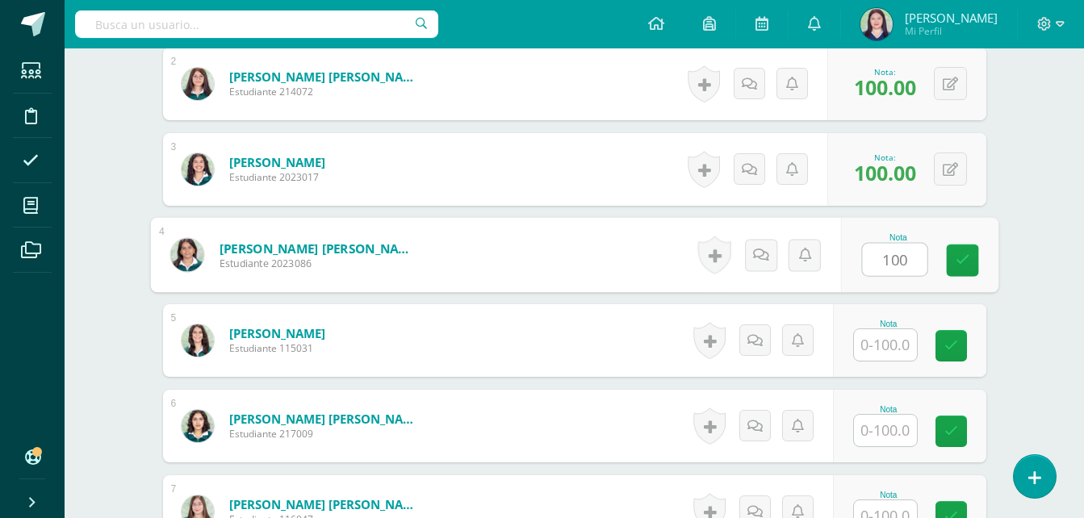
type input "100"
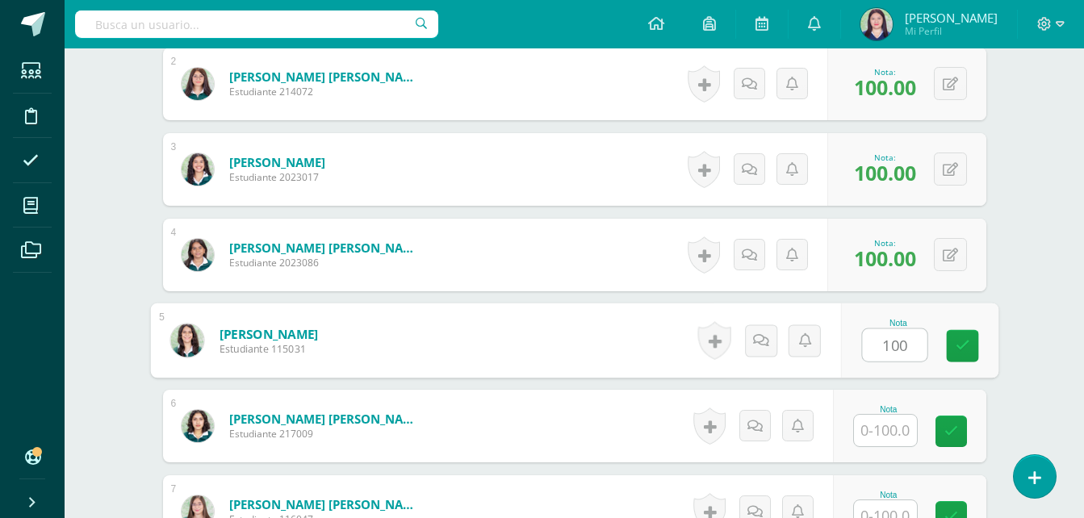
type input "100"
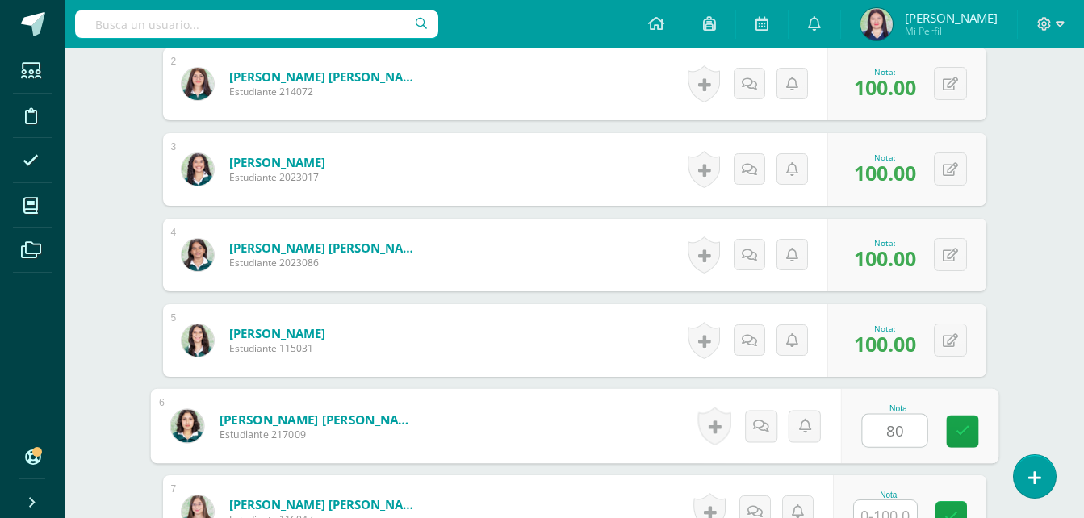
type input "80"
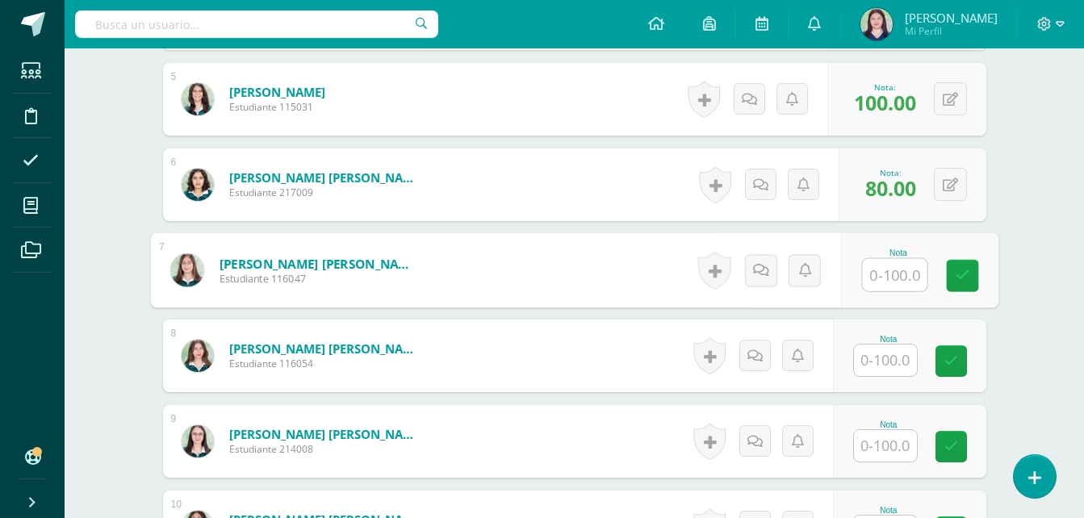
scroll to position [858, 0]
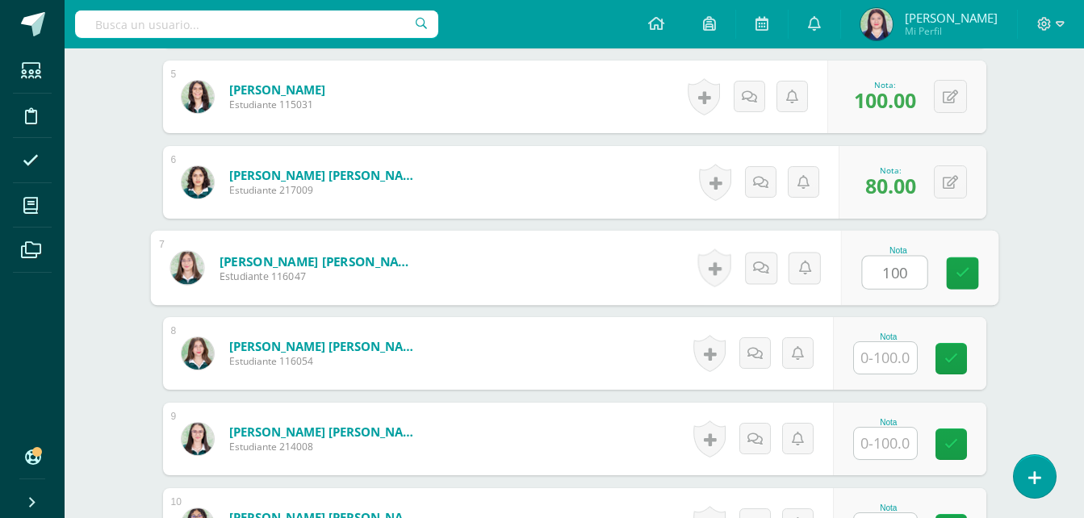
type input "100"
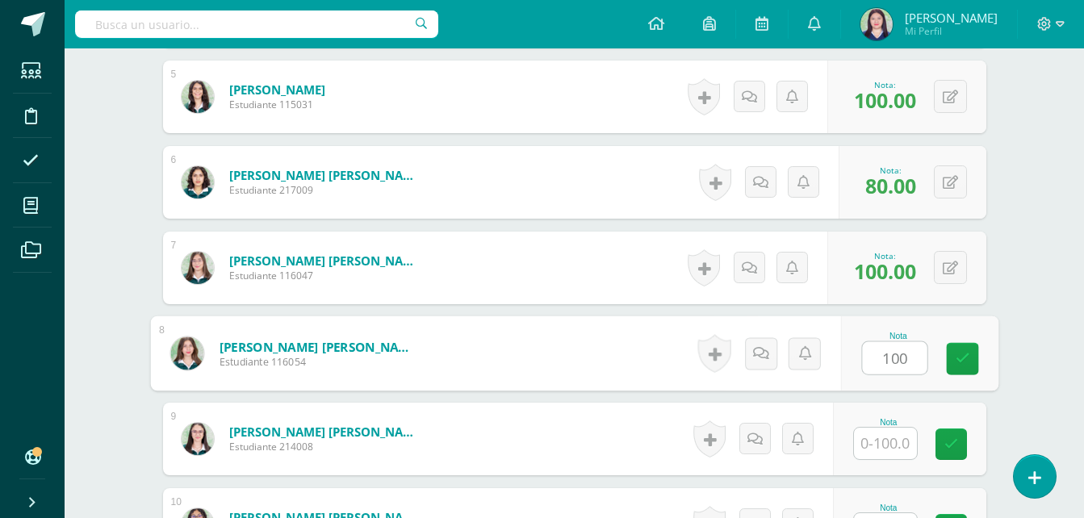
type input "100"
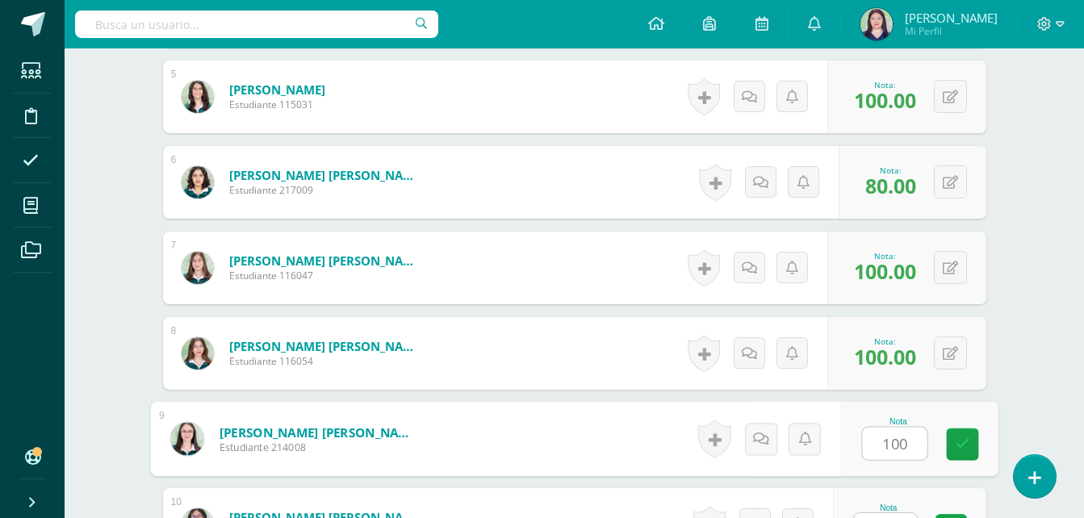
type input "100"
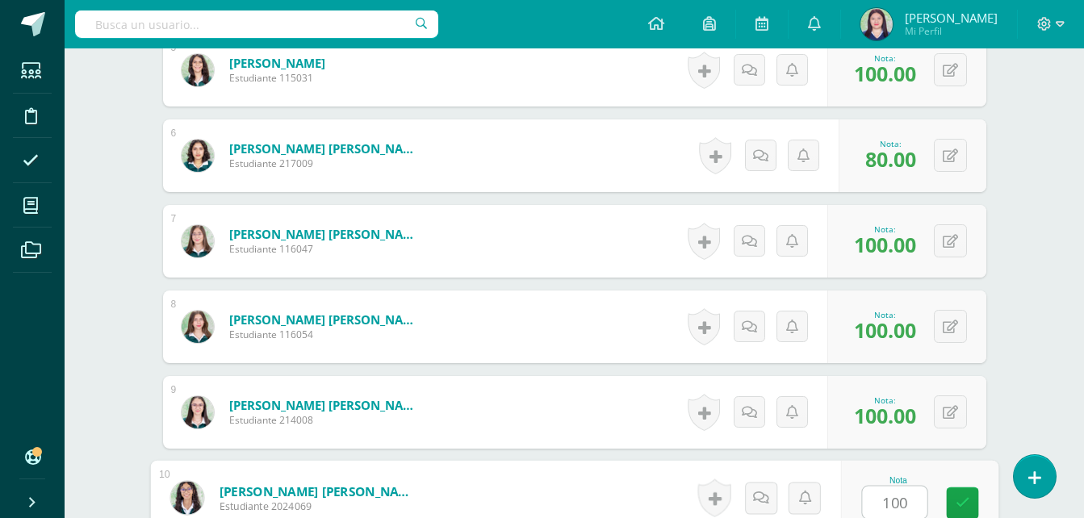
type input "100"
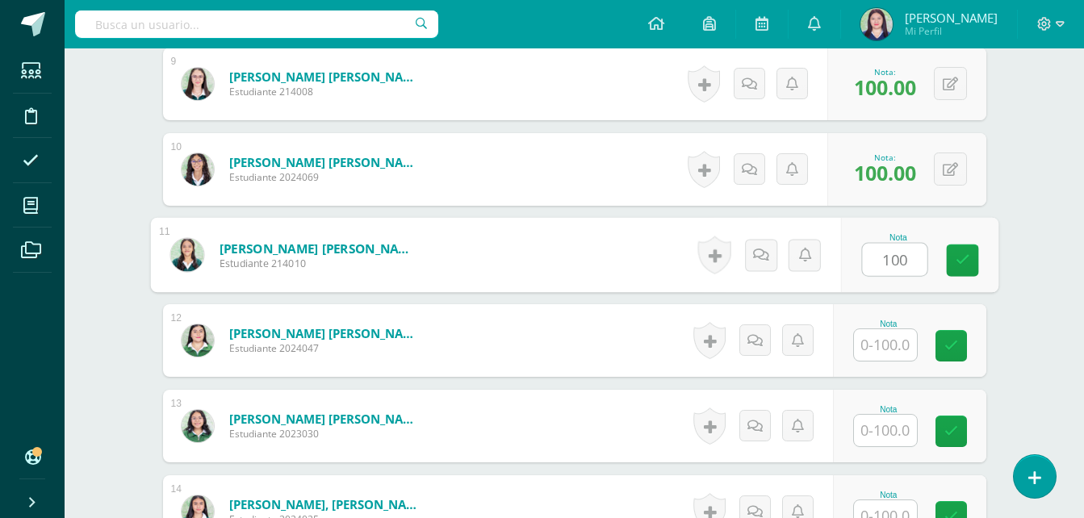
type input "100"
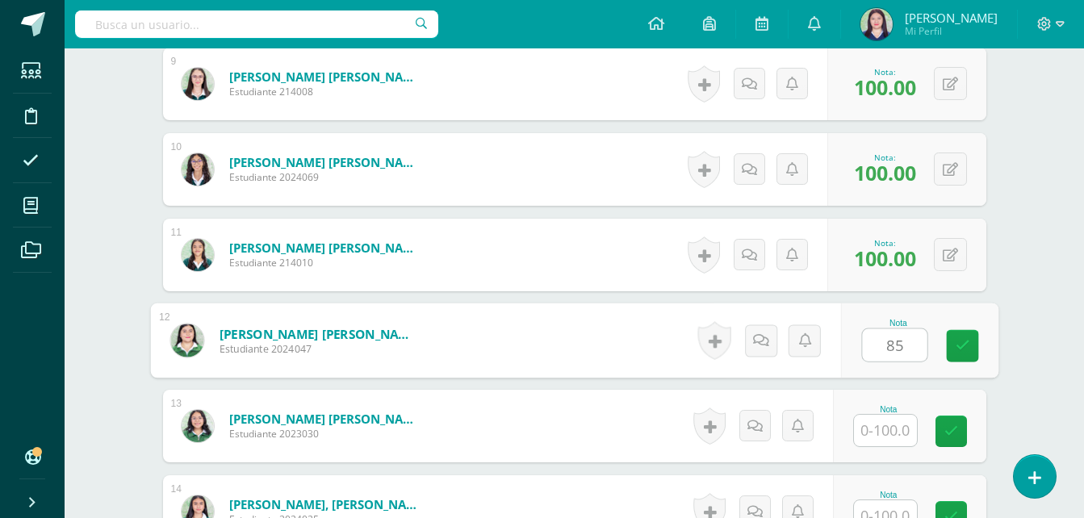
type input "85"
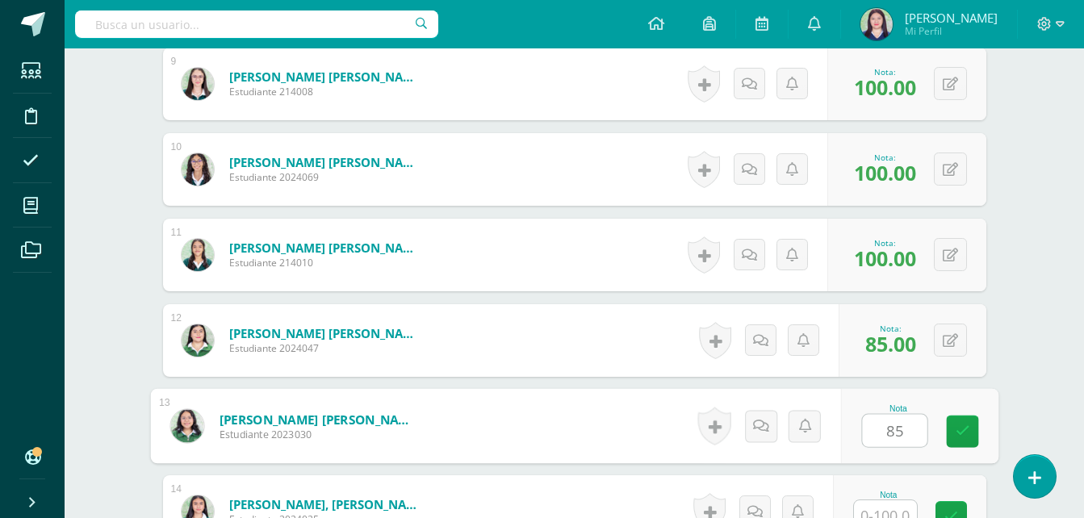
type input "85"
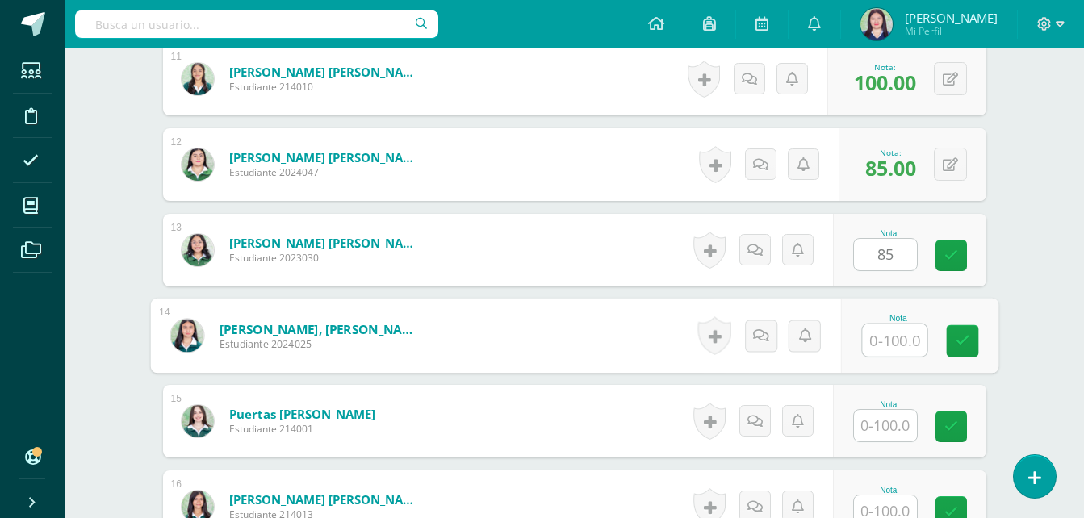
scroll to position [1391, 0]
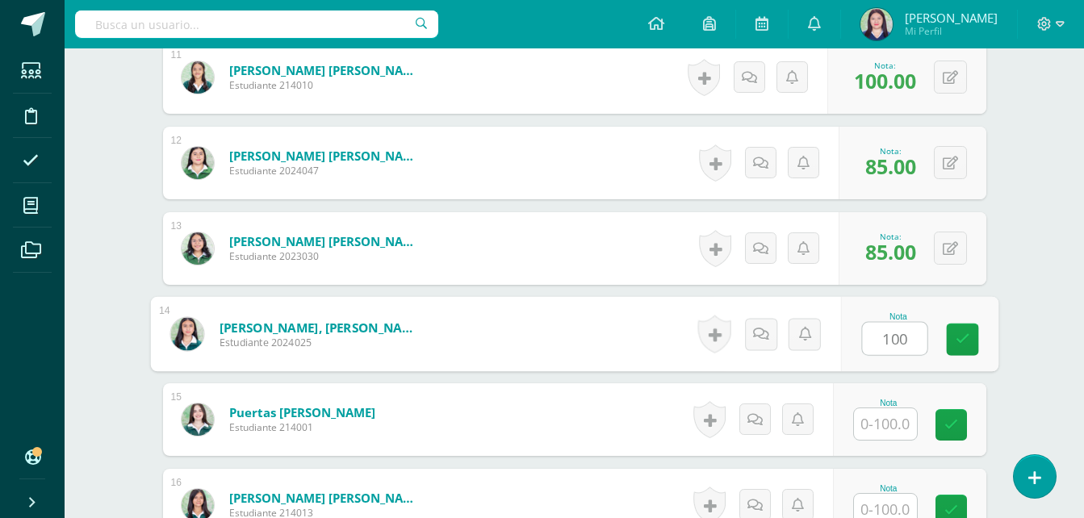
type input "100"
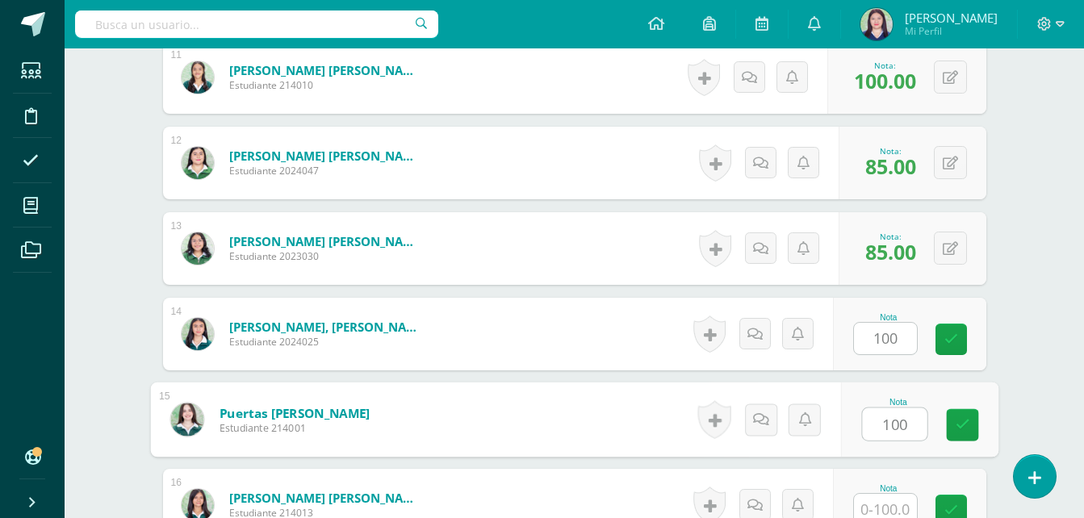
type input "100"
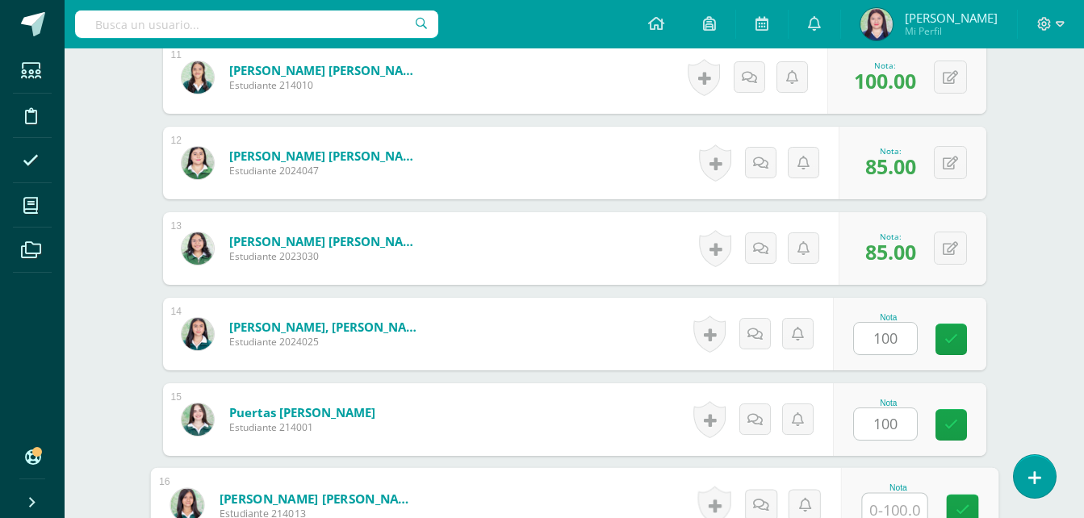
scroll to position [1398, 0]
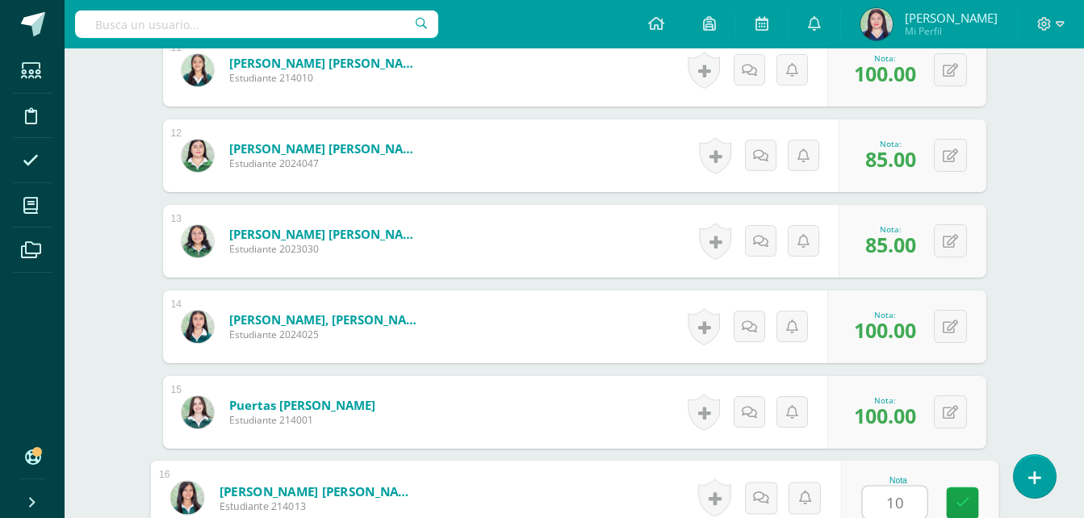
type input "1"
type input "95"
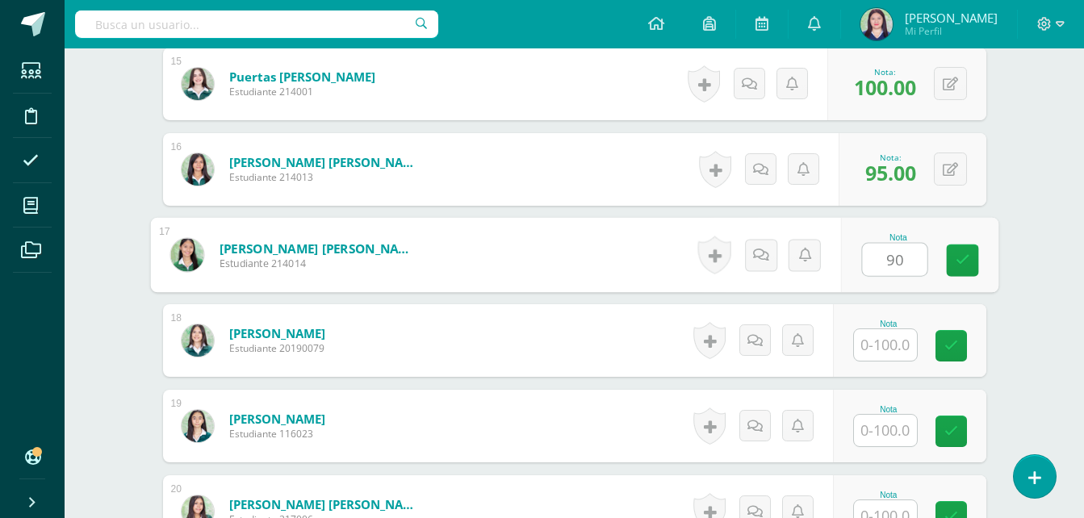
type input "90"
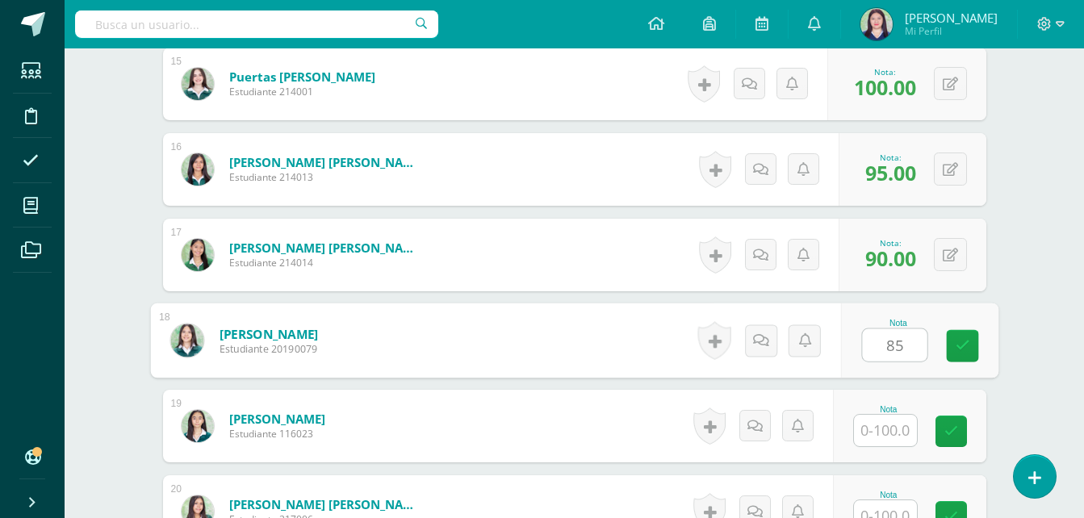
type input "85"
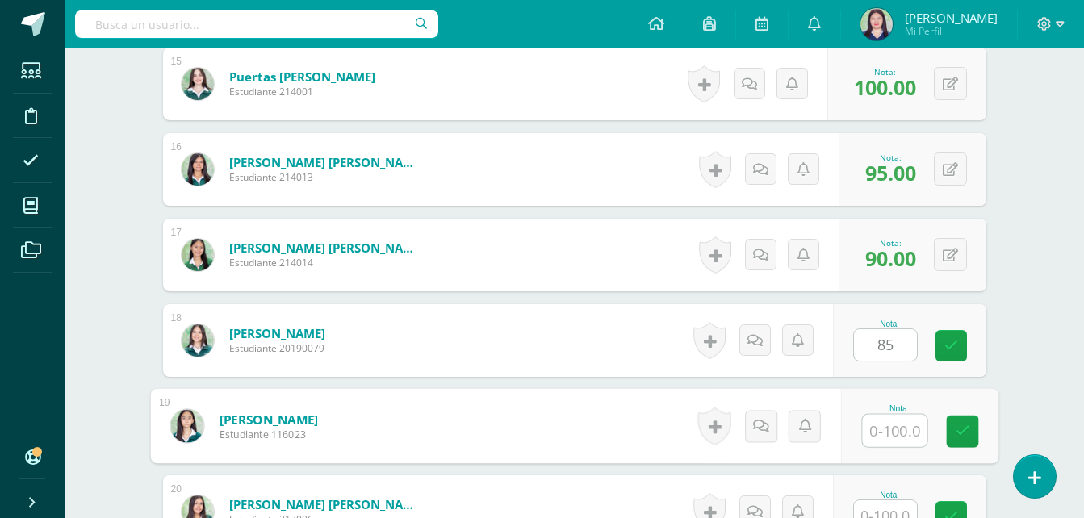
type input "1"
type input "100"
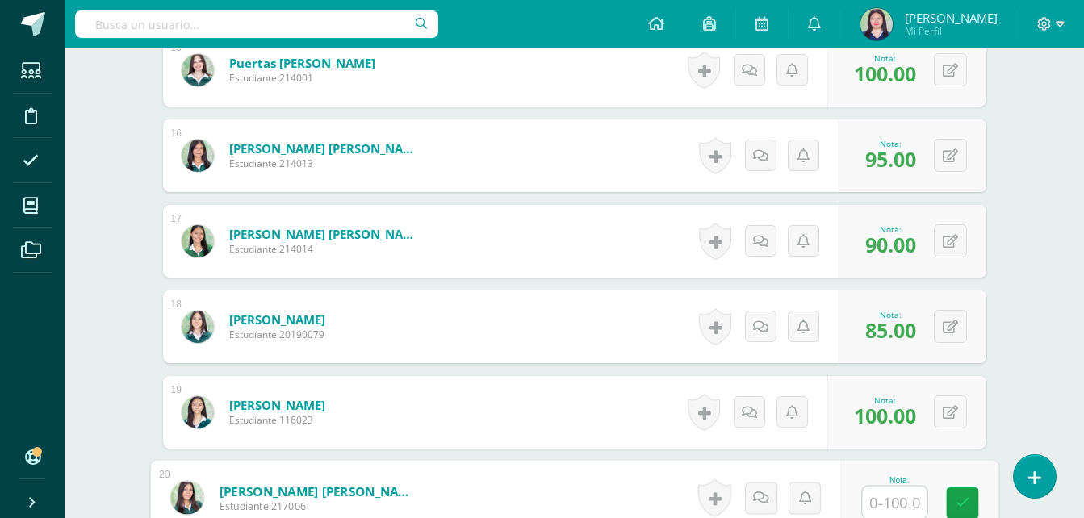
type input "8"
type input "90"
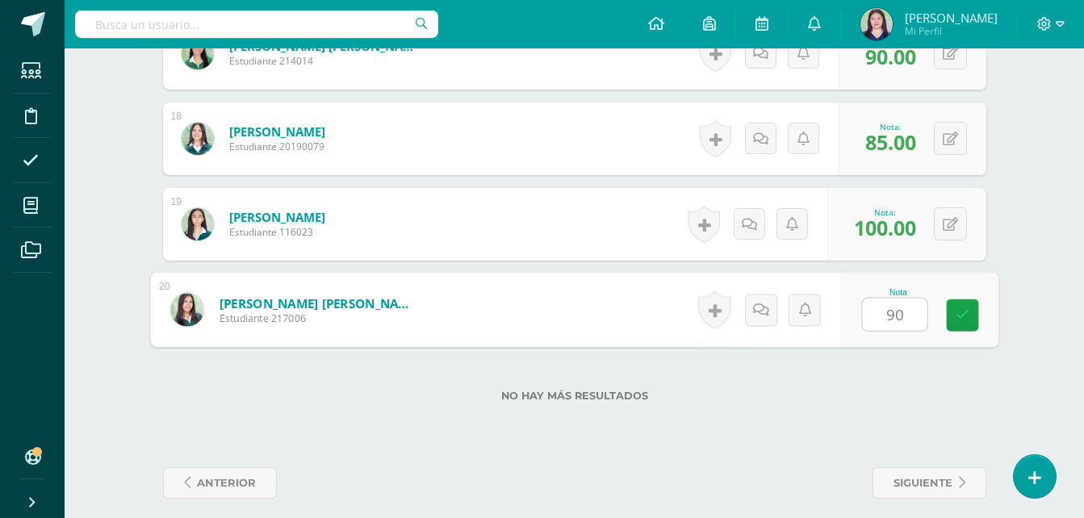
scroll to position [1941, 0]
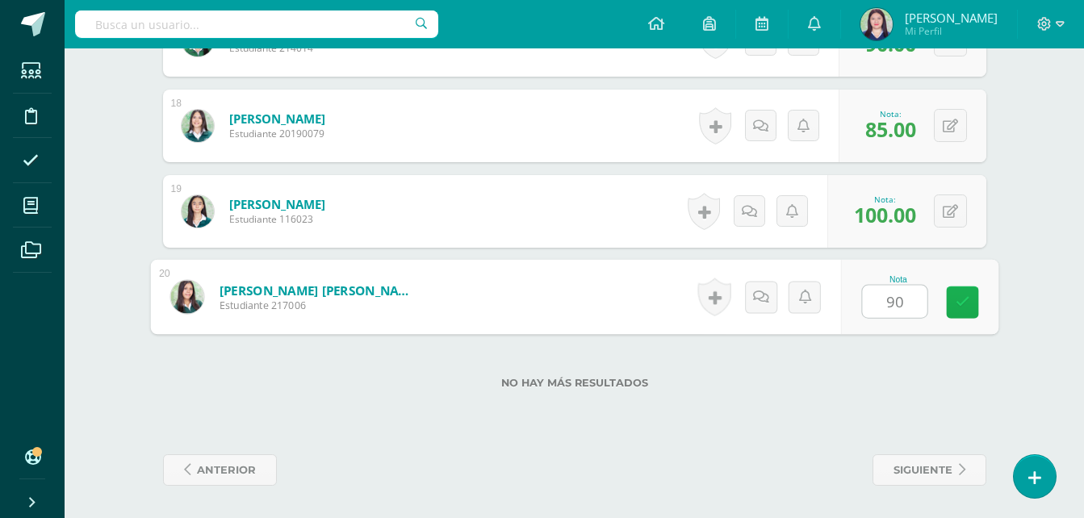
click at [963, 299] on icon at bounding box center [962, 302] width 15 height 14
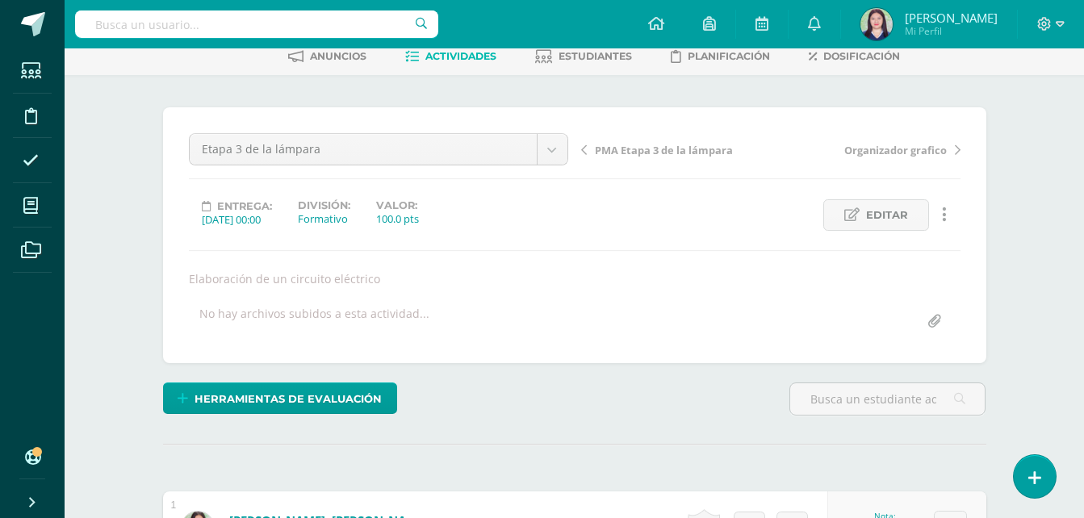
scroll to position [0, 0]
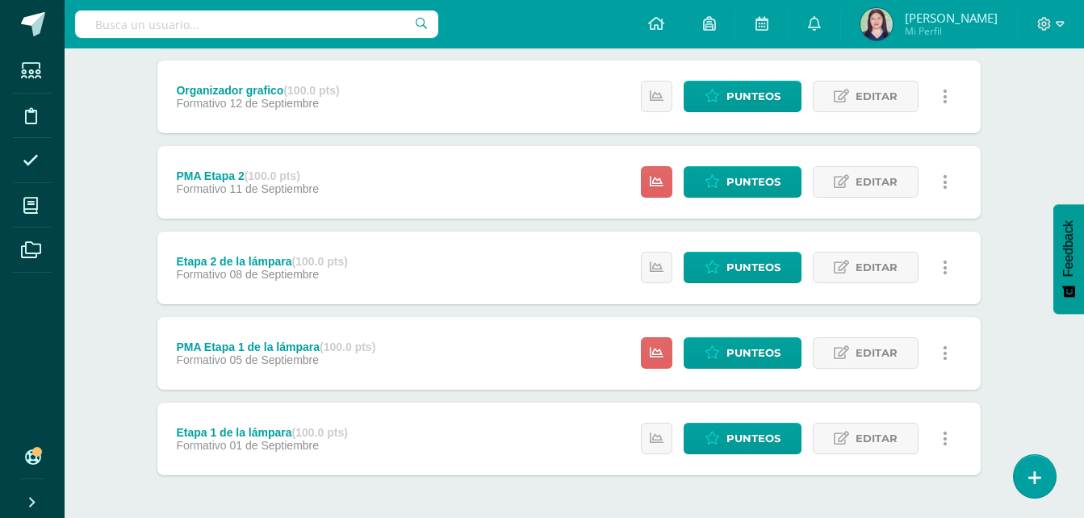
scroll to position [509, 6]
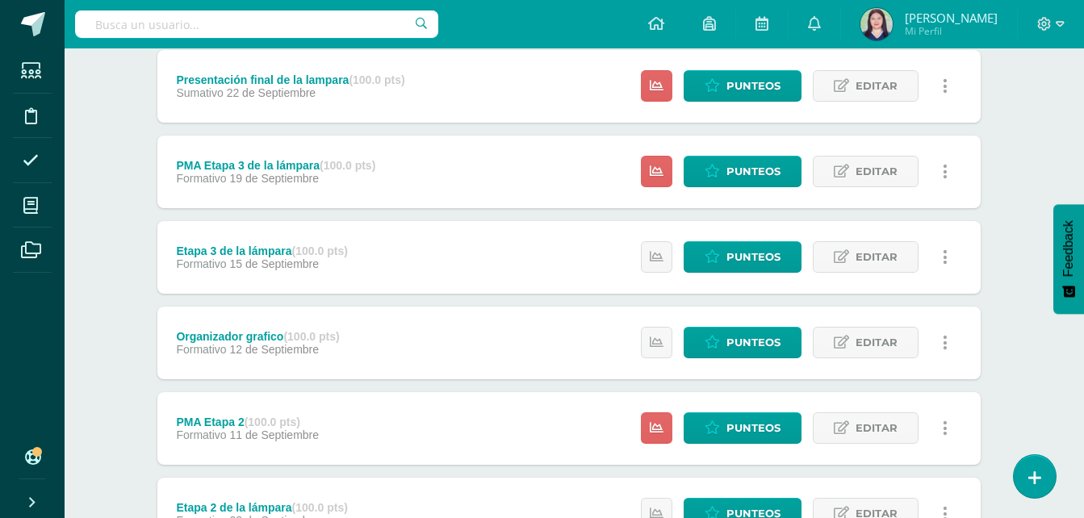
click at [210, 370] on div "Organizador grafico (100.0 pts) Formativo [DATE]" at bounding box center [258, 343] width 202 height 73
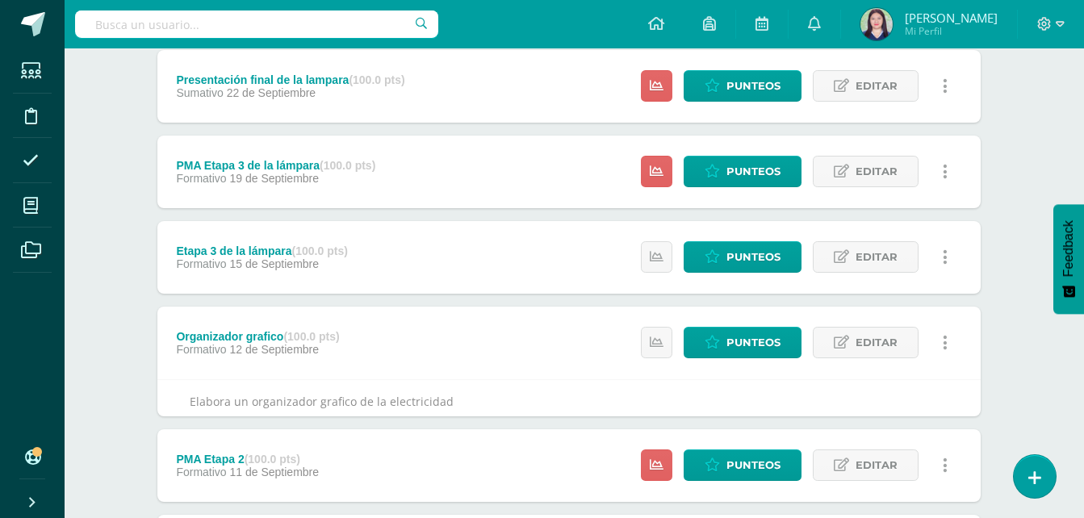
scroll to position [283, 6]
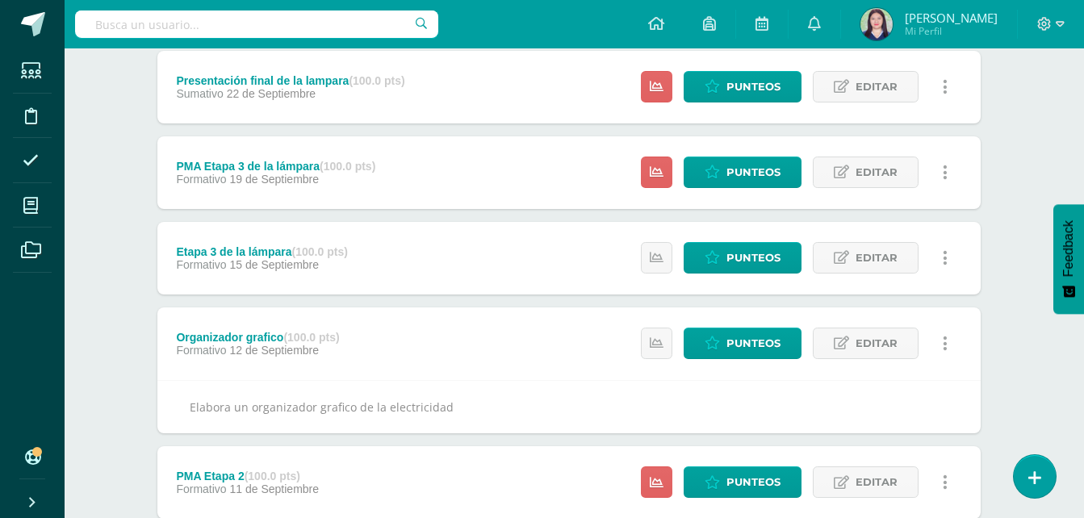
click at [114, 269] on div "Emprendimiento para la Productividad III Curso Ciclo Básico "A" Herramientas De…" at bounding box center [568, 324] width 1019 height 1117
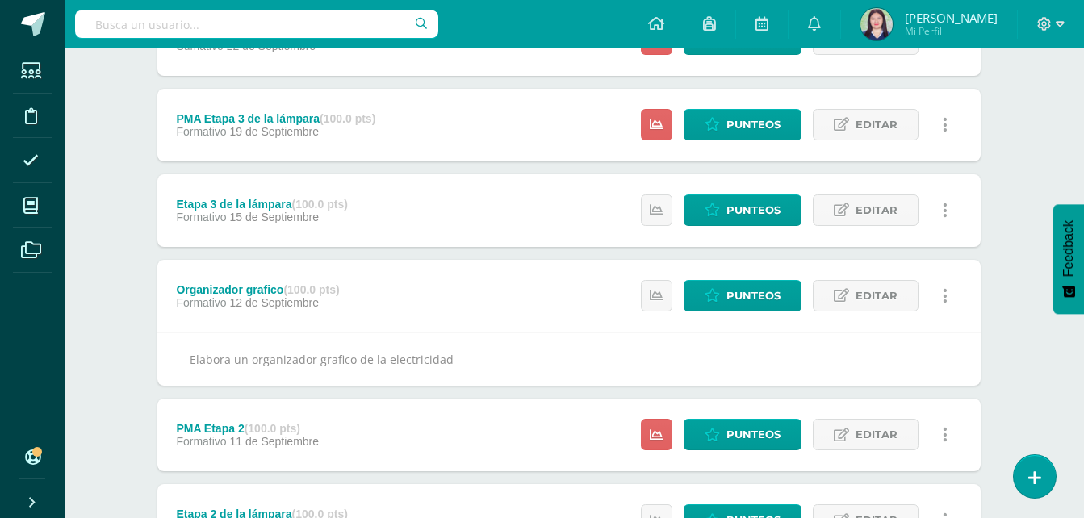
scroll to position [332, 6]
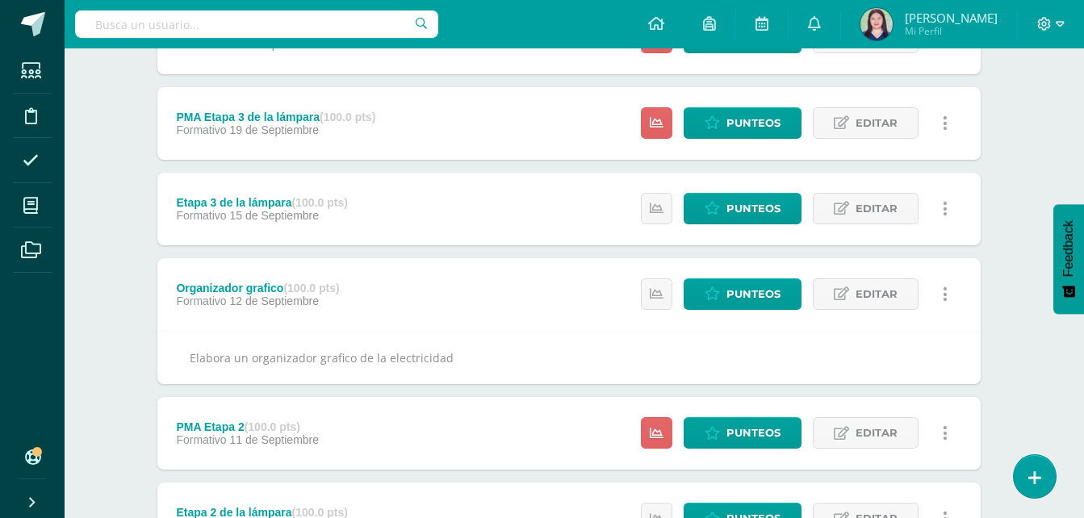
click at [1038, 139] on div "Emprendimiento para la Productividad III Curso Ciclo Básico "A" Herramientas De…" at bounding box center [568, 275] width 1019 height 1117
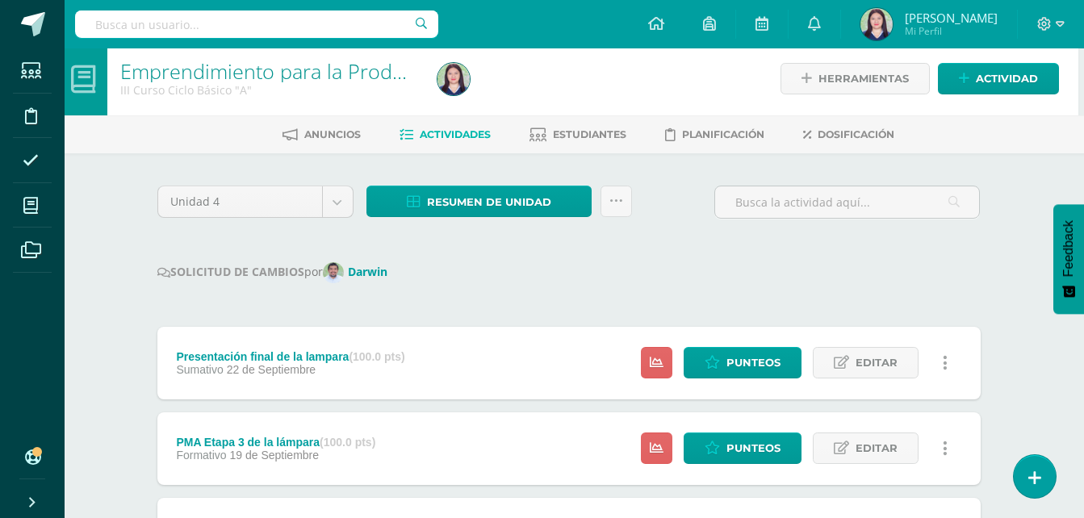
scroll to position [0, 6]
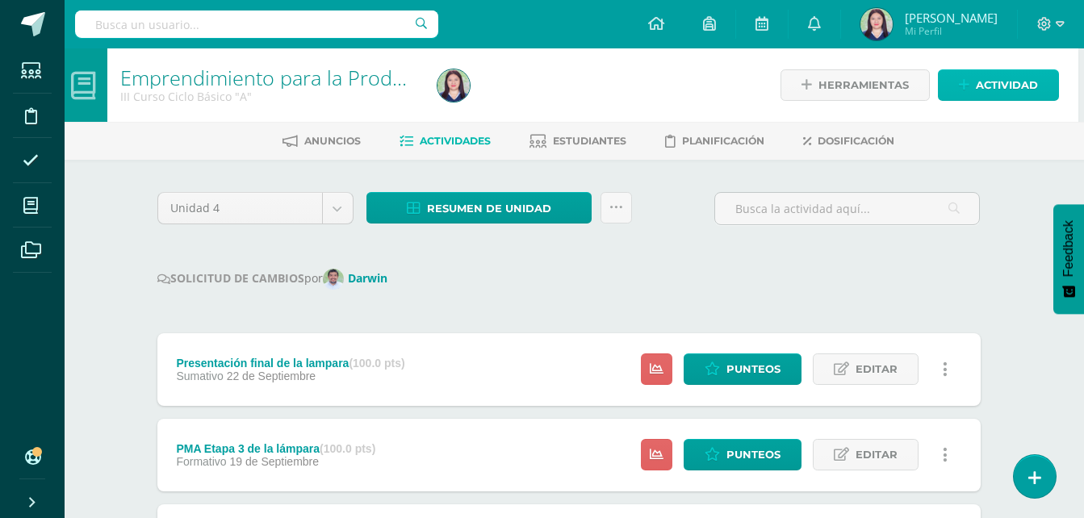
click at [1033, 69] on link "Actividad" at bounding box center [998, 84] width 121 height 31
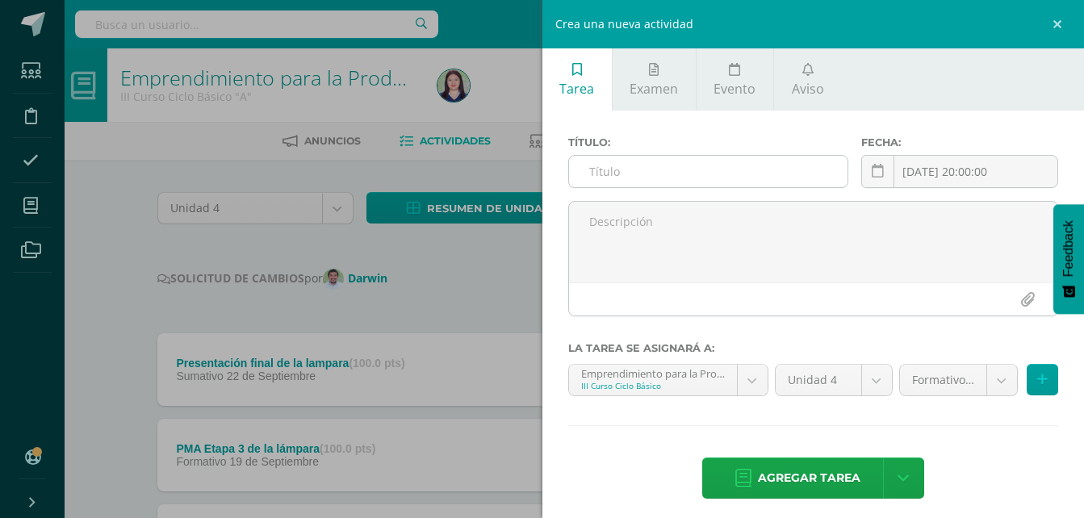
click at [792, 168] on input "text" at bounding box center [708, 171] width 279 height 31
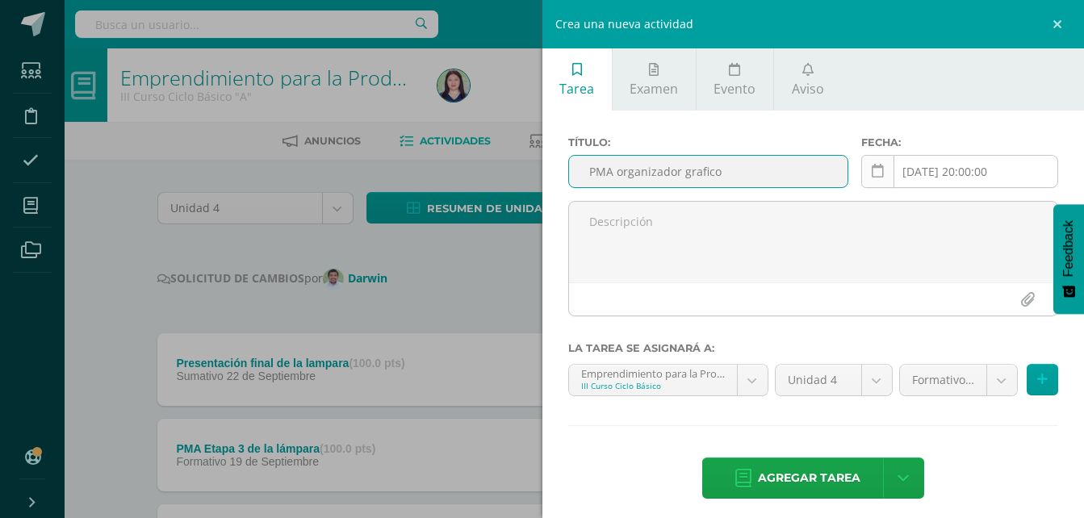
type input "PMA organizador grafico"
click at [875, 174] on icon at bounding box center [878, 172] width 12 height 14
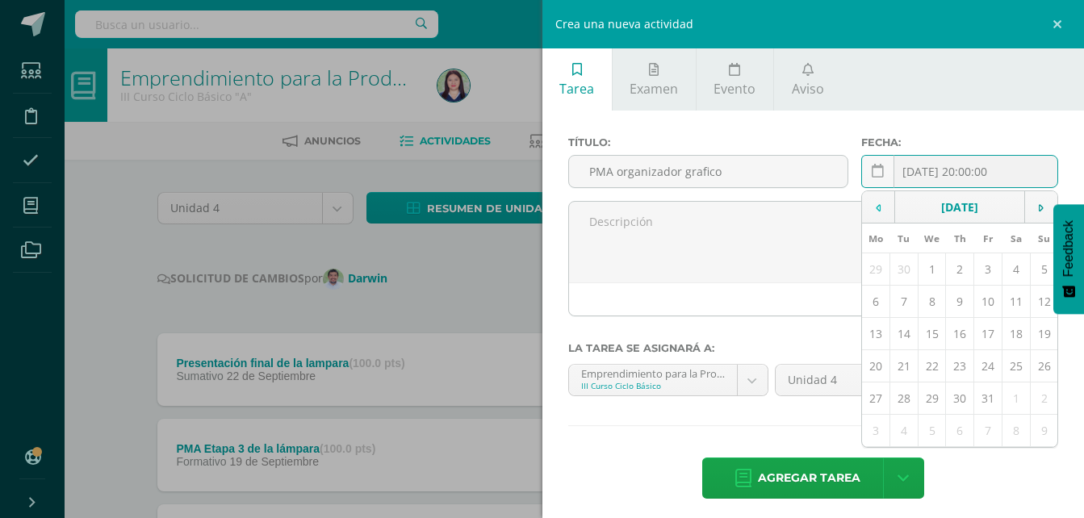
click at [881, 212] on td at bounding box center [878, 207] width 33 height 32
click at [1002, 312] on td "13" at bounding box center [1016, 302] width 28 height 32
type input "[DATE]"
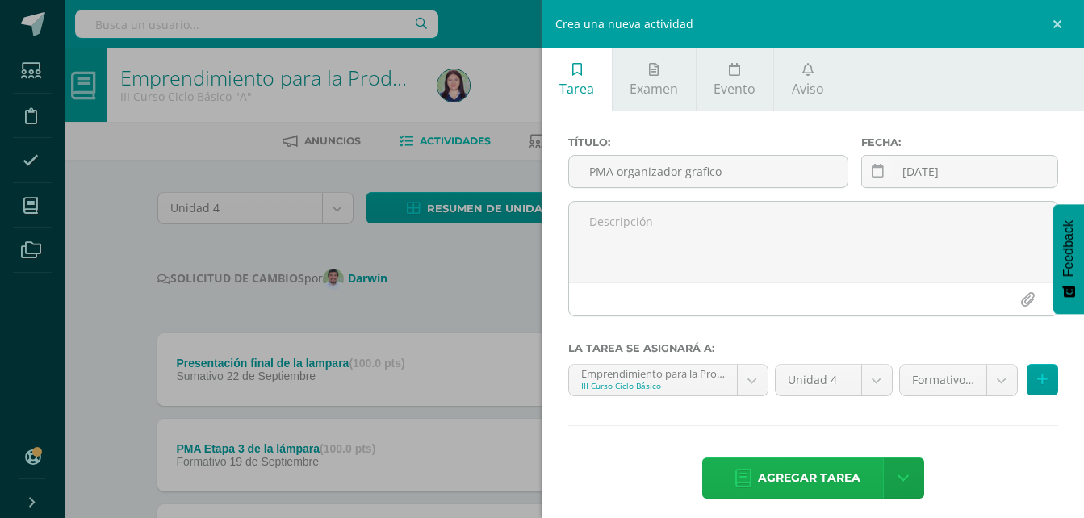
click at [818, 485] on span "Agregar tarea" at bounding box center [809, 478] width 103 height 40
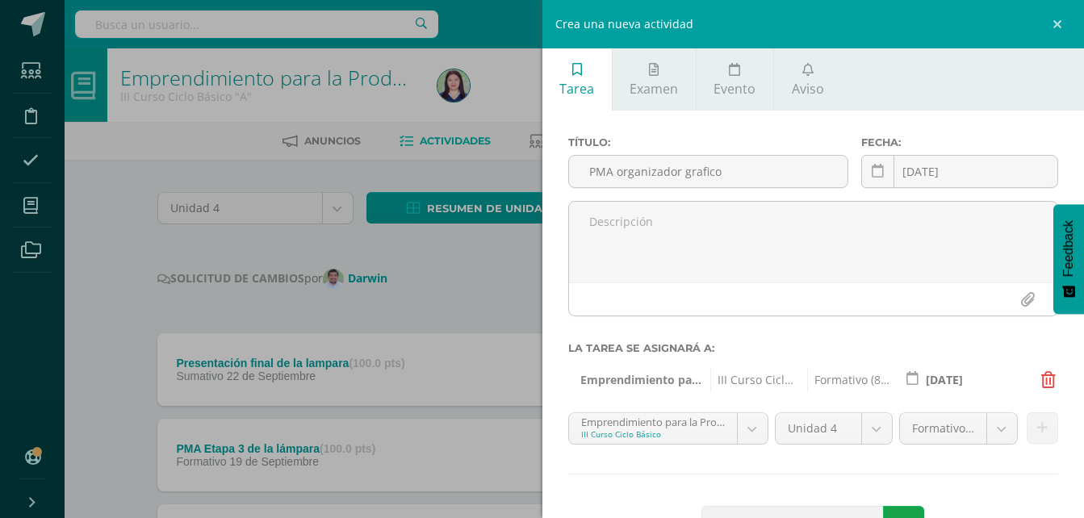
scroll to position [58, 0]
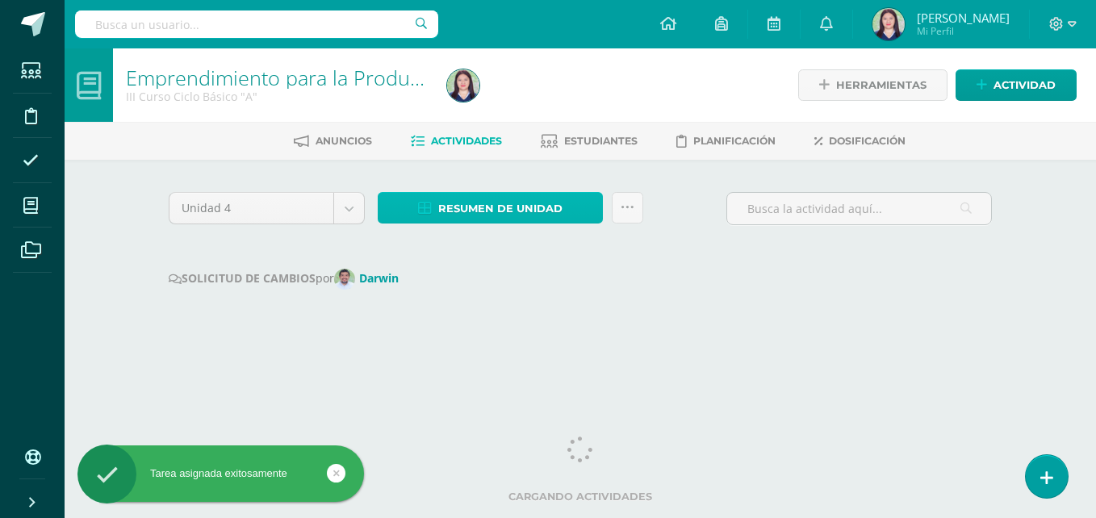
click at [532, 201] on span "Resumen de unidad" at bounding box center [500, 209] width 124 height 30
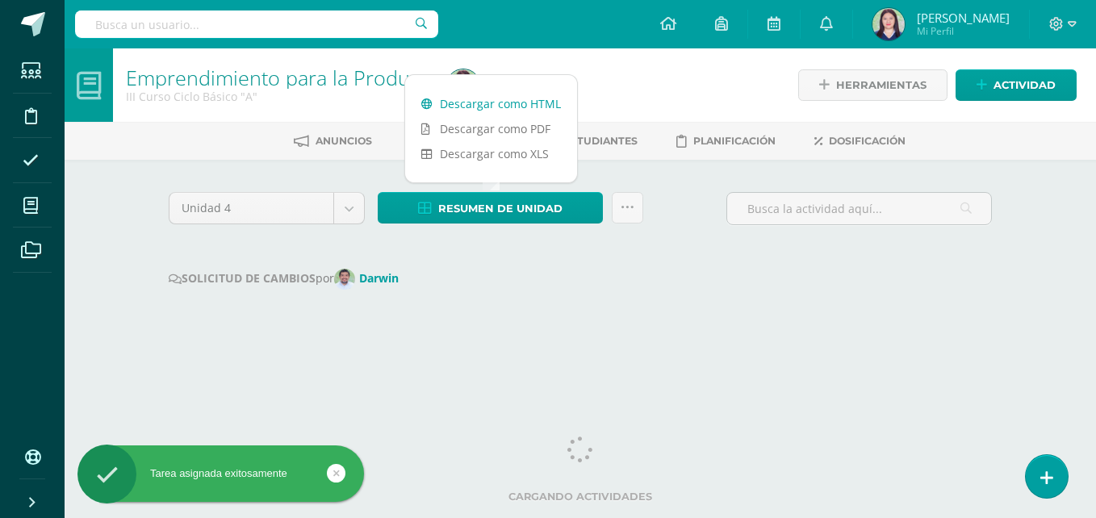
click at [534, 100] on link "Descargar como HTML" at bounding box center [491, 103] width 172 height 25
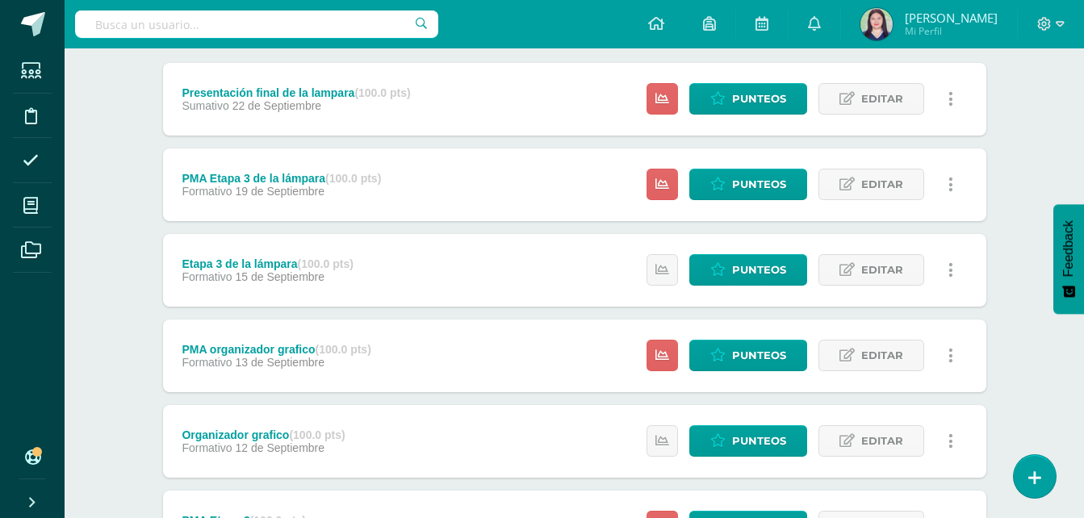
scroll to position [252, 0]
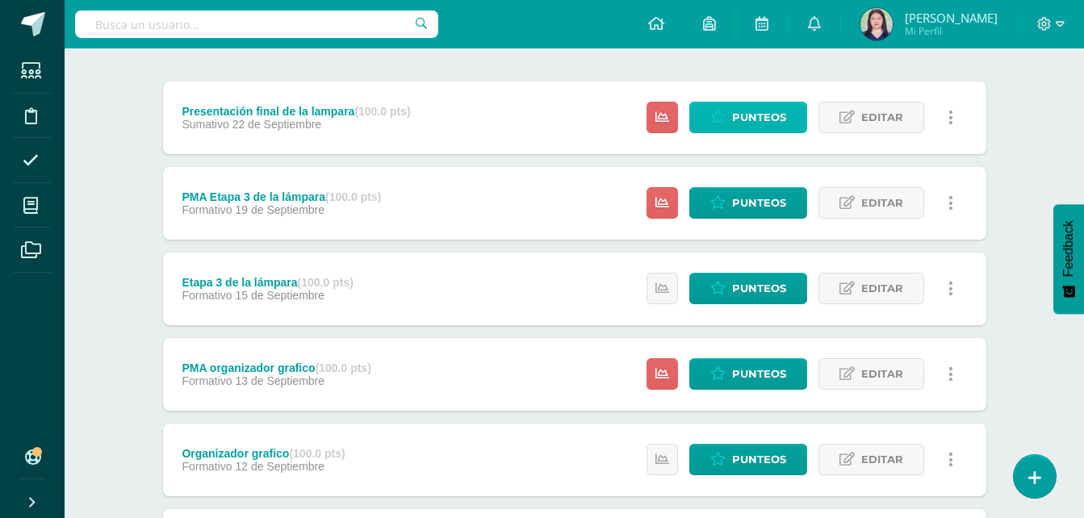
click at [734, 120] on span "Punteos" at bounding box center [759, 118] width 54 height 30
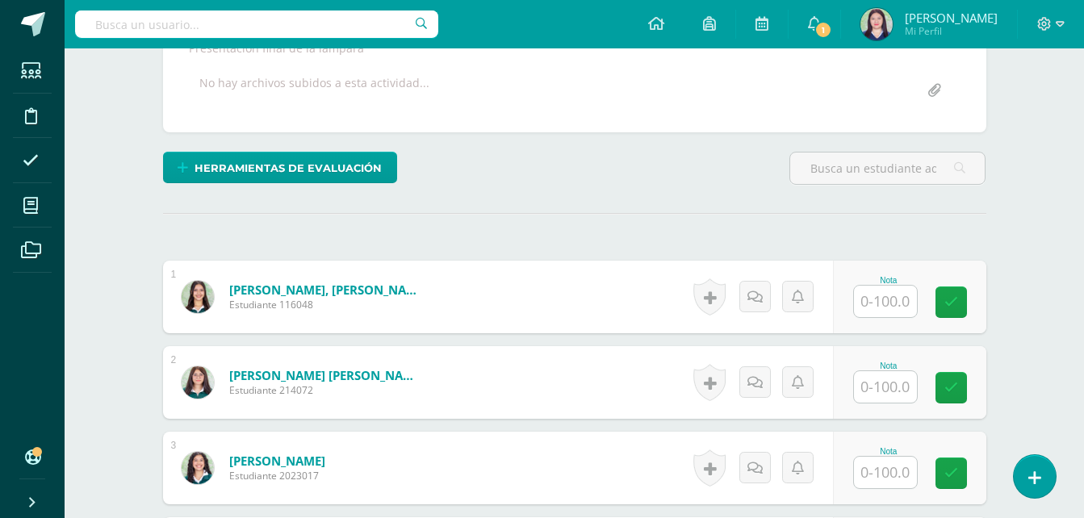
scroll to position [351, 0]
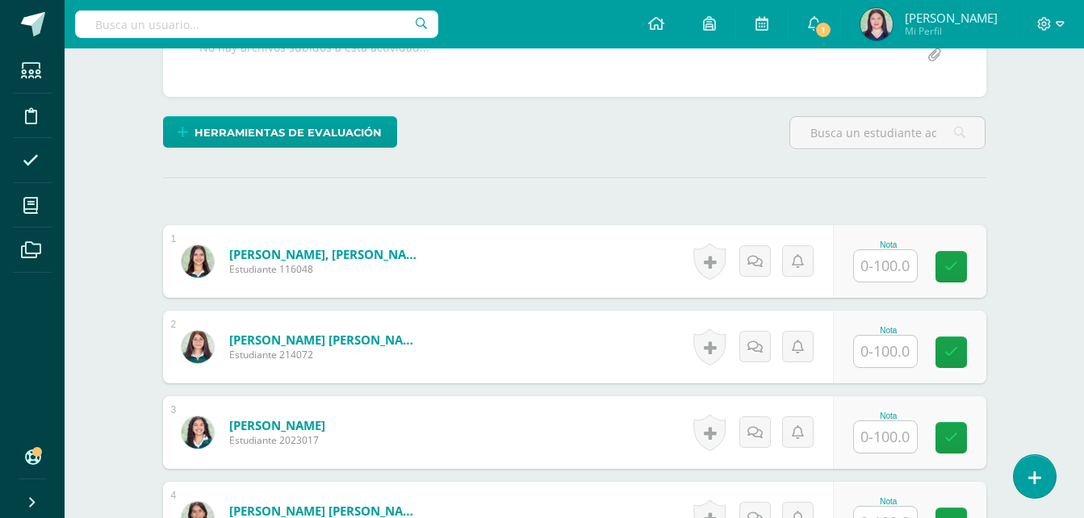
click at [875, 270] on input "text" at bounding box center [885, 265] width 63 height 31
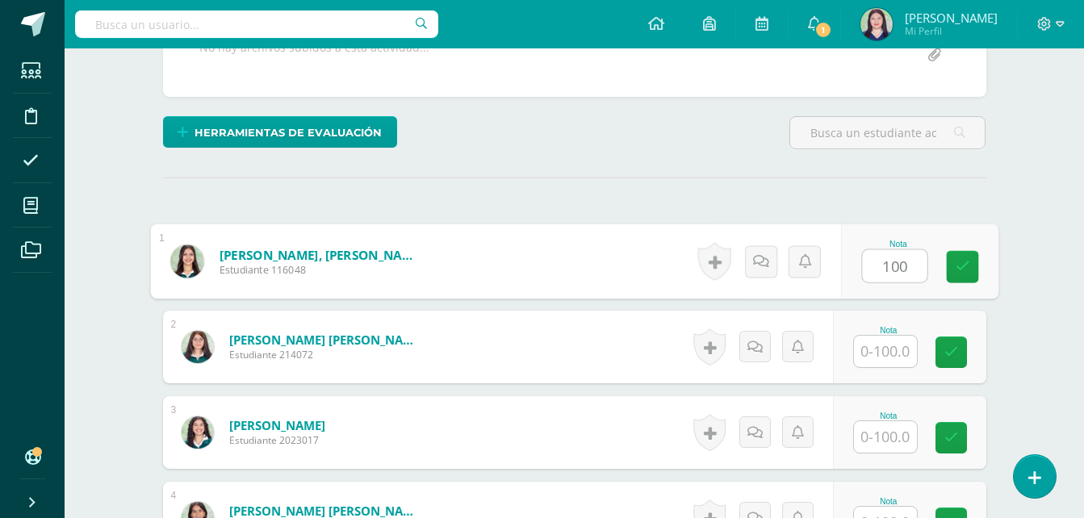
type input "100"
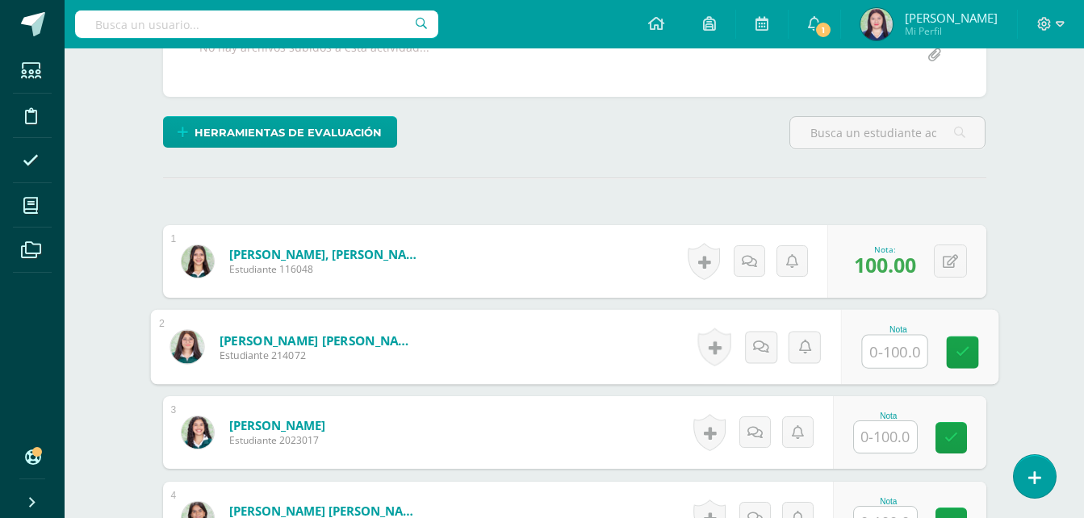
scroll to position [352, 0]
type input "100"
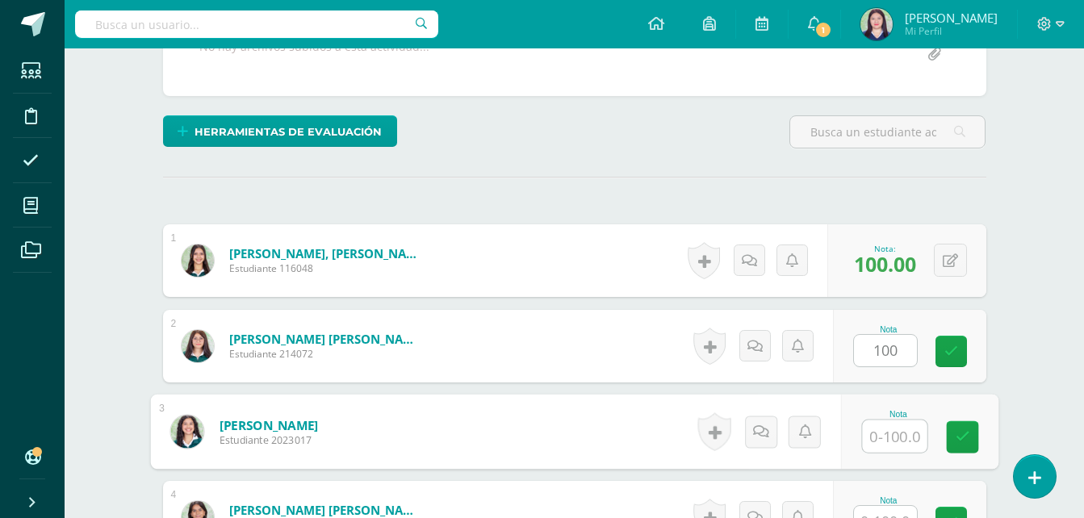
scroll to position [353, 0]
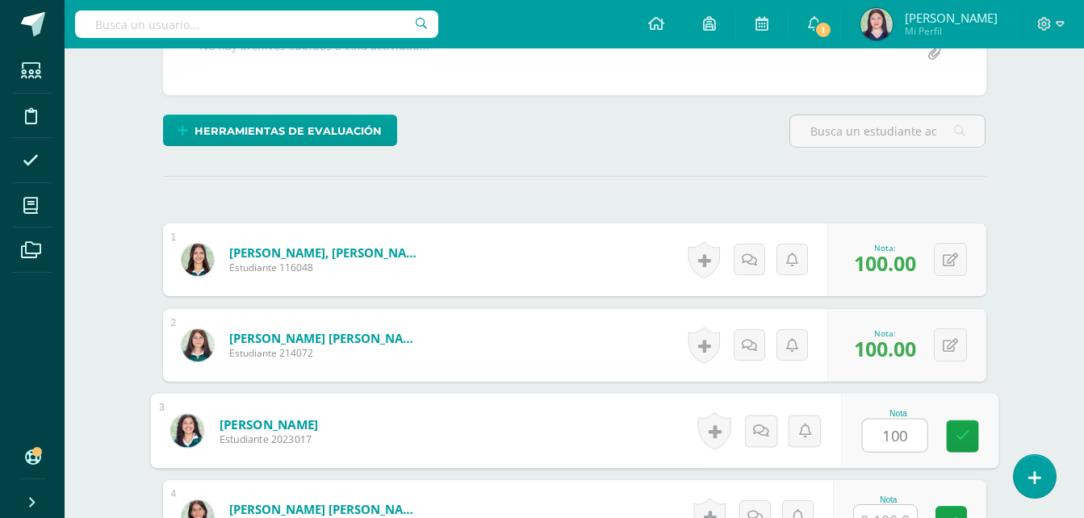
type input "100"
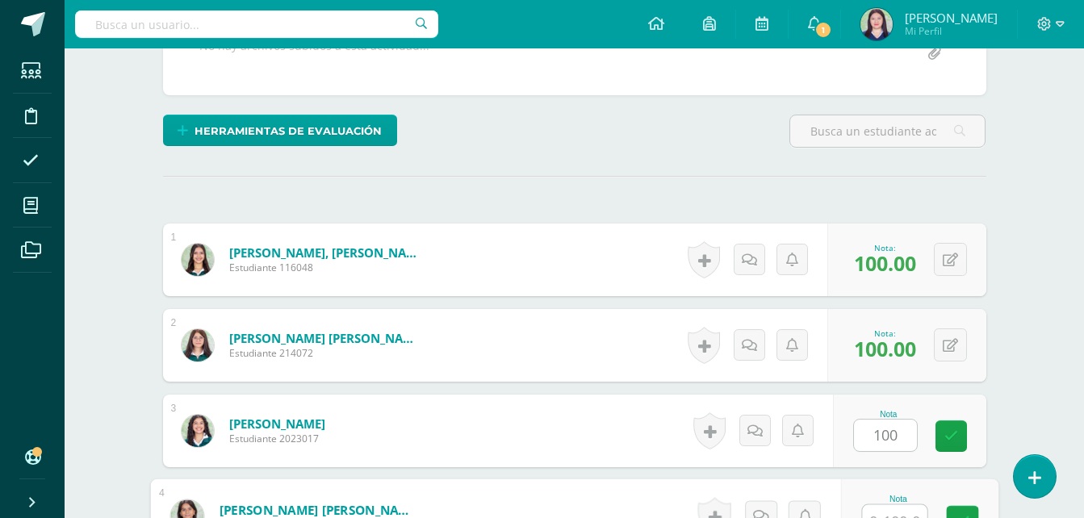
scroll to position [371, 0]
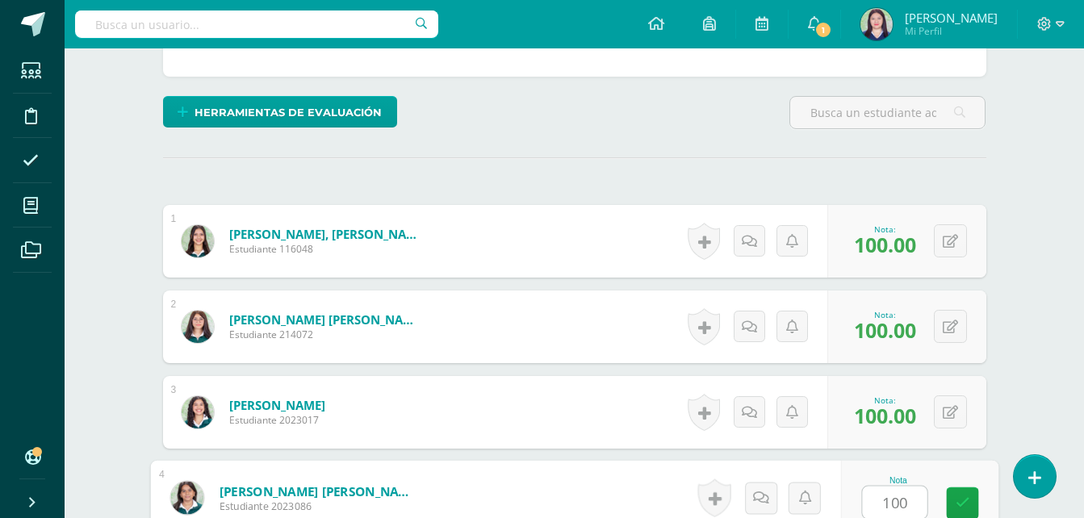
type input "100"
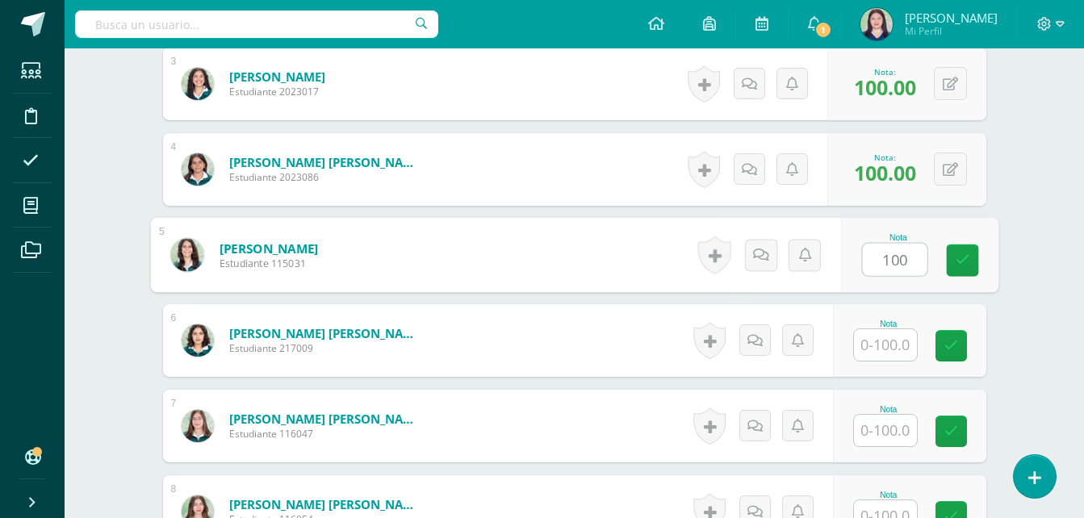
type input "100"
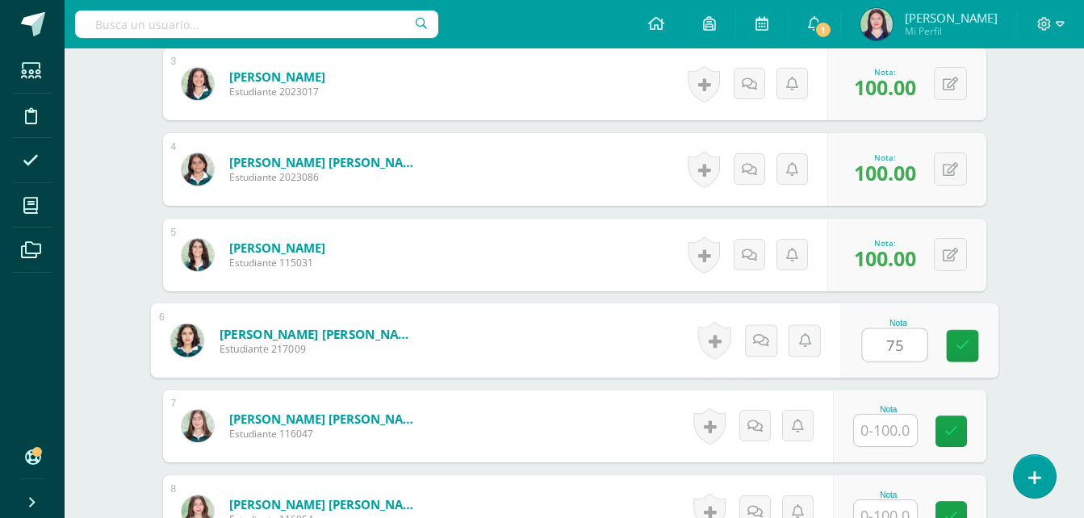
type input "75"
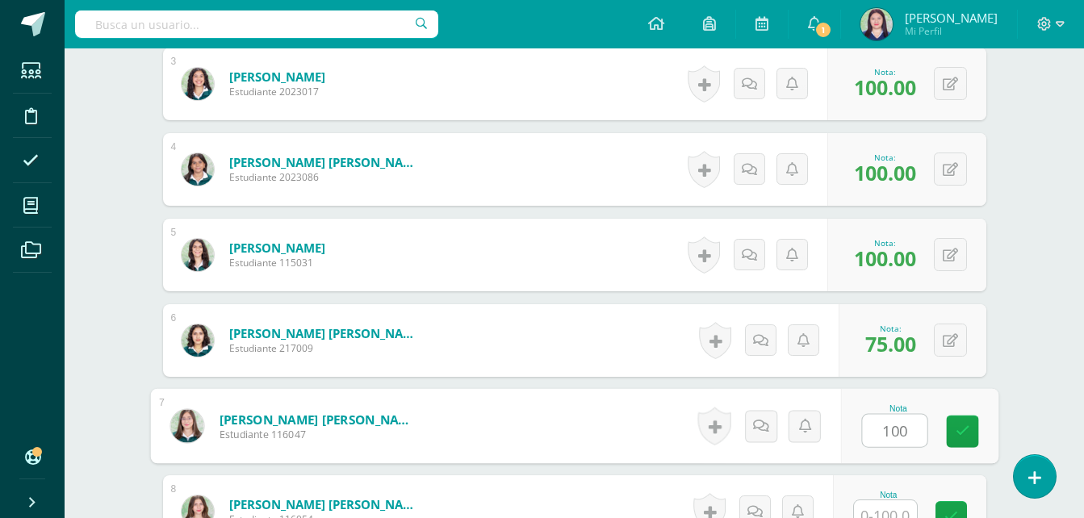
type input "100"
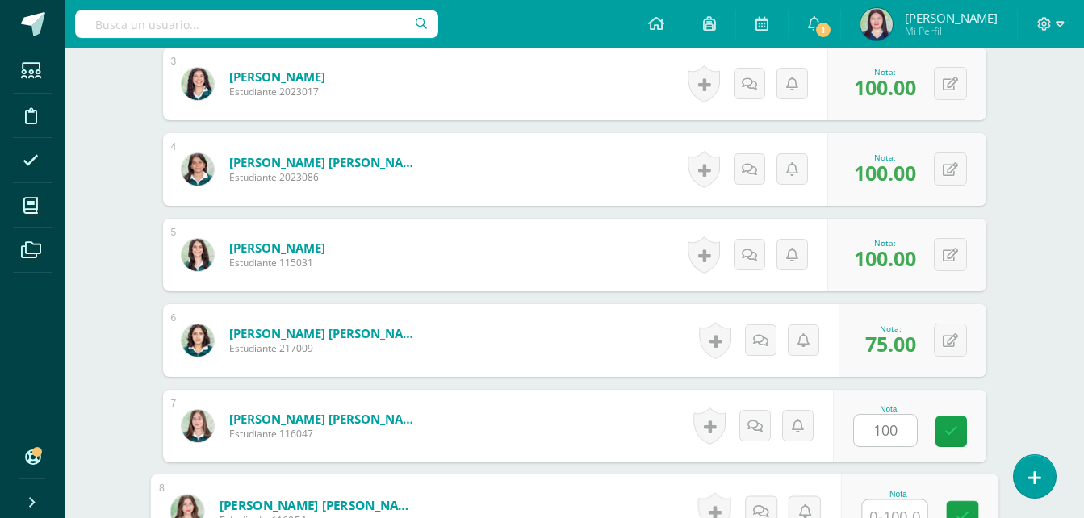
scroll to position [714, 0]
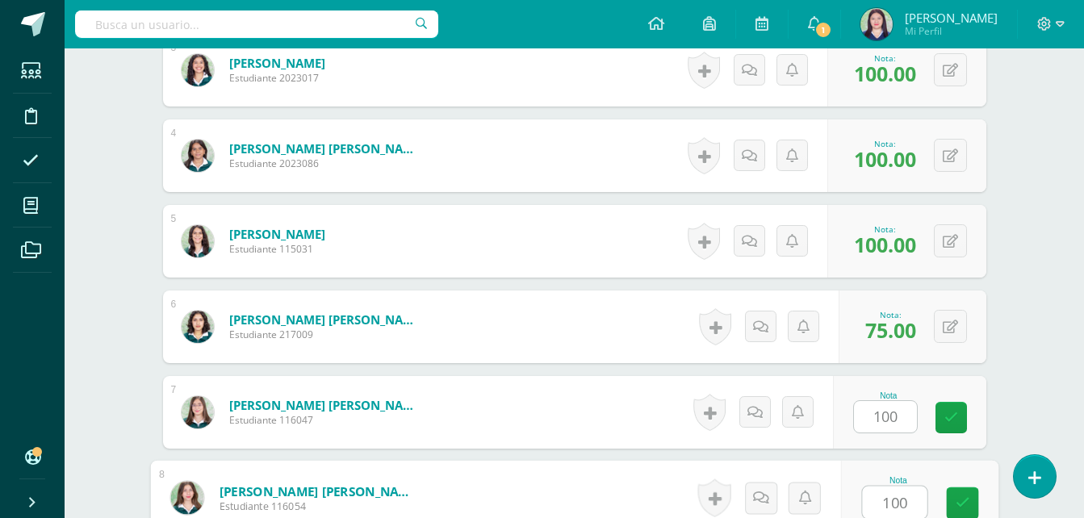
type input "100"
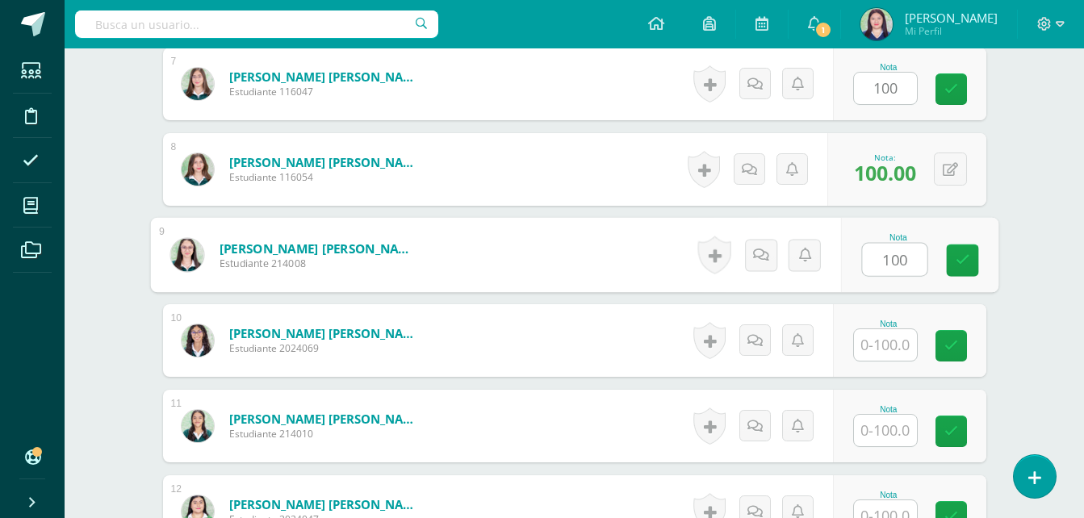
type input "100"
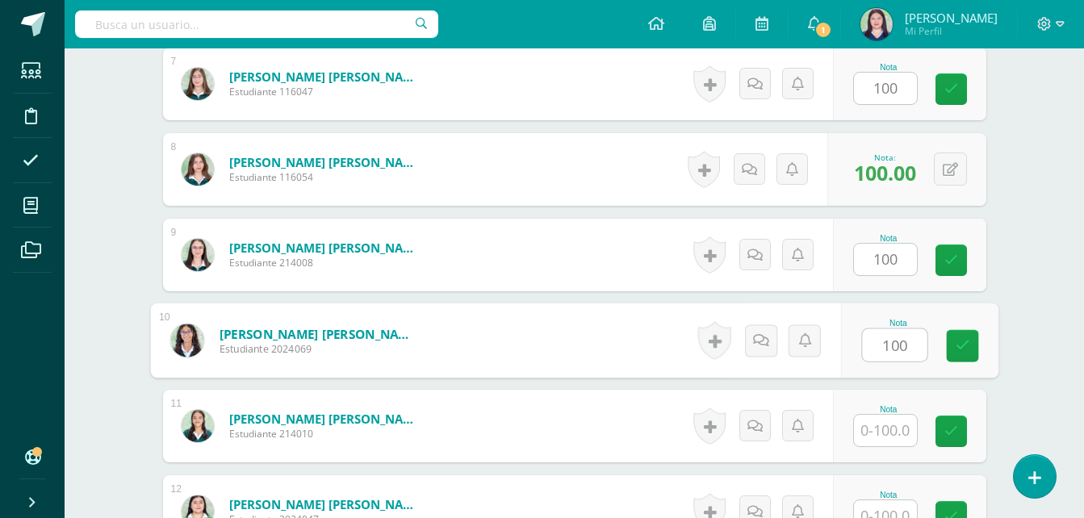
type input "100"
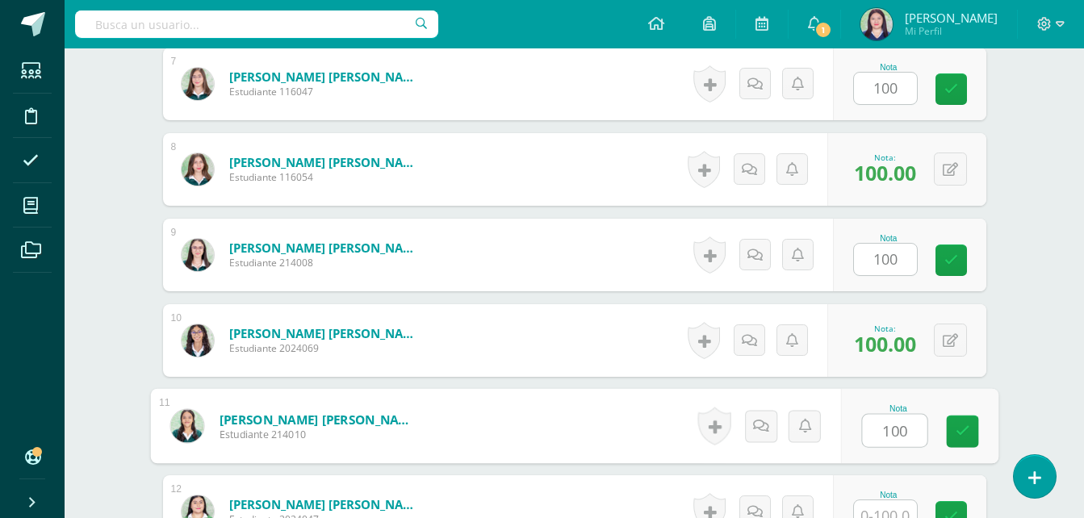
type input "100"
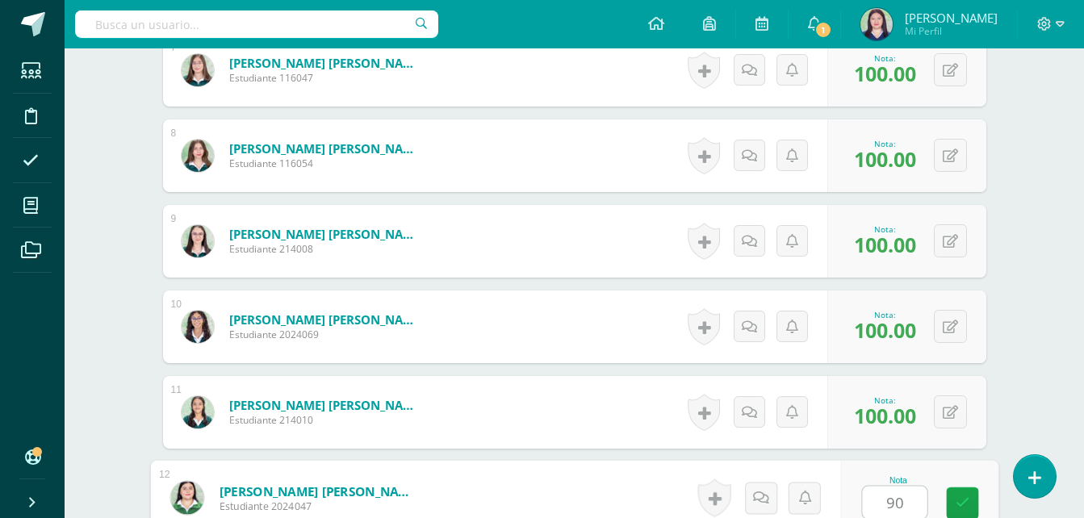
type input "90"
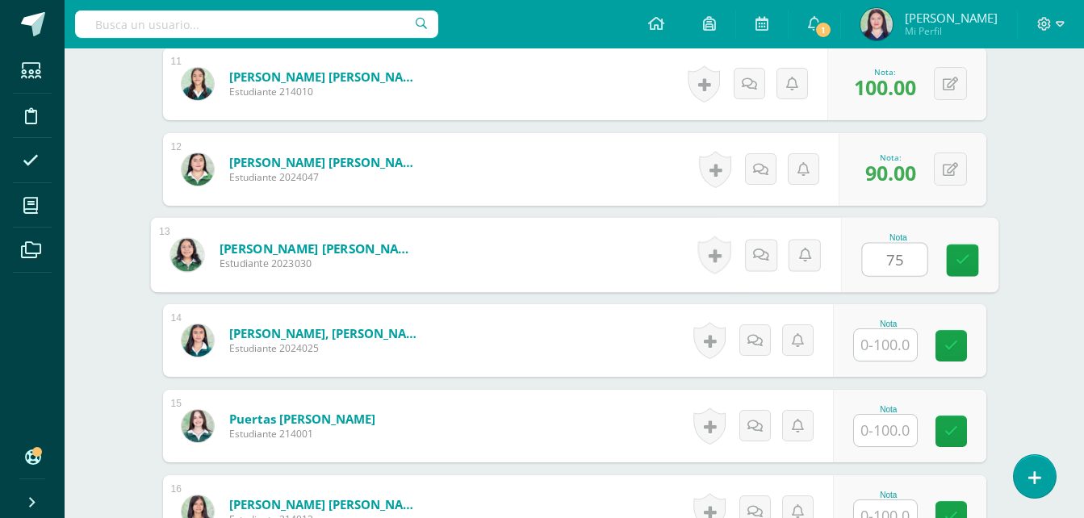
type input "75"
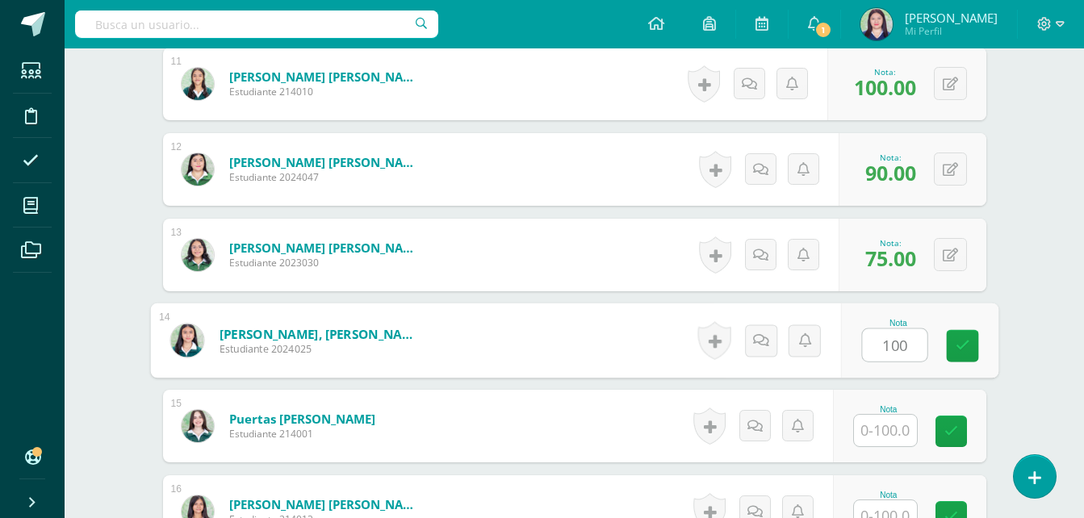
type input "100"
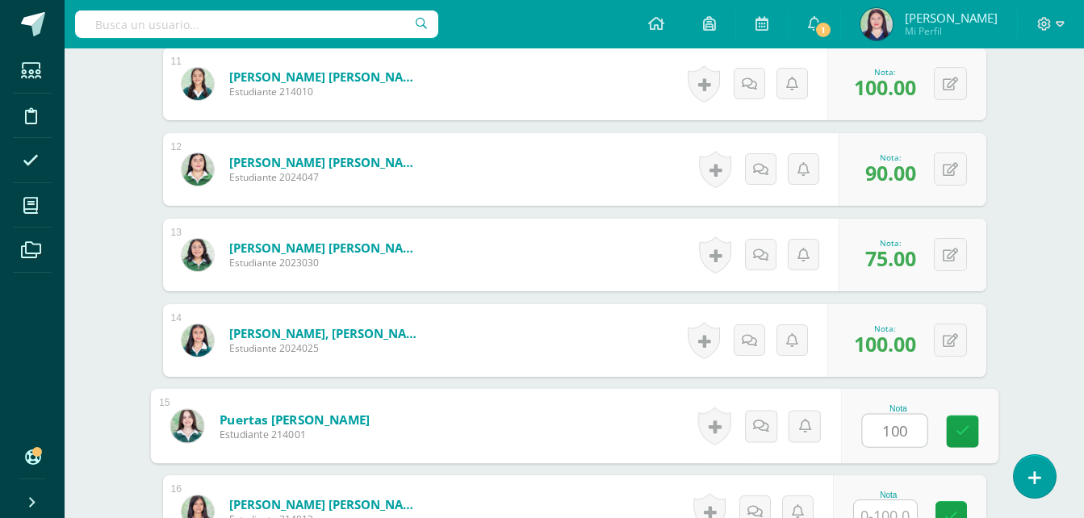
type input "100"
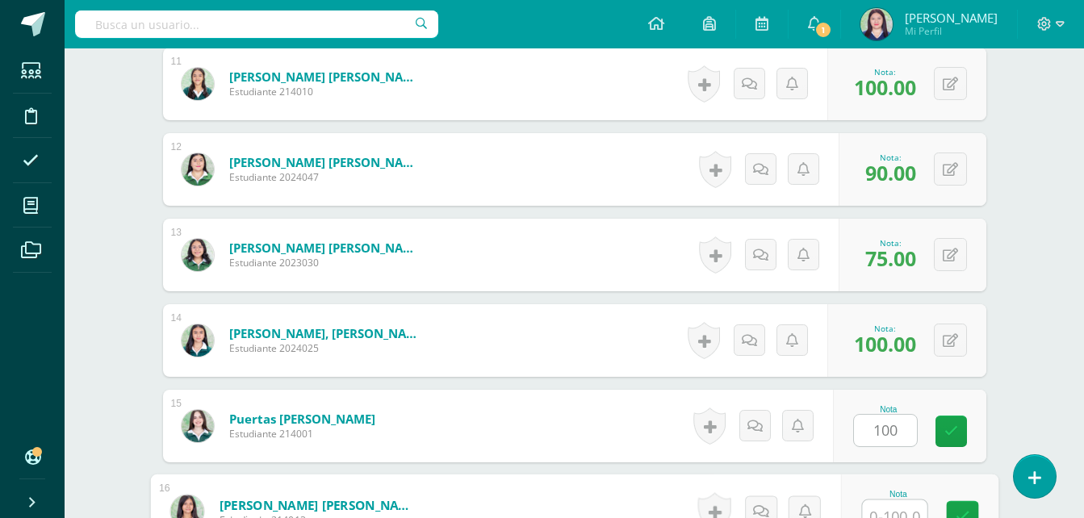
scroll to position [1398, 0]
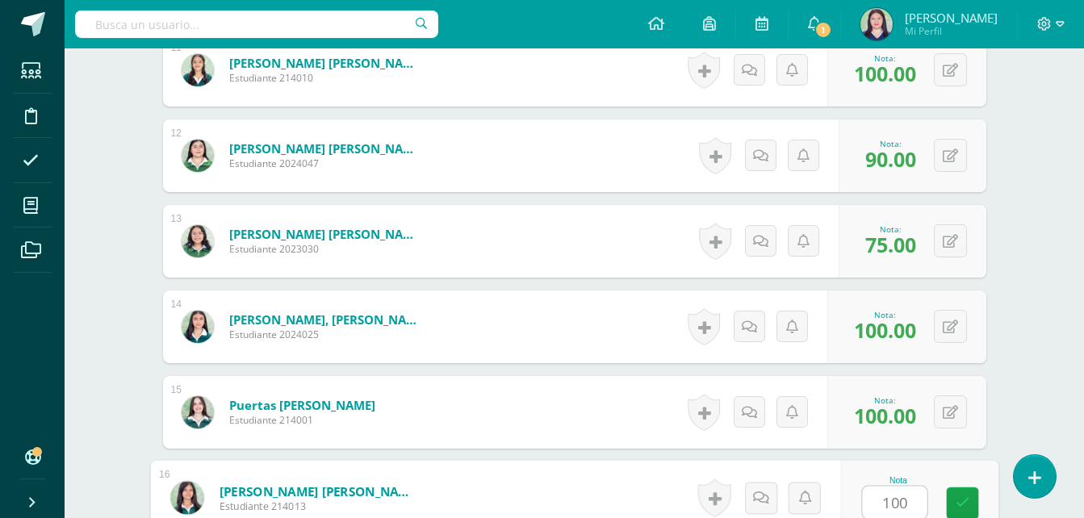
type input "100"
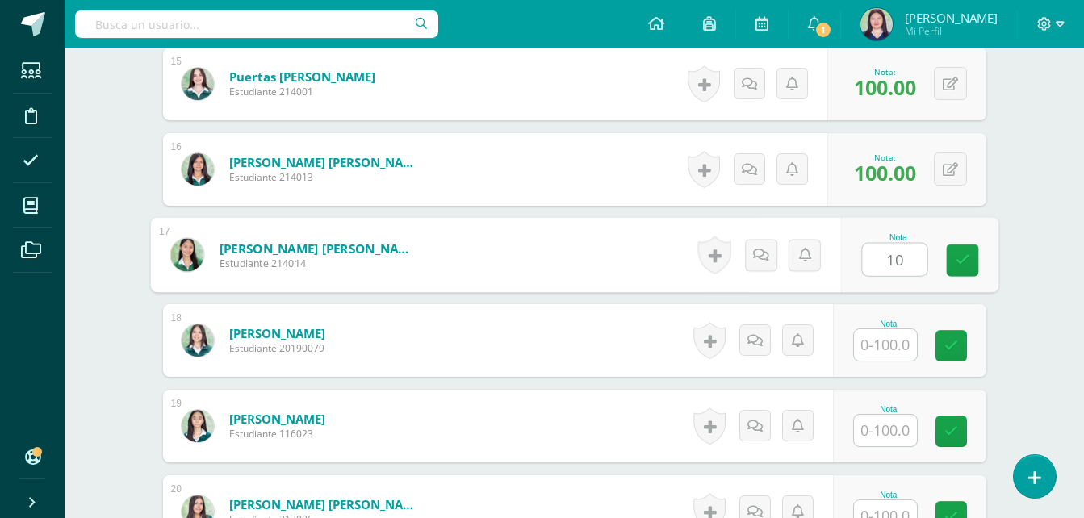
type input "1"
type input "95"
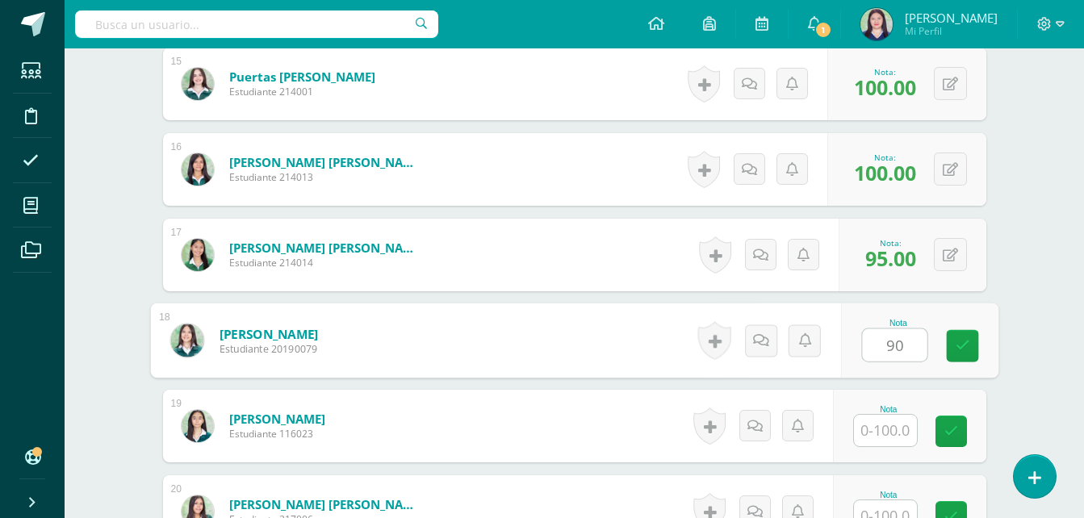
type input "90"
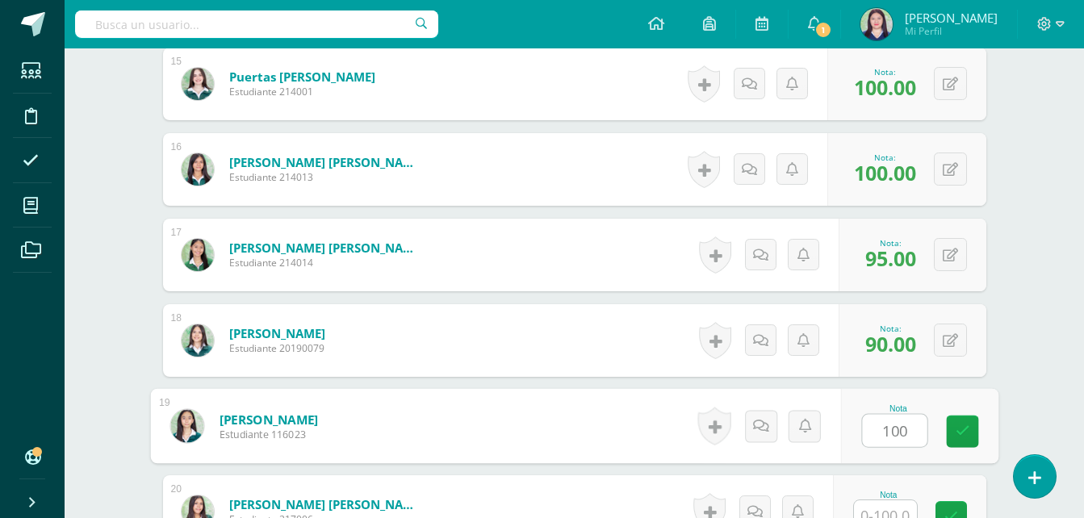
type input "100"
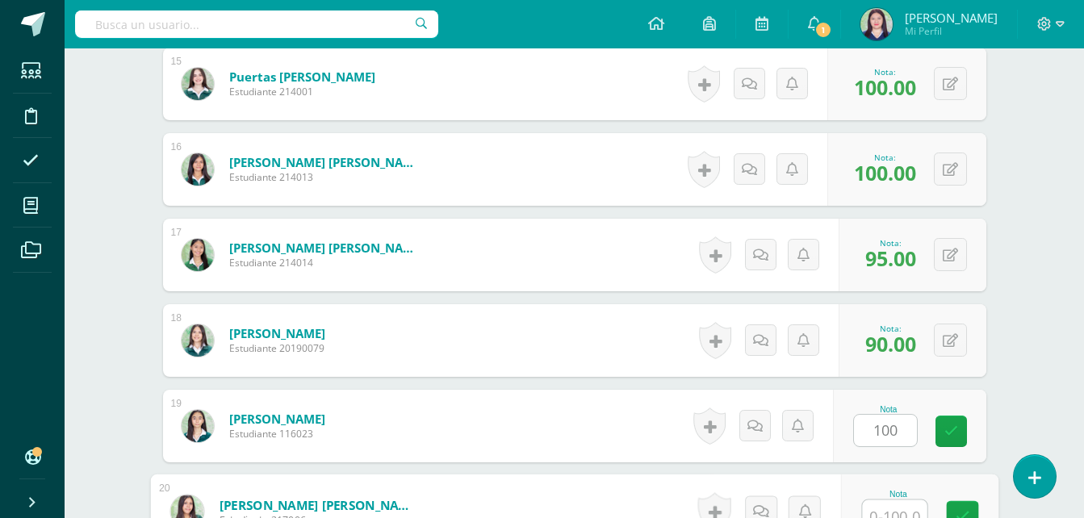
scroll to position [1740, 0]
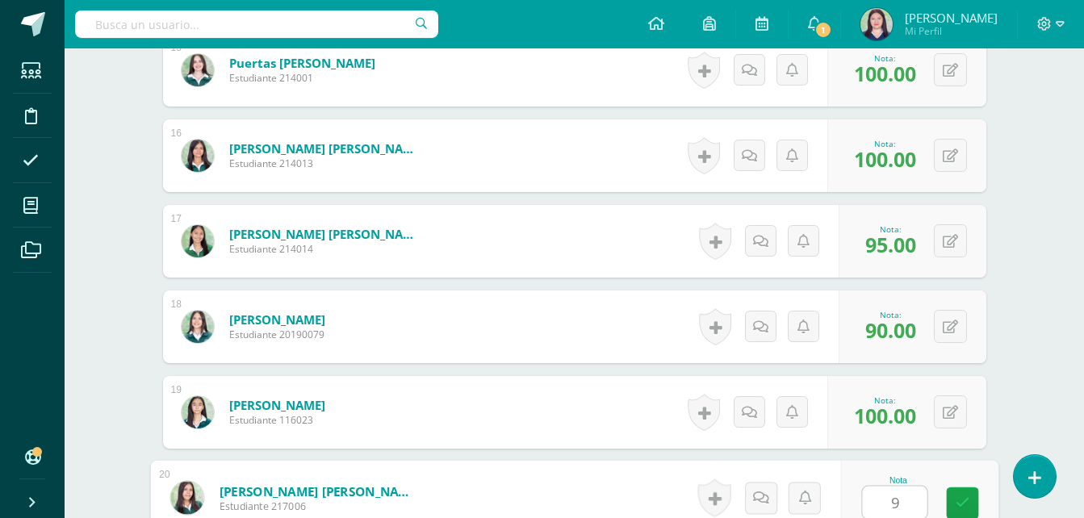
type input "95"
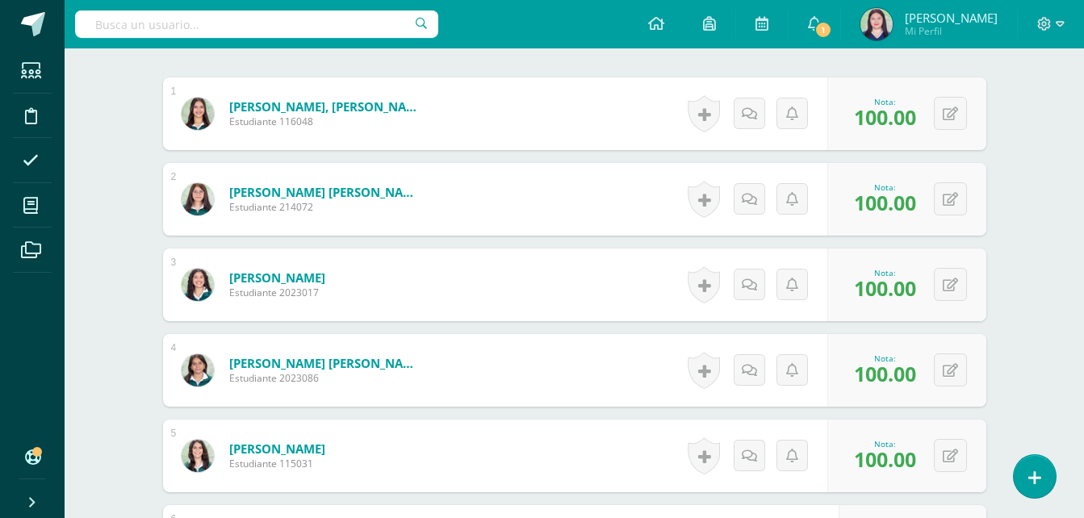
scroll to position [498, 0]
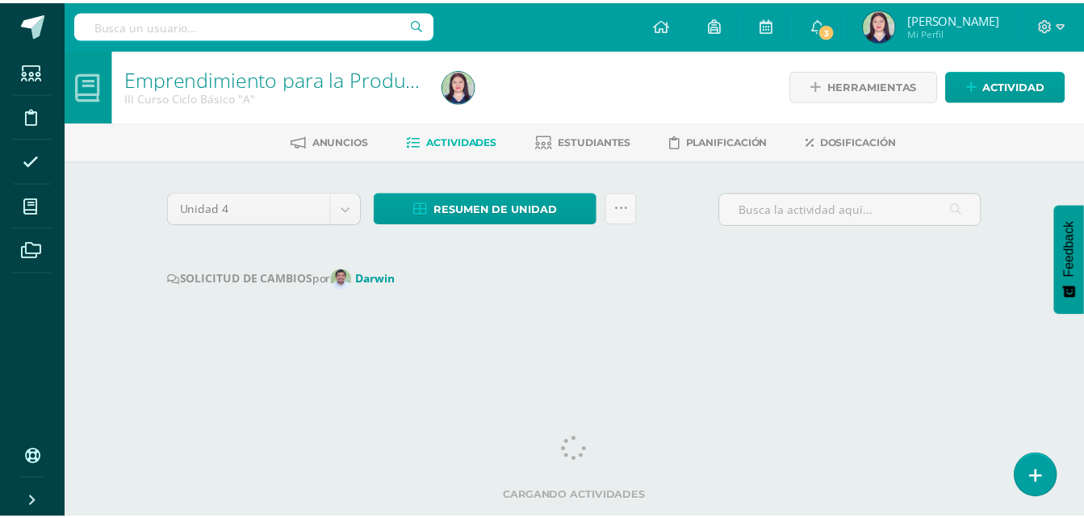
scroll to position [0, 6]
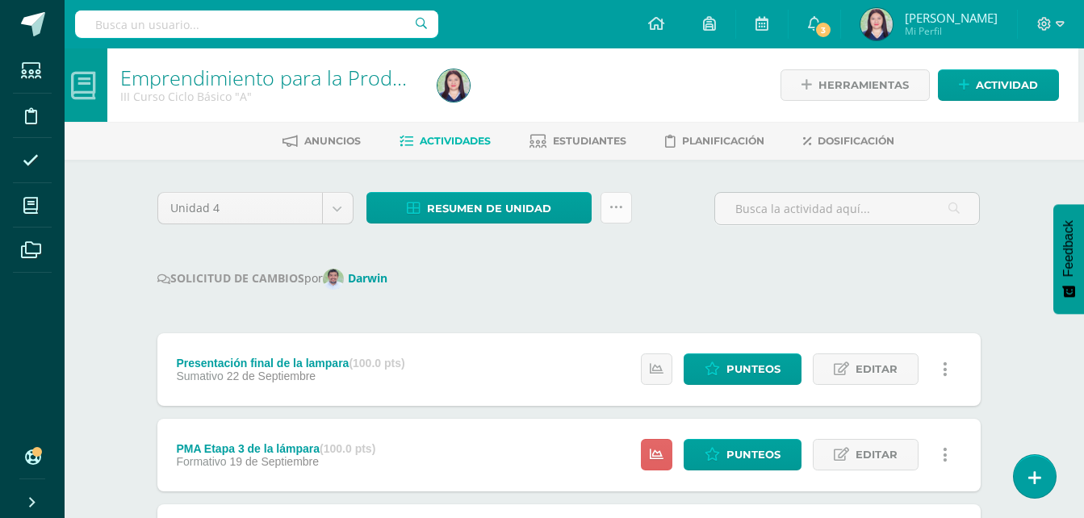
click at [610, 204] on icon at bounding box center [616, 208] width 14 height 14
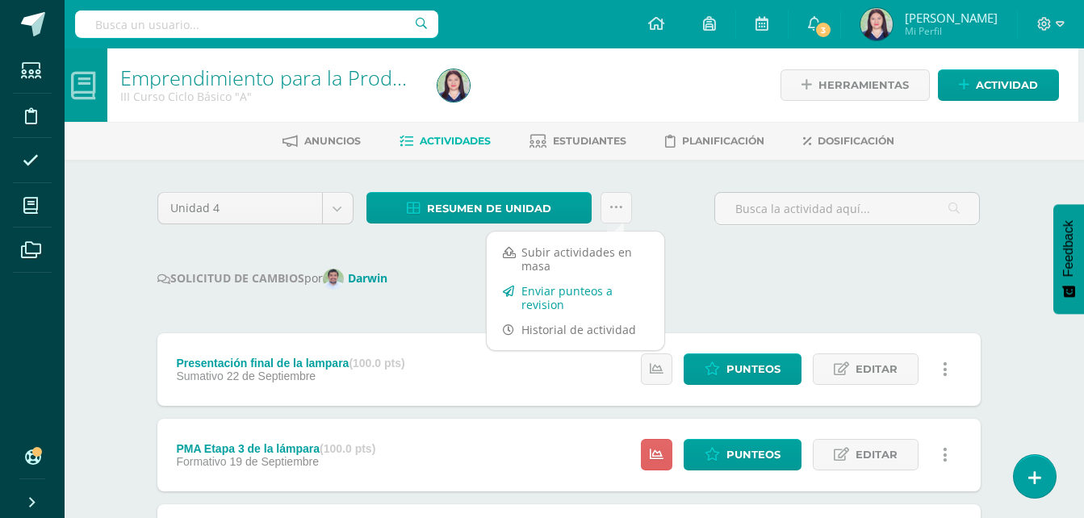
click at [521, 296] on link "Enviar punteos a revision" at bounding box center [576, 297] width 178 height 39
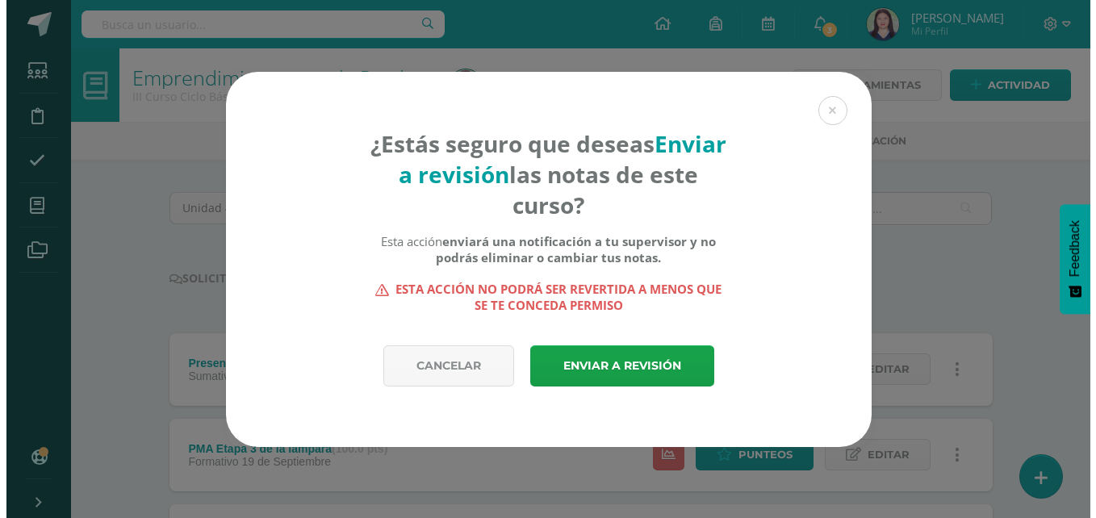
scroll to position [0, 0]
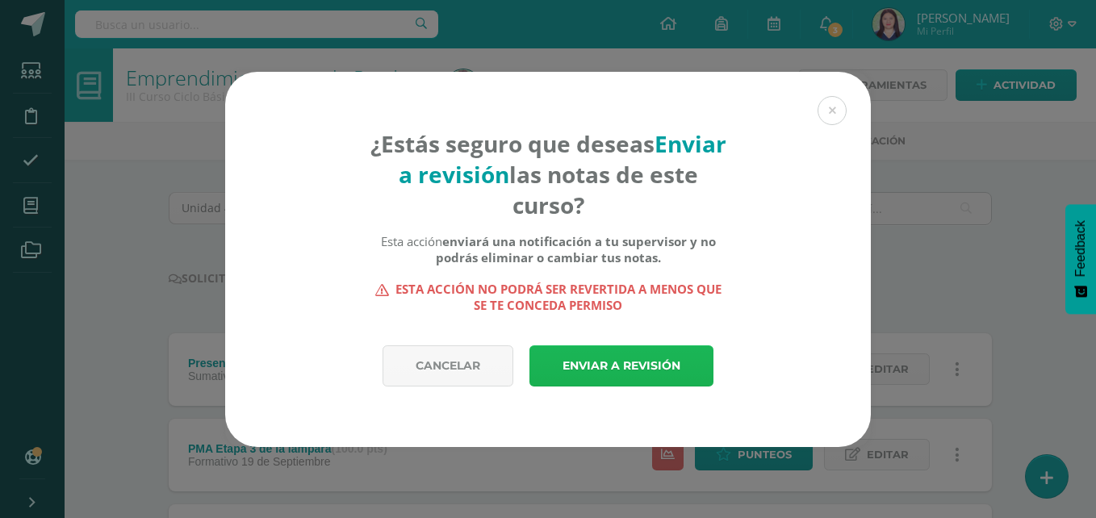
click at [642, 368] on link "Enviar a revisión" at bounding box center [621, 365] width 184 height 41
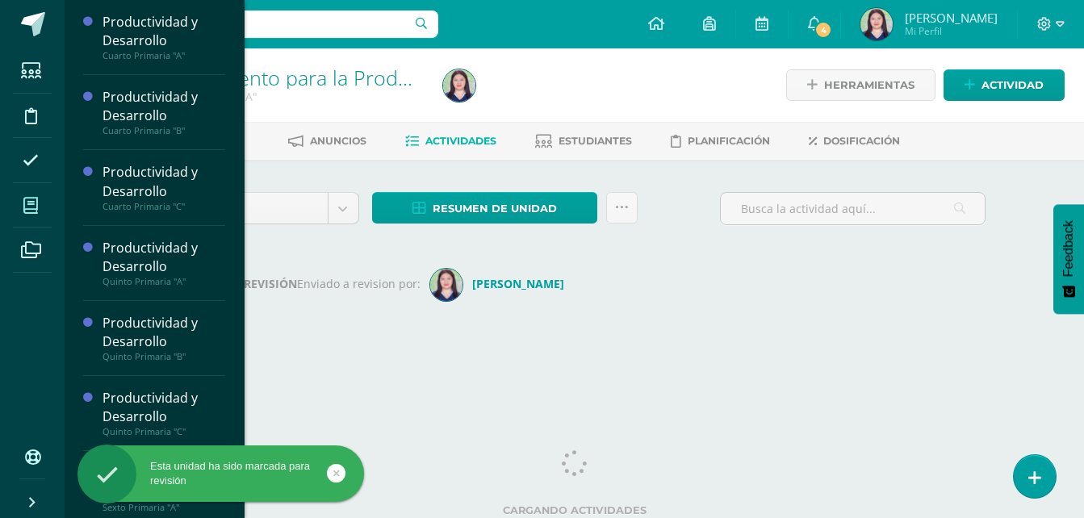
click at [37, 187] on span at bounding box center [31, 205] width 36 height 36
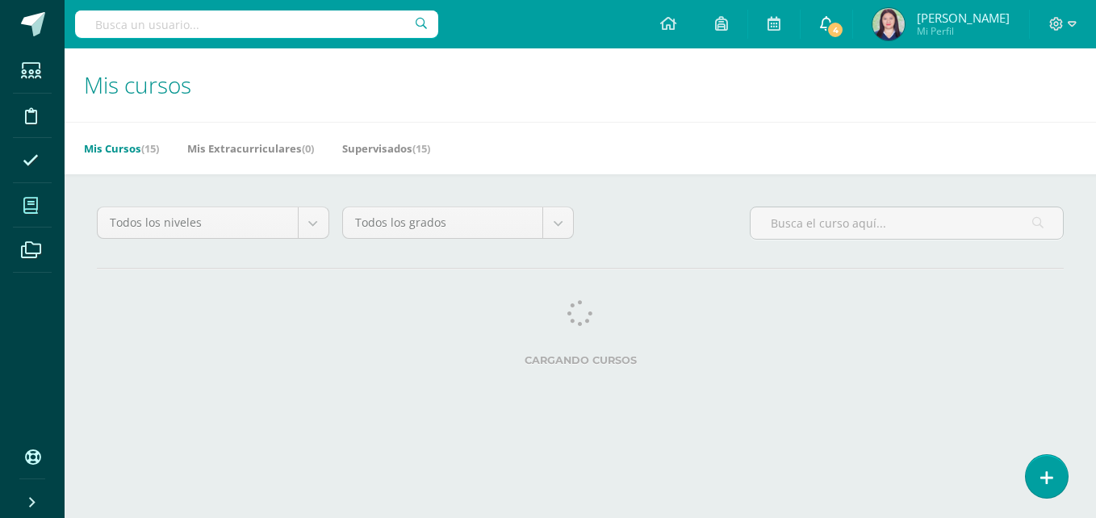
click at [833, 30] on icon at bounding box center [826, 23] width 13 height 15
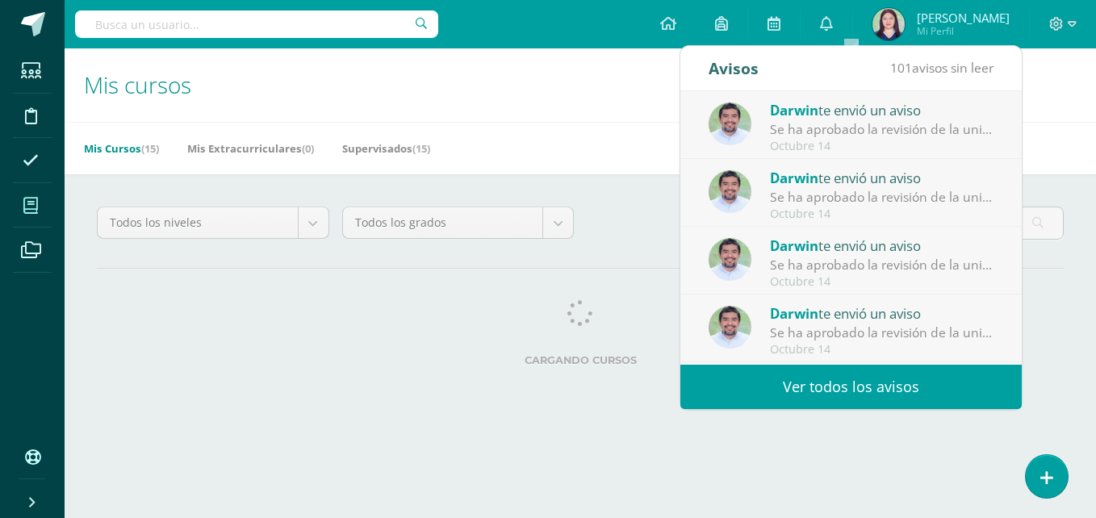
click at [891, 372] on link "Ver todos los avisos" at bounding box center [850, 387] width 341 height 44
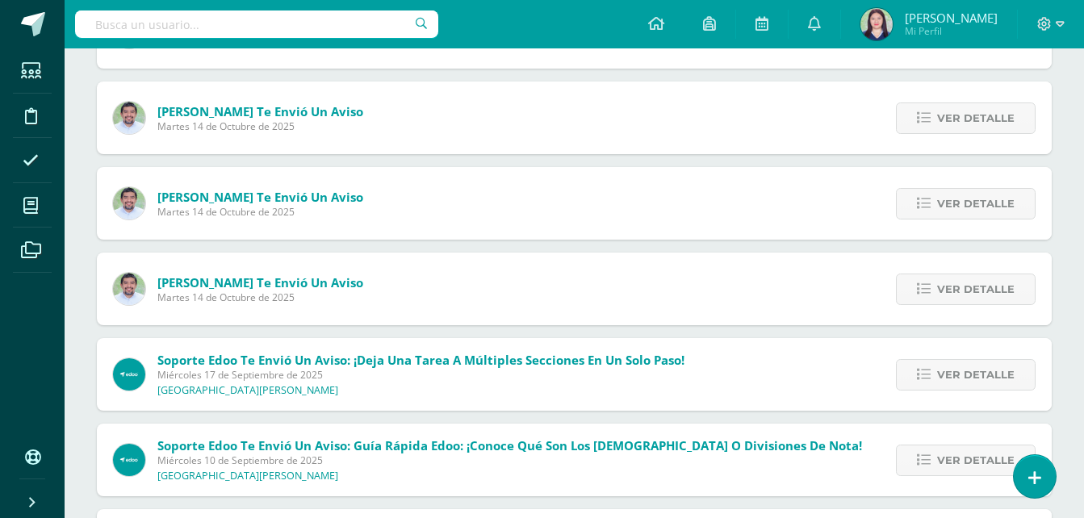
scroll to position [349, 0]
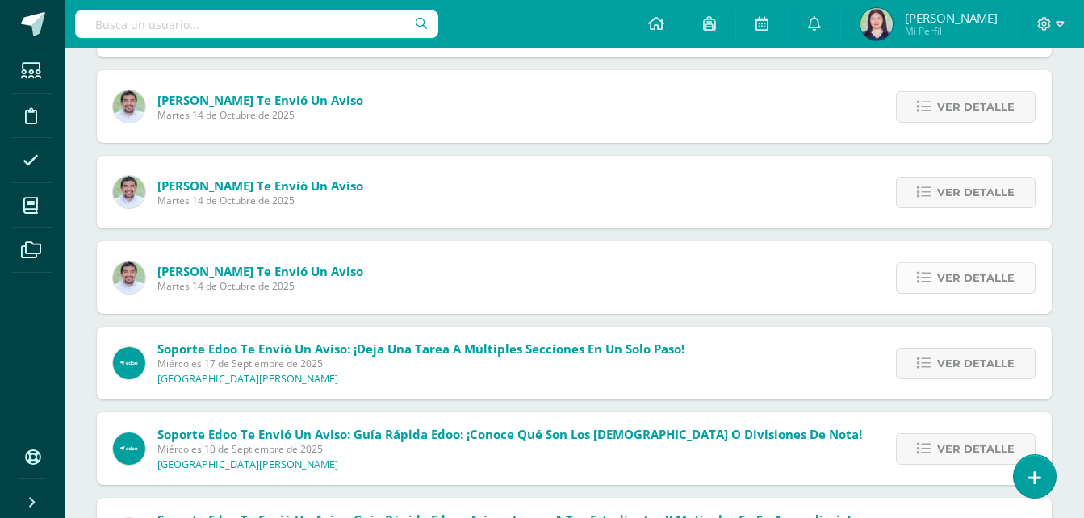
click at [998, 272] on span "Ver detalle" at bounding box center [975, 278] width 77 height 30
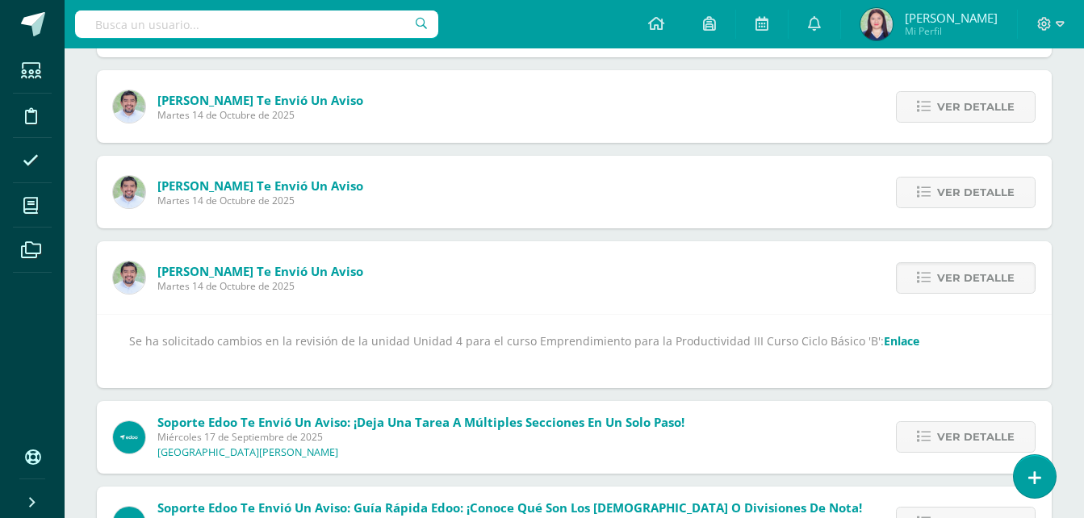
click at [884, 341] on link "Enlace" at bounding box center [902, 340] width 36 height 15
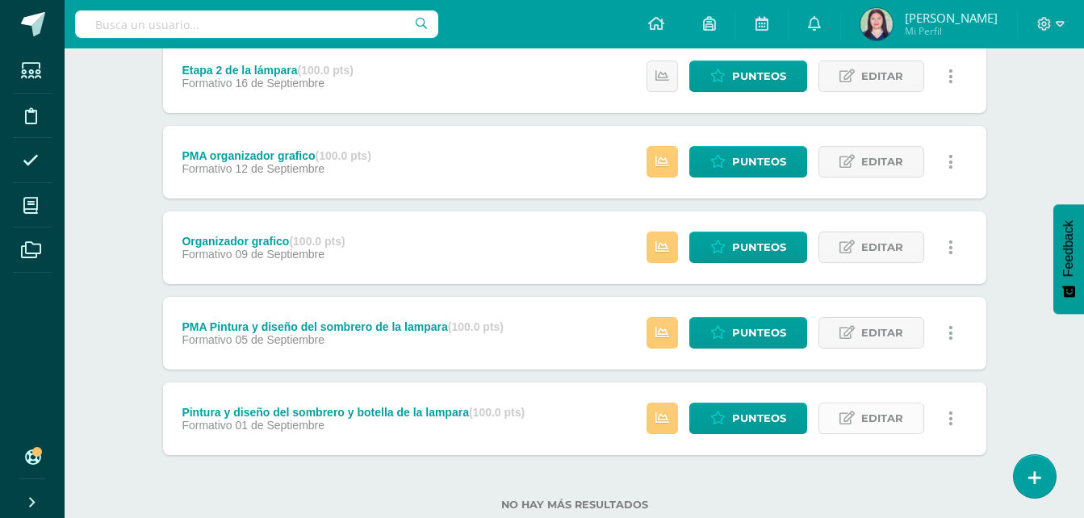
scroll to position [551, 0]
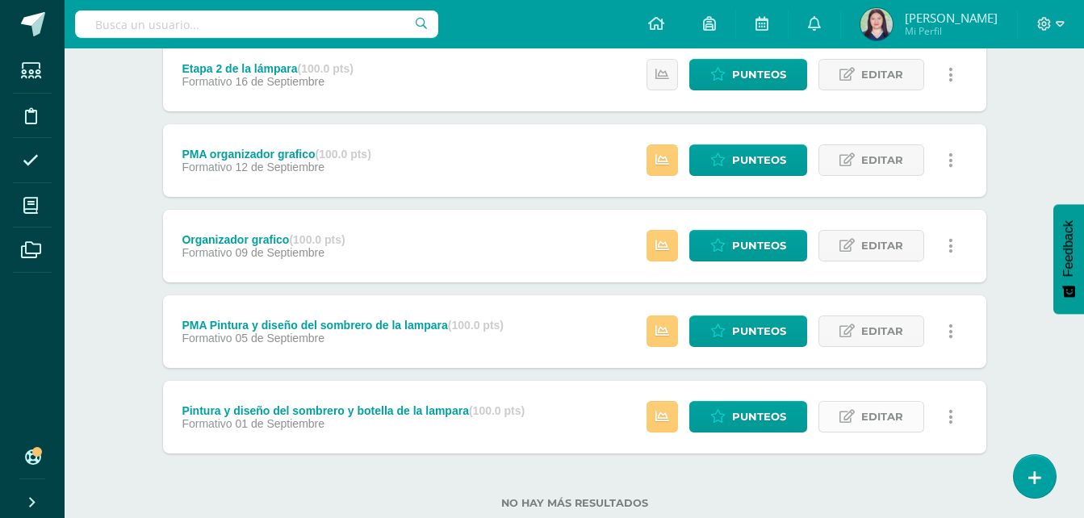
click at [839, 405] on link "Editar" at bounding box center [871, 416] width 106 height 31
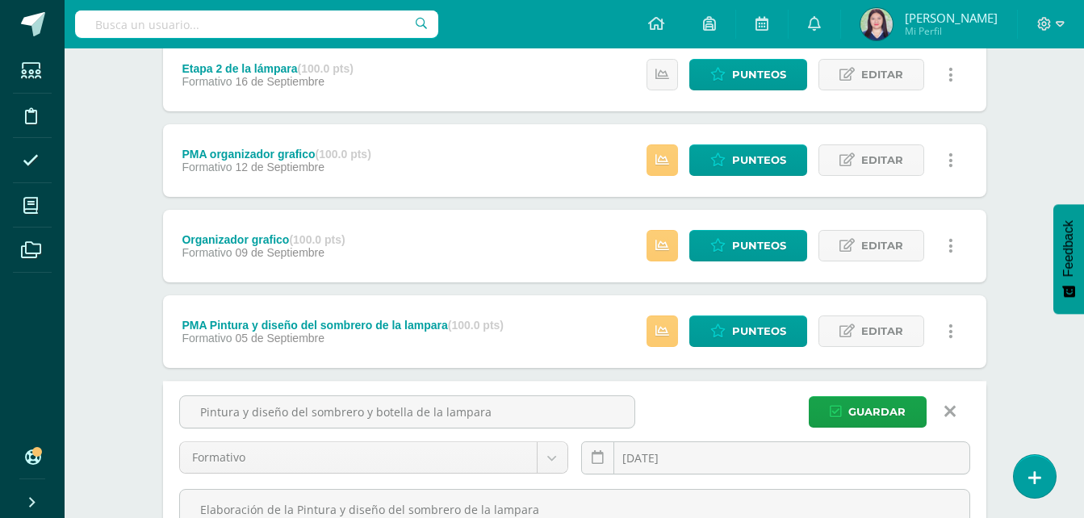
drag, startPoint x: 491, startPoint y: 412, endPoint x: 118, endPoint y: 415, distance: 372.9
click at [118, 415] on div "Emprendimiento para la Productividad III Curso Ciclo Básico "B" Herramientas De…" at bounding box center [574, 144] width 1019 height 1295
click at [283, 412] on input "Etapa 1 de la lampara" at bounding box center [407, 411] width 454 height 31
drag, startPoint x: 329, startPoint y: 421, endPoint x: 132, endPoint y: 436, distance: 198.3
click at [132, 436] on div "Unidad 4 Unidad 1 Unidad 2 Unidad 3 Unidad 4 Resumen de unidad Descargar como H…" at bounding box center [575, 200] width 888 height 1183
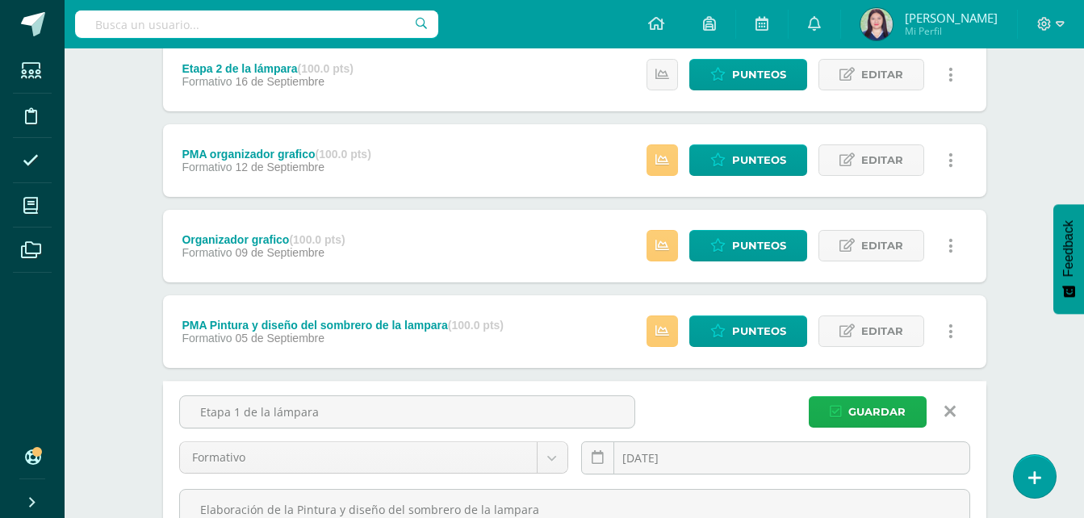
type input "Etapa 1 de la lámpara"
click at [864, 407] on span "Guardar" at bounding box center [876, 412] width 57 height 30
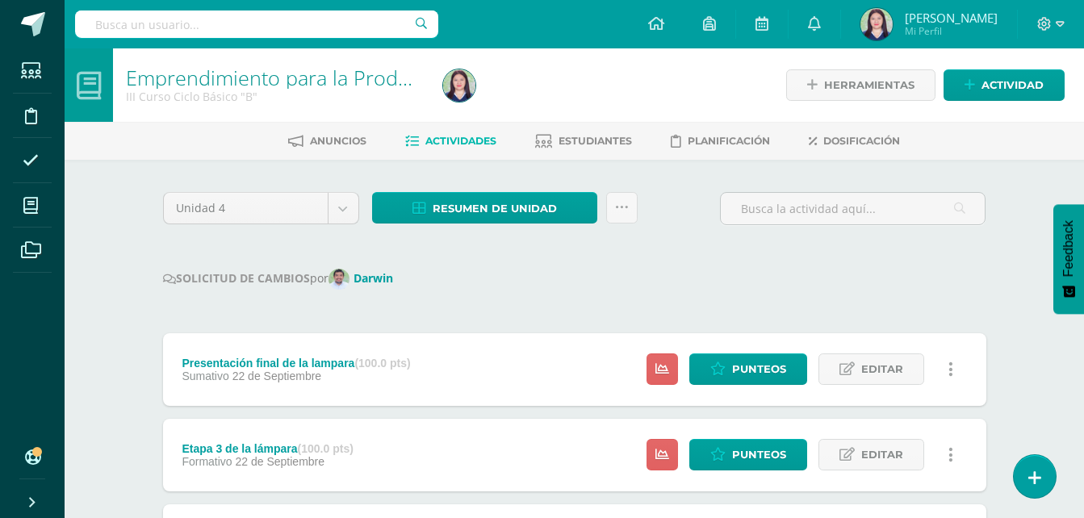
click at [210, 367] on div "Presentación final de la lampara (100.0 pts)" at bounding box center [296, 363] width 228 height 13
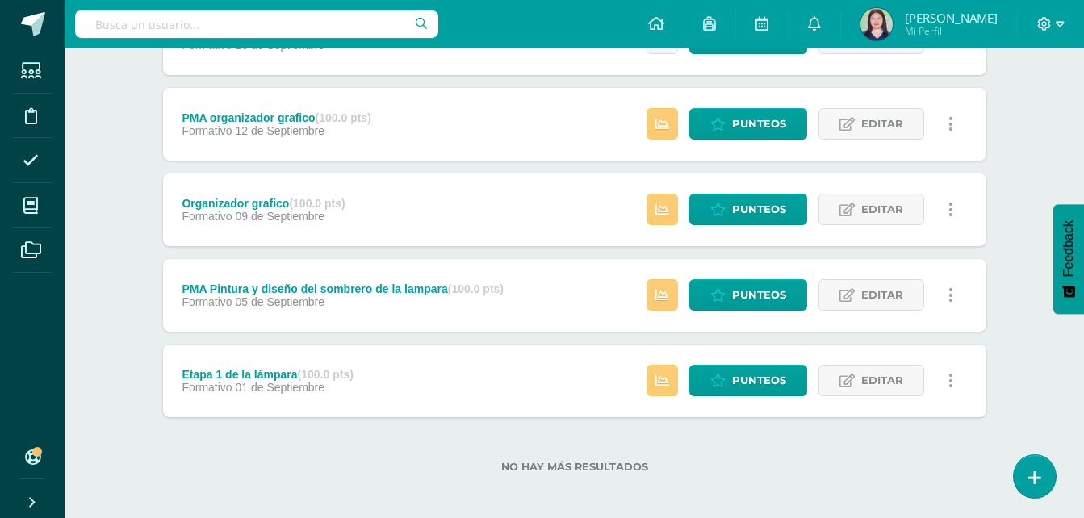
scroll to position [647, 0]
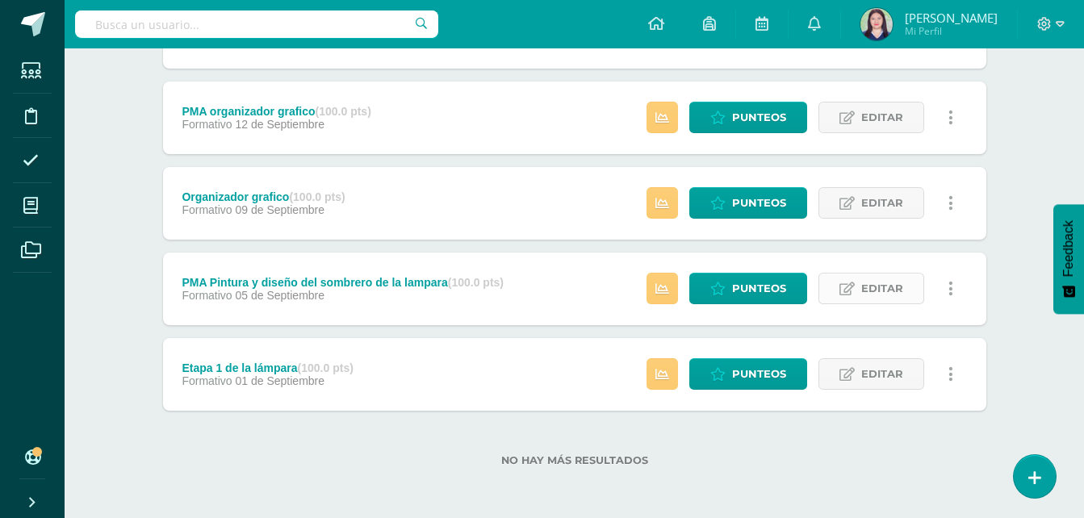
click at [883, 277] on span "Editar" at bounding box center [882, 289] width 42 height 30
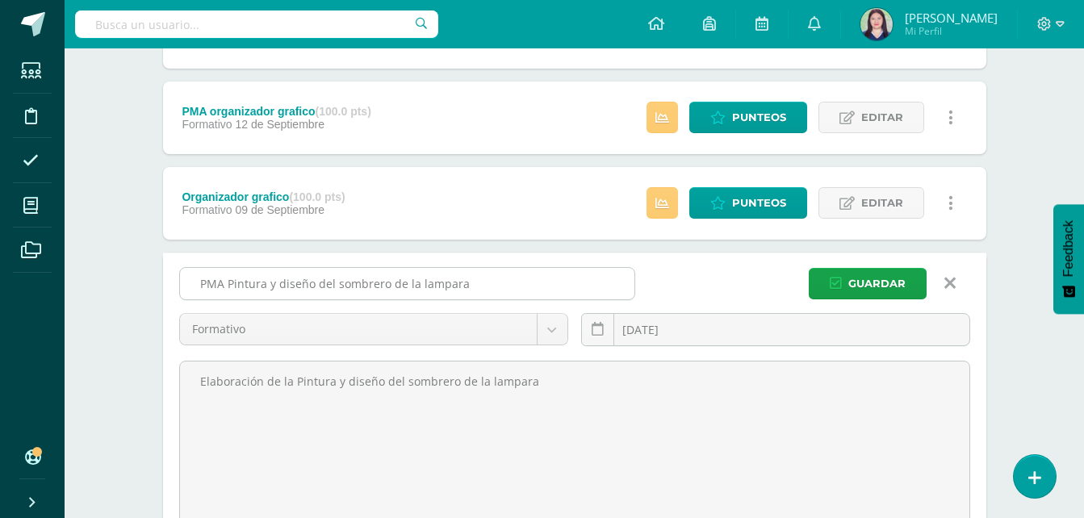
click at [529, 280] on input "PMA Pintura y diseño del sombrero de la lampara" at bounding box center [407, 283] width 454 height 31
drag, startPoint x: 529, startPoint y: 280, endPoint x: 232, endPoint y: 283, distance: 296.2
click at [232, 283] on input "PMA Pintura y diseño del sombrero de la lampara" at bounding box center [407, 283] width 454 height 31
paste input "Etapa 1 de la lámpara"
type input "PMA Etapa 1 de la lámpara"
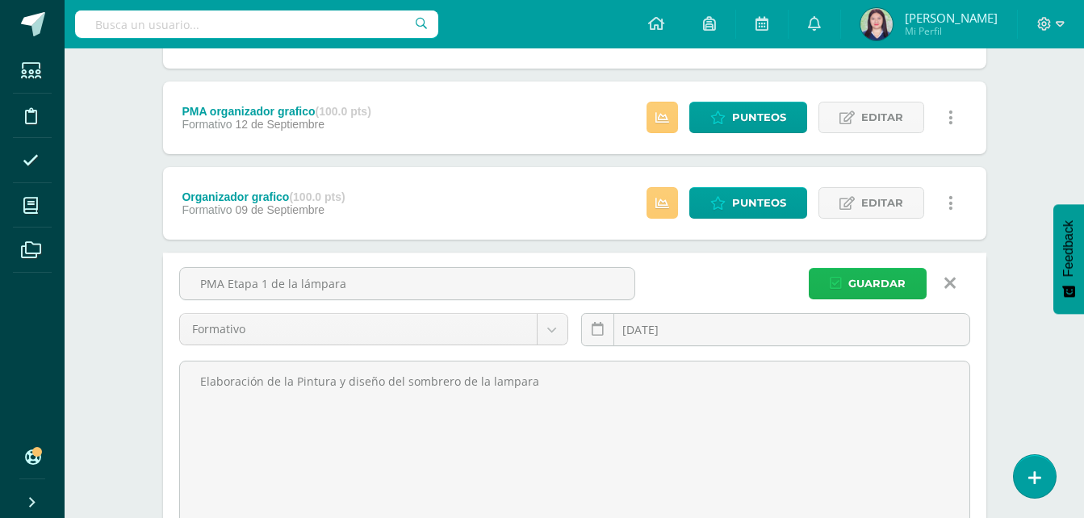
click at [880, 283] on span "Guardar" at bounding box center [876, 284] width 57 height 30
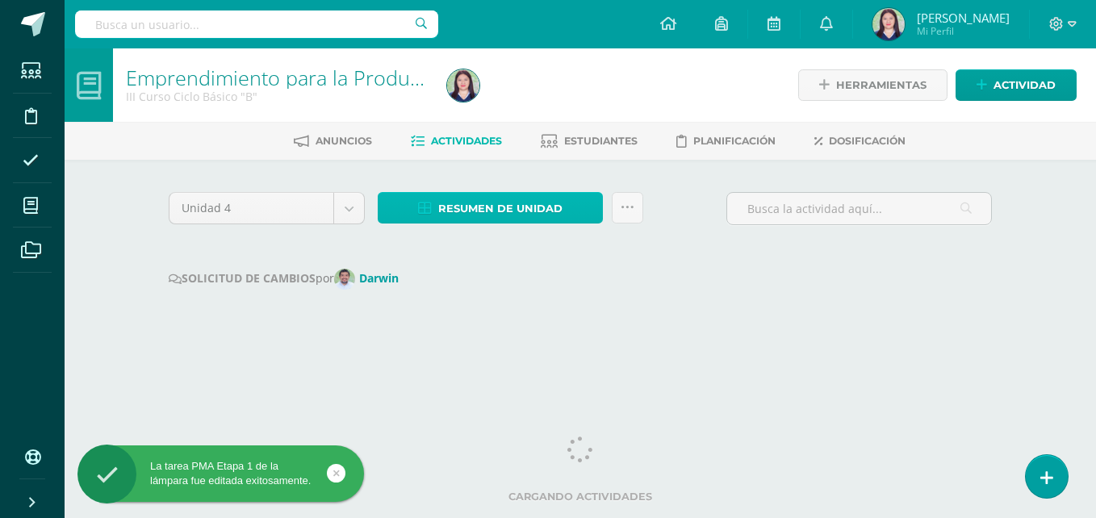
click at [511, 199] on span "Resumen de unidad" at bounding box center [500, 209] width 124 height 30
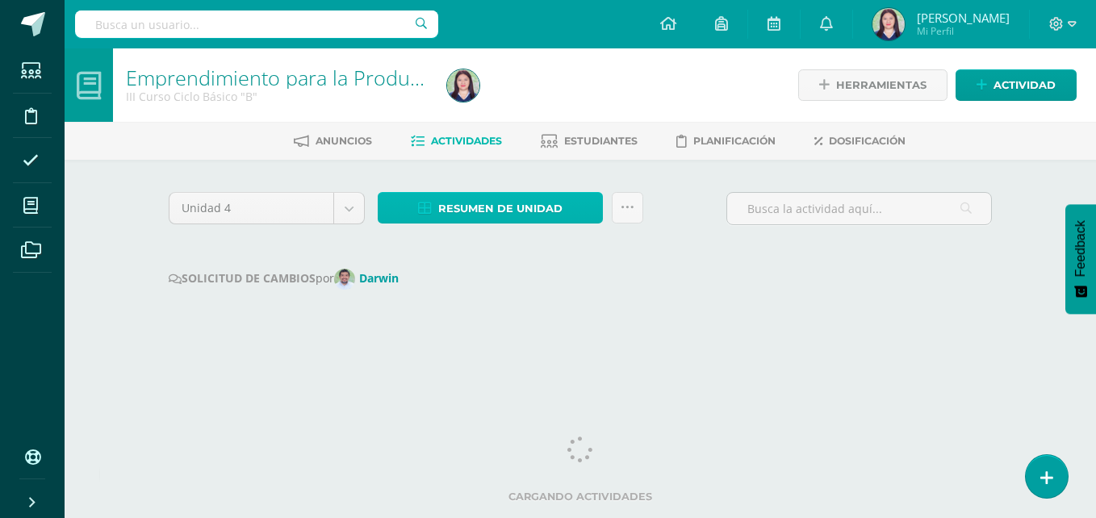
click at [584, 202] on link "Resumen de unidad" at bounding box center [490, 207] width 225 height 31
click at [458, 250] on div "Unidad 4 Unidad 1 Unidad 2 Unidad 3 Unidad 4 Resumen de unidad Subir actividade…" at bounding box center [580, 262] width 836 height 141
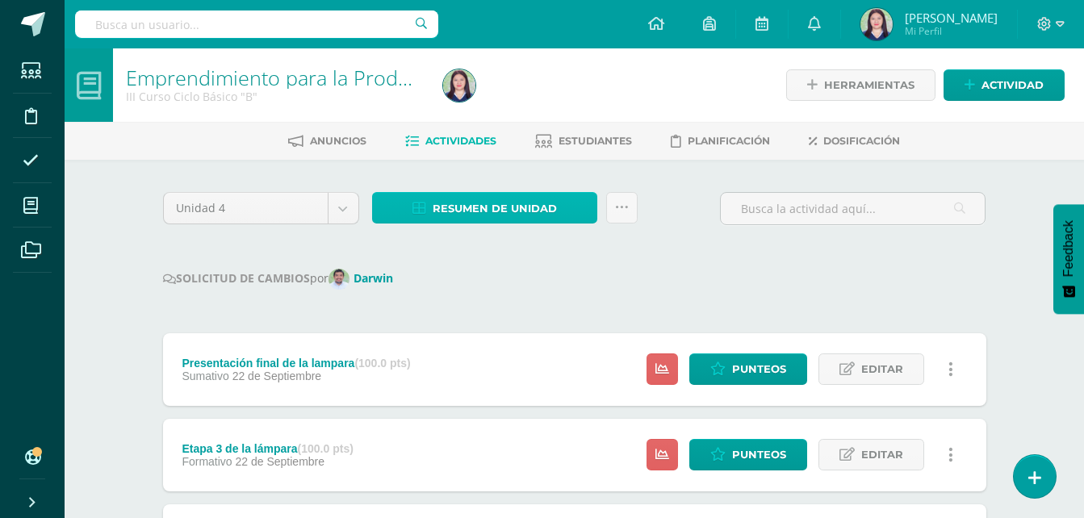
click at [533, 208] on span "Resumen de unidad" at bounding box center [495, 209] width 124 height 30
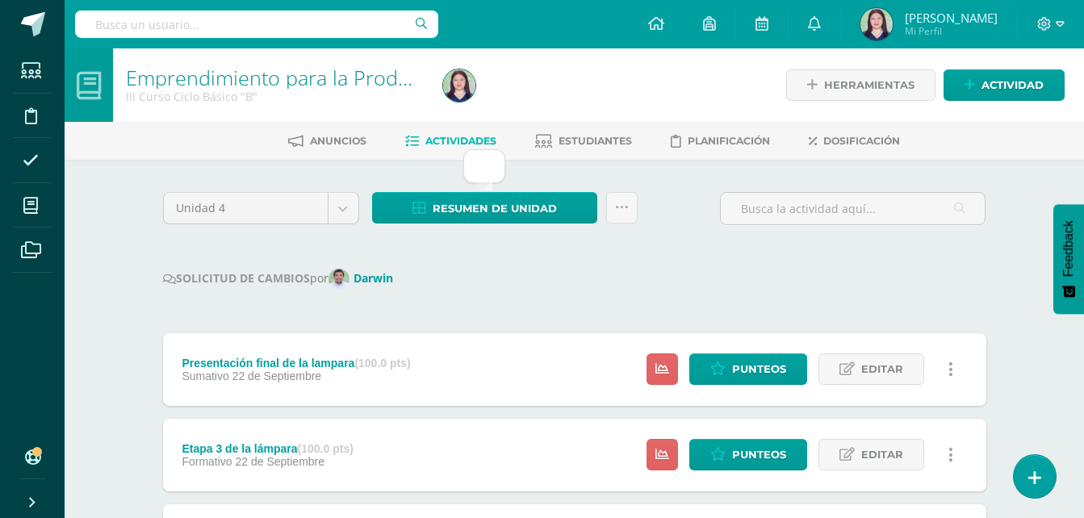
click at [468, 152] on div at bounding box center [484, 166] width 42 height 34
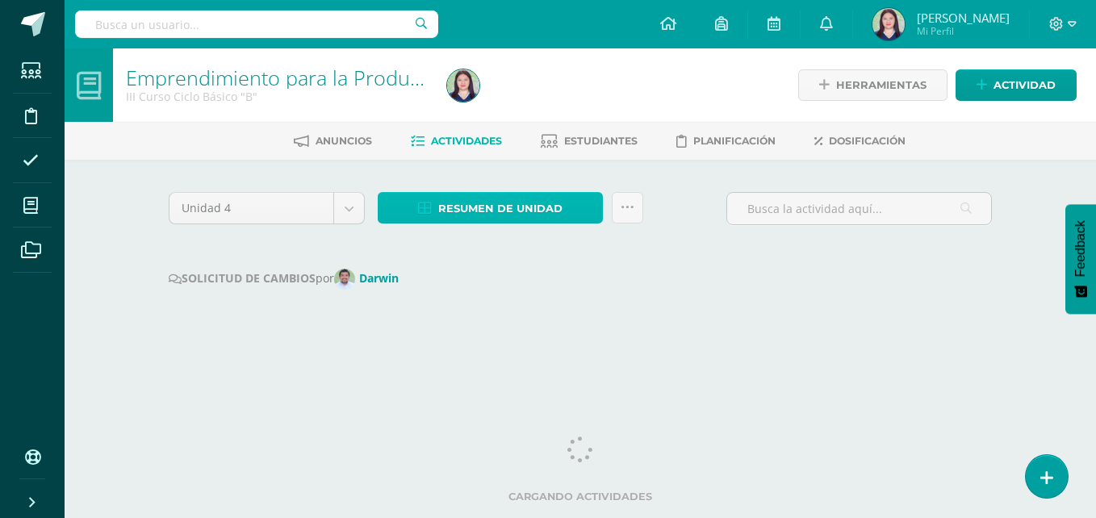
click at [475, 218] on span "Resumen de unidad" at bounding box center [500, 209] width 124 height 30
click at [480, 218] on span "Resumen de unidad" at bounding box center [500, 209] width 124 height 30
click at [536, 209] on span "Resumen de unidad" at bounding box center [500, 209] width 124 height 30
drag, startPoint x: 501, startPoint y: 231, endPoint x: 505, endPoint y: 202, distance: 29.3
click at [505, 202] on div "Resumen de unidad Subir actividades en masa Enviar punteos a revision Historial…" at bounding box center [510, 215] width 278 height 46
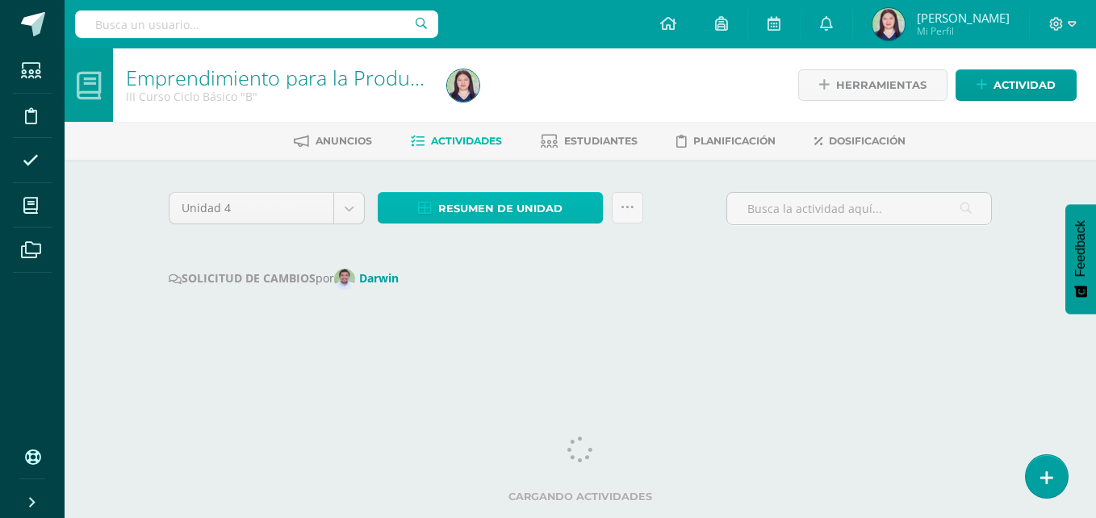
click at [505, 202] on span "Resumen de unidad" at bounding box center [500, 209] width 124 height 30
click at [433, 220] on link "Resumen de unidad" at bounding box center [490, 207] width 225 height 31
click at [437, 111] on div "Emprendimiento para la Productividad III Curso Ciclo Básico "B"" at bounding box center [277, 84] width 328 height 73
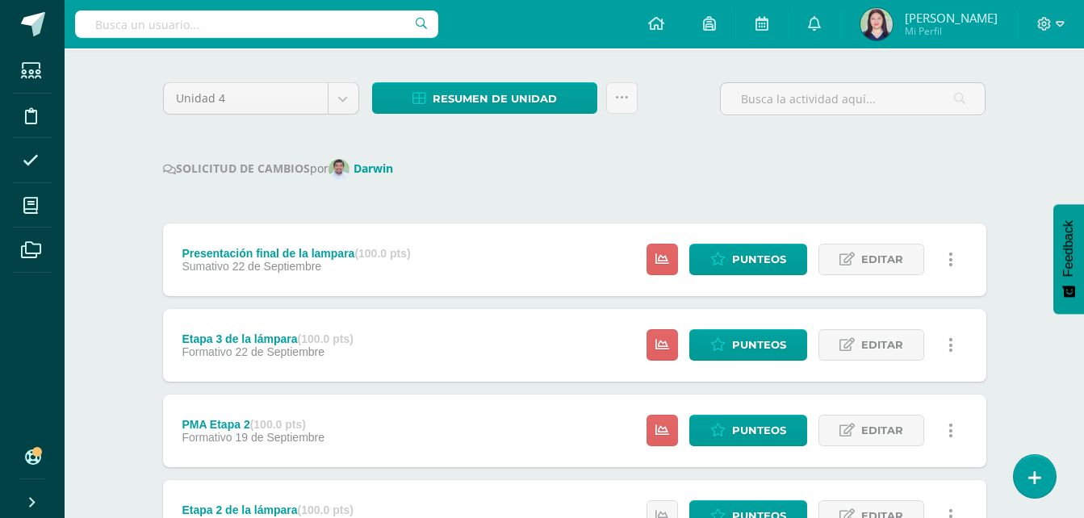
scroll to position [94, 0]
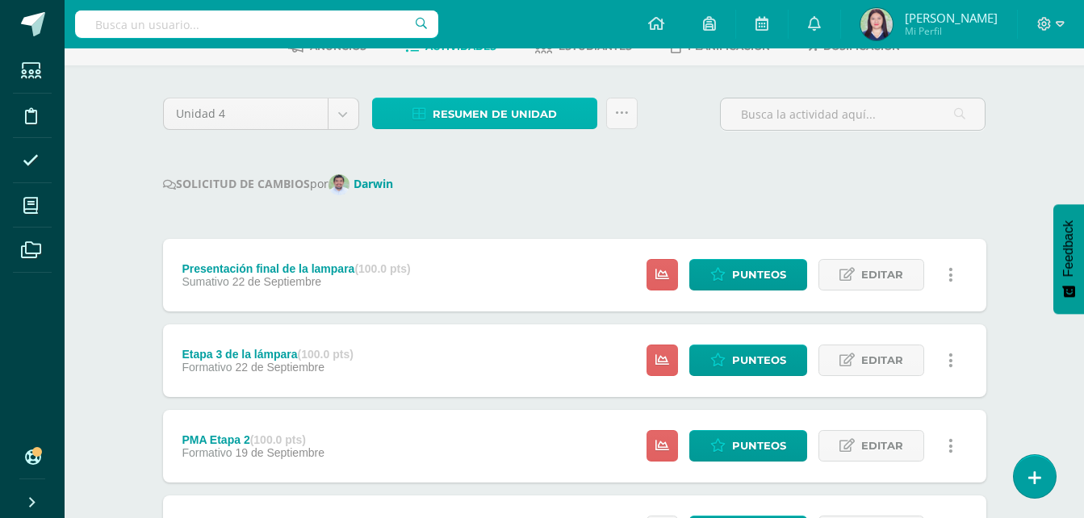
click at [429, 113] on link "Resumen de unidad" at bounding box center [484, 113] width 225 height 31
click at [437, 98] on link "Resumen de unidad" at bounding box center [484, 113] width 225 height 31
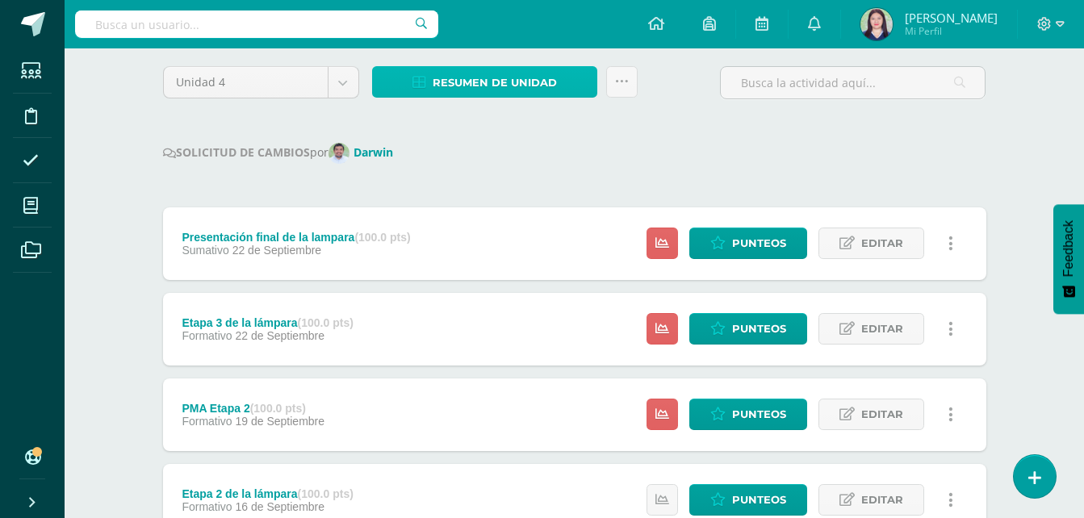
scroll to position [128, 0]
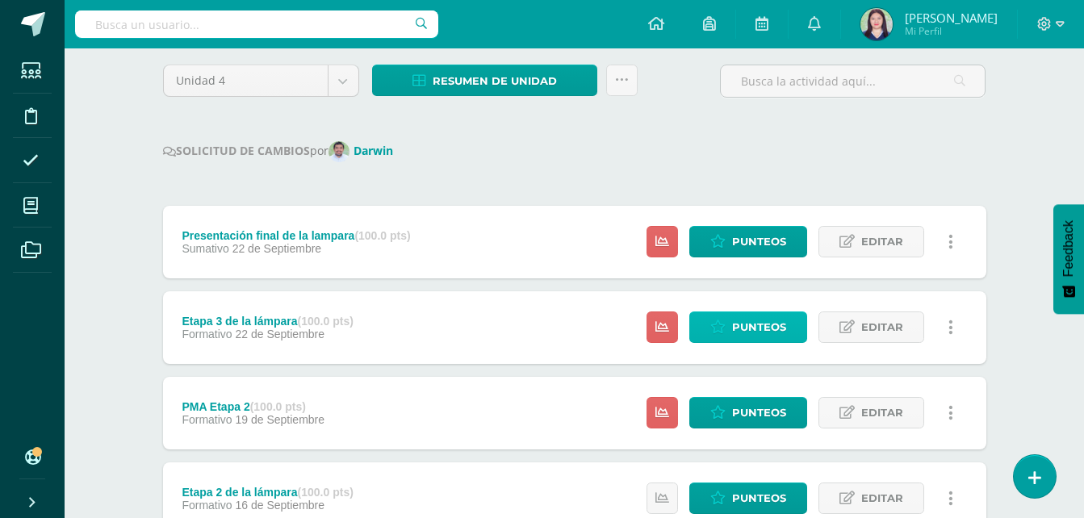
click at [715, 324] on icon at bounding box center [717, 327] width 15 height 14
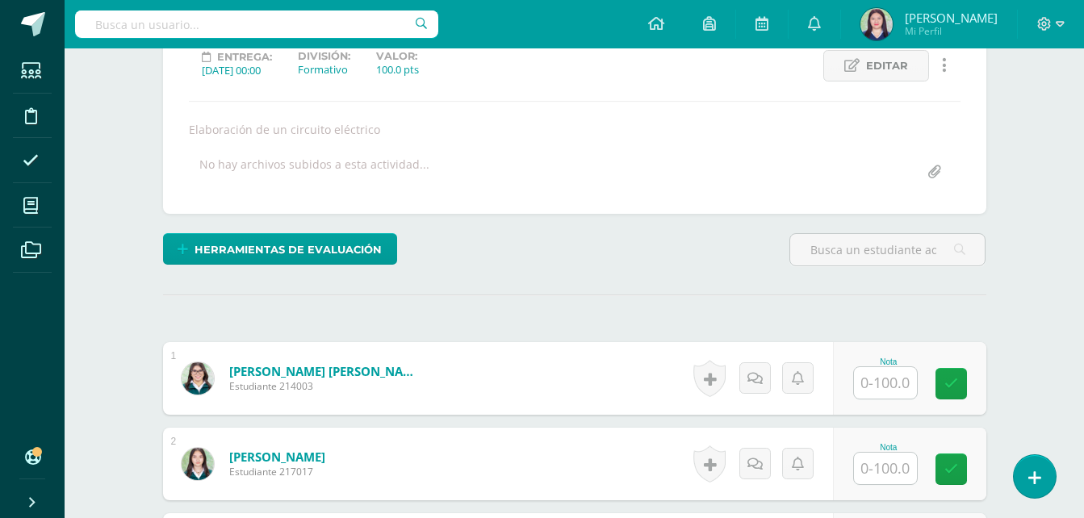
scroll to position [235, 0]
click at [889, 376] on input "text" at bounding box center [885, 381] width 63 height 31
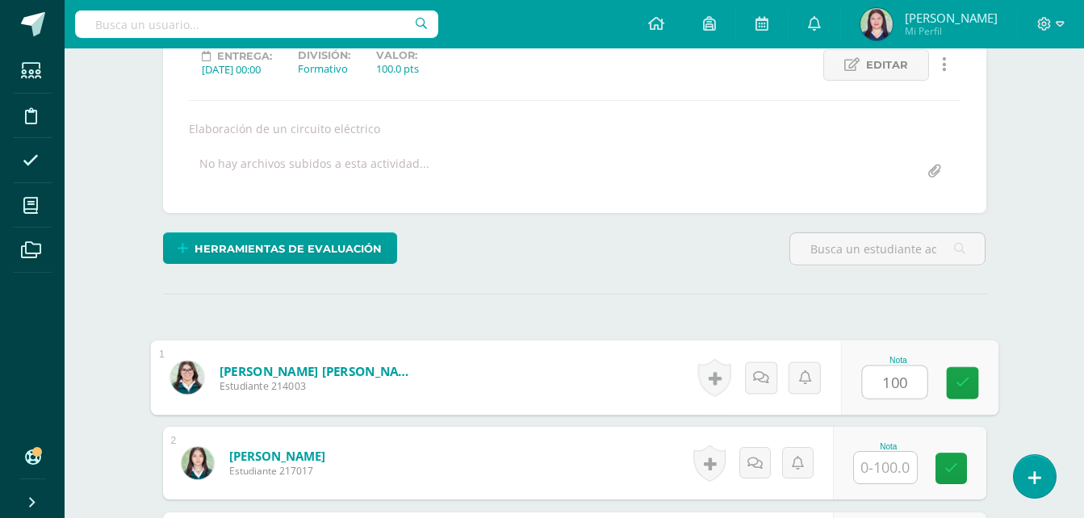
type input "100"
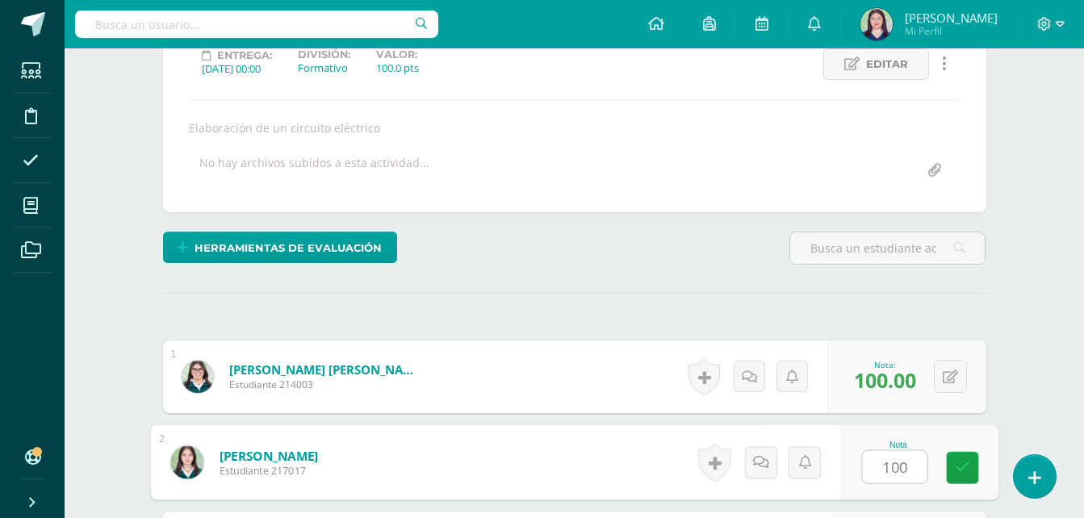
type input "100"
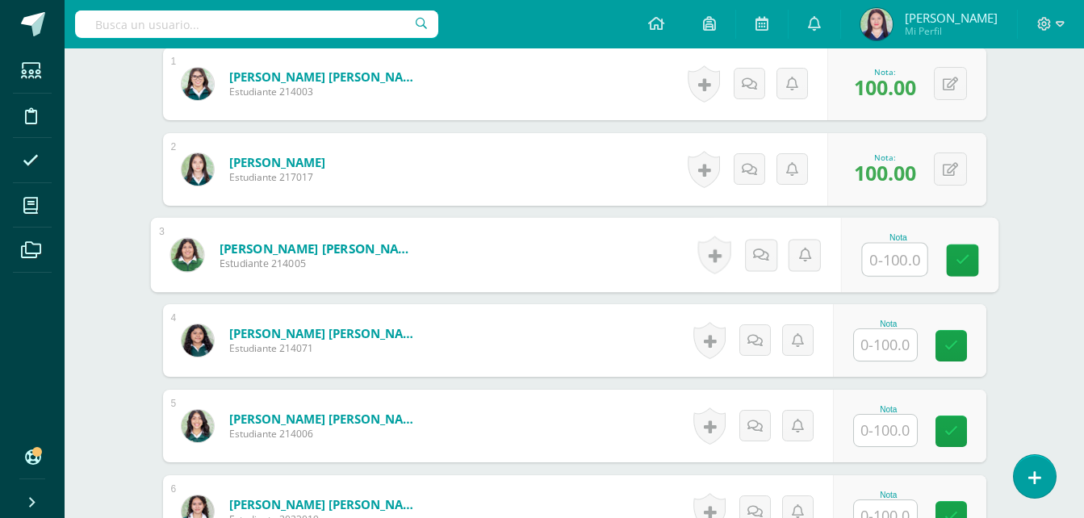
scroll to position [529, 0]
type input "100"
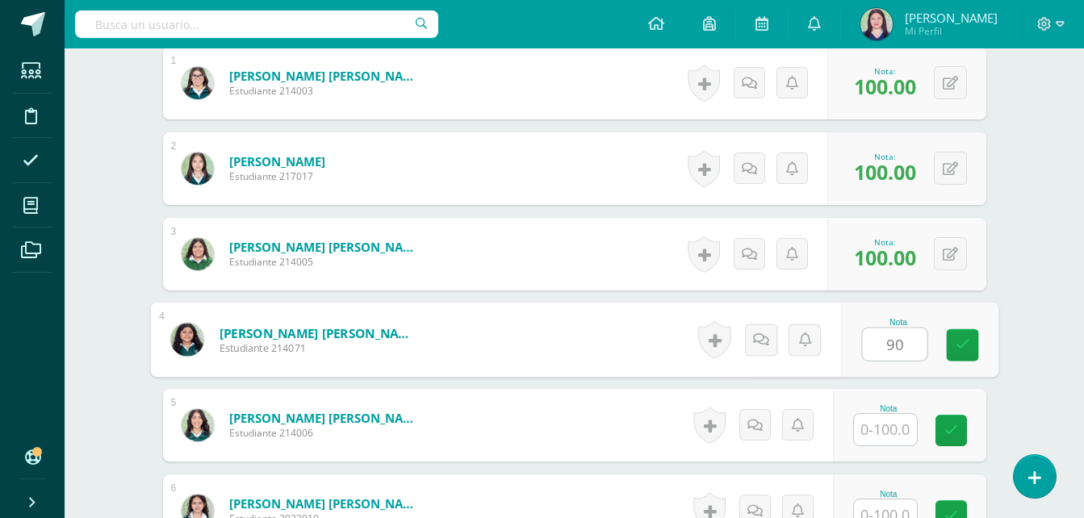
type input "90"
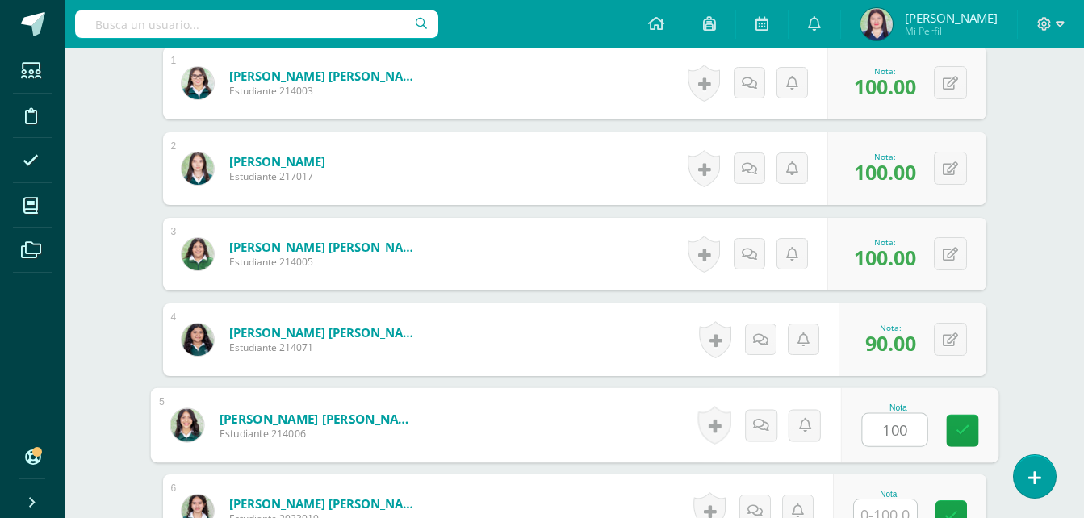
type input "100"
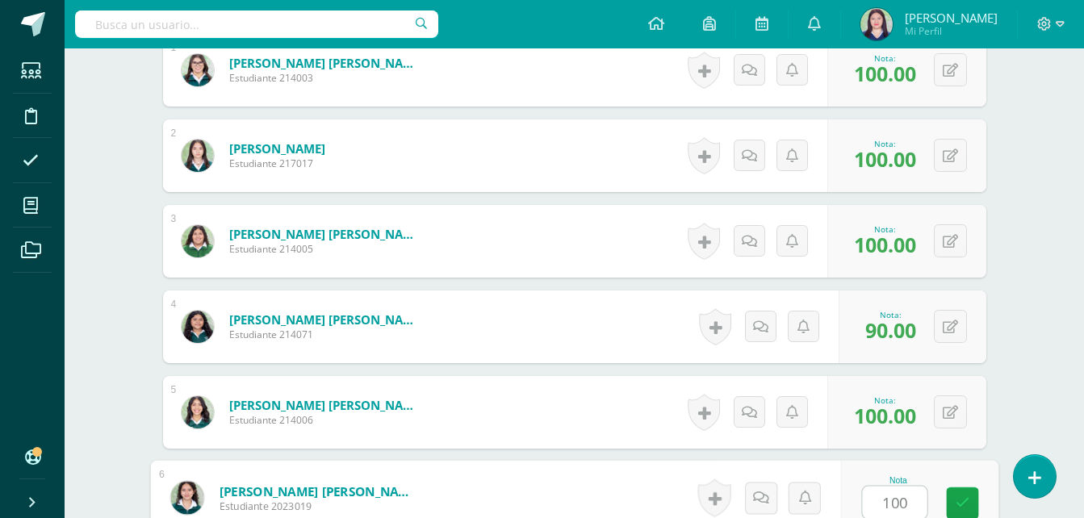
type input "100"
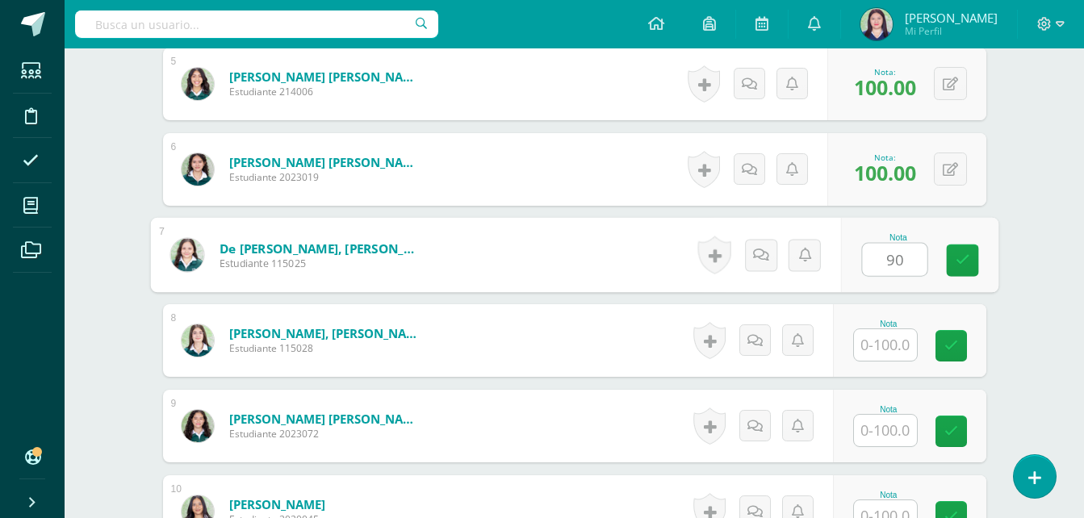
type input "9"
type input "100"
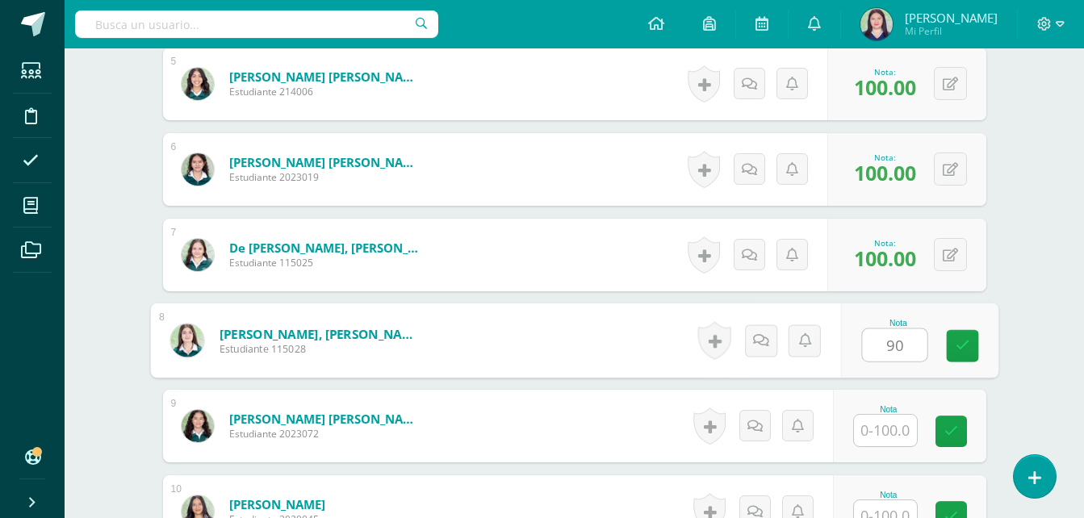
type input "90"
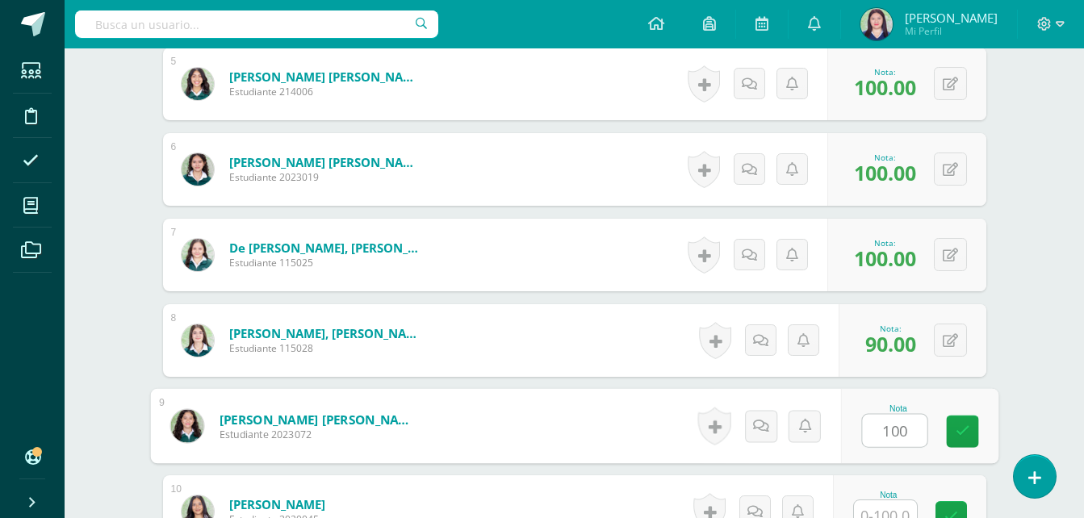
type input "100"
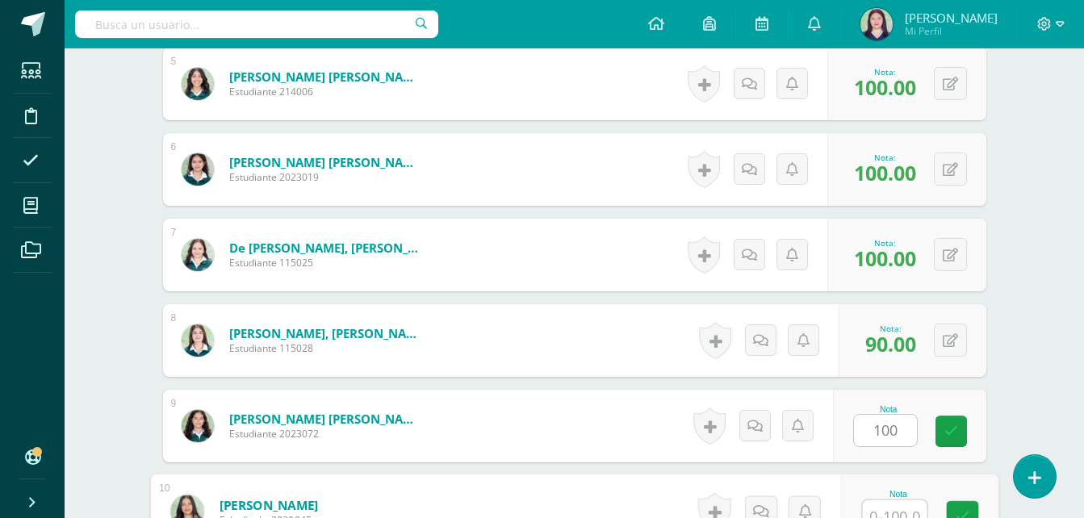
scroll to position [885, 0]
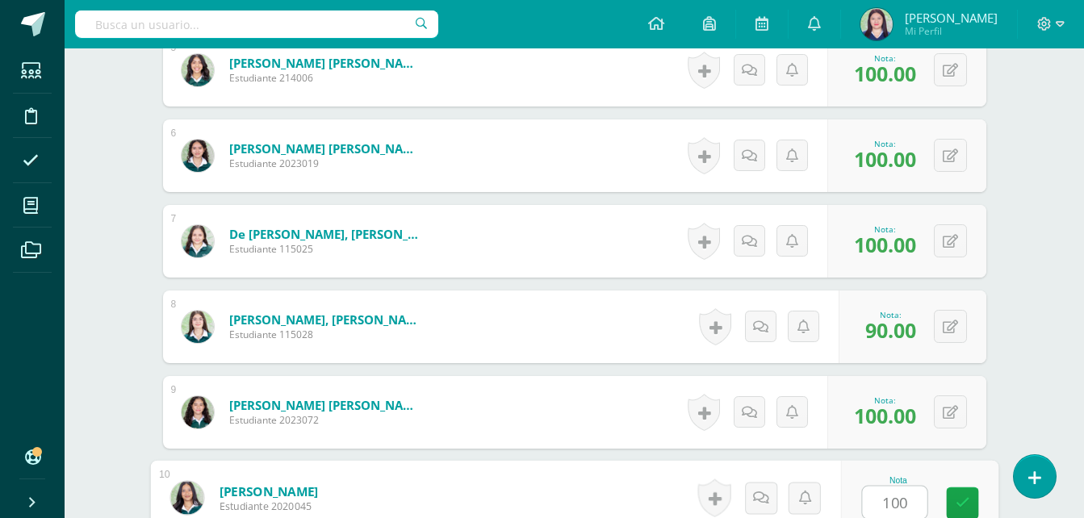
type input "100"
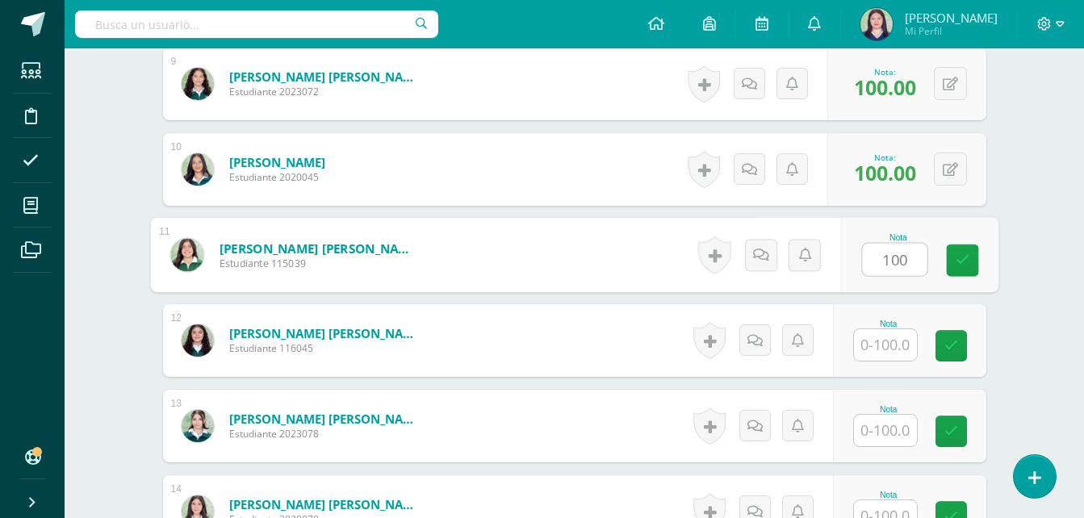
type input "100"
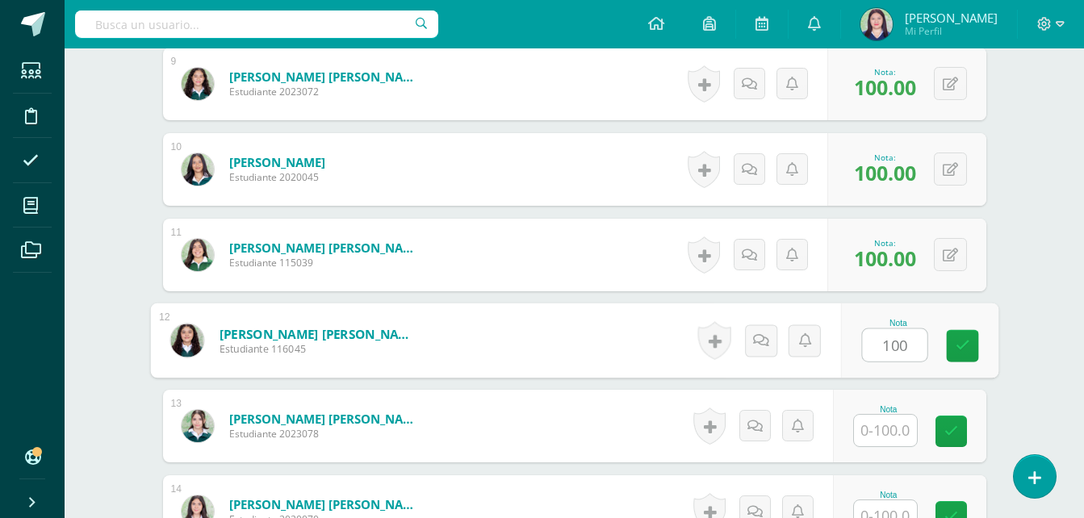
type input "100"
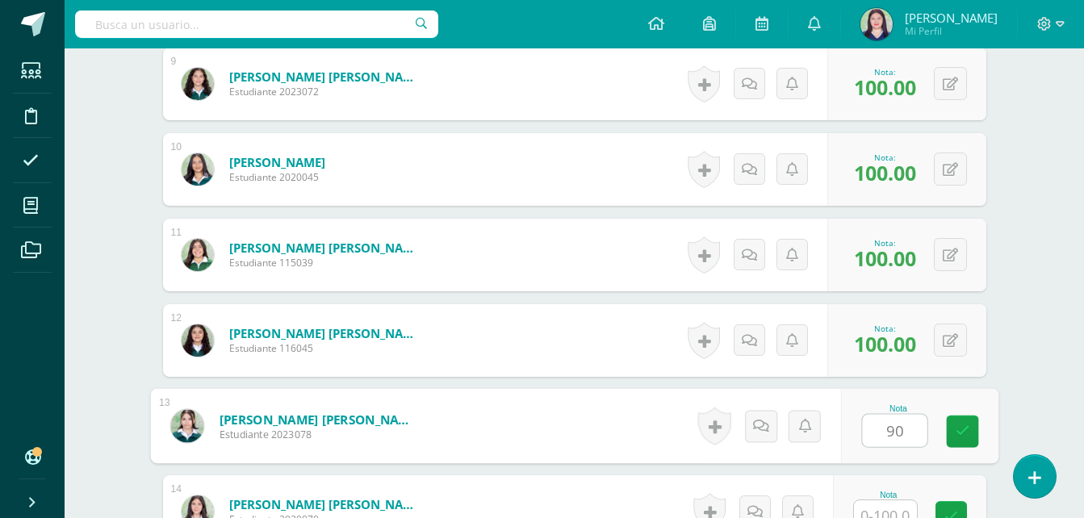
type input "90"
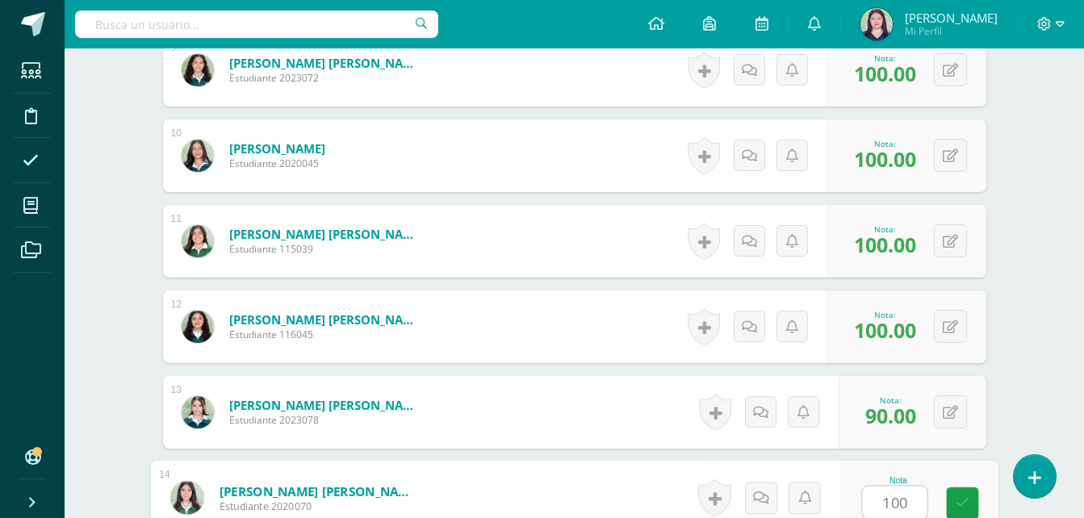
type input "100"
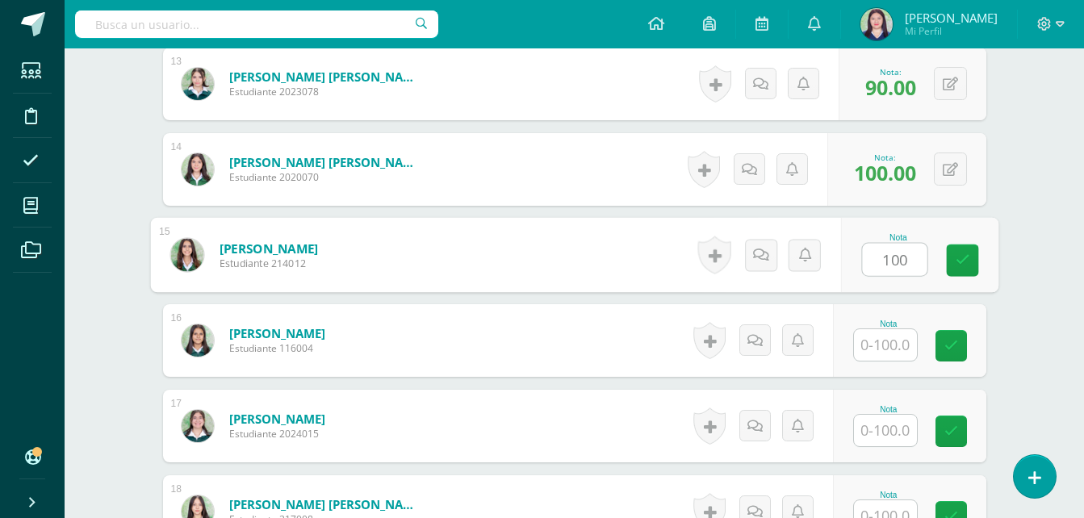
type input "100"
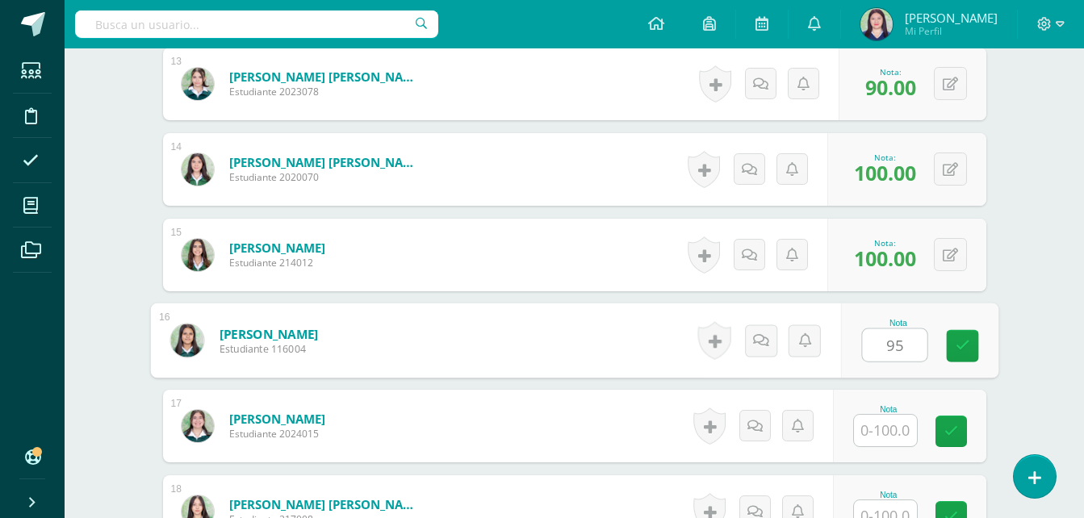
type input "95"
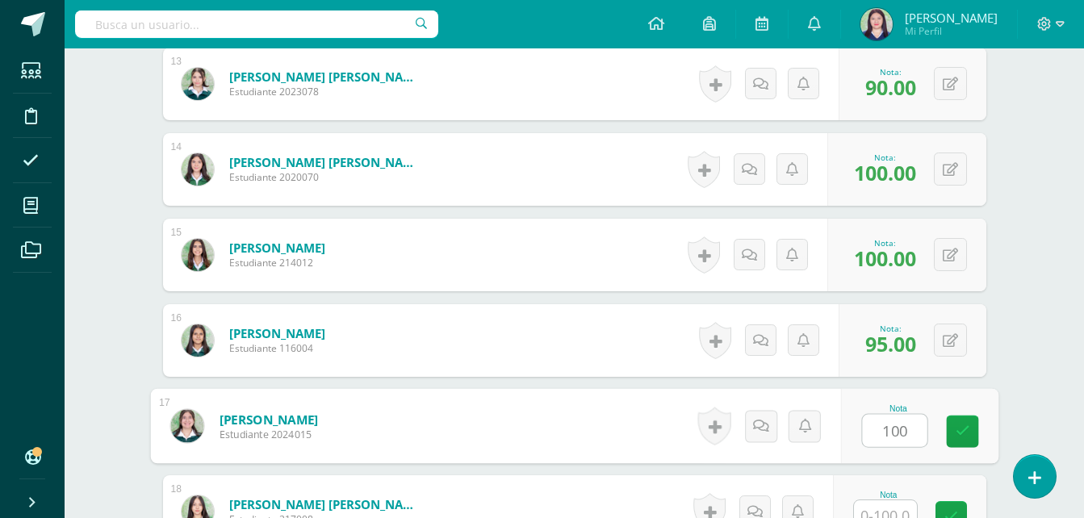
type input "100"
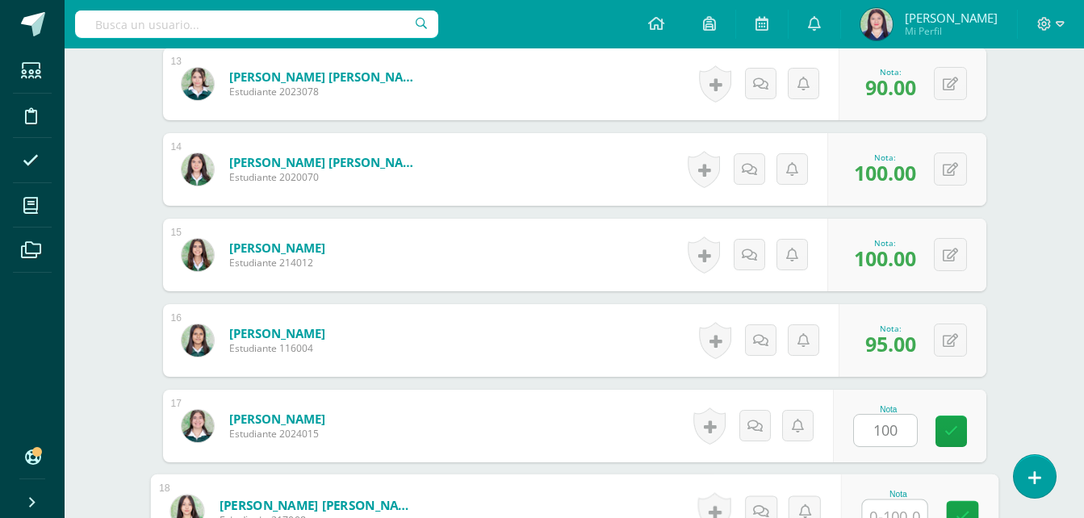
scroll to position [1569, 0]
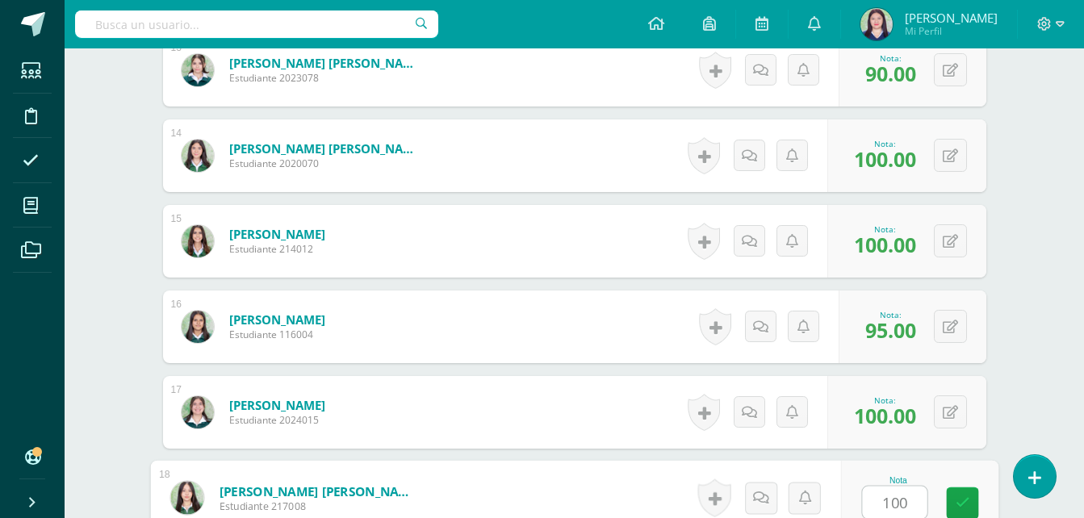
type input "100"
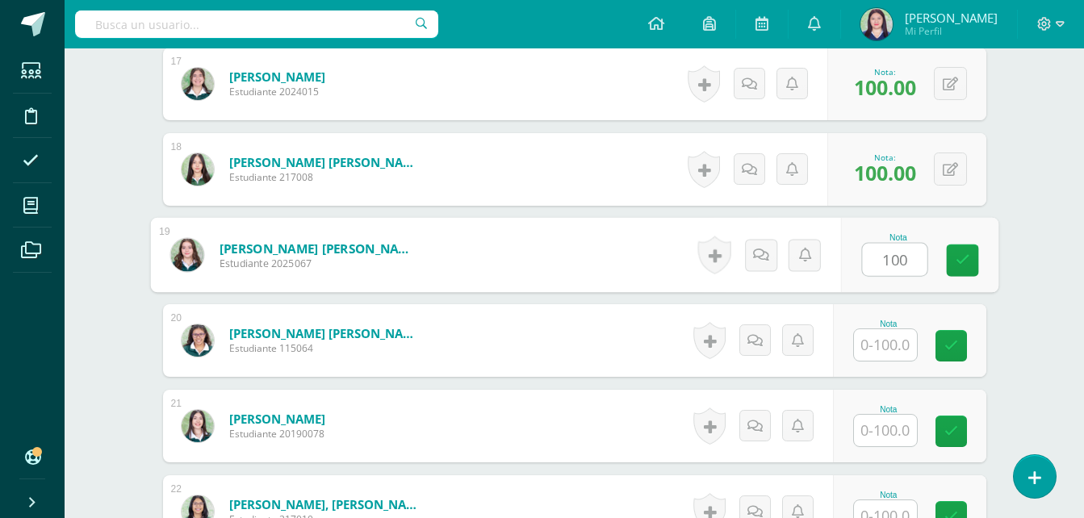
type input "100"
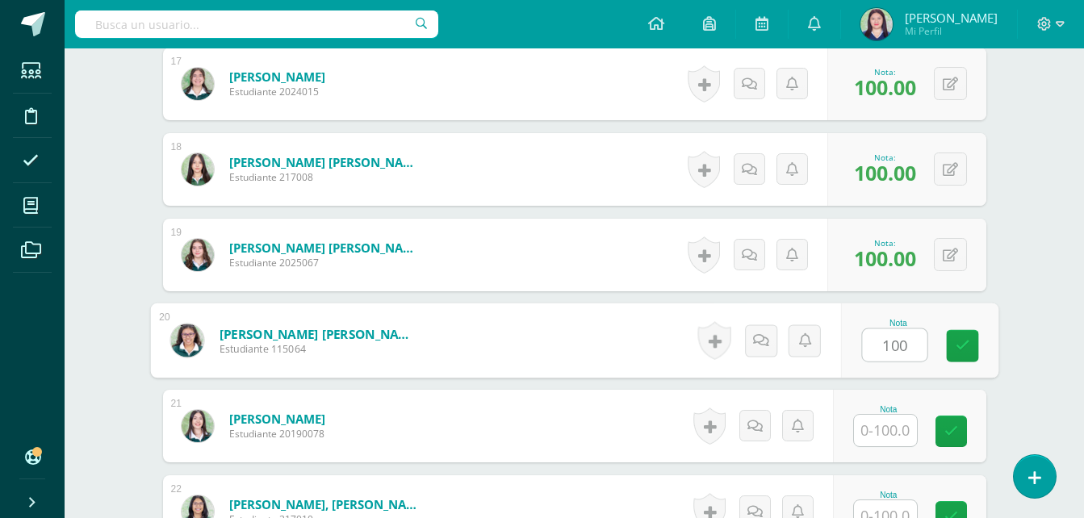
type input "100"
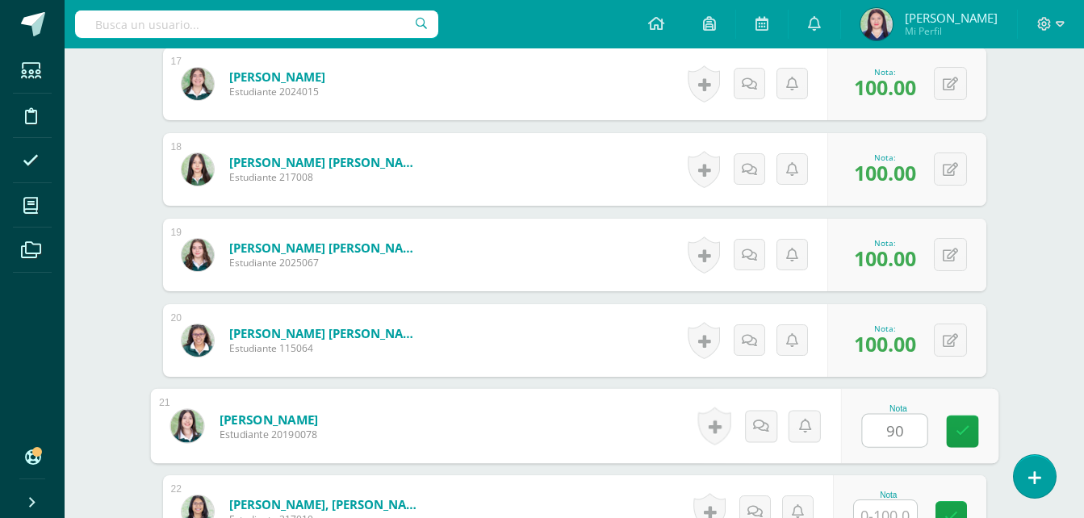
type input "90"
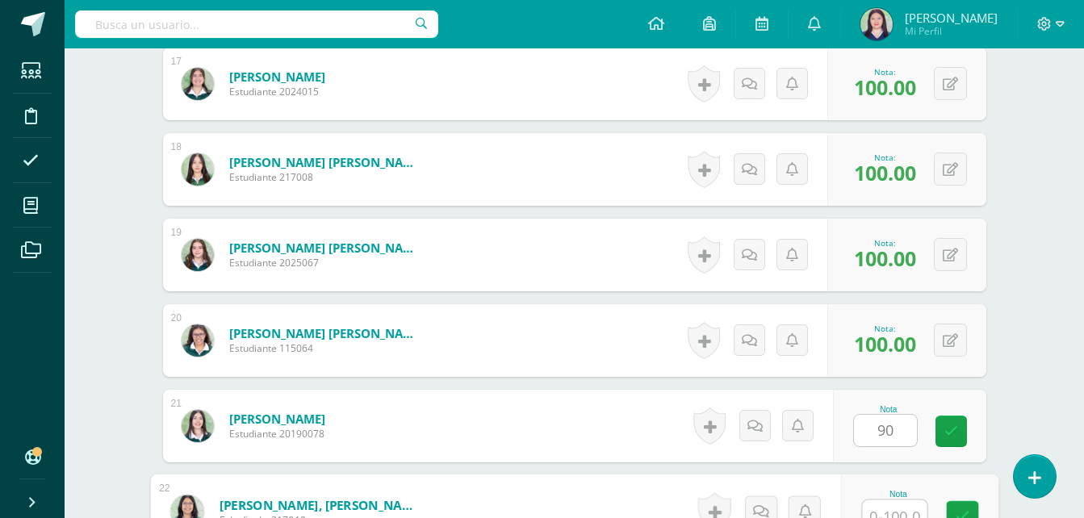
scroll to position [1911, 0]
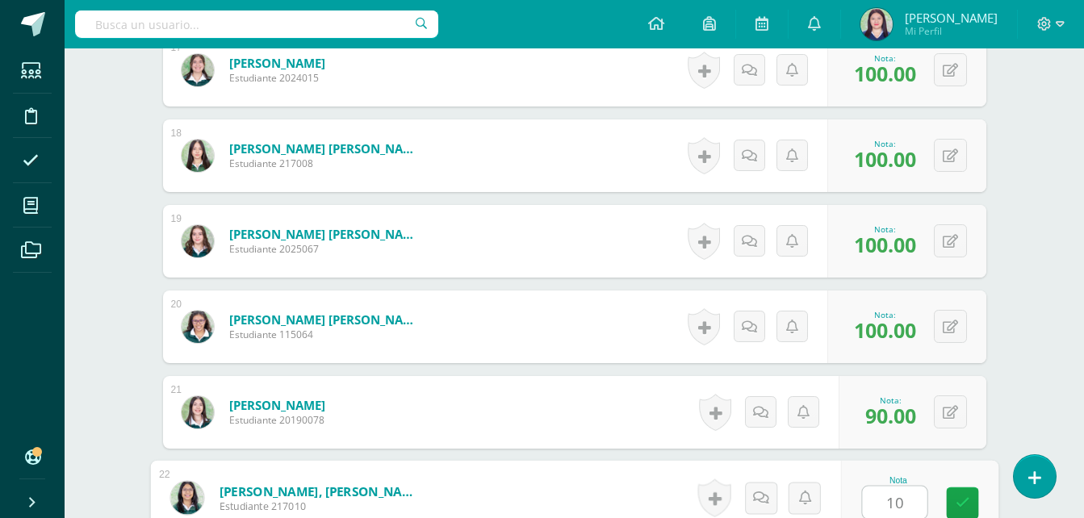
type input "100"
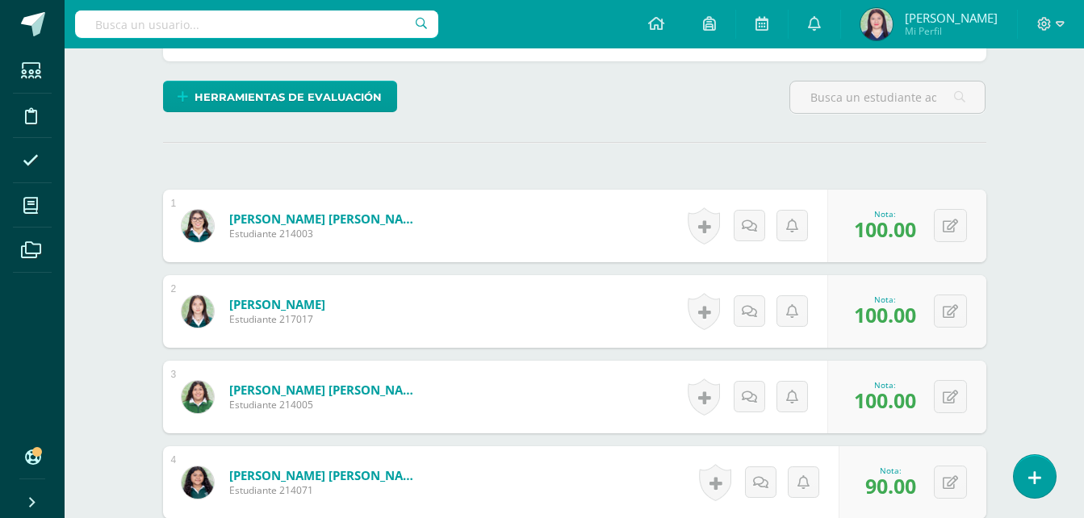
scroll to position [386, 0]
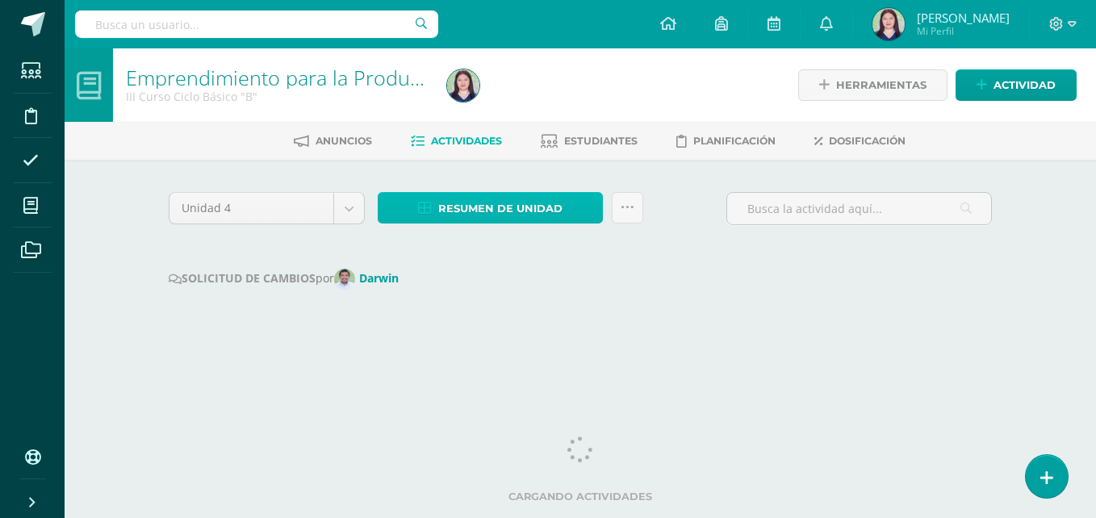
click at [538, 213] on span "Resumen de unidad" at bounding box center [500, 209] width 124 height 30
click at [509, 205] on span "Resumen de unidad" at bounding box center [500, 209] width 124 height 30
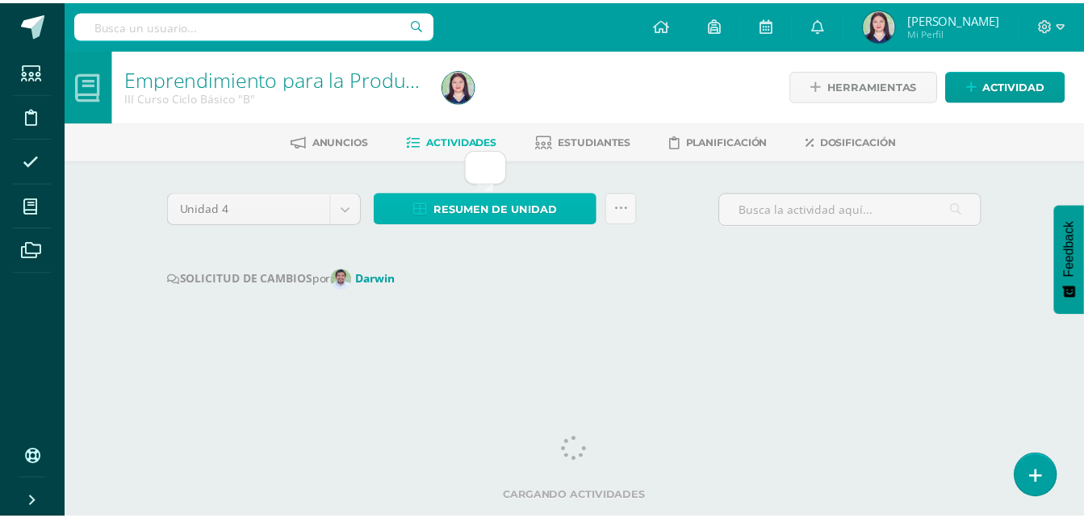
scroll to position [0, 6]
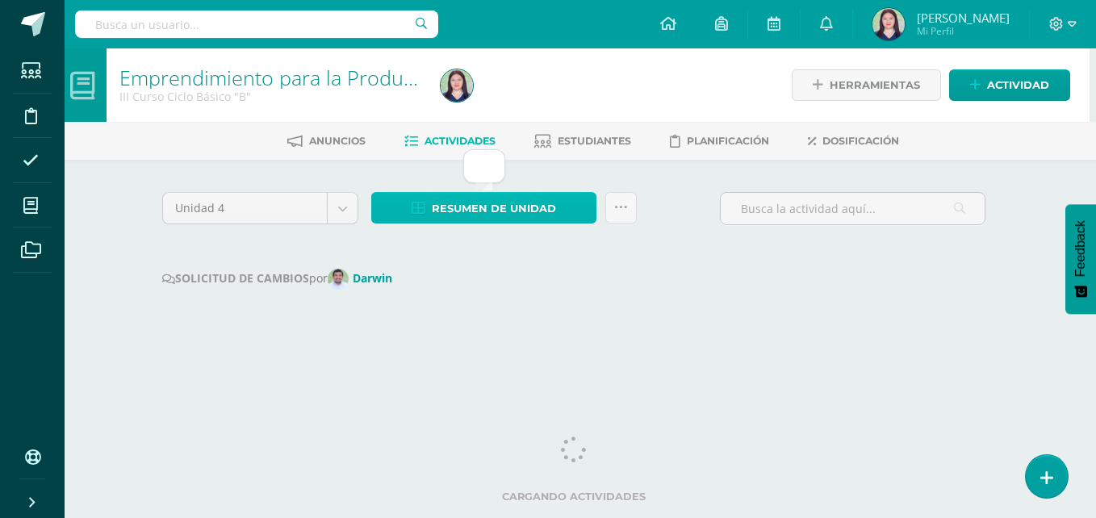
click at [543, 203] on span "Resumen de unidad" at bounding box center [494, 209] width 124 height 30
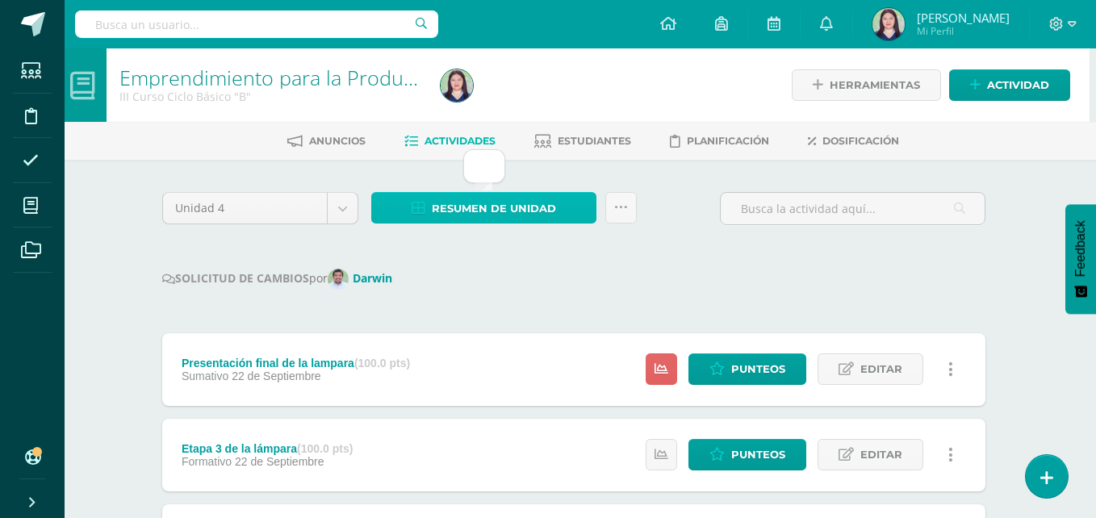
click at [542, 198] on span "Resumen de unidad" at bounding box center [494, 209] width 124 height 30
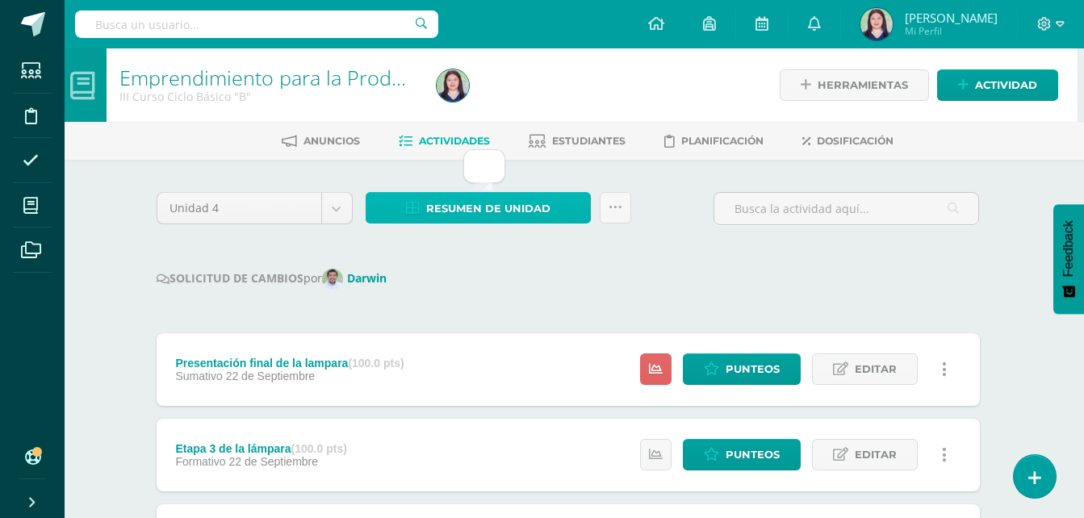
click at [542, 198] on span "Resumen de unidad" at bounding box center [488, 209] width 124 height 30
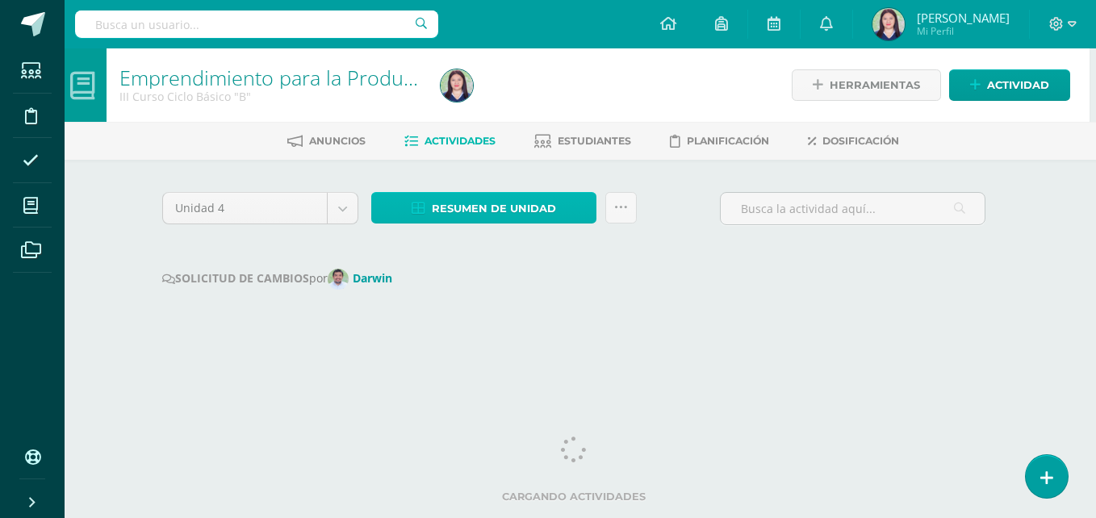
click at [437, 213] on span "Resumen de unidad" at bounding box center [494, 209] width 124 height 30
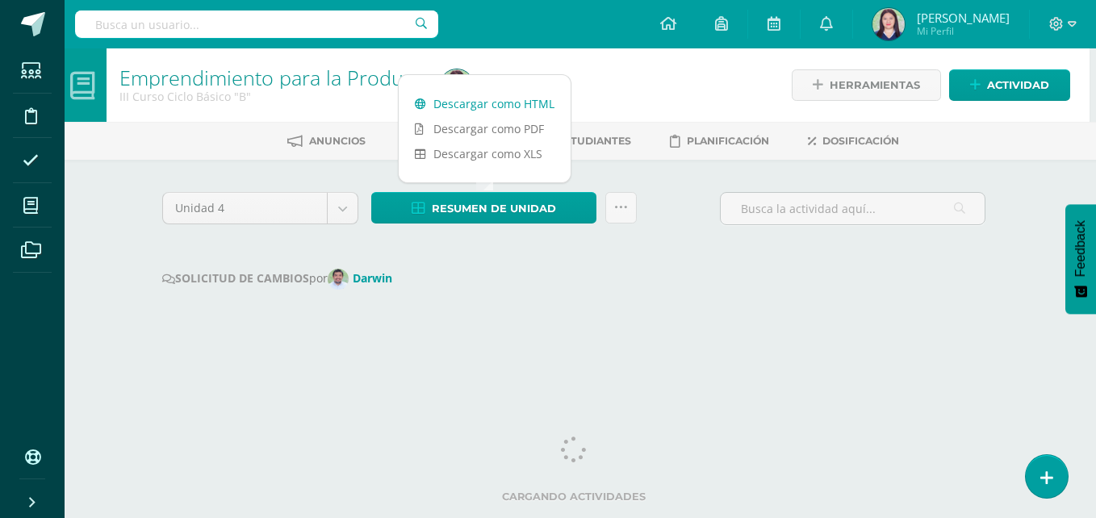
click at [433, 115] on link "Descargar como HTML" at bounding box center [485, 103] width 172 height 25
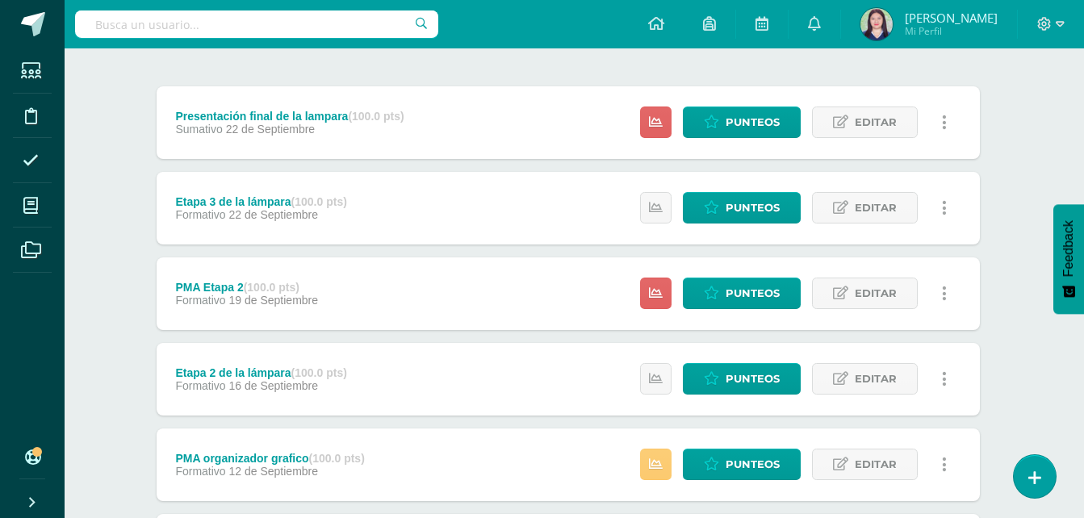
scroll to position [249, 6]
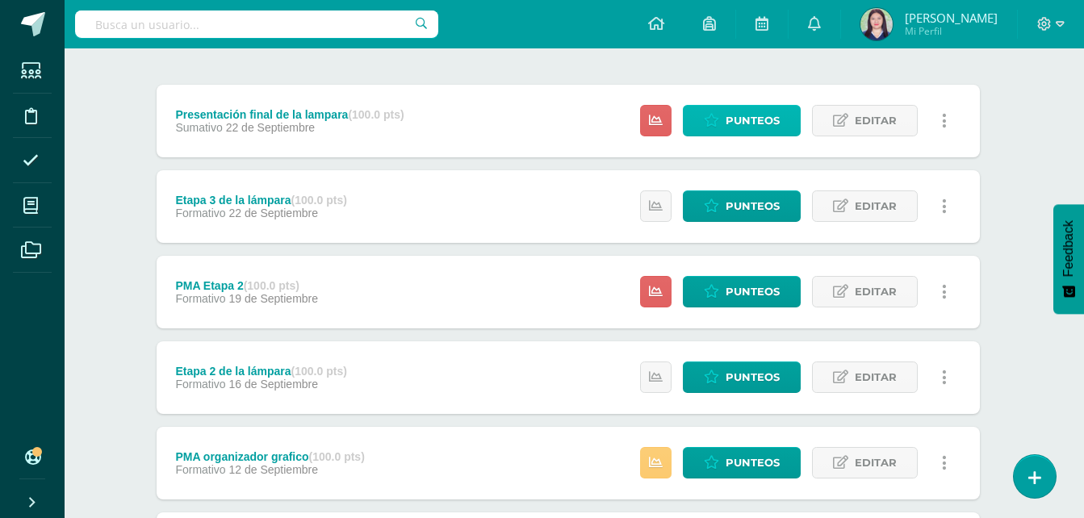
click at [751, 121] on span "Punteos" at bounding box center [753, 121] width 54 height 30
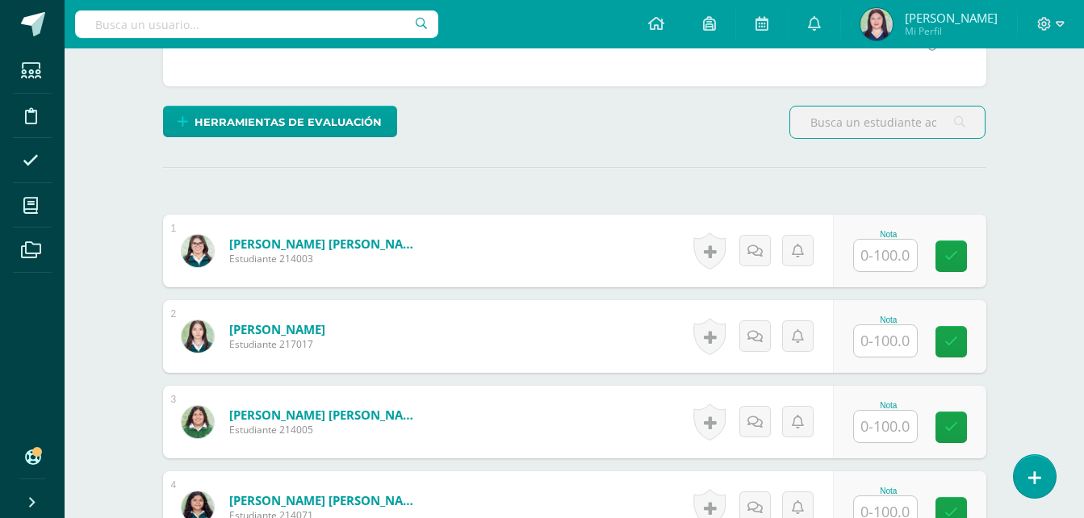
click at [869, 262] on input "text" at bounding box center [885, 255] width 63 height 31
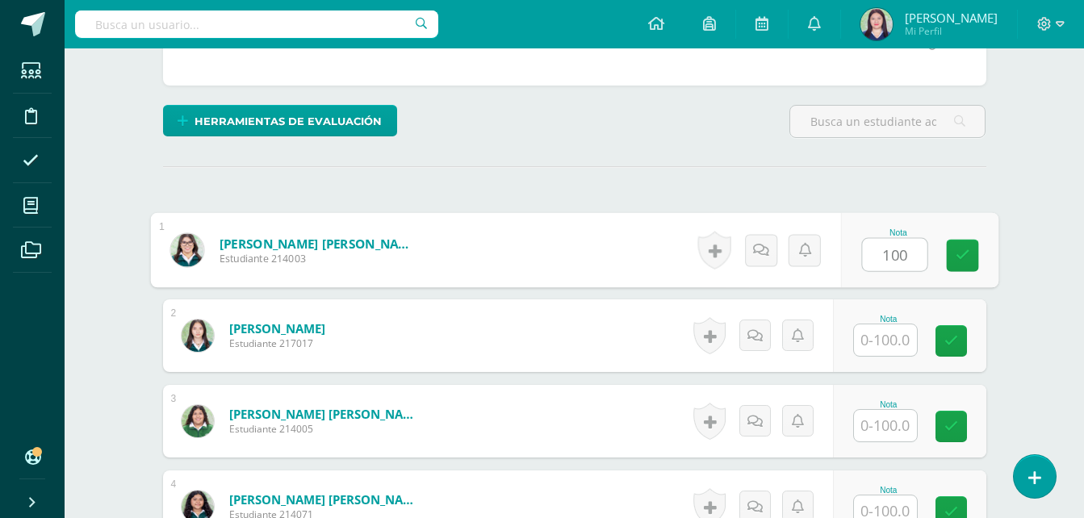
scroll to position [363, 0]
type input "100"
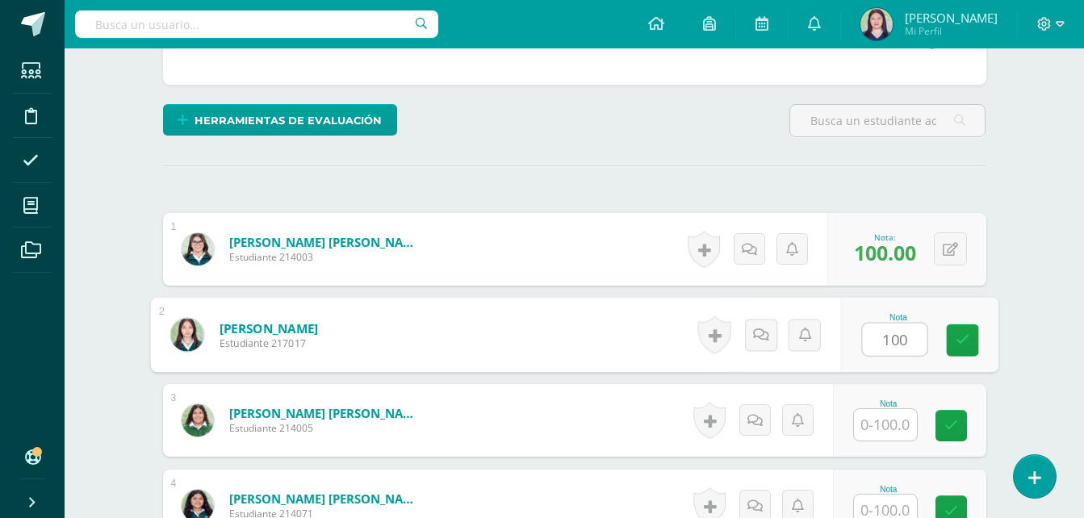
type input "100"
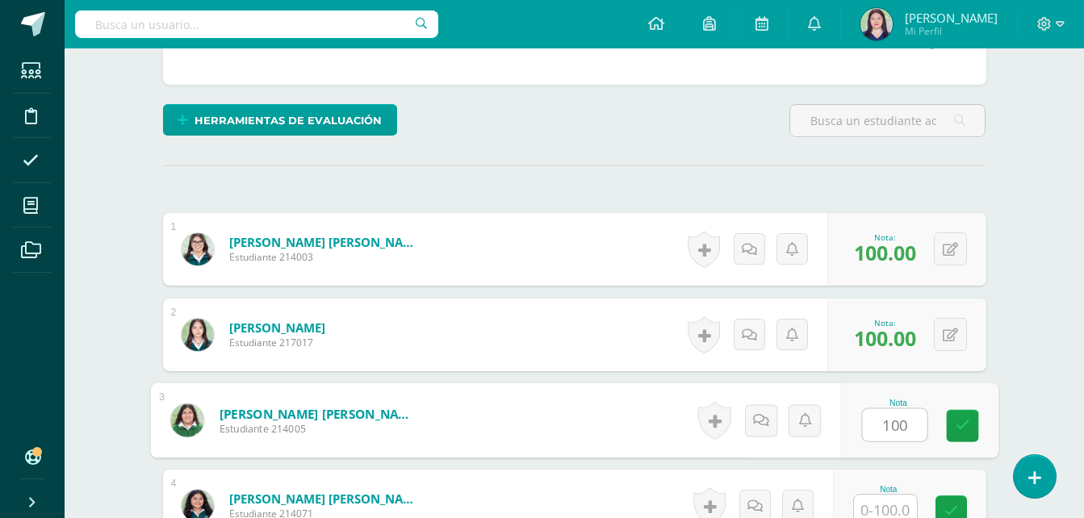
type input "100"
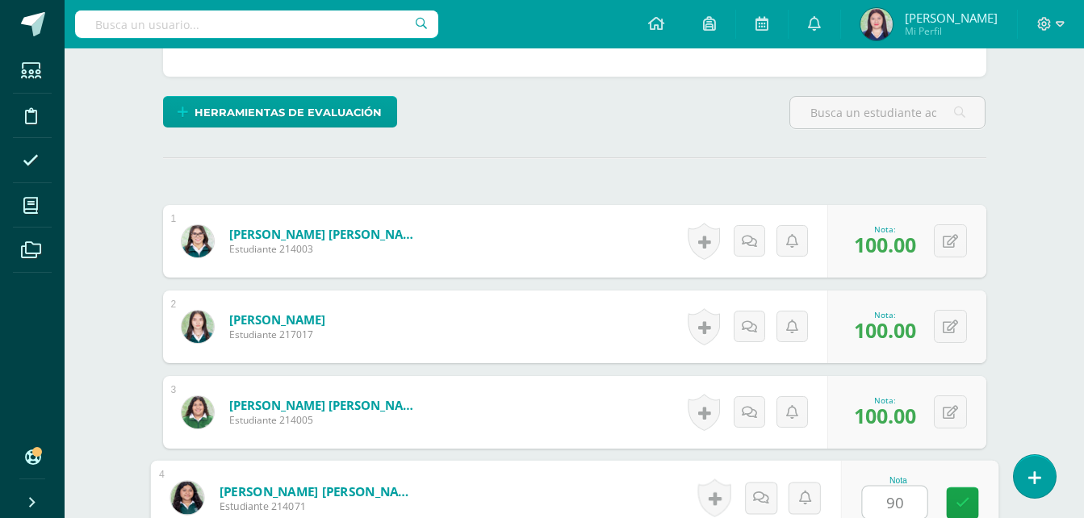
type input "90"
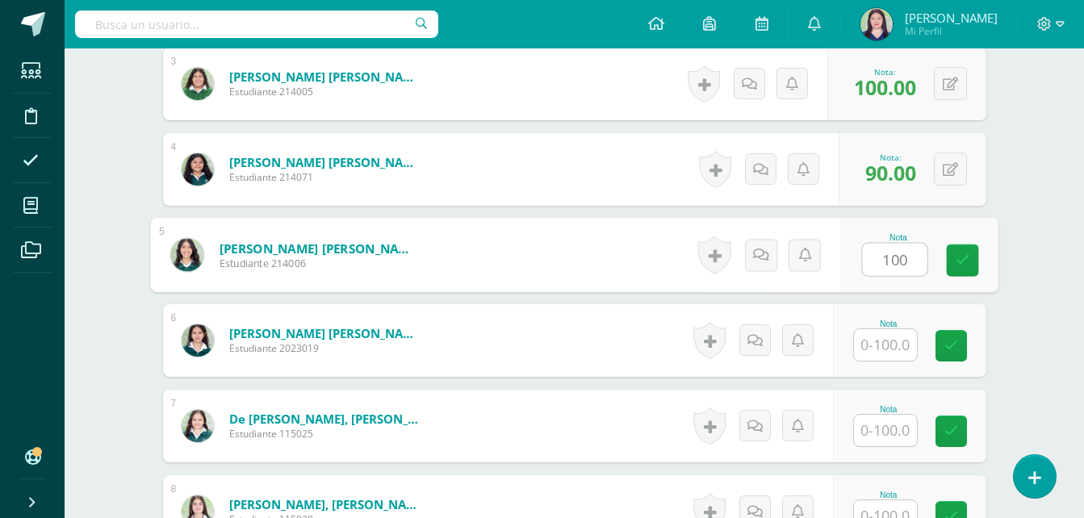
type input "100"
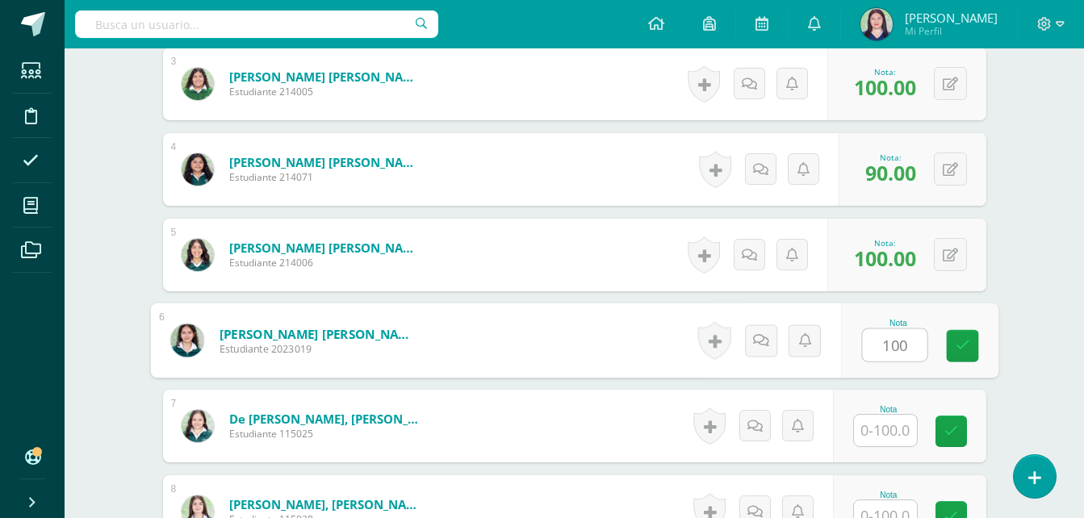
type input "100"
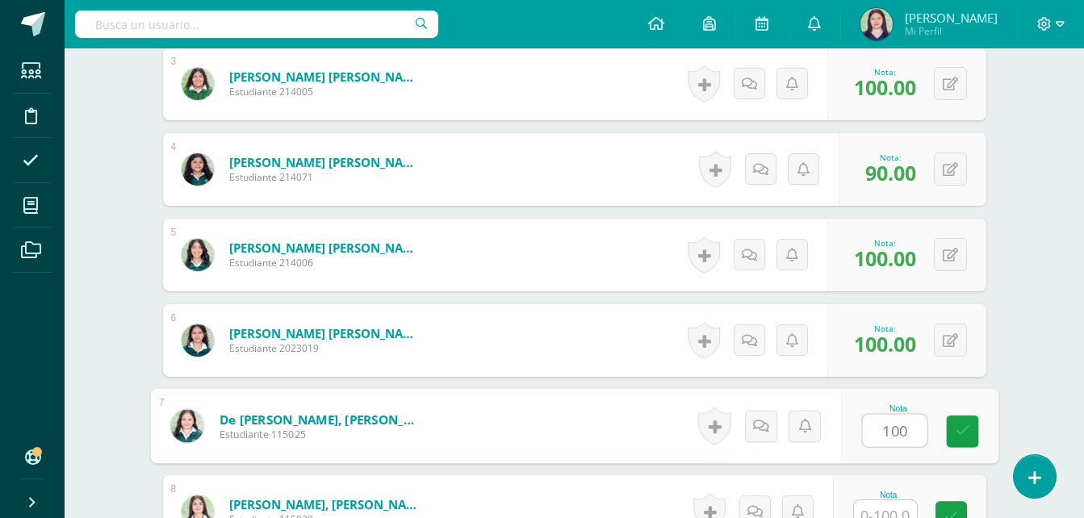
type input "100"
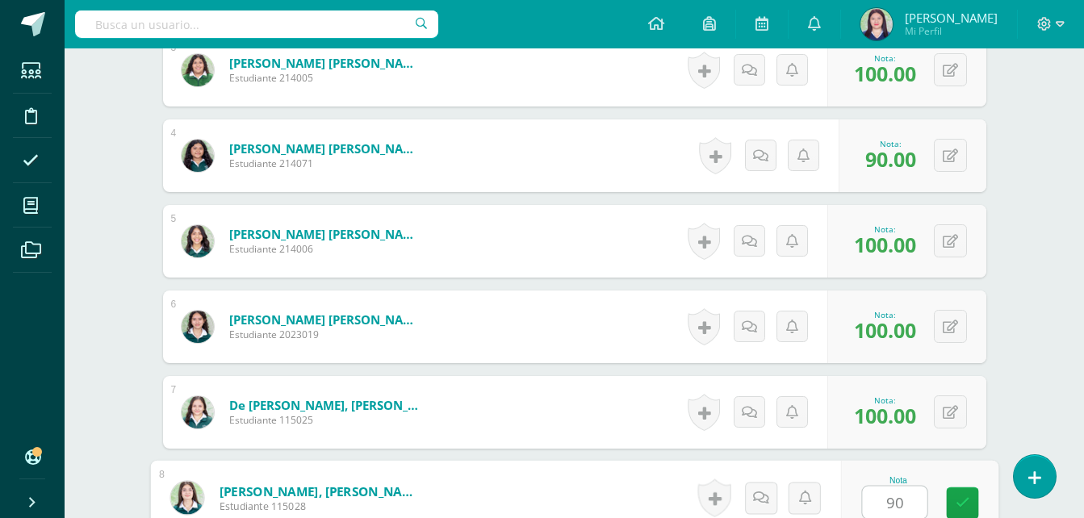
type input "90"
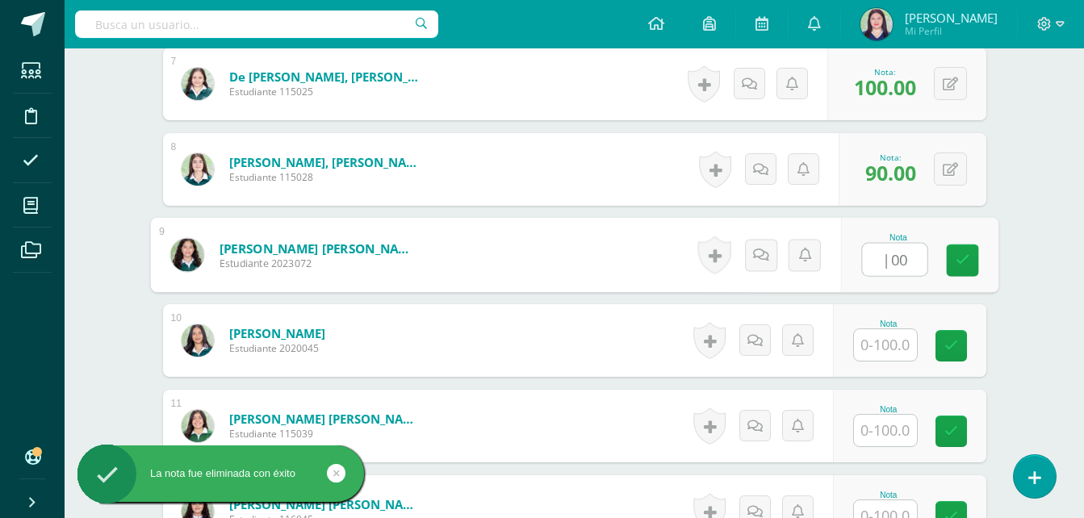
click at [908, 249] on input "|00" at bounding box center [894, 260] width 65 height 32
type input "|"
type input "100"
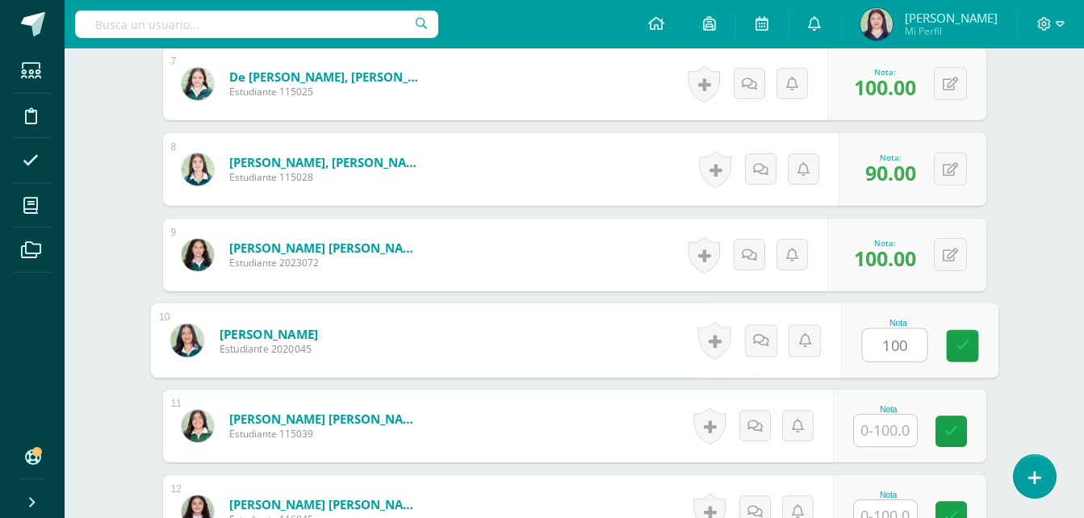
type input "100"
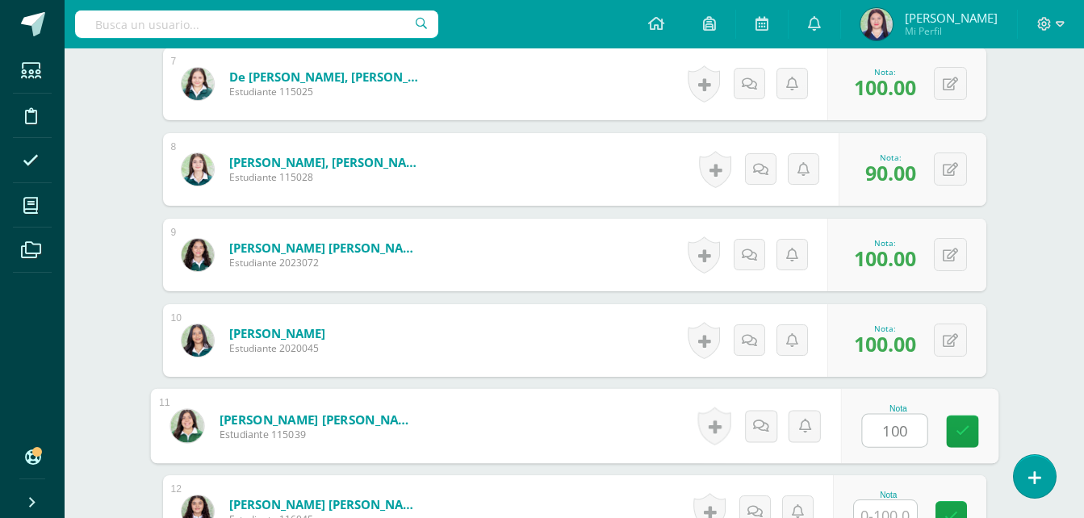
type input "100"
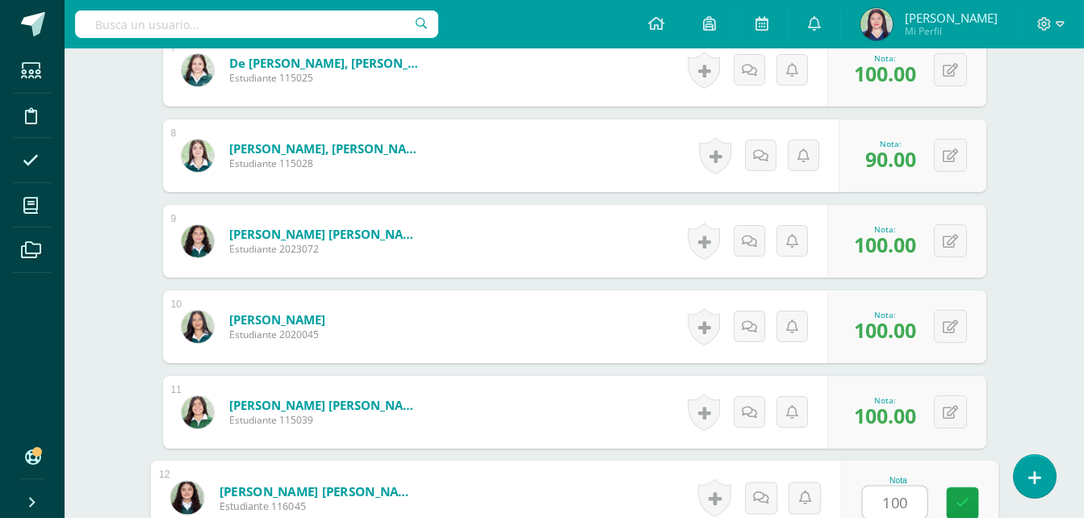
type input "100"
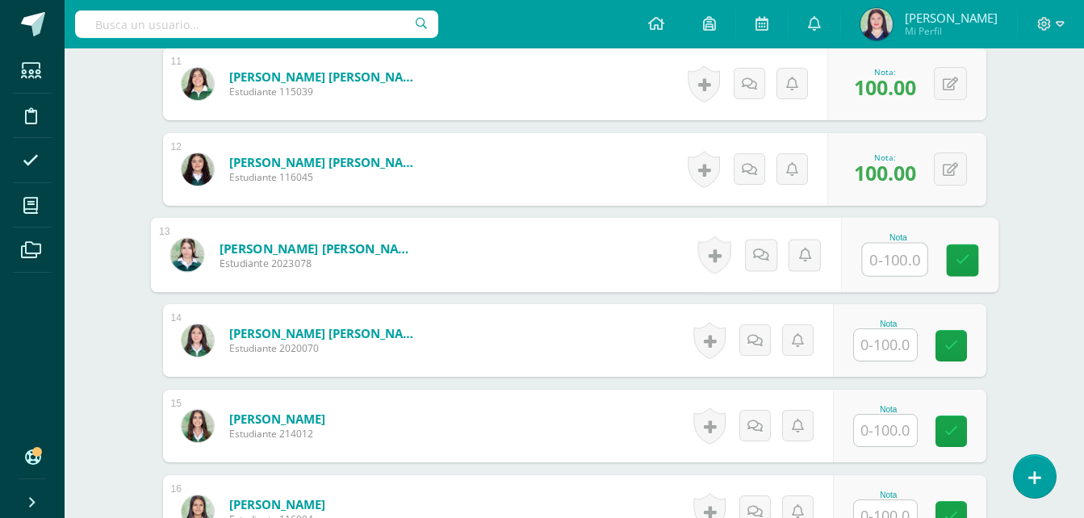
type input "8"
type input "90"
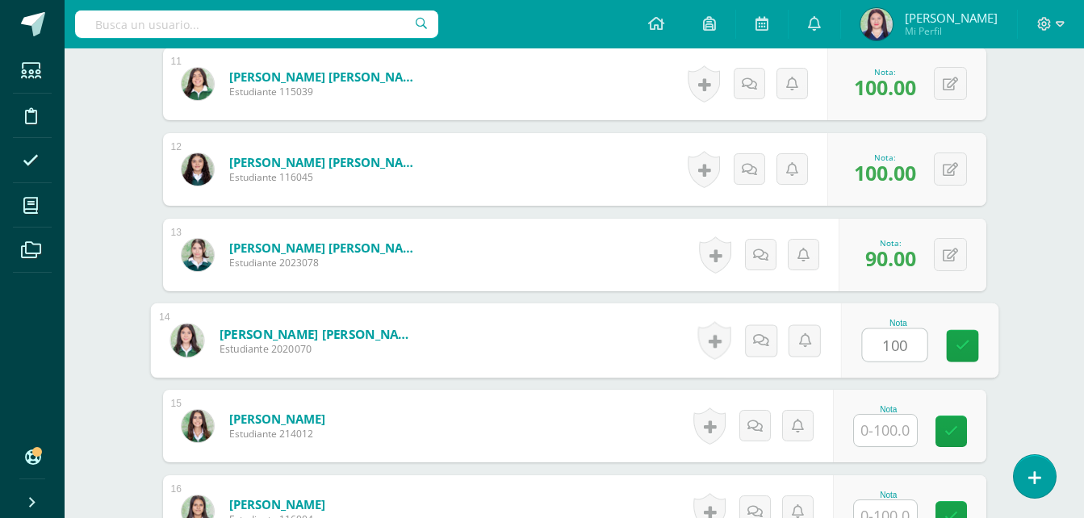
type input "100"
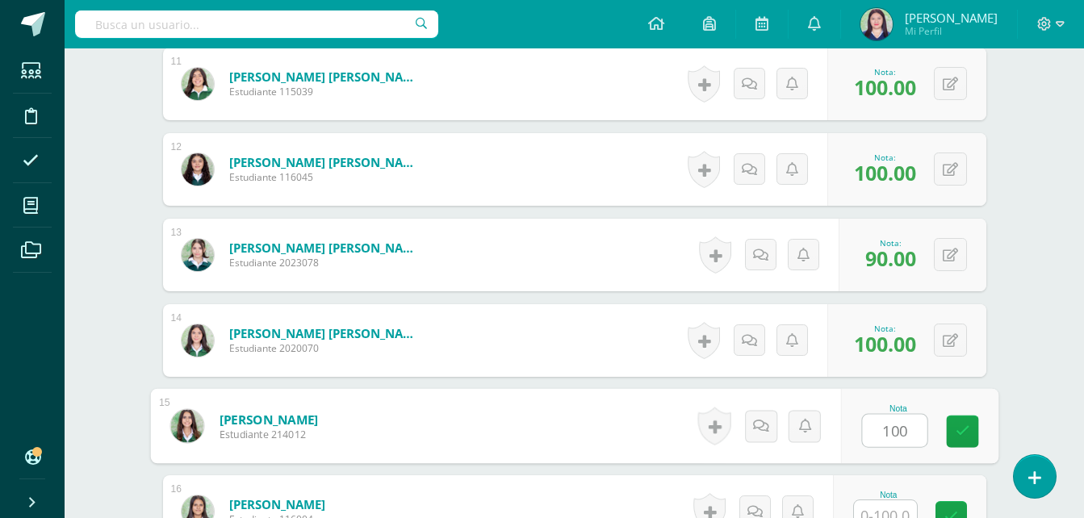
type input "100"
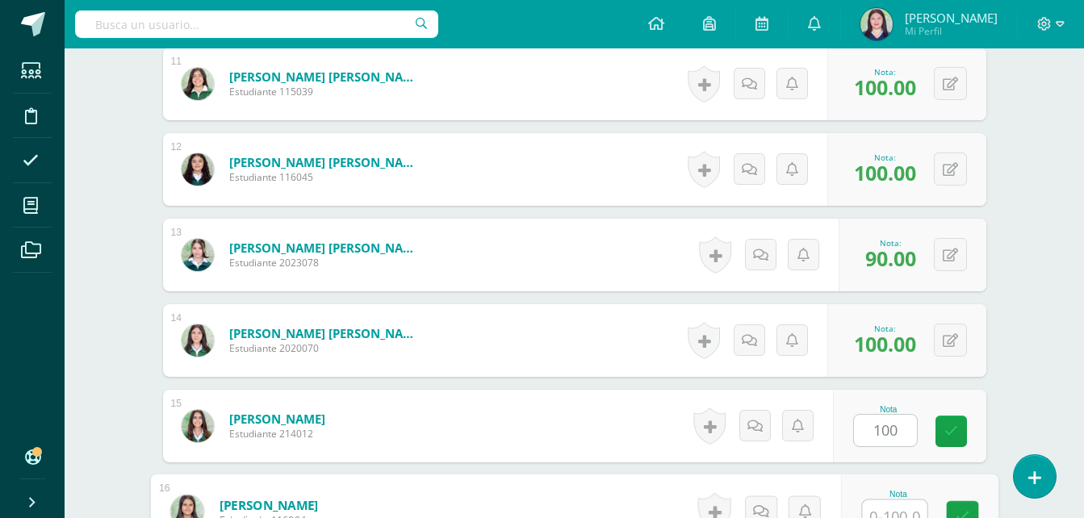
scroll to position [1398, 0]
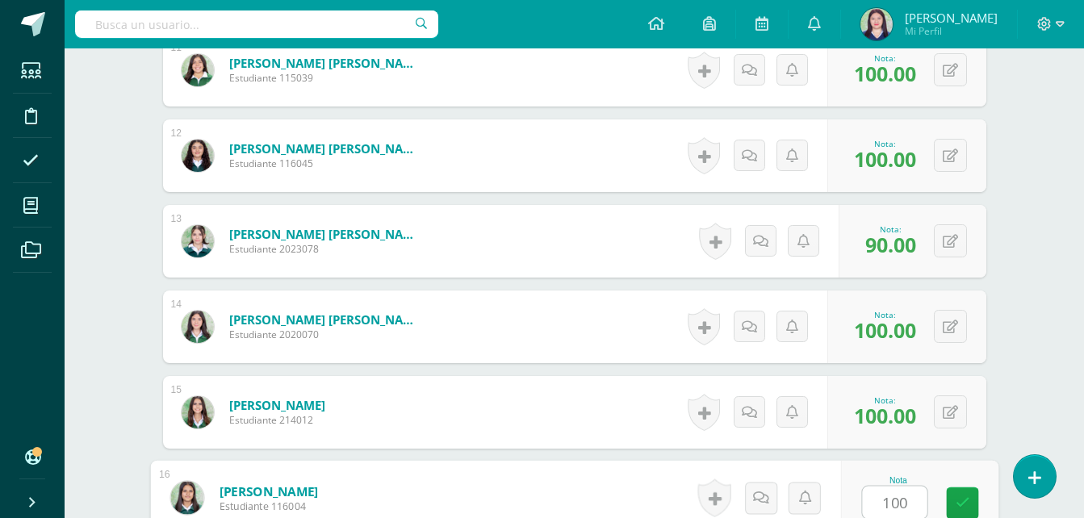
type input "100"
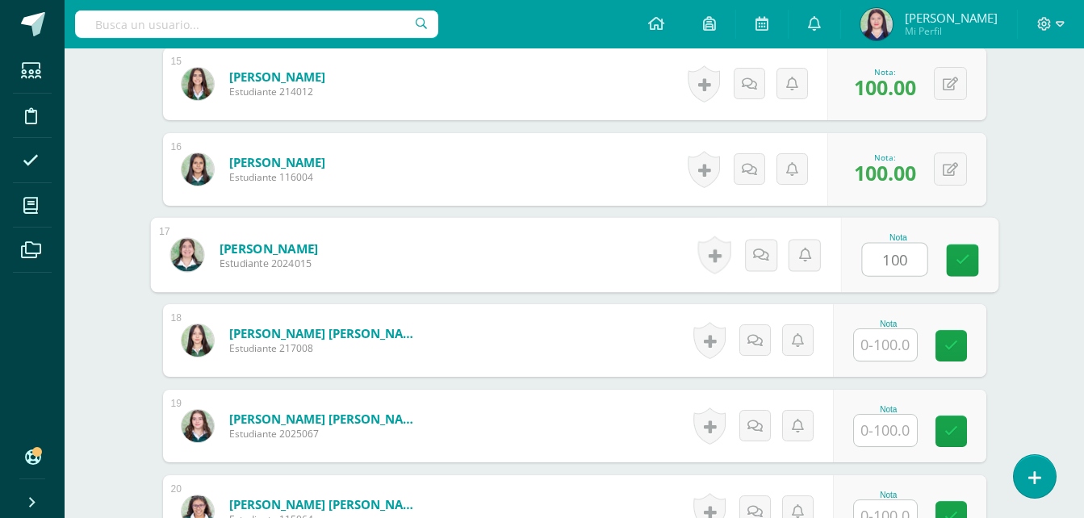
type input "100"
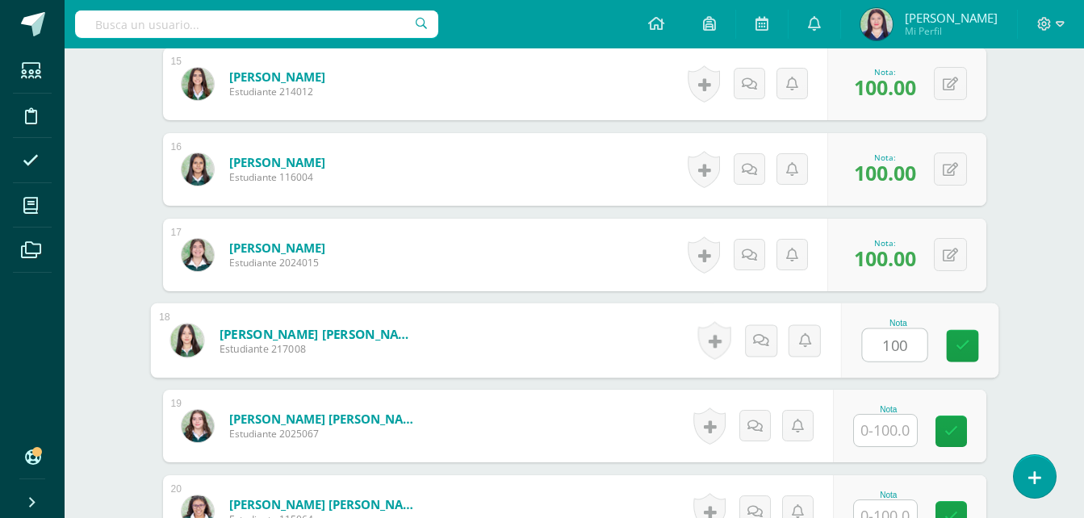
type input "100"
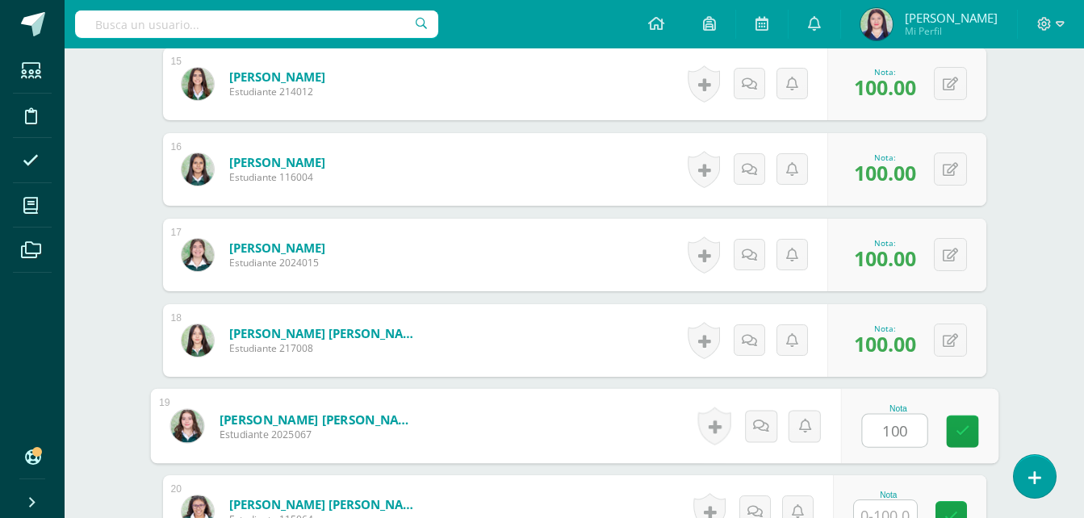
type input "100"
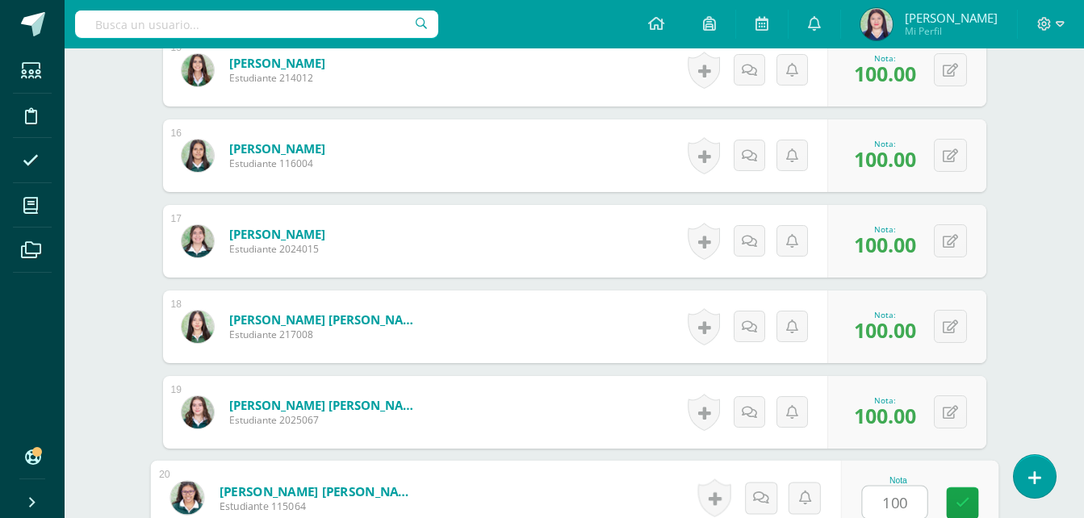
type input "100"
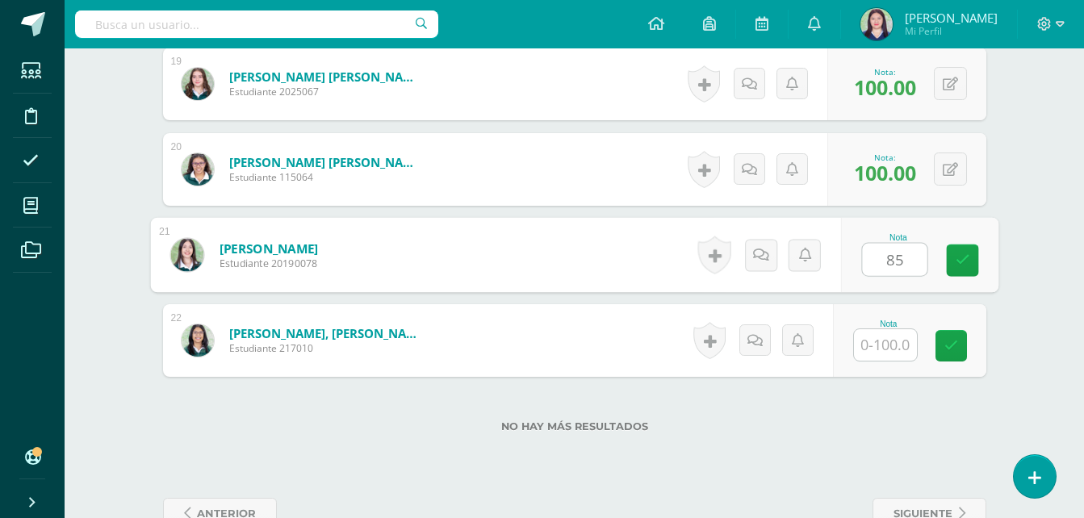
type input "85"
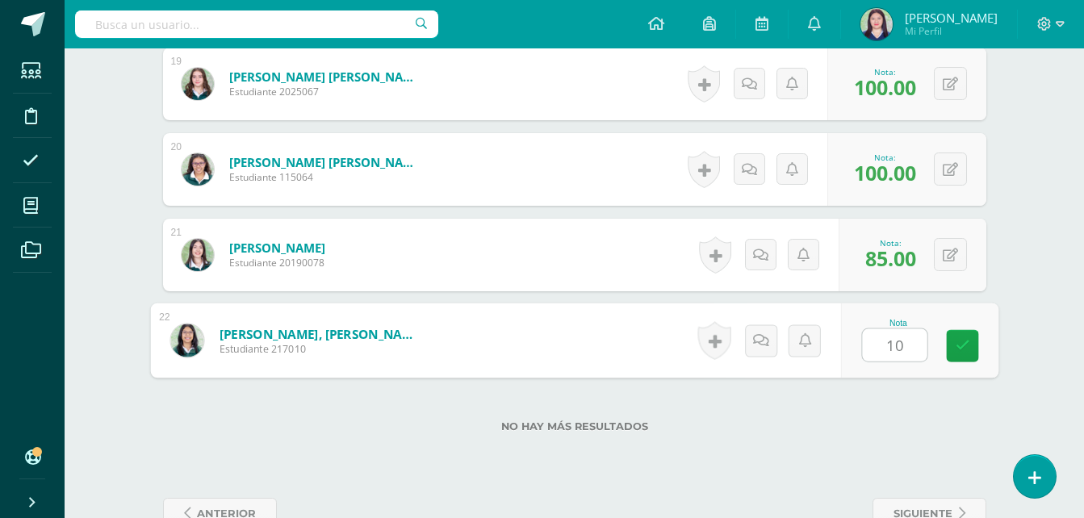
type input "100"
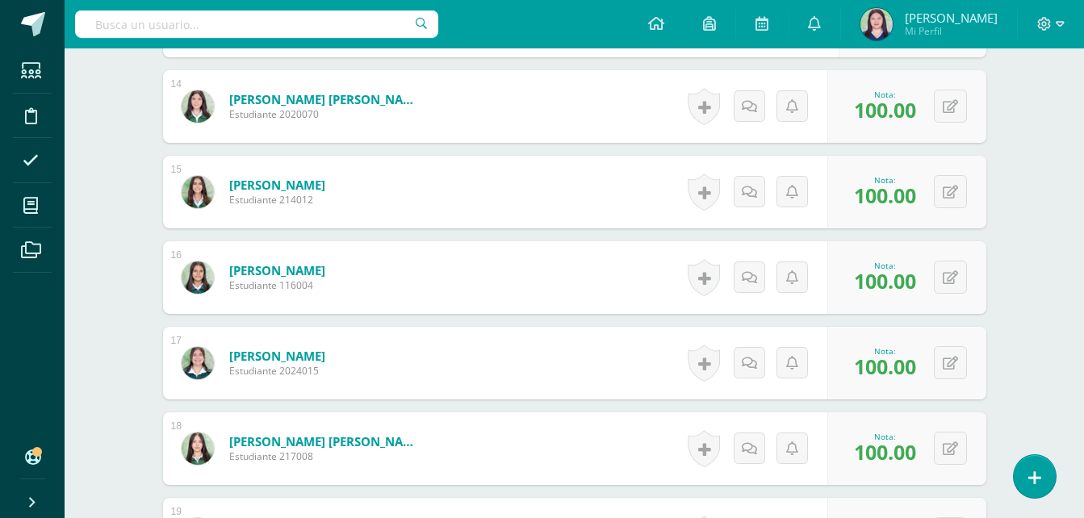
scroll to position [1618, 0]
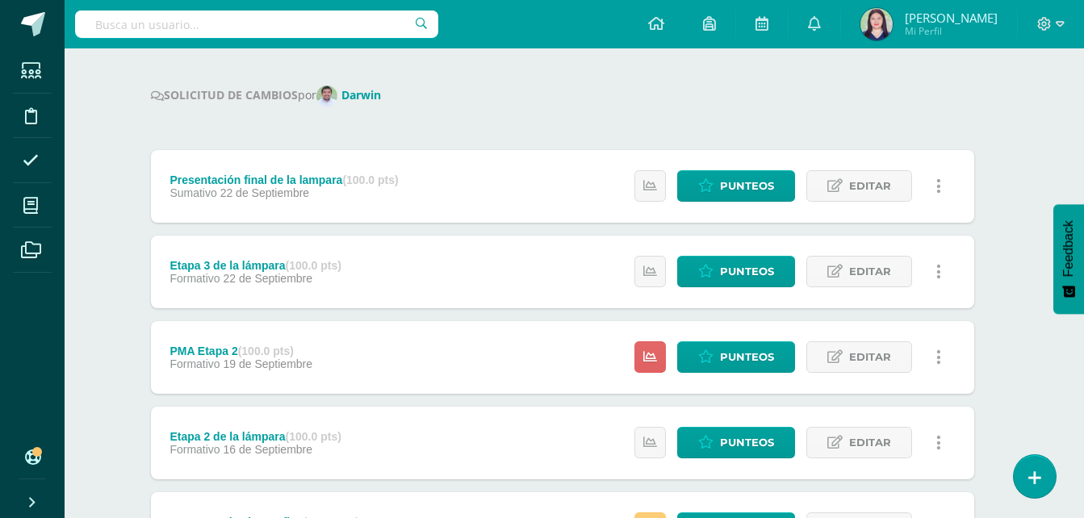
scroll to position [182, 12]
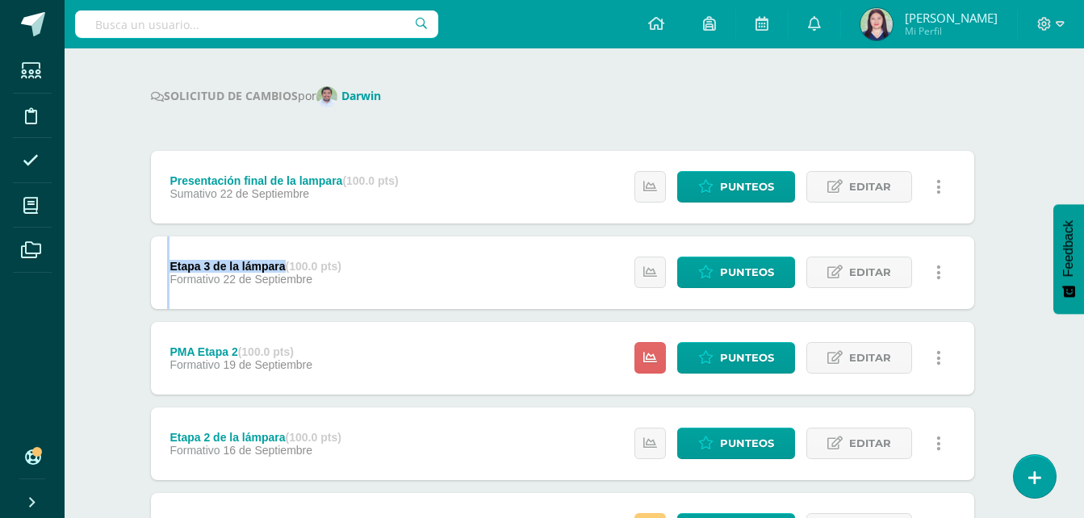
drag, startPoint x: 157, startPoint y: 262, endPoint x: 287, endPoint y: 268, distance: 130.1
click at [287, 268] on div "Etapa 3 de la lámpara (100.0 pts) Formativo 22 de Septiembre" at bounding box center [256, 272] width 210 height 73
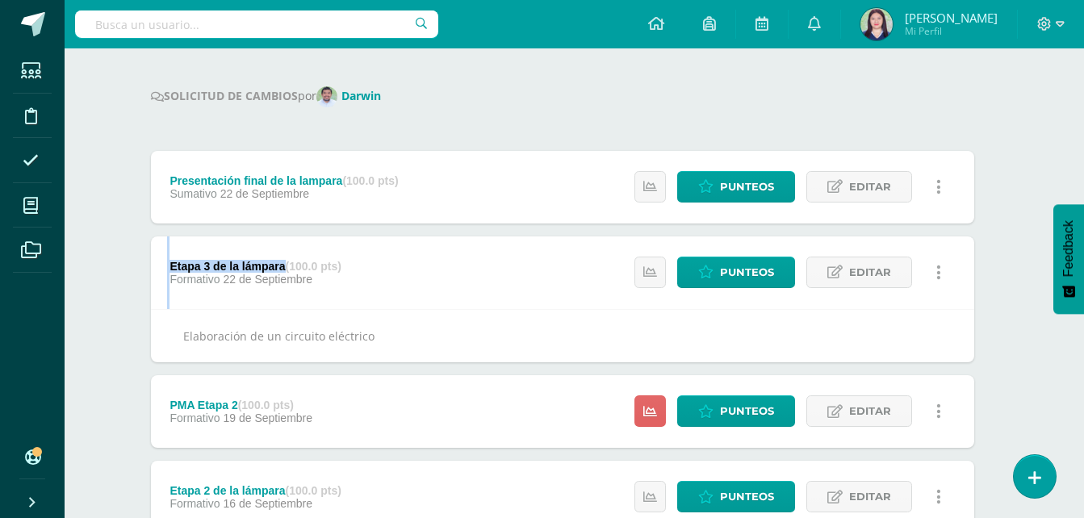
copy div "Etapa 3 de la lámpara"
click at [84, 324] on div "Emprendimiento para la Productividad III Curso Ciclo Básico "B" Herramientas De…" at bounding box center [561, 424] width 1019 height 1117
click at [824, 176] on link "Editar" at bounding box center [859, 186] width 106 height 31
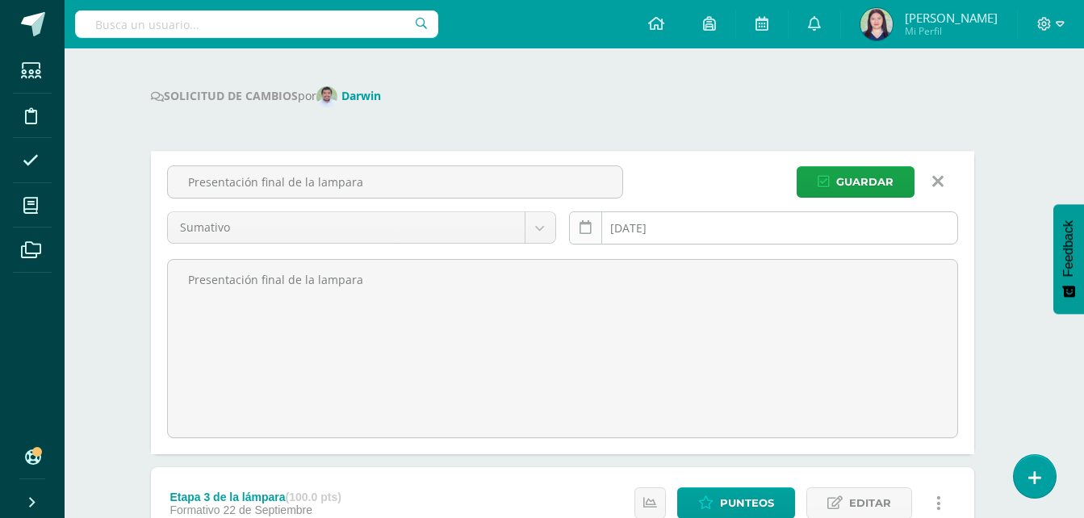
click at [578, 238] on link at bounding box center [585, 227] width 33 height 33
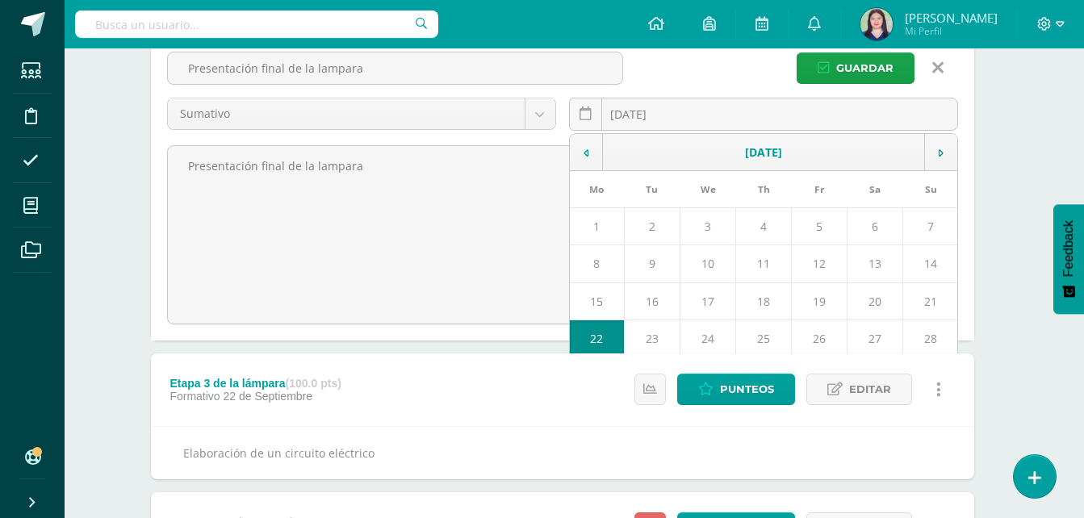
scroll to position [302, 12]
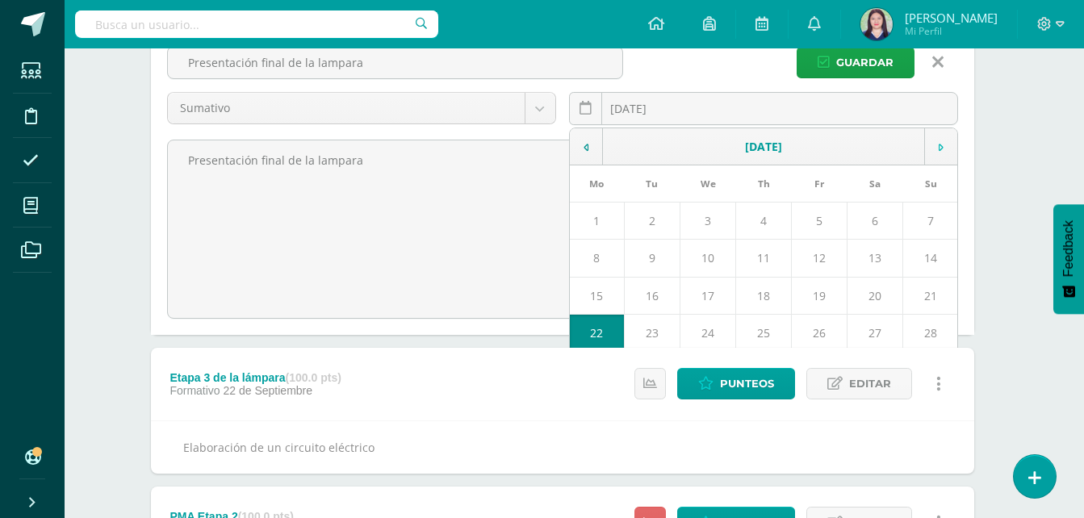
click at [946, 144] on td at bounding box center [940, 146] width 33 height 37
click at [718, 226] on td "1" at bounding box center [708, 221] width 56 height 37
type input "[DATE]"
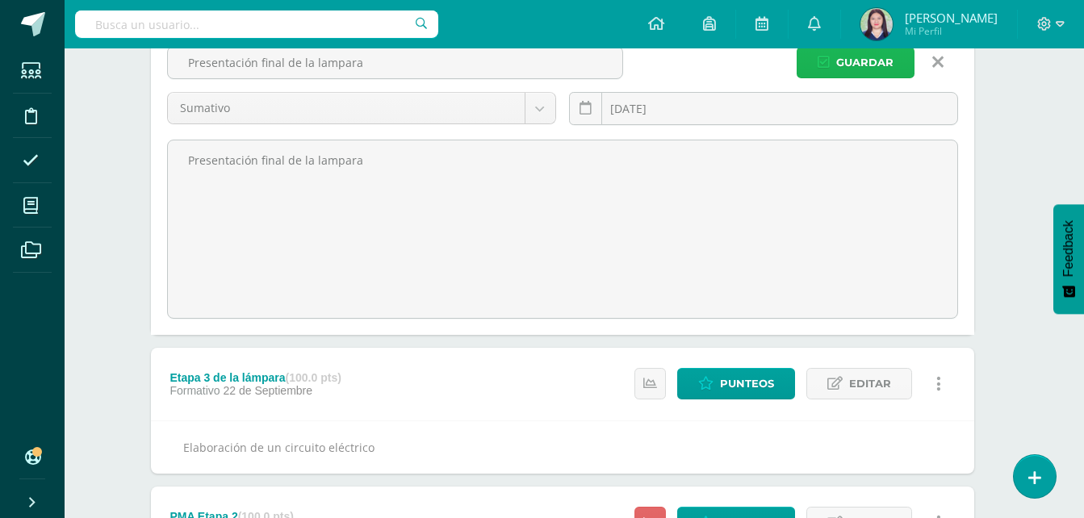
click at [834, 67] on button "Guardar" at bounding box center [856, 62] width 118 height 31
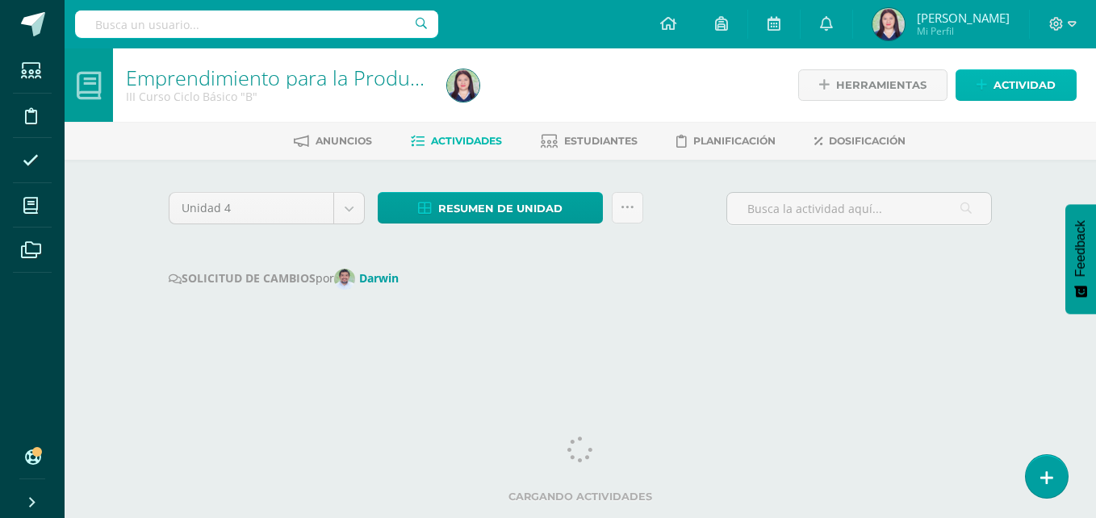
click at [1051, 88] on span "Actividad" at bounding box center [1025, 85] width 62 height 30
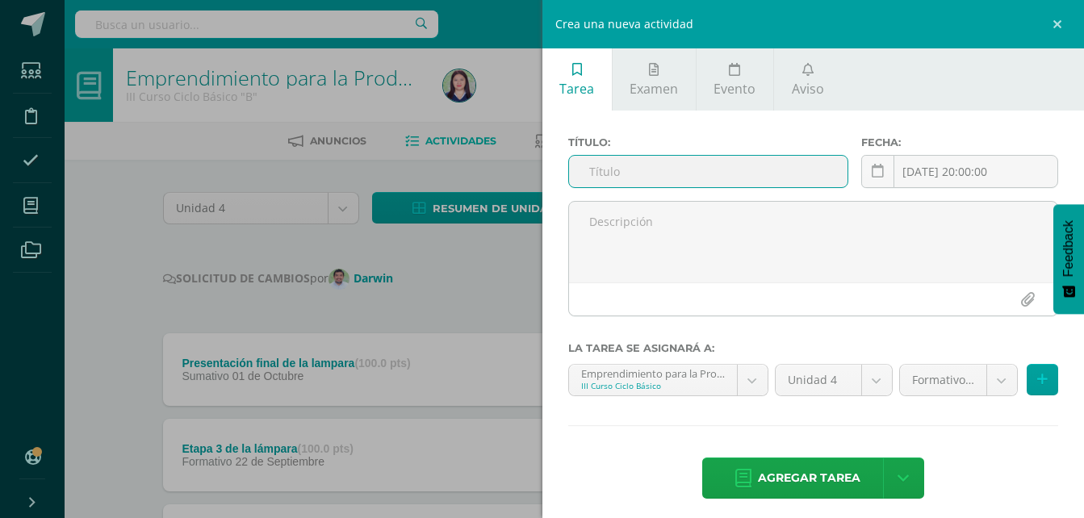
click at [679, 165] on input "text" at bounding box center [708, 171] width 279 height 31
paste input "Etapa 3 de la lámpara"
type input "PMA Etapa 3 de la lámpara"
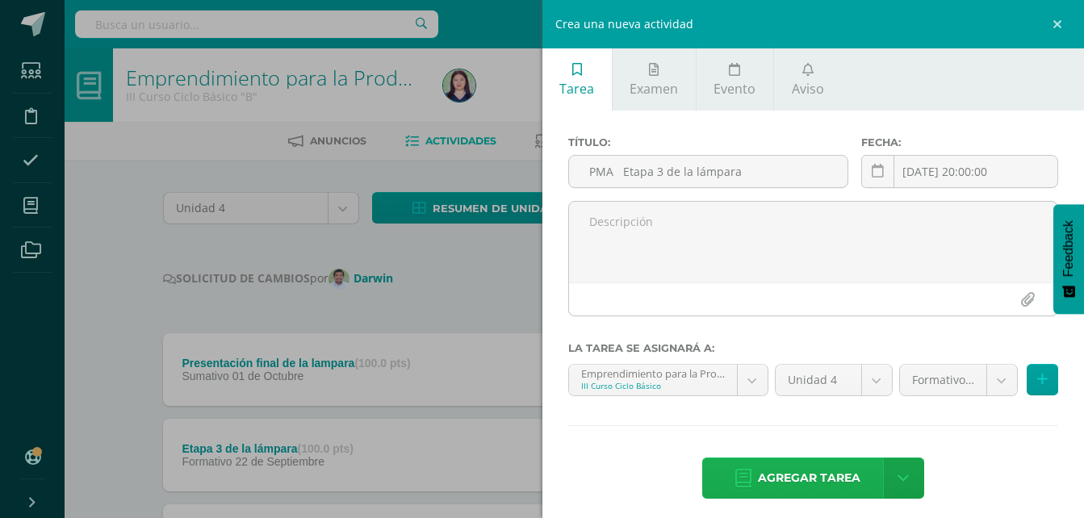
click at [783, 463] on span "Agregar tarea" at bounding box center [809, 478] width 103 height 40
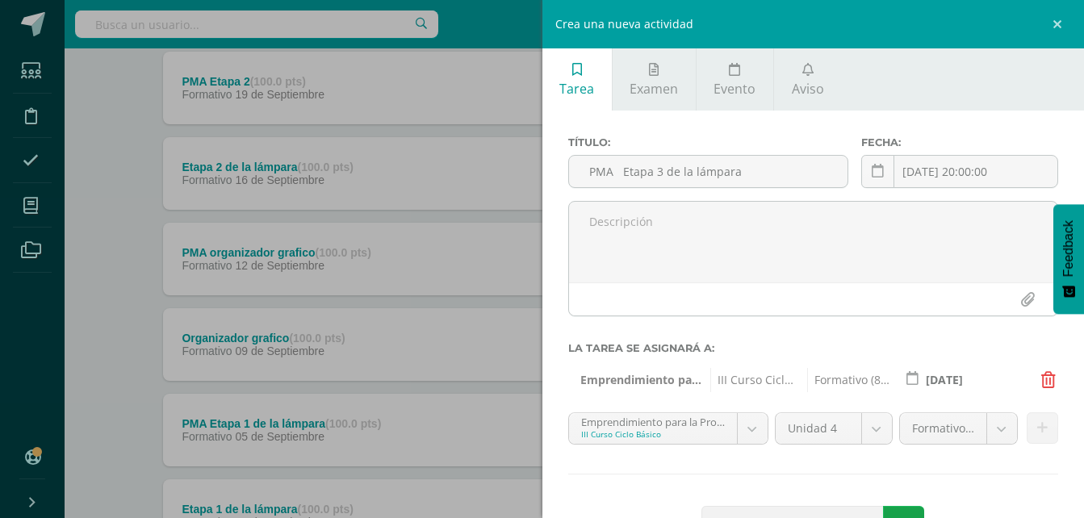
scroll to position [58, 0]
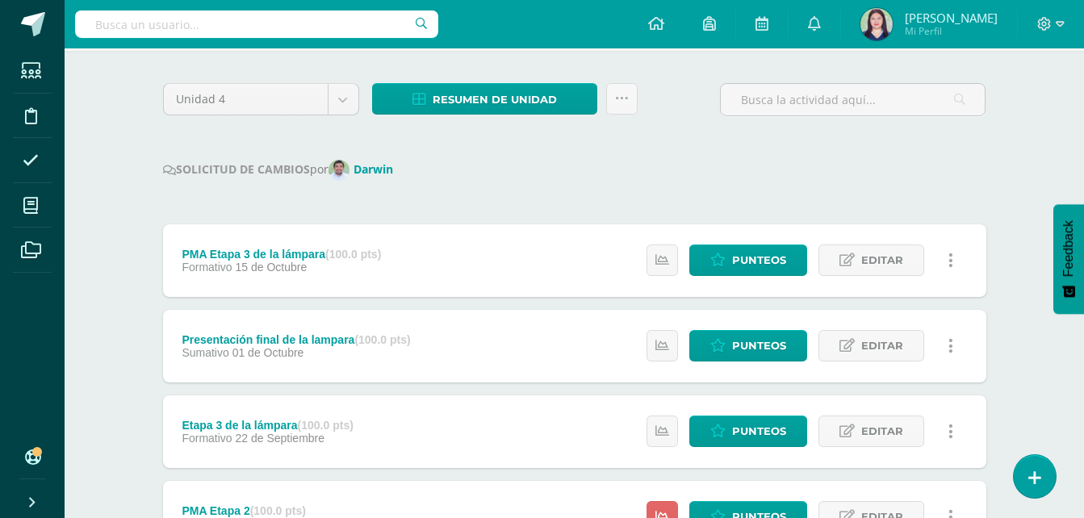
scroll to position [110, 0]
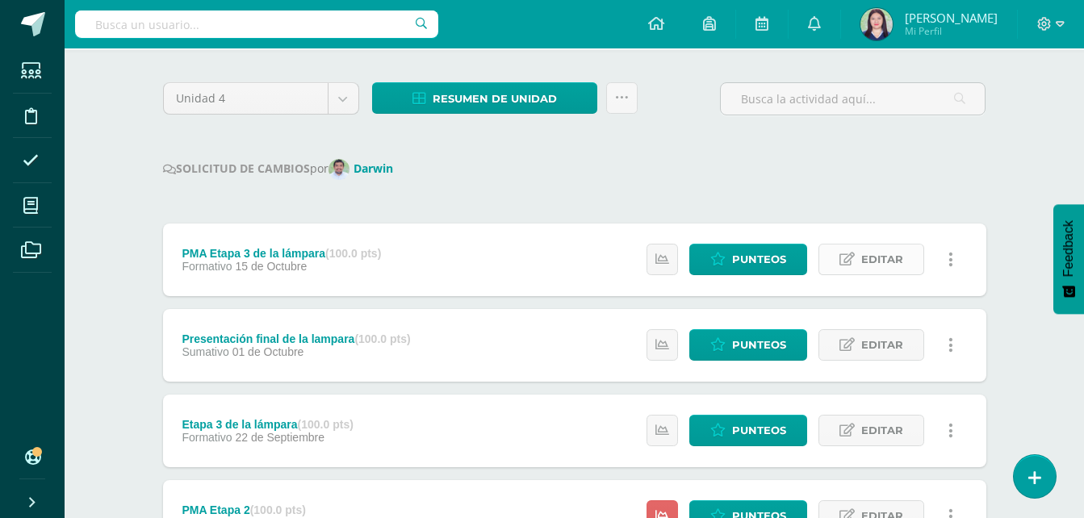
click at [883, 250] on span "Editar" at bounding box center [882, 260] width 42 height 30
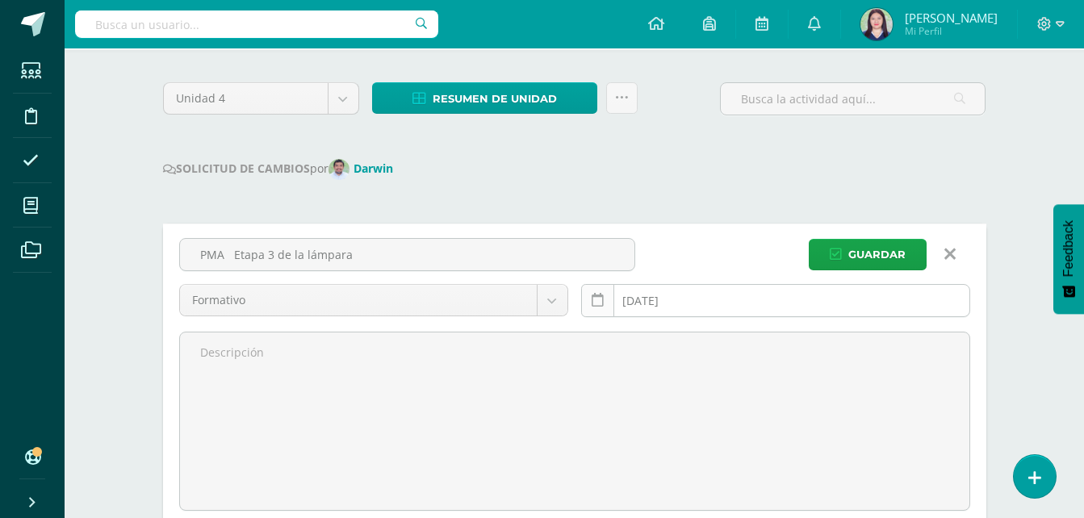
click at [589, 295] on link at bounding box center [597, 300] width 33 height 33
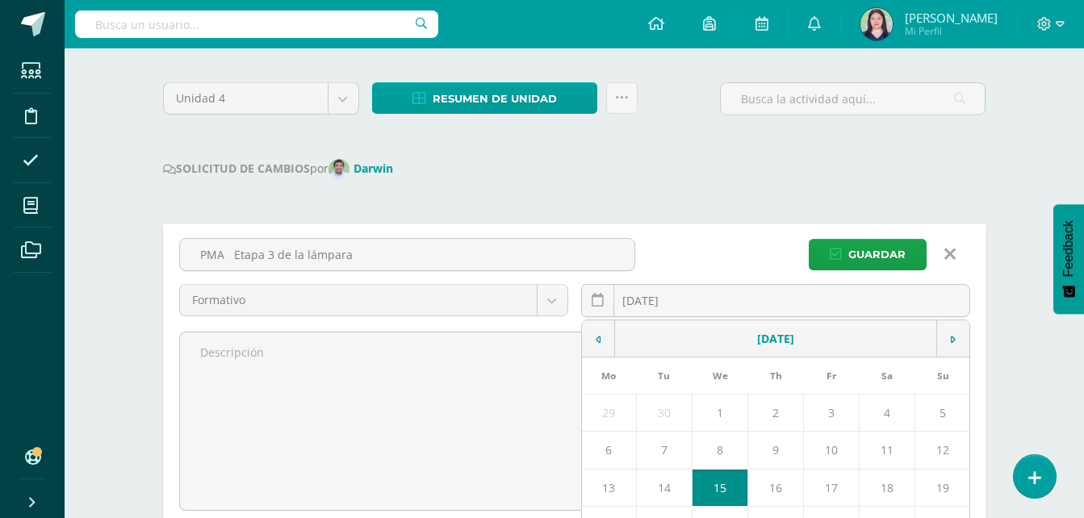
click at [597, 340] on icon at bounding box center [598, 339] width 5 height 11
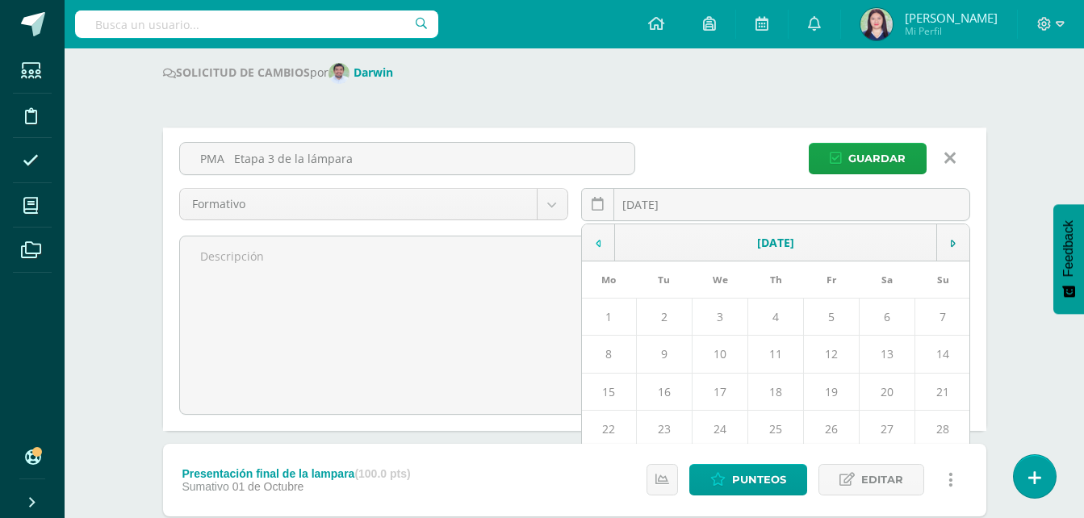
scroll to position [209, 0]
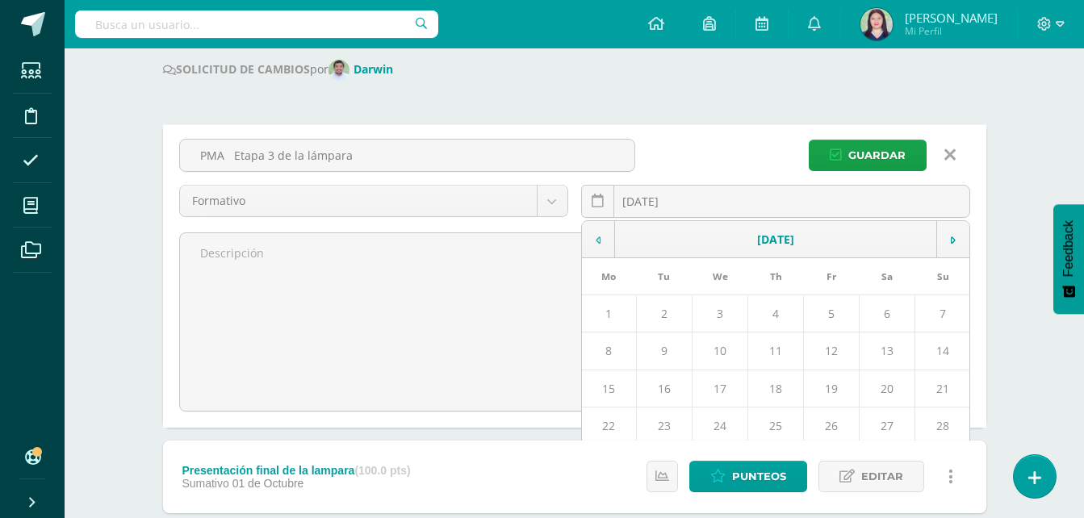
click at [612, 394] on td "15" at bounding box center [609, 388] width 55 height 37
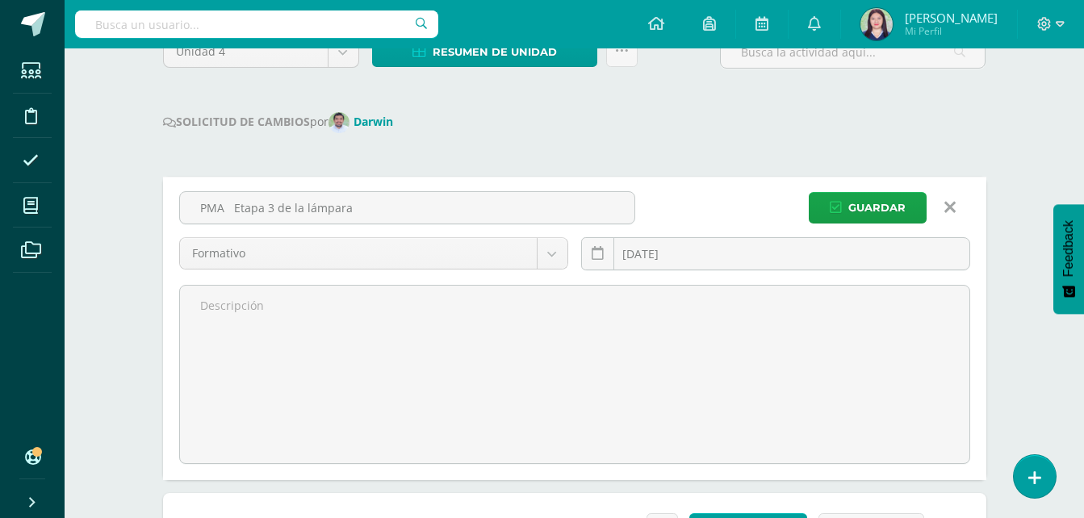
scroll to position [149, 0]
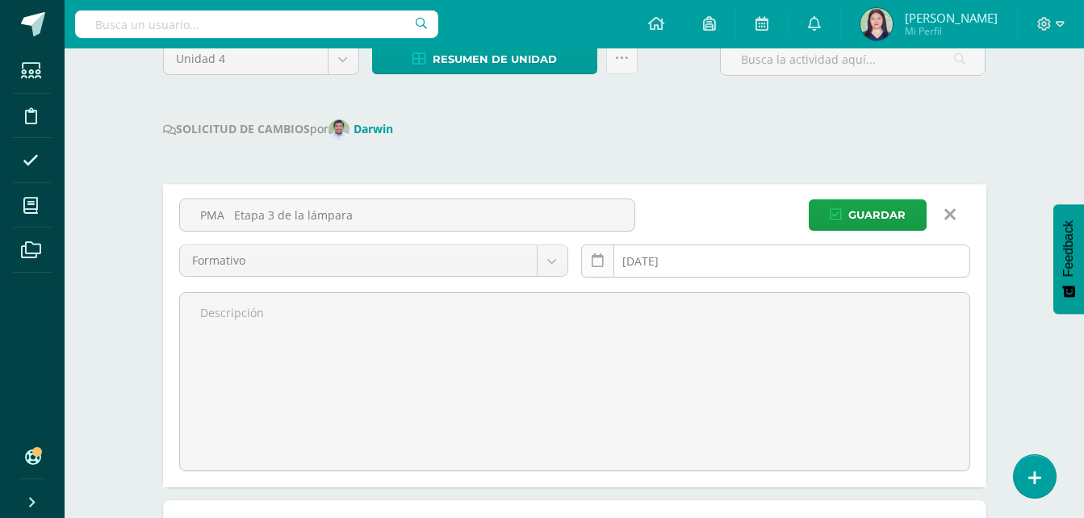
click at [593, 264] on icon at bounding box center [598, 261] width 12 height 14
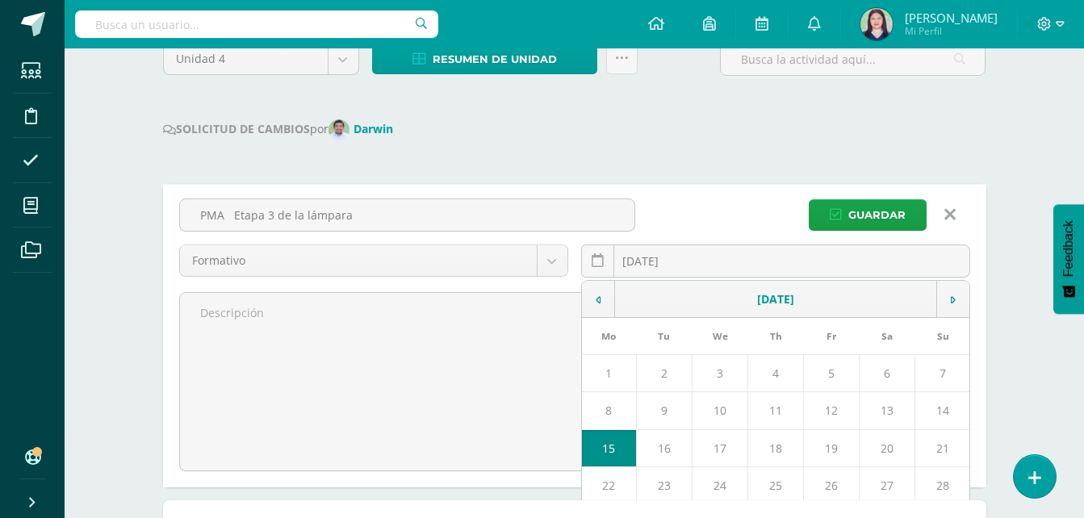
click at [830, 488] on td "26" at bounding box center [832, 485] width 56 height 37
type input "[DATE]"
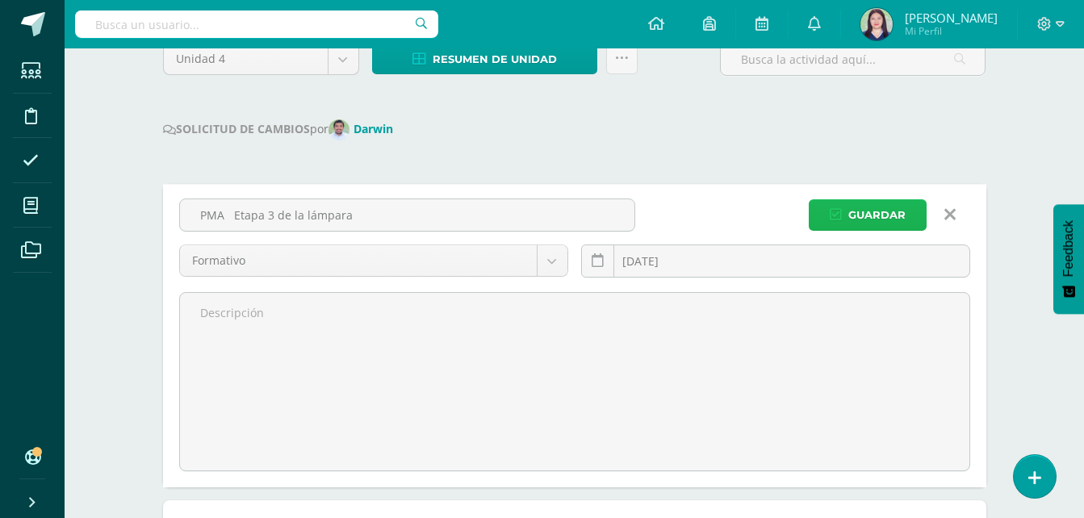
click at [869, 210] on span "Guardar" at bounding box center [876, 215] width 57 height 30
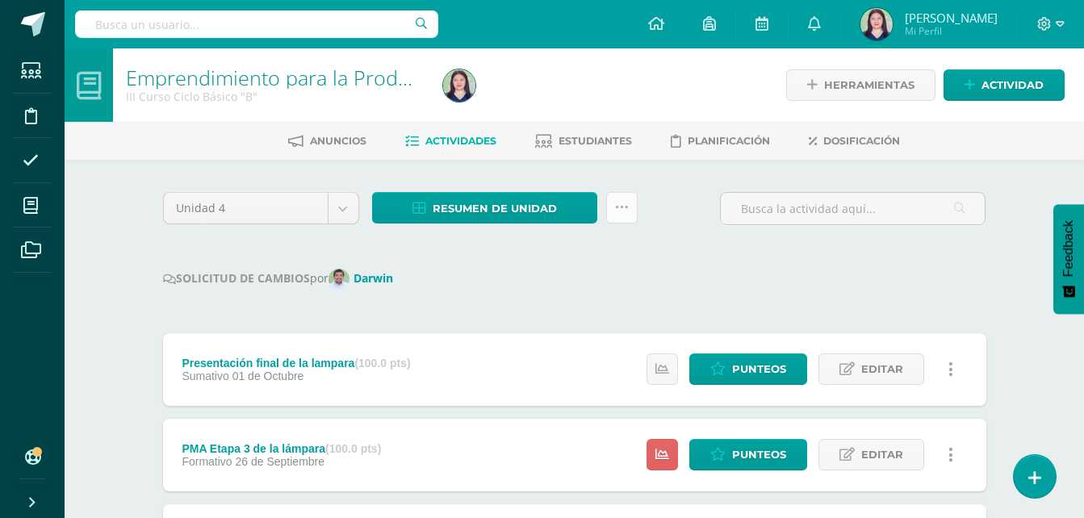
click at [630, 201] on link at bounding box center [621, 207] width 31 height 31
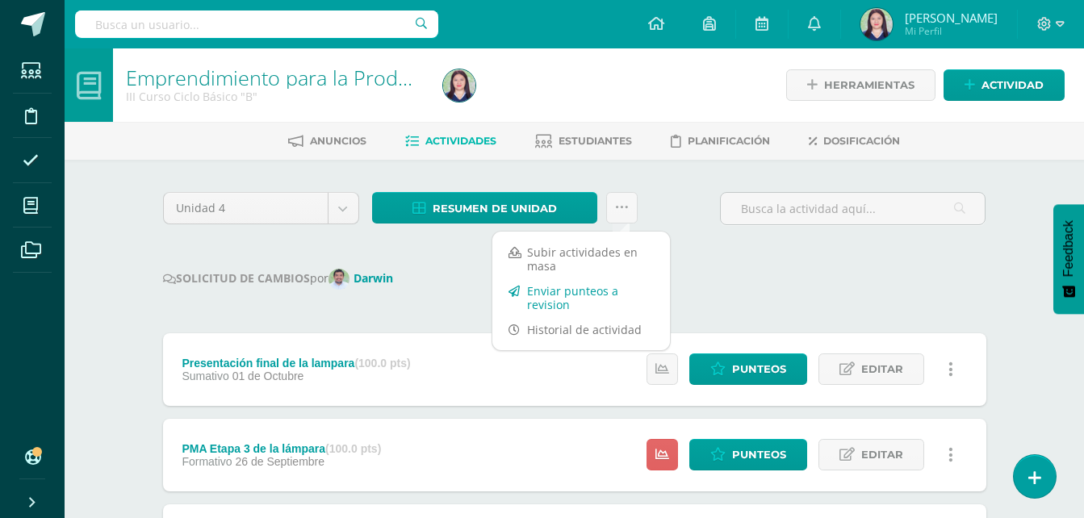
click at [617, 295] on link "Enviar punteos a revision" at bounding box center [581, 297] width 178 height 39
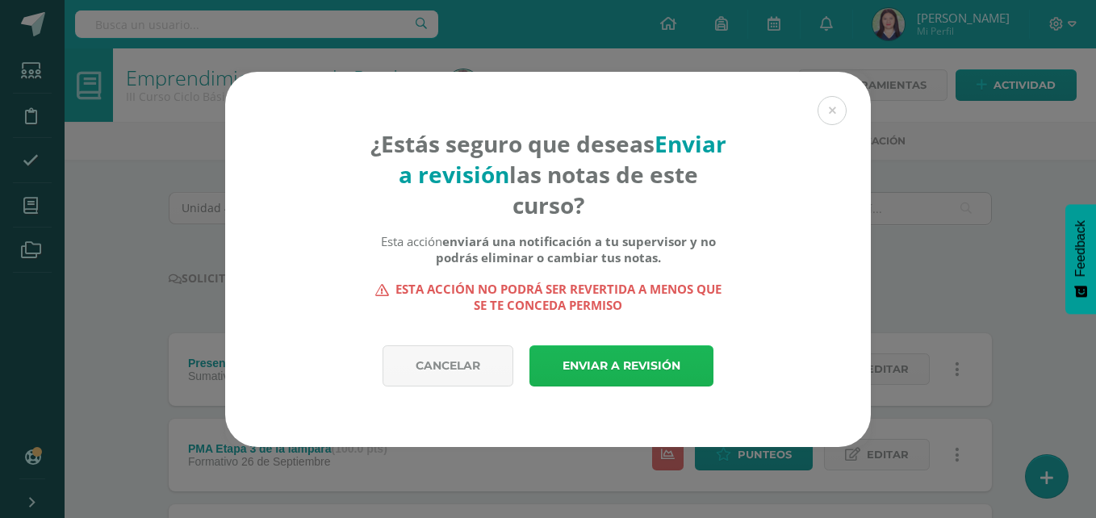
click at [625, 373] on link "Enviar a revisión" at bounding box center [621, 365] width 184 height 41
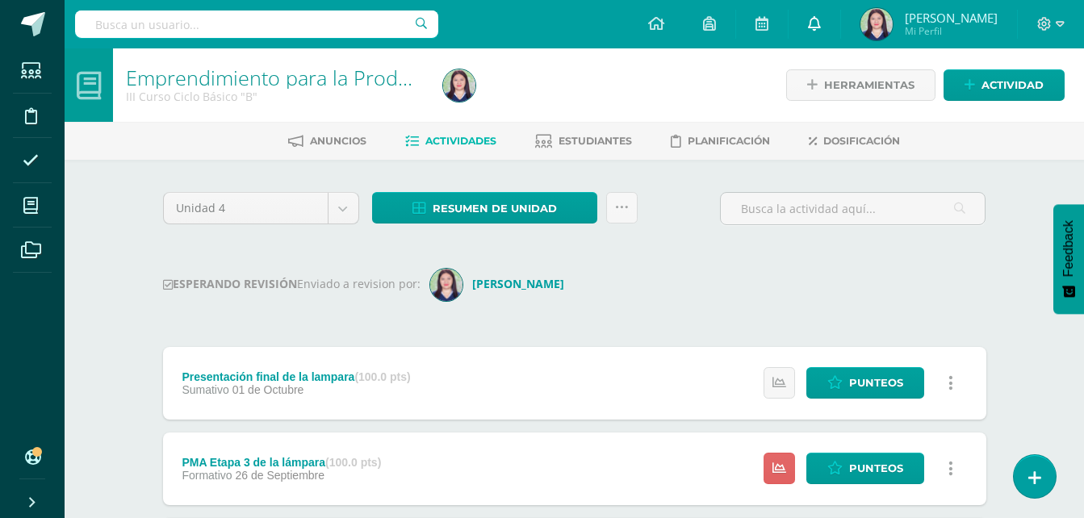
click at [834, 38] on link at bounding box center [815, 24] width 52 height 48
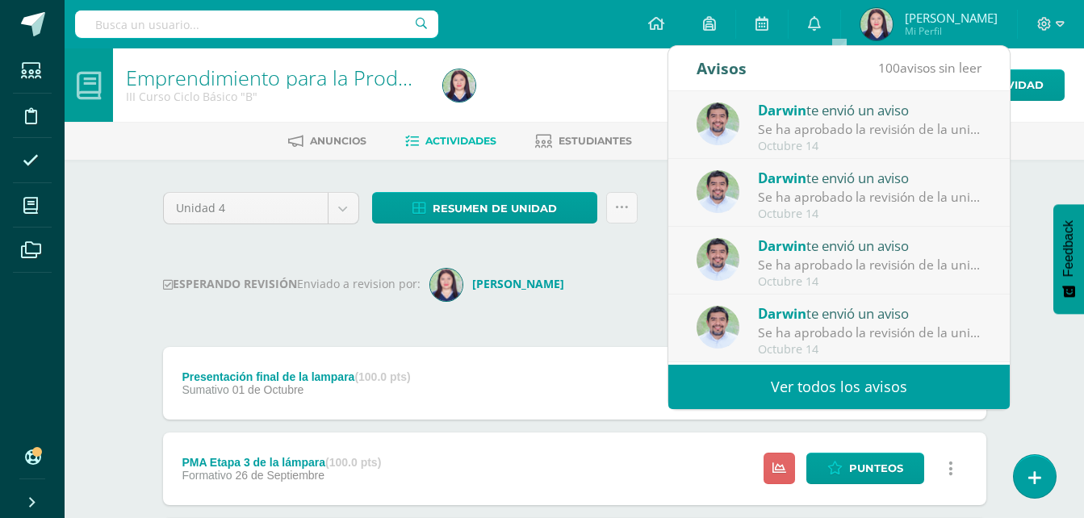
click at [826, 331] on div "Se ha aprobado la revisión de la unidad Unidad 4 para el curso Productividad y …" at bounding box center [870, 333] width 224 height 19
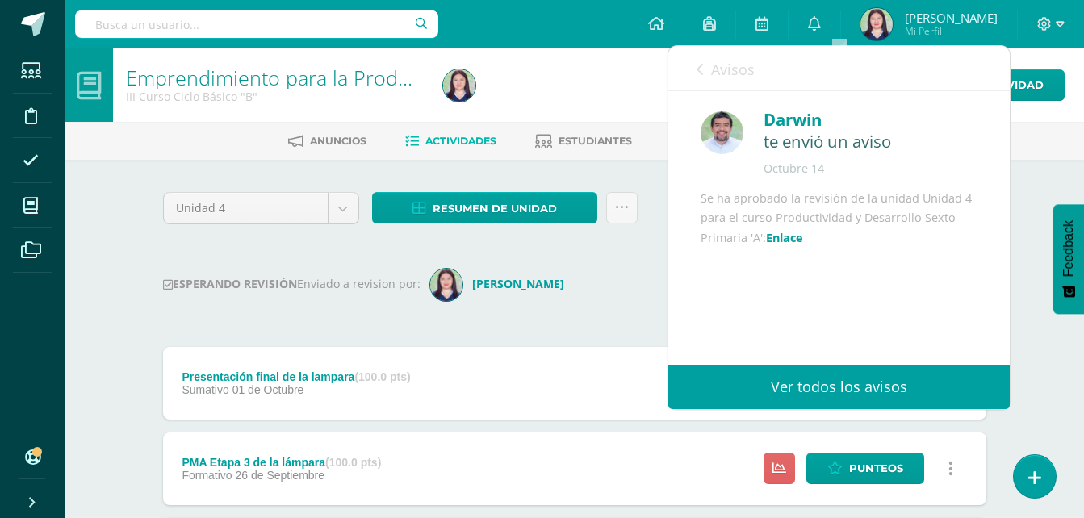
click at [709, 66] on link "Avisos" at bounding box center [726, 69] width 58 height 46
